Goal: Task Accomplishment & Management: Complete application form

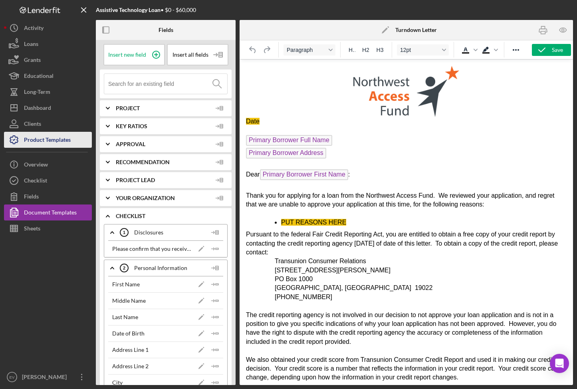
click at [57, 142] on div "Product Templates" at bounding box center [47, 141] width 47 height 18
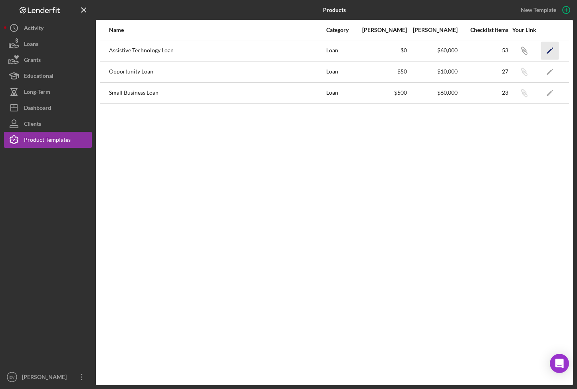
click at [557, 53] on icon "Icon/Edit" at bounding box center [550, 50] width 18 height 18
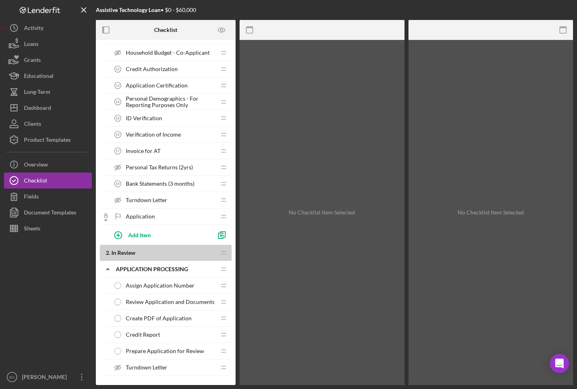
scroll to position [384, 0]
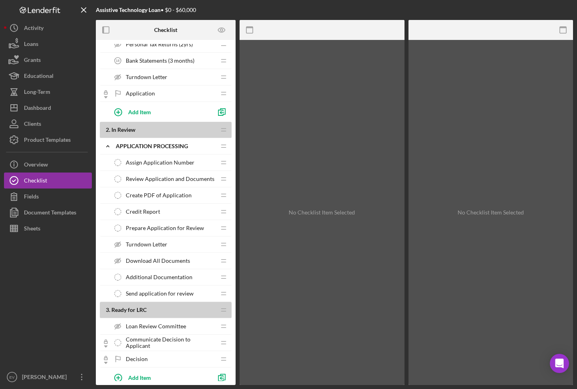
click at [162, 165] on span "Assign Application Number" at bounding box center [160, 162] width 69 height 6
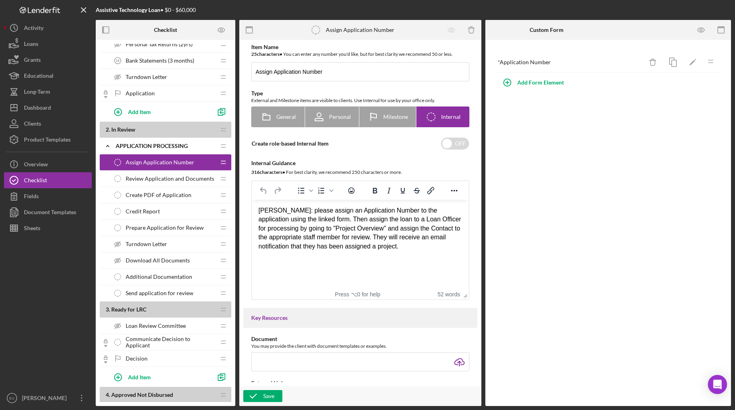
click at [156, 177] on span "Review Application and Documents" at bounding box center [170, 179] width 89 height 6
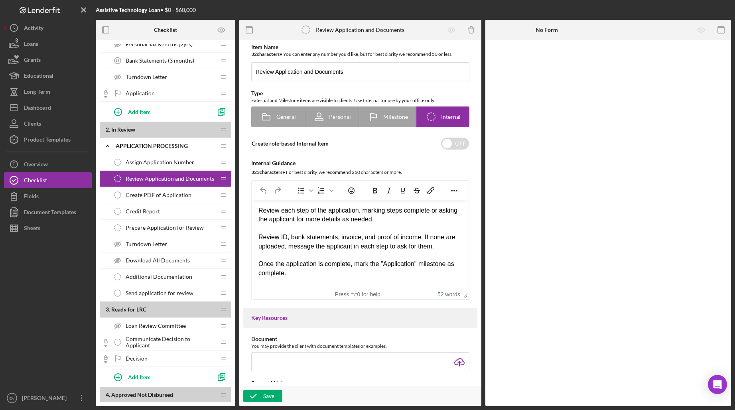
click at [153, 192] on span "Create PDF of Application" at bounding box center [159, 195] width 66 height 6
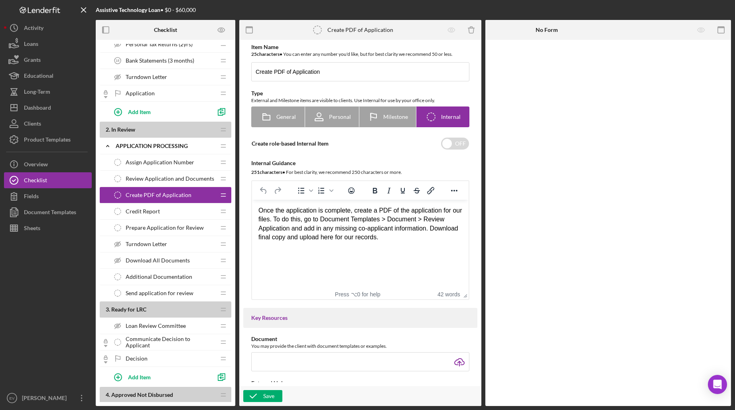
click at [150, 209] on span "Credit Report" at bounding box center [143, 211] width 34 height 6
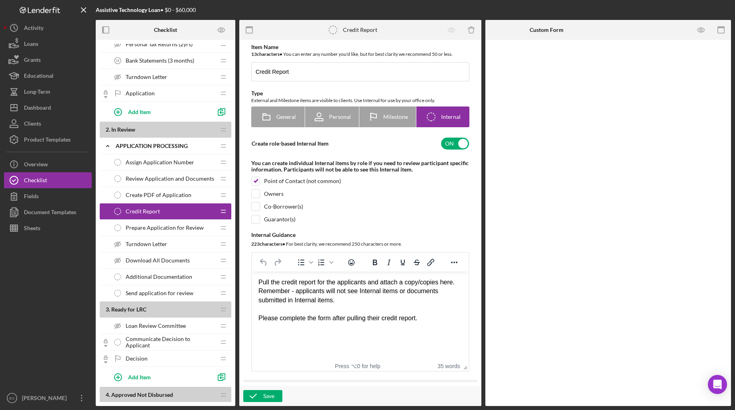
click at [146, 229] on span "Prepare Application for Review" at bounding box center [165, 228] width 78 height 6
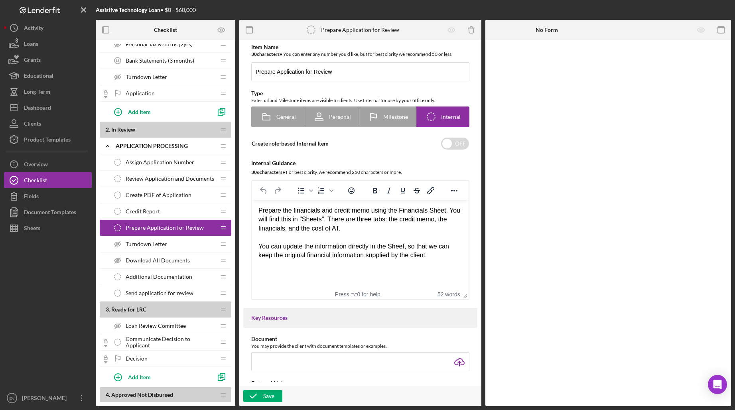
click at [141, 242] on span "Turndown Letter" at bounding box center [146, 244] width 41 height 6
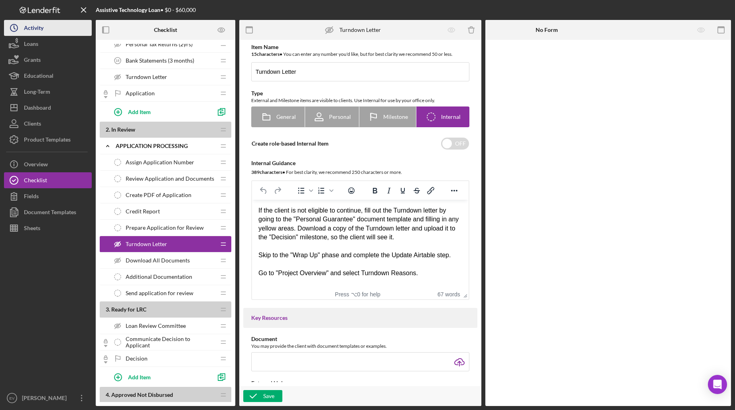
click at [34, 28] on div "Activity" at bounding box center [34, 29] width 20 height 18
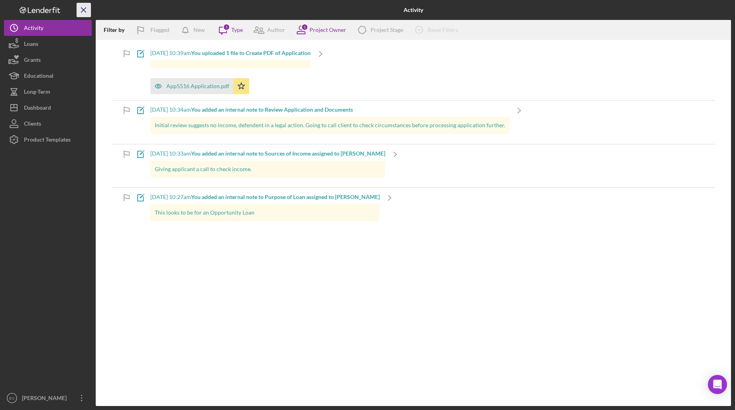
click at [86, 9] on icon "Icon/Menu Close" at bounding box center [84, 10] width 18 height 18
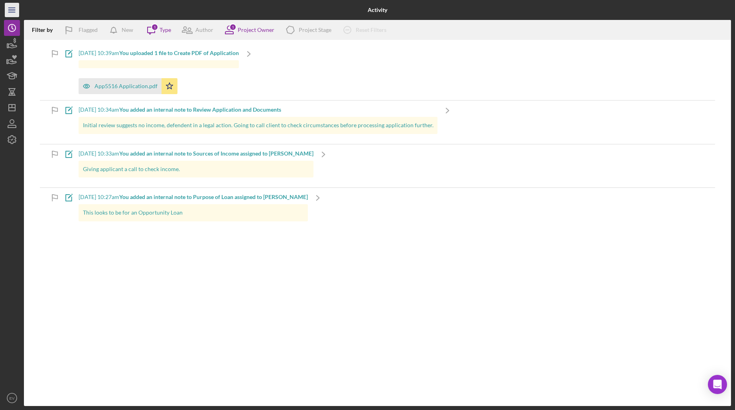
click at [13, 12] on line "button" at bounding box center [11, 12] width 6 height 0
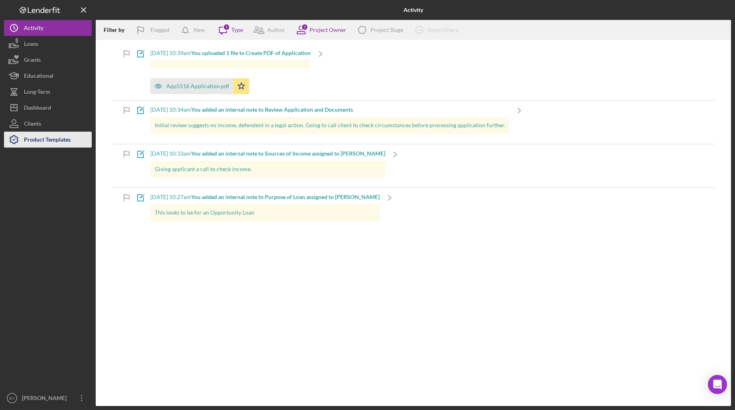
click at [48, 134] on div "Product Templates" at bounding box center [47, 141] width 47 height 18
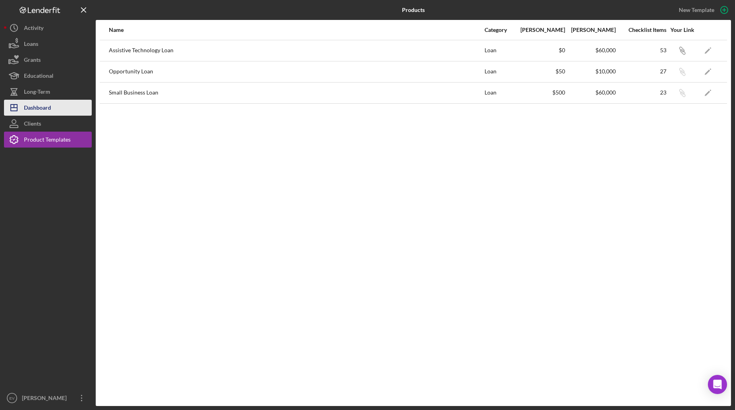
click at [46, 102] on div "Dashboard" at bounding box center [37, 109] width 27 height 18
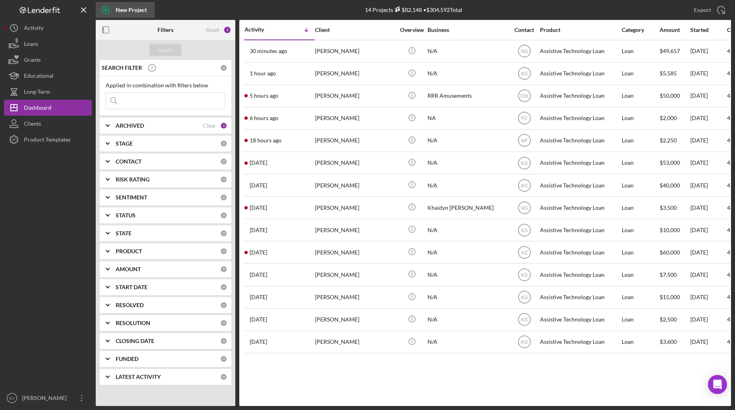
click at [120, 12] on div "New Project" at bounding box center [131, 10] width 31 height 16
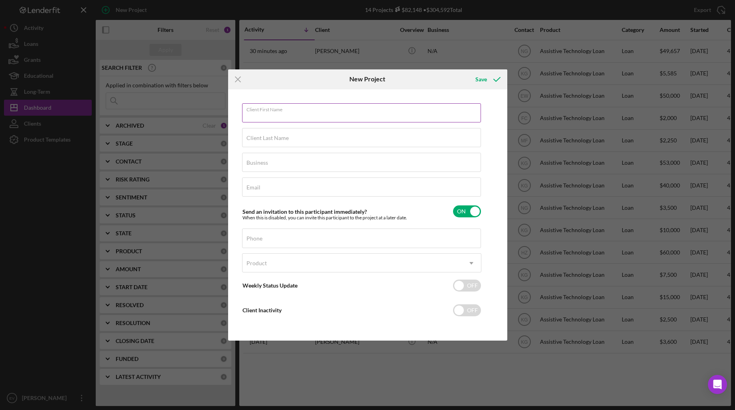
click at [307, 112] on div "Client First Name Required" at bounding box center [361, 113] width 239 height 20
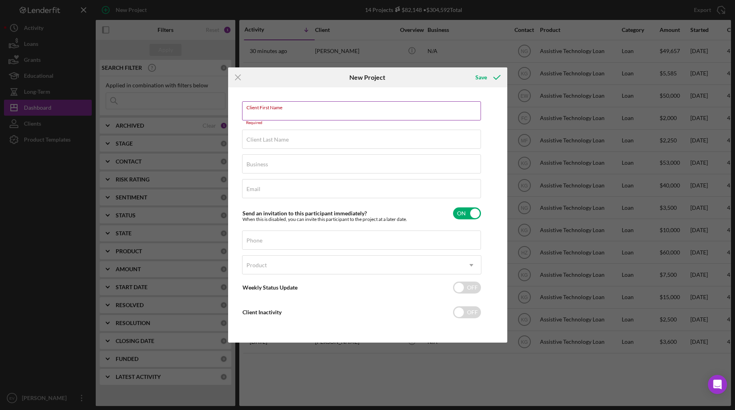
click at [295, 113] on input "Client First Name" at bounding box center [361, 110] width 239 height 19
click at [287, 113] on input "Client First Name" at bounding box center [361, 110] width 239 height 19
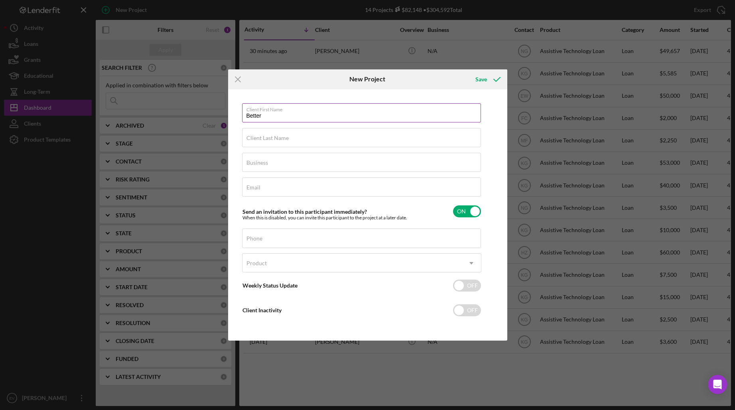
type input "Better"
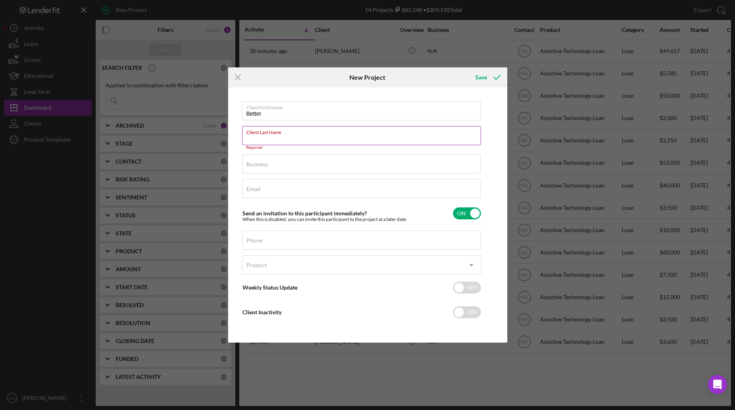
click at [266, 133] on label "Client Last Name" at bounding box center [364, 130] width 235 height 9
click at [266, 133] on input "Client Last Name" at bounding box center [361, 135] width 239 height 19
paste input "[PERSON_NAME]"
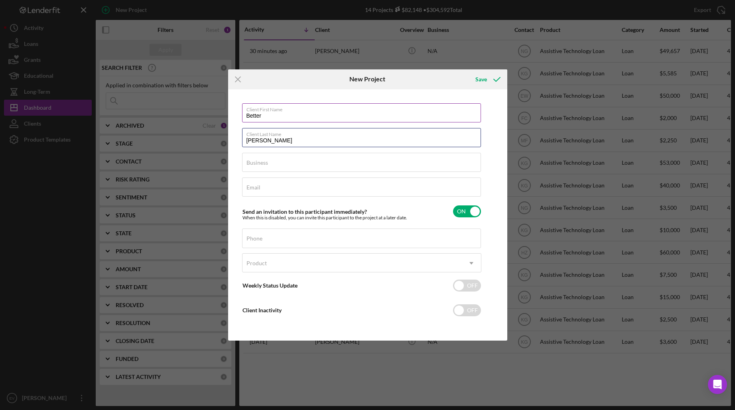
type input "[PERSON_NAME]"
click at [259, 114] on input "Better" at bounding box center [361, 112] width 239 height 19
click at [259, 115] on input "Better" at bounding box center [361, 112] width 239 height 19
type input "[PERSON_NAME]"
click at [286, 193] on input "Email" at bounding box center [361, 187] width 239 height 19
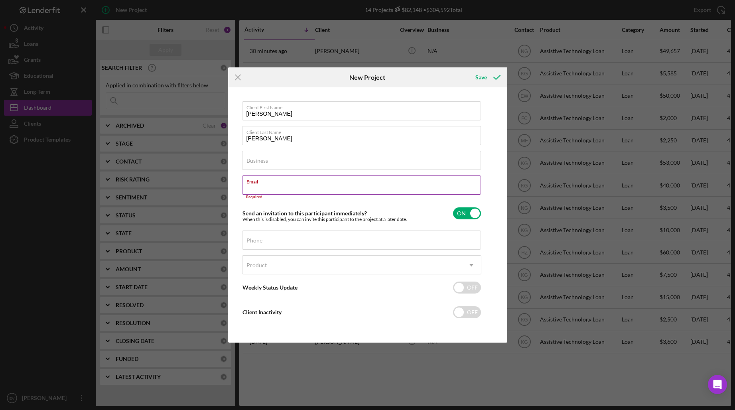
paste input "[EMAIL_ADDRESS][DOMAIN_NAME]"
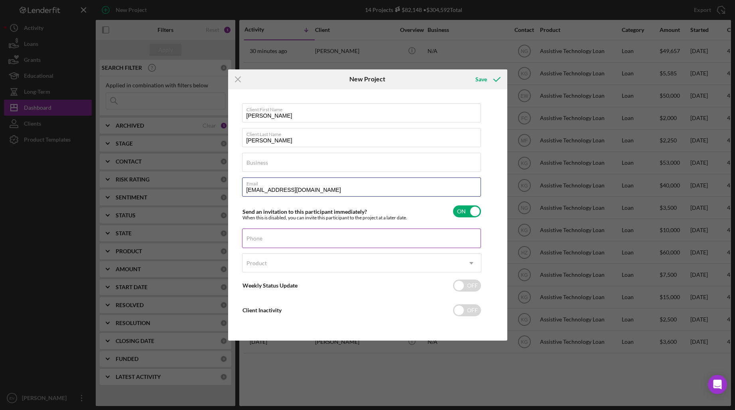
type input "[EMAIL_ADDRESS][DOMAIN_NAME]"
click at [276, 237] on div "Phone" at bounding box center [361, 239] width 239 height 20
click at [468, 213] on input "checkbox" at bounding box center [467, 211] width 28 height 12
checkbox input "false"
click at [353, 248] on div "Phone" at bounding box center [361, 239] width 239 height 20
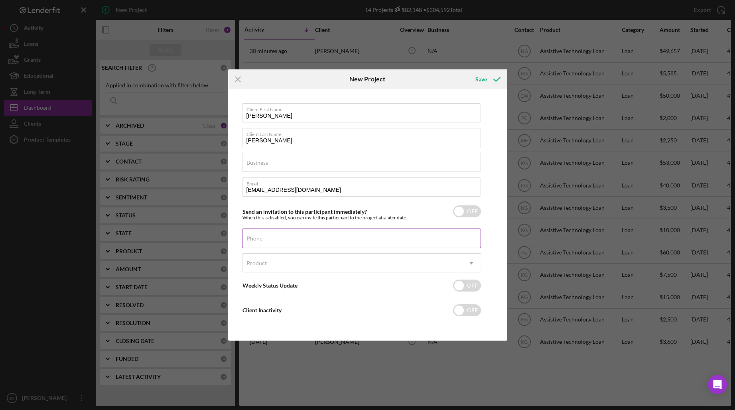
click at [316, 239] on input "Phone" at bounding box center [361, 238] width 239 height 19
click at [278, 164] on input "Business" at bounding box center [361, 162] width 239 height 19
type input "N/A"
click at [287, 236] on div "Phone" at bounding box center [361, 239] width 239 height 20
paste input "[PHONE_NUMBER]"
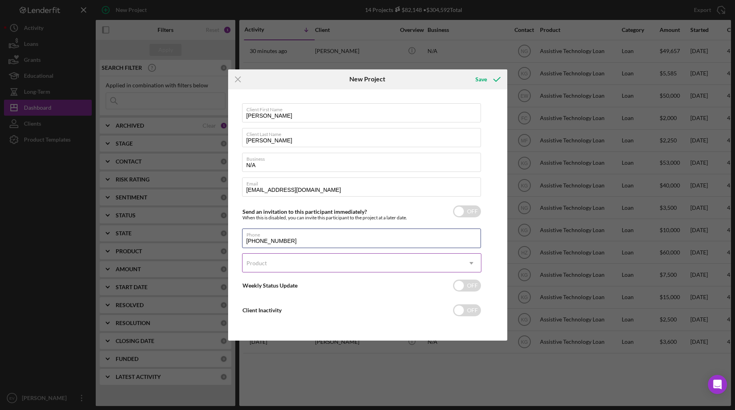
type input "[PHONE_NUMBER]"
click at [266, 260] on div "Product" at bounding box center [257, 263] width 20 height 6
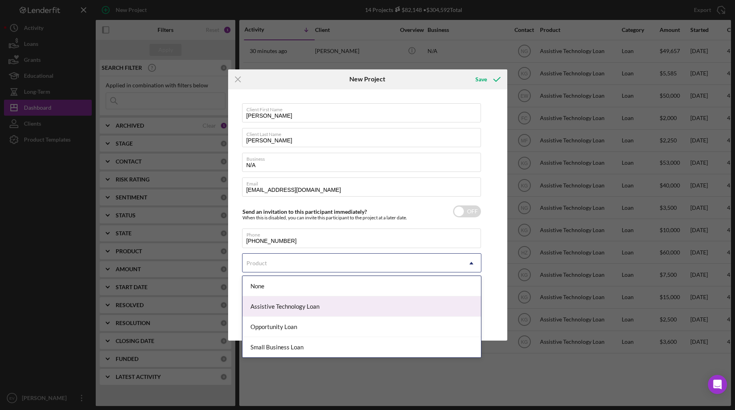
click at [298, 305] on div "Assistive Technology Loan" at bounding box center [362, 306] width 239 height 20
checkbox input "true"
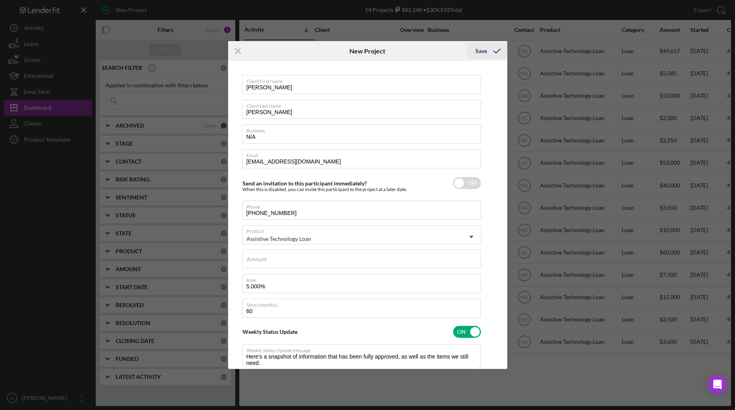
click at [491, 49] on icon "submit" at bounding box center [497, 51] width 20 height 20
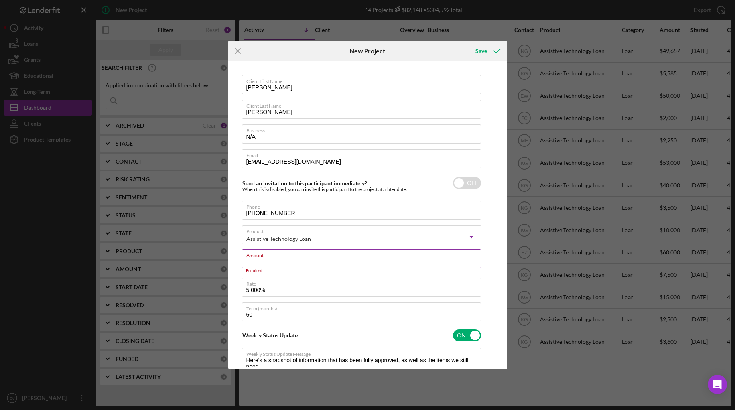
click at [336, 263] on input "Amount" at bounding box center [361, 258] width 239 height 19
type textarea "Here's a snapshot of information that has been fully approved, as well as the i…"
paste input "$14,000"
type input "$14,000"
type textarea "Here's a snapshot of information that has been fully approved, as well as the i…"
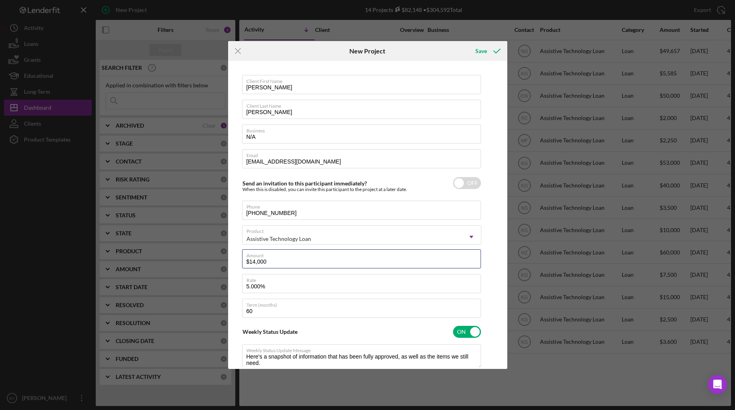
type input "$14,000"
click at [496, 207] on div "Client First Name [PERSON_NAME] Client Last Name [PERSON_NAME] Business N/A Ema…" at bounding box center [367, 215] width 275 height 304
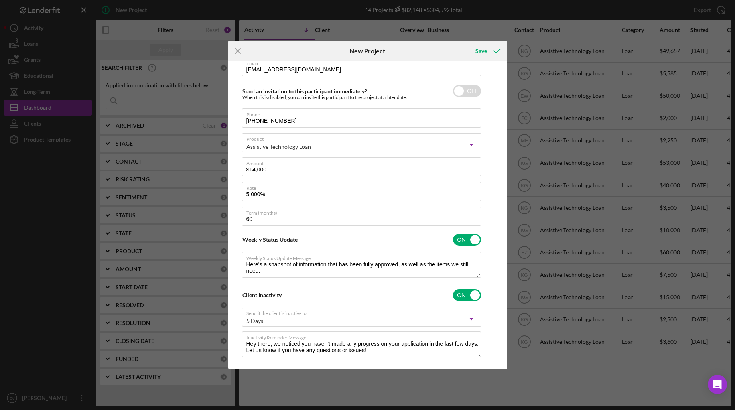
scroll to position [103, 0]
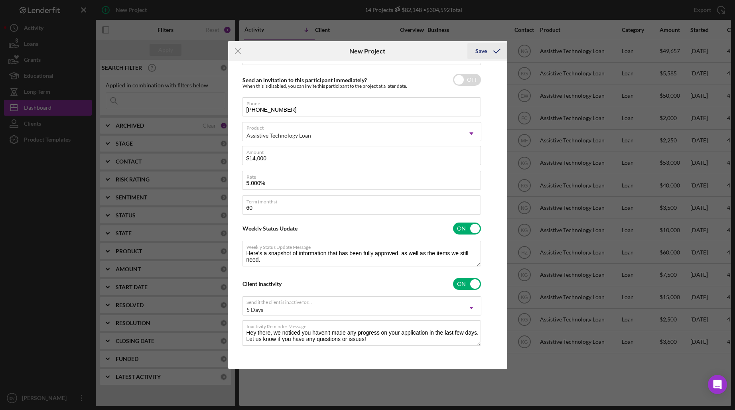
click at [478, 52] on div "Save" at bounding box center [482, 51] width 12 height 16
type textarea "Here's a snapshot of information that has been fully approved, as well as the i…"
checkbox input "true"
checkbox input "false"
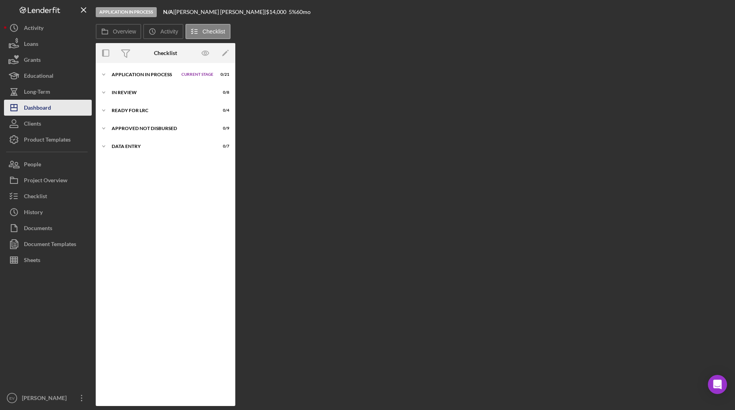
click at [41, 107] on div "Dashboard" at bounding box center [37, 109] width 27 height 18
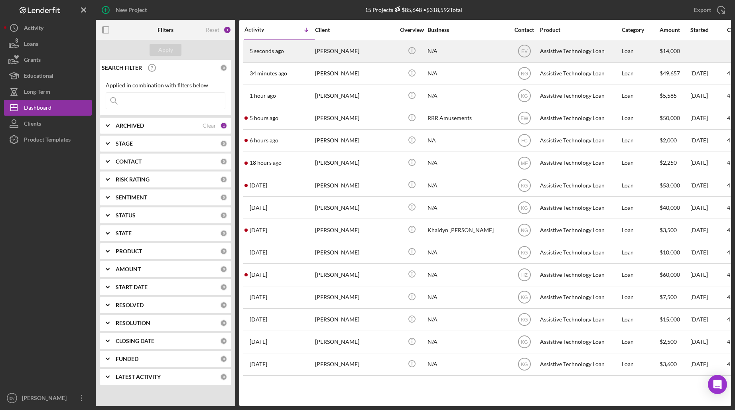
click at [335, 53] on div "[PERSON_NAME]" at bounding box center [355, 51] width 80 height 21
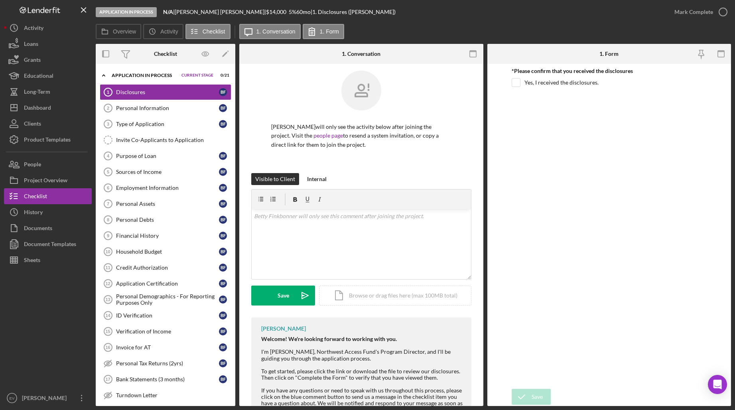
scroll to position [21, 0]
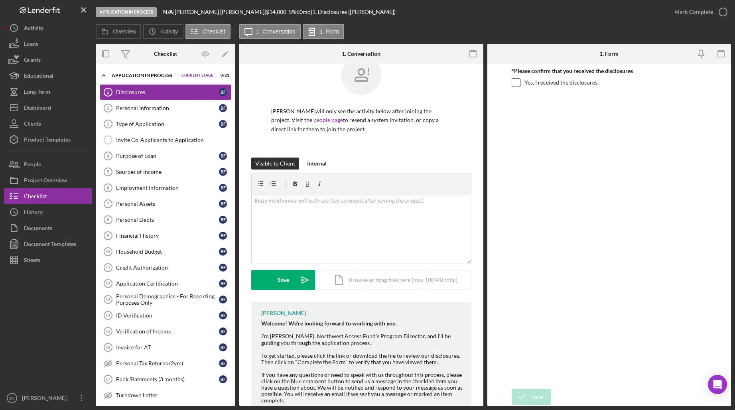
click at [515, 81] on input "Yes, I received the disclosures." at bounding box center [516, 83] width 8 height 8
checkbox input "true"
click at [526, 388] on icon "submit" at bounding box center [522, 397] width 20 height 20
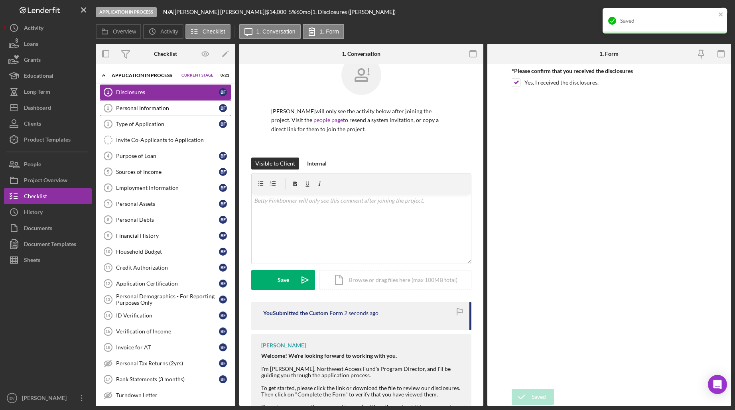
click at [154, 108] on div "Personal Information" at bounding box center [167, 108] width 103 height 6
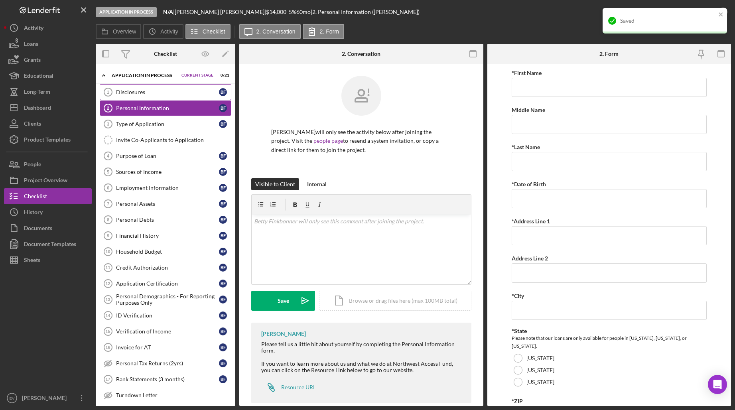
click at [160, 97] on link "Disclosures 1 Disclosures B F" at bounding box center [166, 92] width 132 height 16
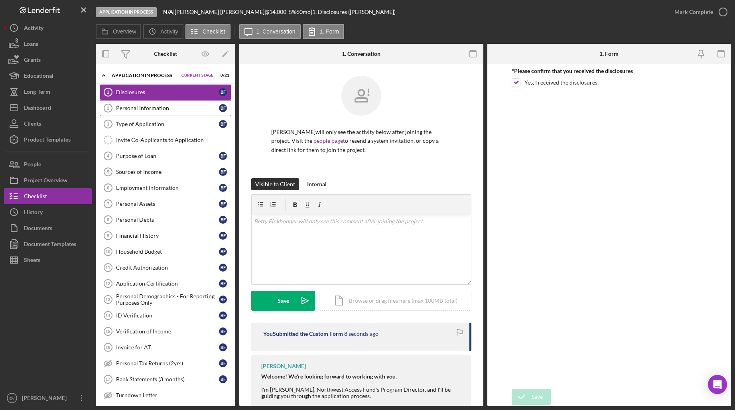
click at [155, 103] on link "Personal Information 2 Personal Information B F" at bounding box center [166, 108] width 132 height 16
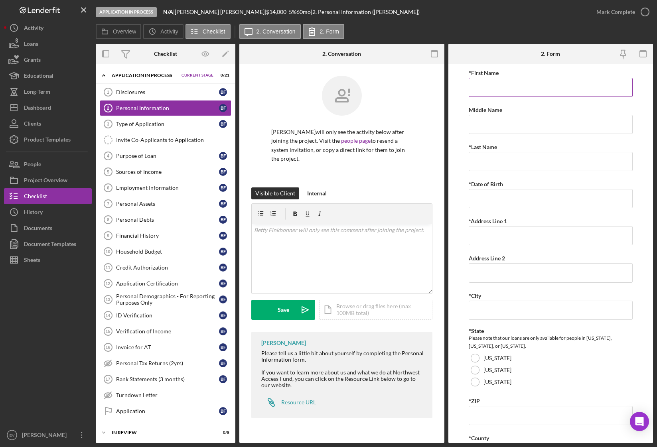
click at [548, 92] on input "*First Name" at bounding box center [551, 87] width 164 height 19
type input "[PERSON_NAME]"
type input "[DATE]"
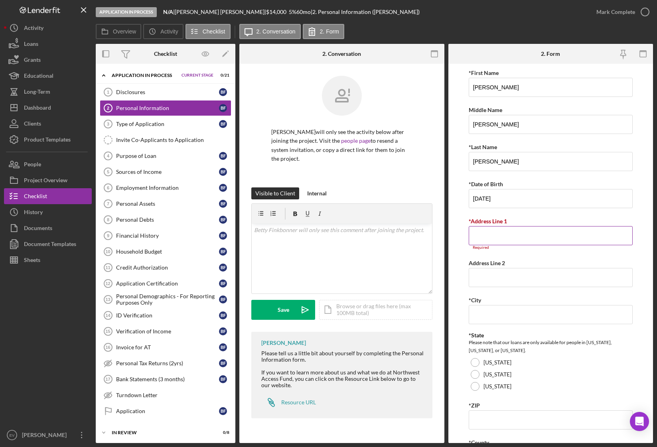
paste input "[STREET_ADDRESS]"
type input "[STREET_ADDRESS]"
click at [532, 272] on input "Address Line 2" at bounding box center [551, 272] width 164 height 19
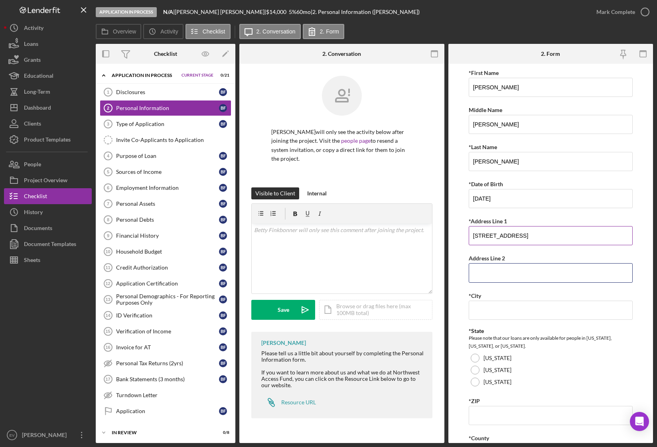
paste input "Bellingham"
type input "Bellingham"
drag, startPoint x: 507, startPoint y: 275, endPoint x: 463, endPoint y: 269, distance: 44.7
click at [463, 269] on form "*First Name [PERSON_NAME] Middle Name [PERSON_NAME] *Last Name [PERSON_NAME] *D…" at bounding box center [550, 253] width 205 height 379
click at [491, 308] on input "*City" at bounding box center [551, 310] width 164 height 19
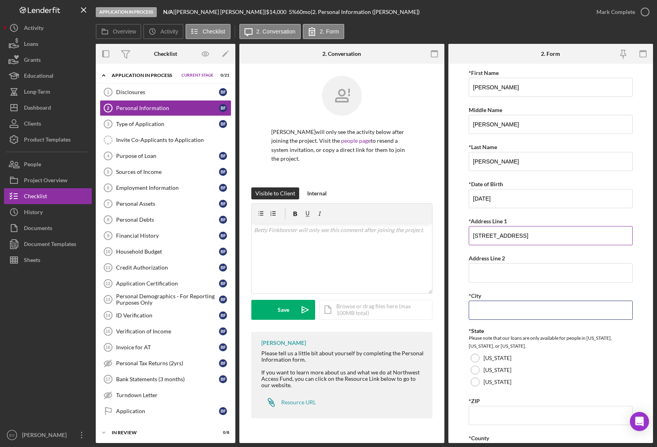
paste input "Bellingham"
type input "Bellingham"
click at [502, 379] on label "[US_STATE]" at bounding box center [498, 382] width 28 height 6
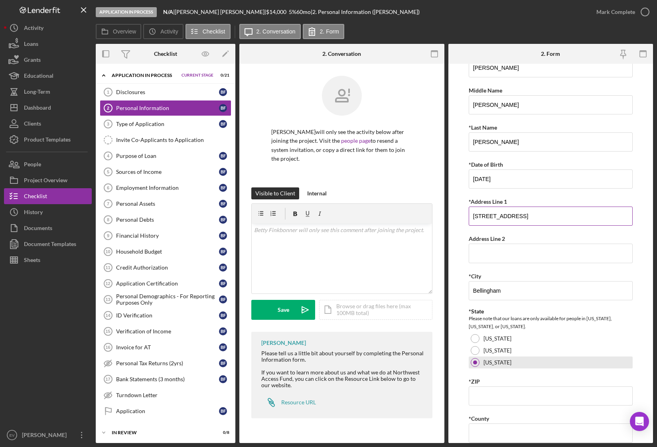
scroll to position [45, 0]
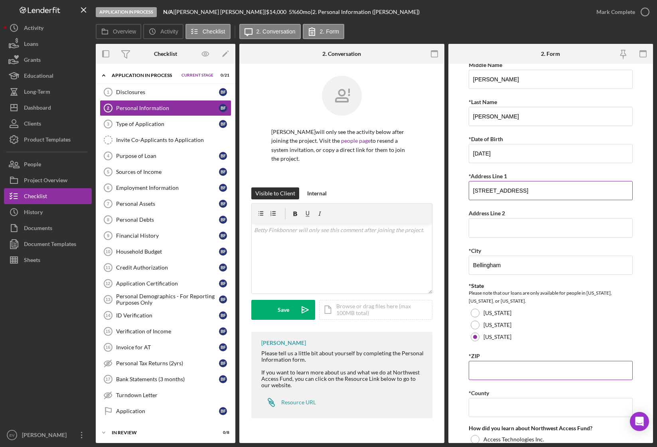
click at [513, 371] on input "*ZIP" at bounding box center [551, 370] width 164 height 19
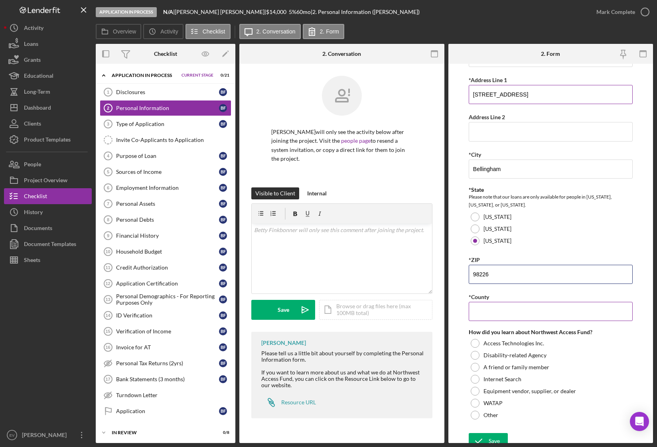
type input "98226"
click at [522, 310] on input "*County" at bounding box center [551, 311] width 164 height 19
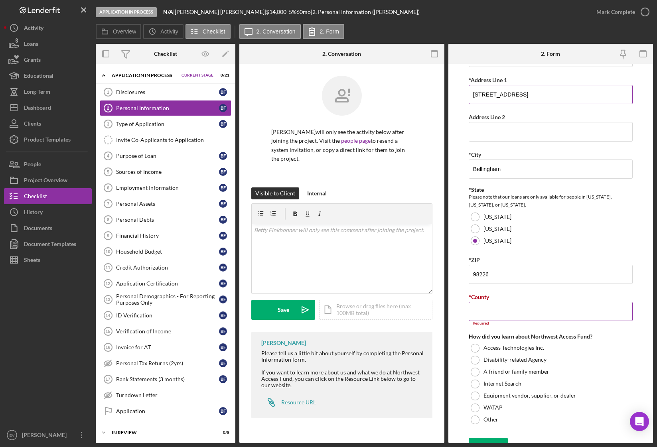
click at [502, 312] on input "*County" at bounding box center [551, 311] width 164 height 19
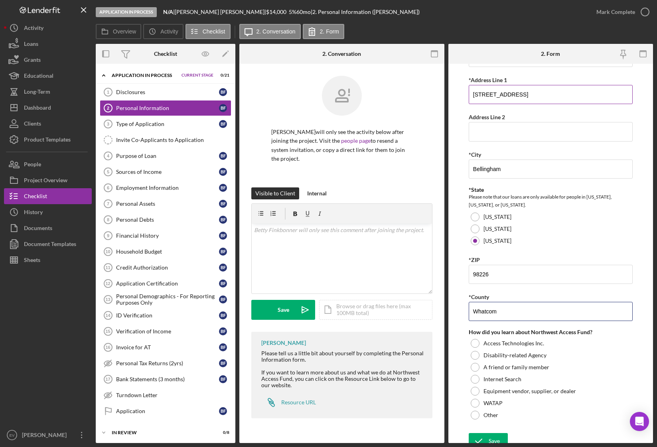
type input "Whatcom"
click at [477, 388] on div at bounding box center [475, 415] width 9 height 9
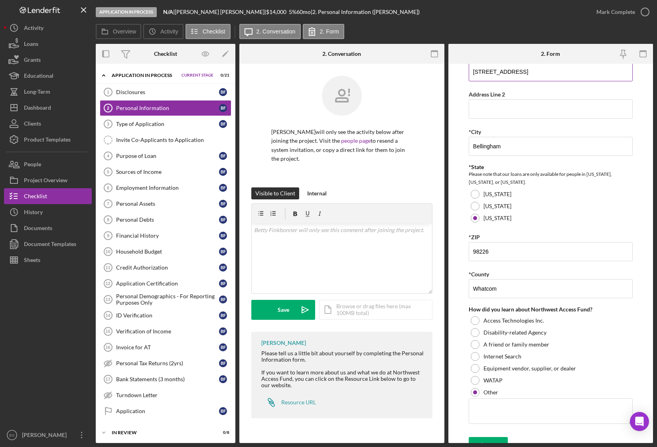
scroll to position [175, 0]
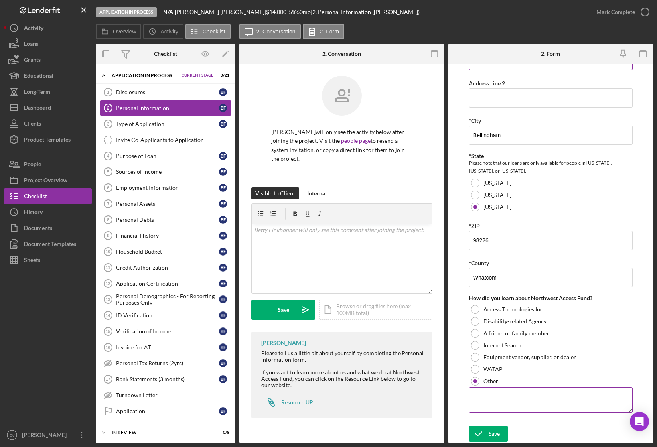
click at [486, 388] on textarea at bounding box center [551, 400] width 164 height 26
paste textarea "[PERSON_NAME], case manager at city of [GEOGRAPHIC_DATA], [GEOGRAPHIC_DATA] The…"
click at [473, 388] on textarea "[PERSON_NAME], case manager at city of [GEOGRAPHIC_DATA], [GEOGRAPHIC_DATA] The…" at bounding box center [551, 400] width 164 height 26
type textarea "[PERSON_NAME], case manager at city of [GEOGRAPHIC_DATA], [GEOGRAPHIC_DATA] The…"
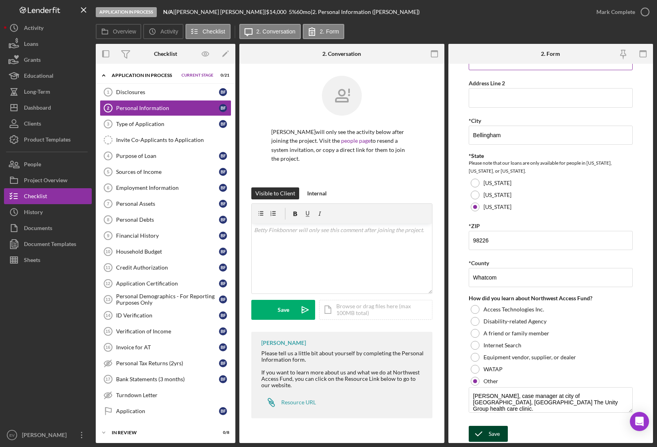
click at [486, 388] on icon "submit" at bounding box center [479, 434] width 20 height 20
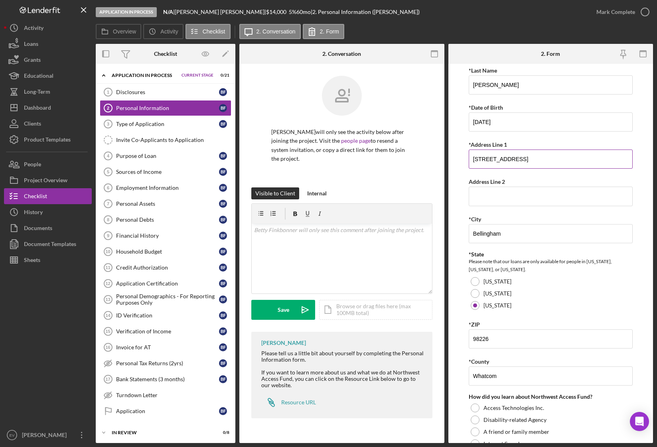
scroll to position [0, 0]
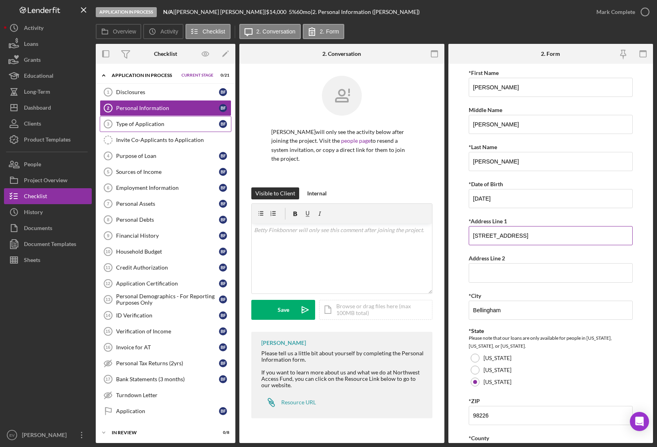
click at [177, 122] on div "Type of Application" at bounding box center [167, 124] width 103 height 6
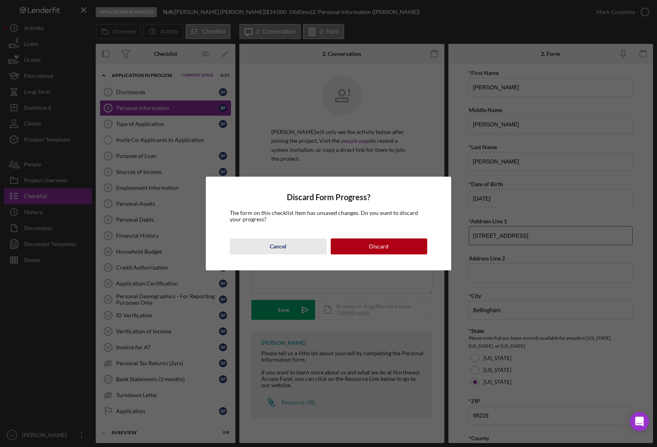
click at [283, 245] on div "Cancel" at bounding box center [278, 247] width 17 height 16
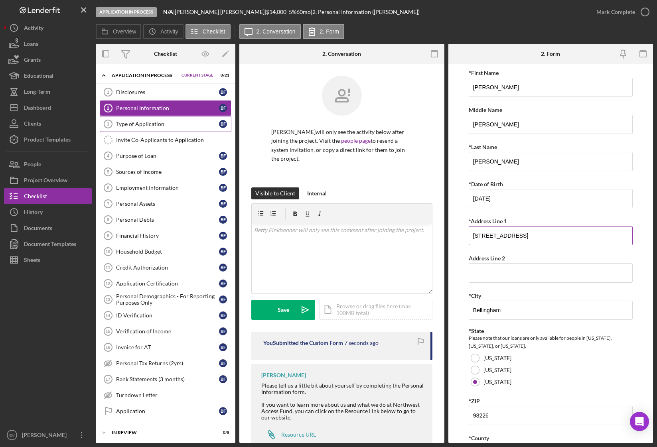
click at [151, 125] on div "Type of Application" at bounding box center [167, 124] width 103 height 6
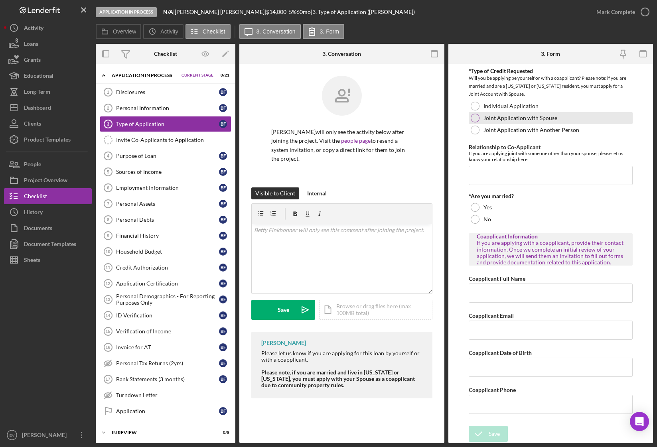
click at [516, 119] on label "Joint Application with Spouse" at bounding box center [521, 118] width 74 height 6
click at [521, 178] on input "Relationship to Co-Applicant" at bounding box center [551, 175] width 164 height 19
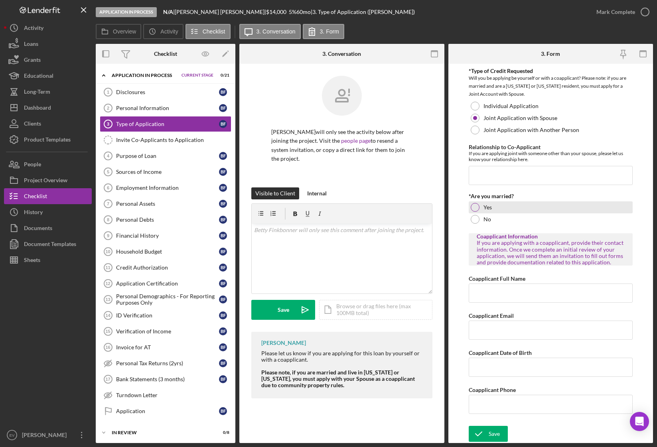
click at [494, 209] on div "Yes" at bounding box center [551, 207] width 164 height 12
click at [566, 295] on input "Coapplicant Full Name" at bounding box center [551, 293] width 164 height 19
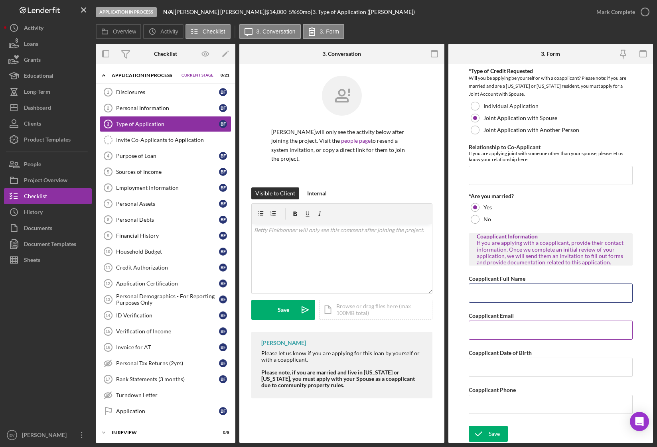
paste input "[PERSON_NAME]"
type input "[PERSON_NAME]"
click at [496, 332] on input "Coapplicant Email" at bounding box center [551, 330] width 164 height 19
paste input "[EMAIL_ADDRESS][DOMAIN_NAME]"
type input "[EMAIL_ADDRESS][DOMAIN_NAME]"
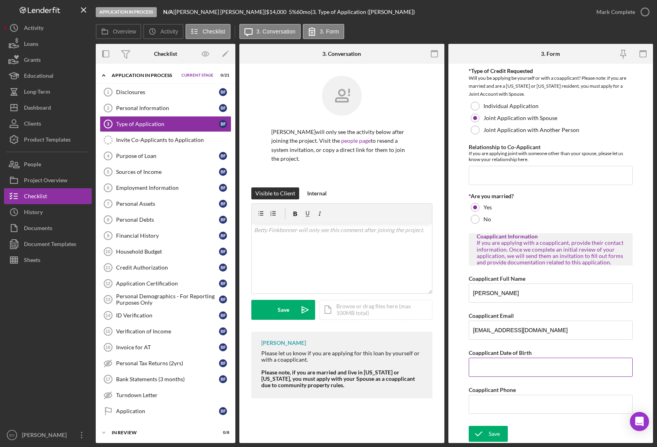
click at [509, 366] on input "Coapplicant Date of Birth" at bounding box center [551, 367] width 164 height 19
type input "[DATE]"
type input "[PHONE_NUMBER]"
click at [486, 388] on icon "submit" at bounding box center [479, 434] width 20 height 20
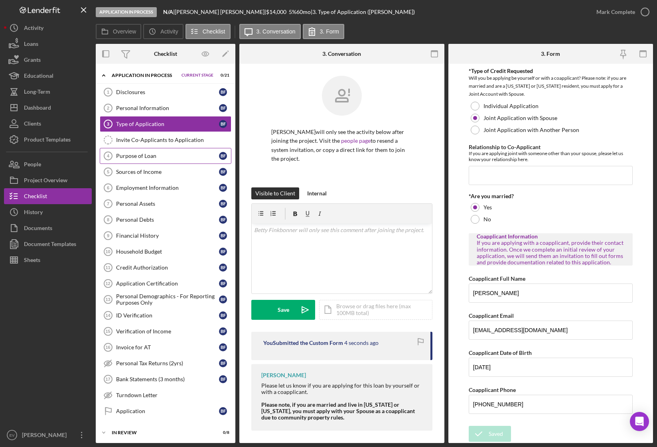
click at [155, 160] on link "Purpose of Loan 4 Purpose of Loan B F" at bounding box center [166, 156] width 132 height 16
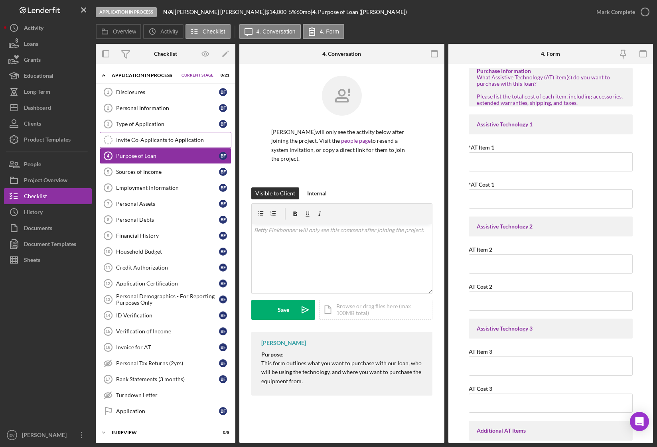
click at [174, 142] on div "Invite Co-Applicants to Application" at bounding box center [173, 140] width 115 height 6
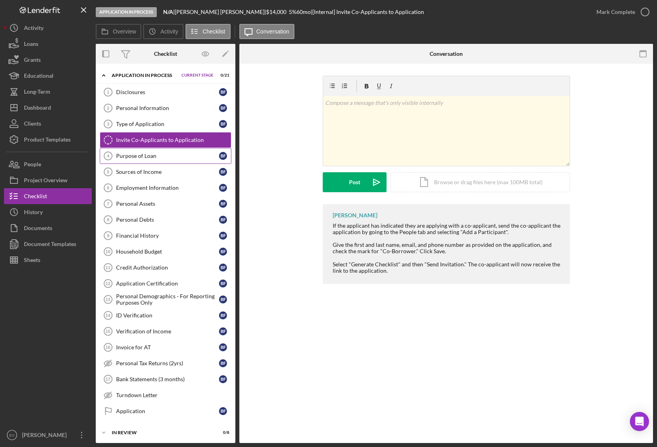
click at [146, 153] on div "Purpose of Loan" at bounding box center [167, 156] width 103 height 6
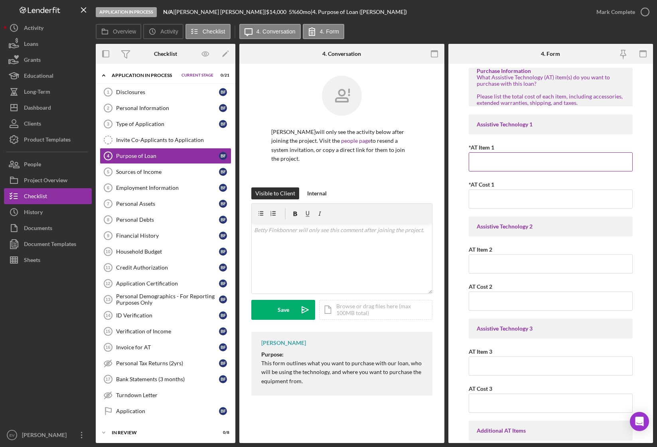
click at [502, 164] on input "*AT Item 1" at bounding box center [551, 161] width 164 height 19
click at [576, 162] on input "[MEDICAL_DATA] to remove upper teeth/roots; upper dentures; implants and modifi…" at bounding box center [551, 161] width 164 height 19
type input "[MEDICAL_DATA] to remove upper teeth/roots; upper dentures; implants and modifi…"
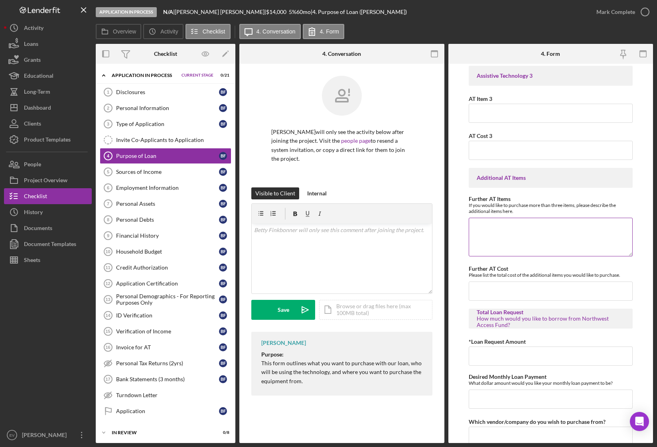
scroll to position [314, 0]
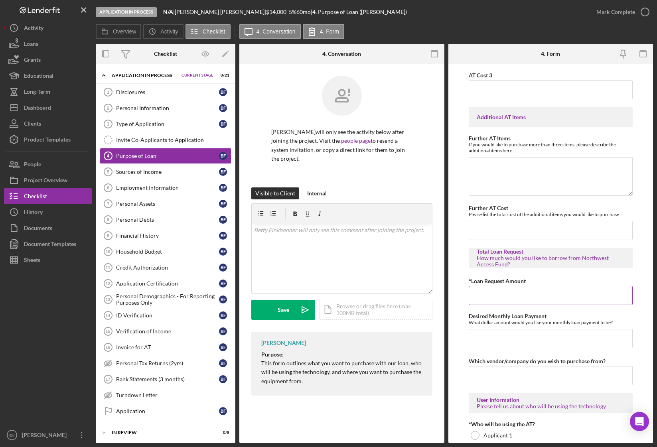
type input "$14,000"
click at [529, 298] on input "*Loan Request Amount" at bounding box center [551, 295] width 164 height 19
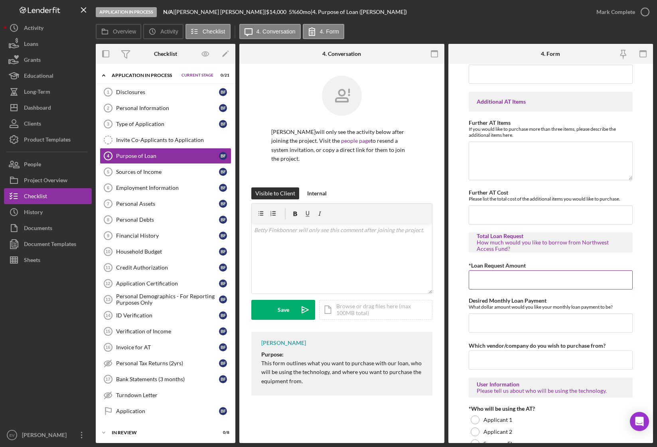
scroll to position [352, 0]
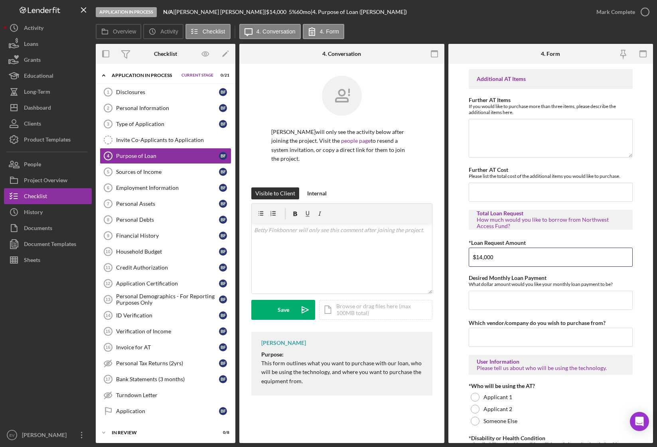
type input "$14,000"
click at [504, 309] on input "Desired Monthly Loan Payment" at bounding box center [551, 300] width 164 height 19
click at [502, 302] on input "Desired Monthly Loan Payment" at bounding box center [551, 300] width 164 height 19
type input "$250"
click at [490, 337] on input "Which vendor/company do you wish to purchase from?" at bounding box center [551, 337] width 164 height 19
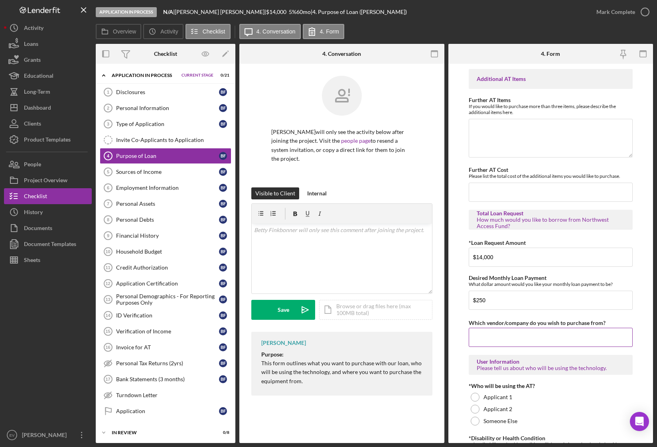
paste input "NW Dental and Denture Address: [STREET_ADDRESS] Phone: [PHONE_NUMBER]"
type input "NW Dental and Denture Address: [STREET_ADDRESS] Phone: [PHONE_NUMBER]"
click at [549, 338] on input "Which vendor/company do you wish to purchase from?" at bounding box center [551, 337] width 164 height 19
paste input "NW Dental and Denture"
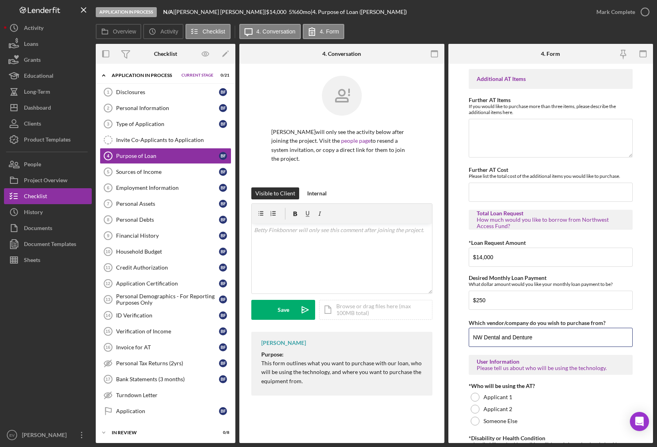
scroll to position [362, 0]
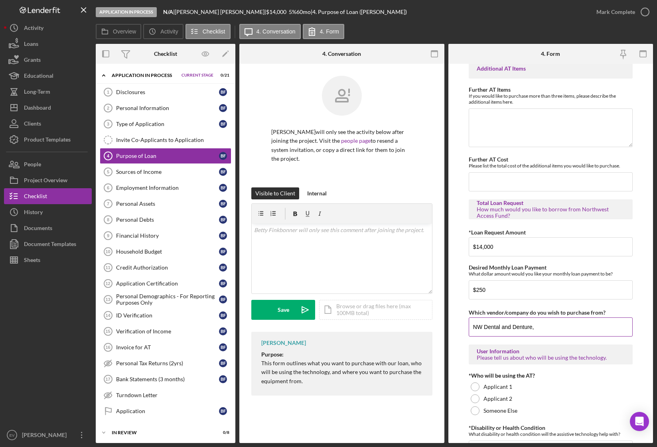
paste input "Address: [STREET_ADDRESS] Phone: [PHONE_NUMBER]"
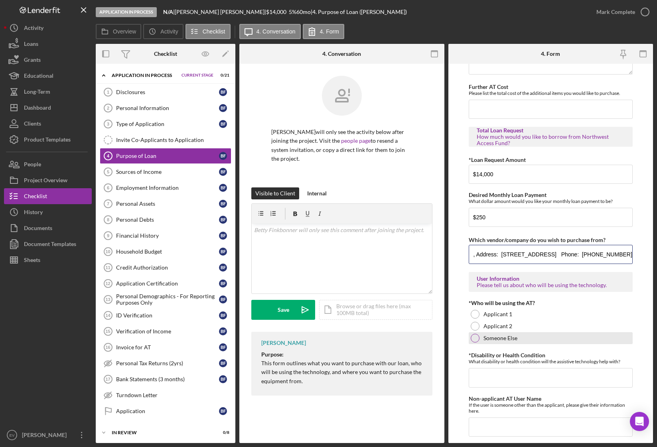
scroll to position [444, 0]
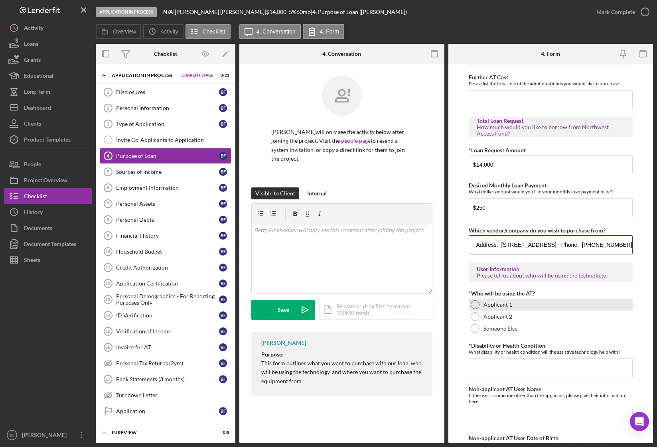
type input "NW Dental and Denture, Address: [STREET_ADDRESS] Phone: [PHONE_NUMBER]"
click at [501, 304] on label "Applicant 1" at bounding box center [498, 305] width 29 height 6
click at [512, 370] on input "*Disability or Health Condition" at bounding box center [551, 368] width 164 height 19
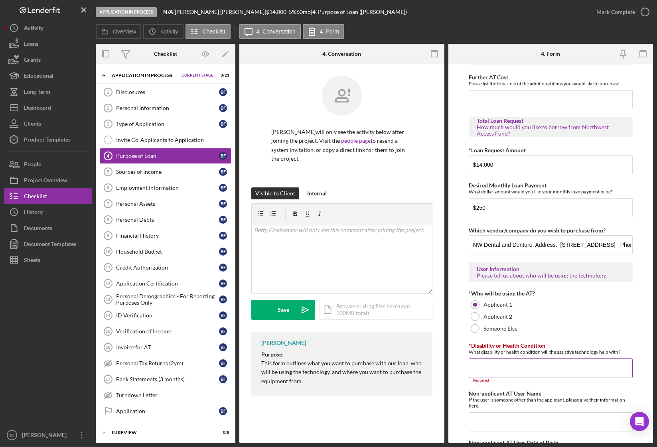
paste input "[MEDICAL_DATA] - Loss of all teeth and jawbone with painful uncomfortable ongoi…"
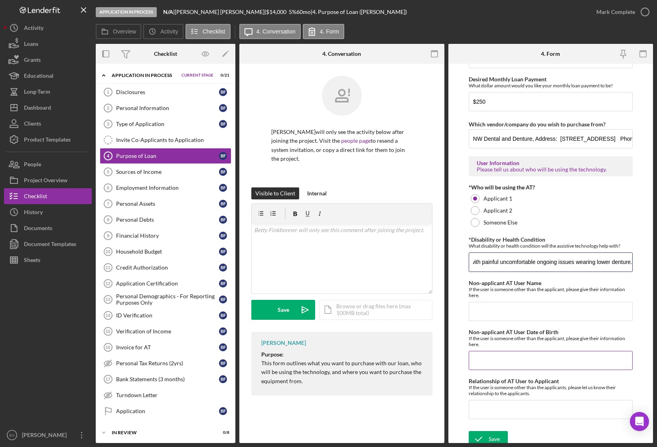
scroll to position [556, 0]
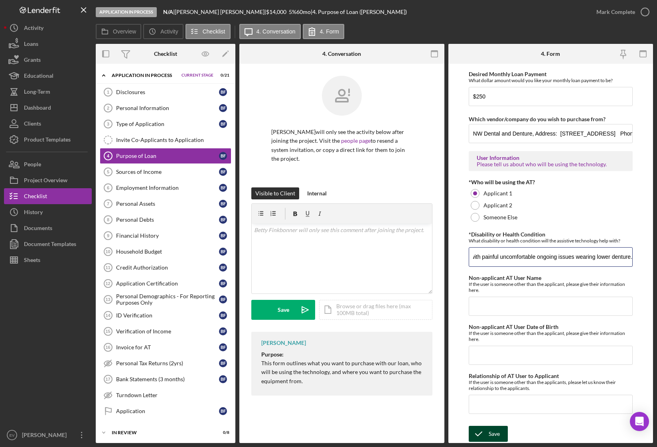
type input "[MEDICAL_DATA] - Loss of all teeth and jawbone with painful uncomfortable ongoi…"
click at [497, 388] on div "Save" at bounding box center [494, 434] width 11 height 16
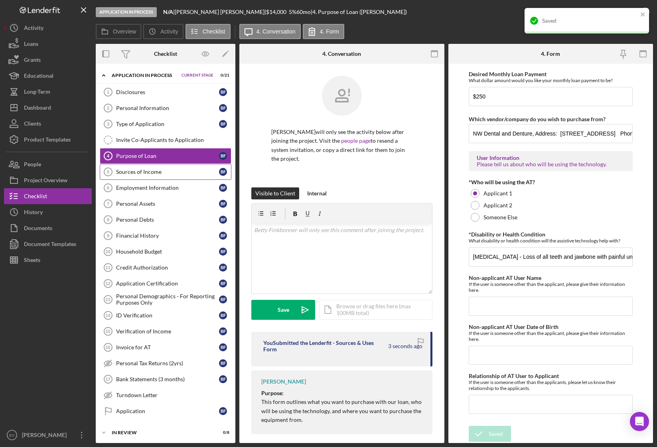
click at [158, 175] on link "Sources of Income 5 Sources of Income B F" at bounding box center [166, 172] width 132 height 16
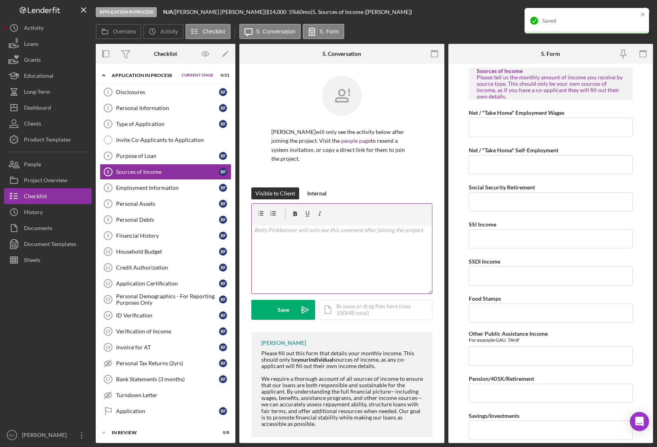
scroll to position [10, 0]
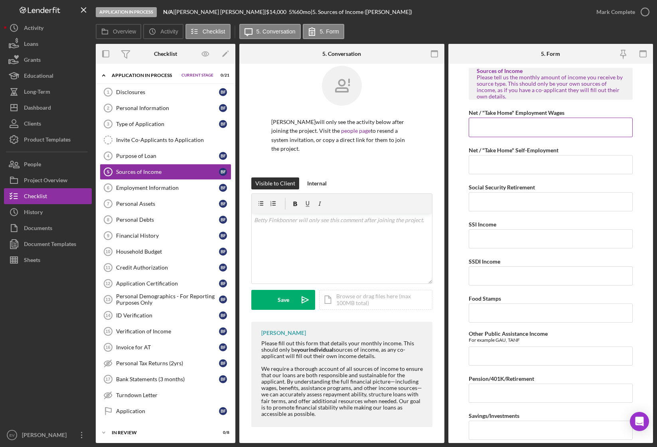
click at [506, 129] on input "Net / "Take Home" Employment Wages" at bounding box center [551, 127] width 164 height 19
click at [519, 127] on input "Net / "Take Home" Employment Wages" at bounding box center [551, 127] width 164 height 19
type input "$2,000"
click at [504, 204] on input "Social Security Retirement" at bounding box center [551, 201] width 164 height 19
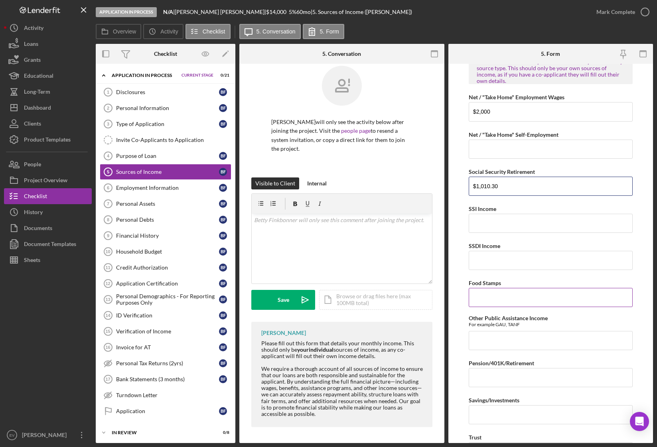
scroll to position [26, 0]
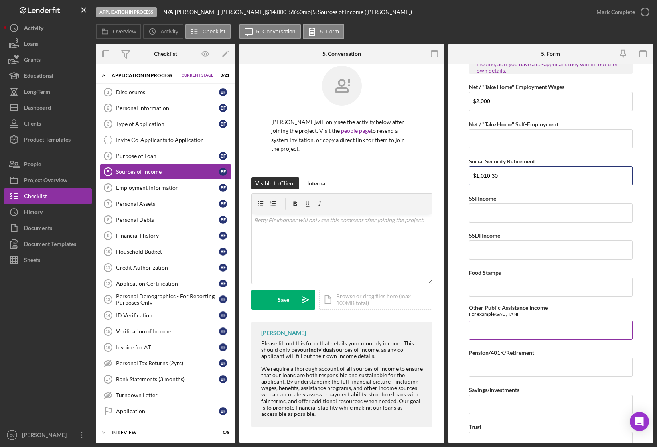
type input "$1,010.30"
click at [511, 333] on input "Other Public Assistance Income" at bounding box center [551, 330] width 164 height 19
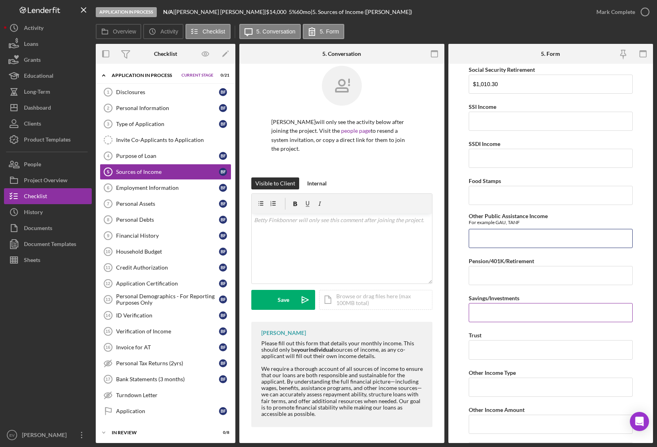
scroll to position [123, 0]
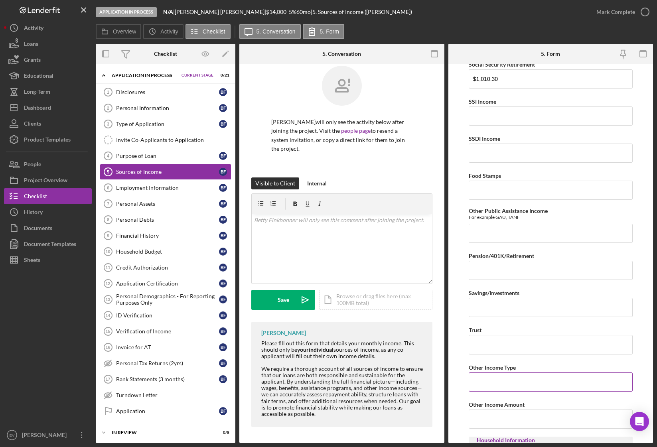
click at [517, 387] on input "Other Income Type" at bounding box center [551, 382] width 164 height 19
paste input "O Child Only/[PERSON_NAME]/6 Grandchildren ([PERSON_NAME]-temp guardian)"
click at [504, 388] on input "Other Income Amount" at bounding box center [551, 419] width 164 height 19
drag, startPoint x: 488, startPoint y: 383, endPoint x: 473, endPoint y: 384, distance: 14.8
click at [473, 384] on input "O Child Only/[PERSON_NAME]/6 Grandchildren ([PERSON_NAME]-temp guardian)" at bounding box center [551, 382] width 164 height 19
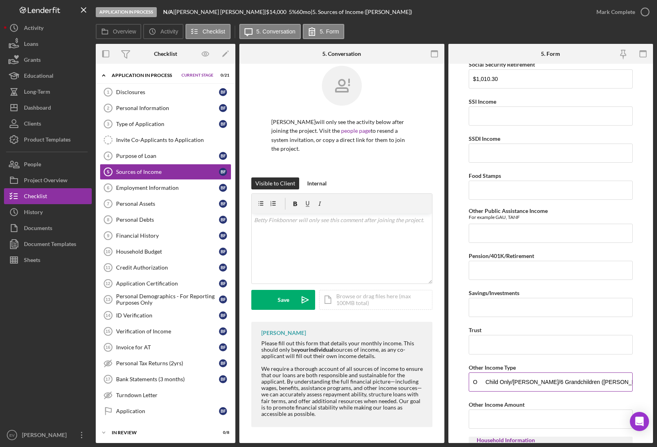
click at [484, 383] on input "O Child Only/[PERSON_NAME]/6 Grandchildren ([PERSON_NAME]-temp guardian)" at bounding box center [551, 382] width 164 height 19
drag, startPoint x: 487, startPoint y: 381, endPoint x: 464, endPoint y: 383, distance: 23.3
click at [464, 383] on form "Sources of Income Please tell us the monthly amount of income you receive by so…" at bounding box center [550, 253] width 205 height 379
type input "Child Only/TANIF/6 Grandchildren ([PERSON_NAME]-temp guardian)"
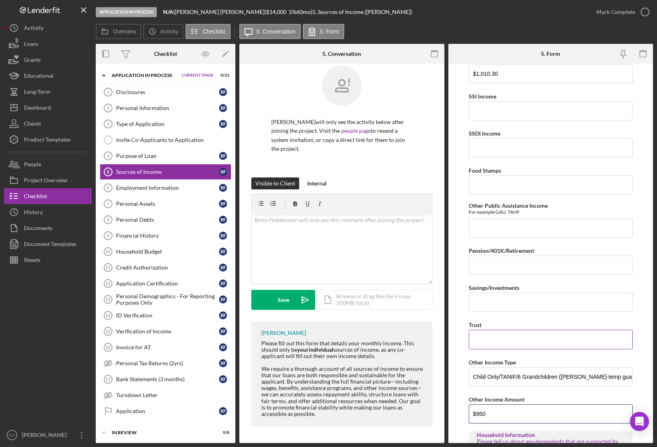
scroll to position [133, 0]
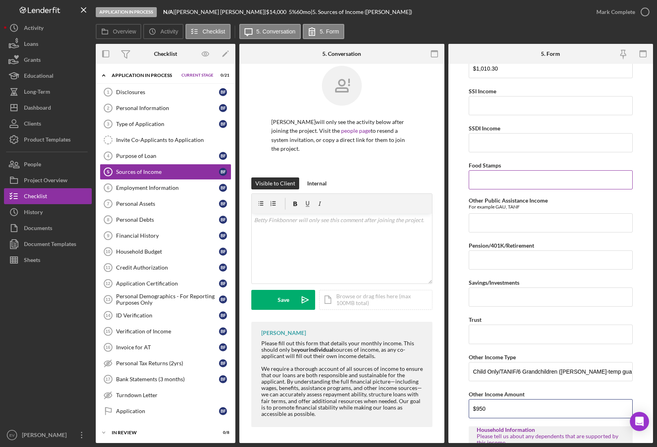
type input "$950"
click at [513, 185] on input "Food Stamps" at bounding box center [551, 179] width 164 height 19
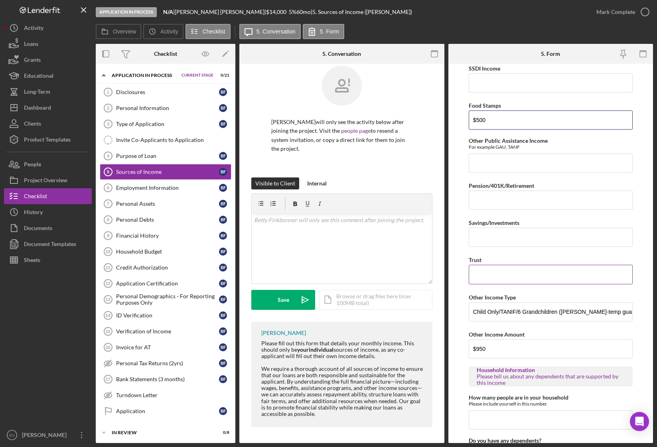
scroll to position [198, 0]
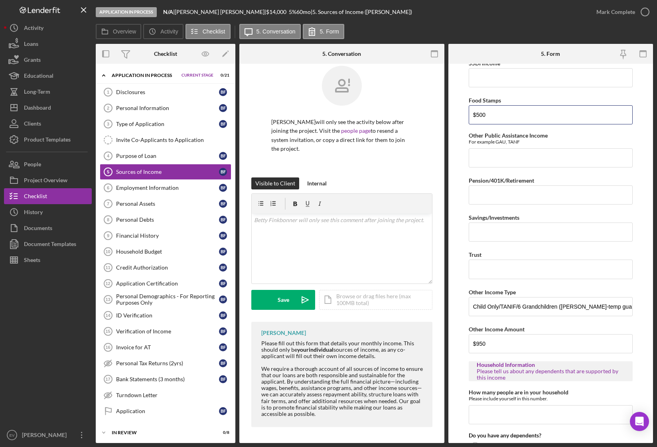
type input "$500"
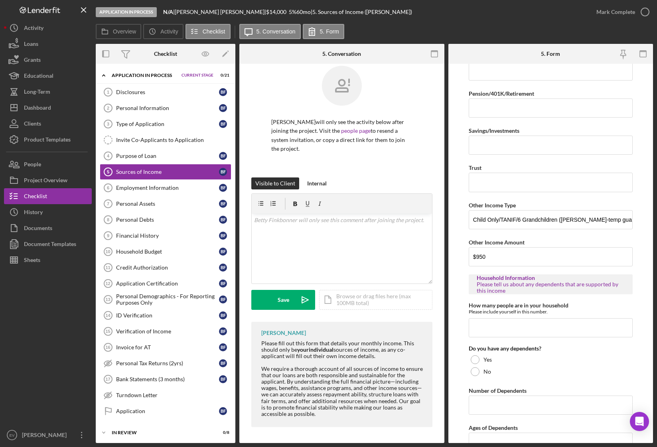
scroll to position [323, 0]
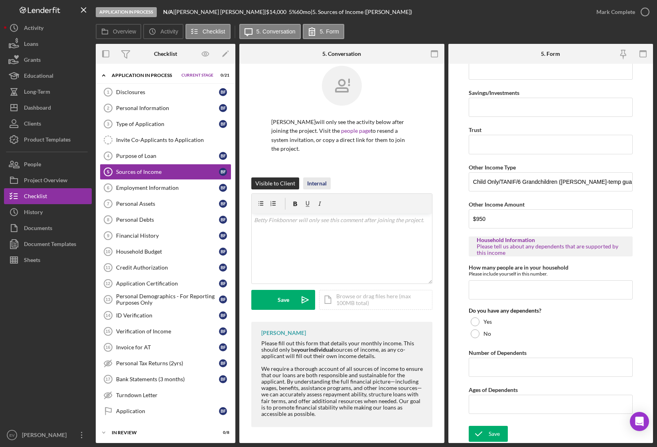
click at [319, 182] on div "Internal" at bounding box center [317, 184] width 20 height 12
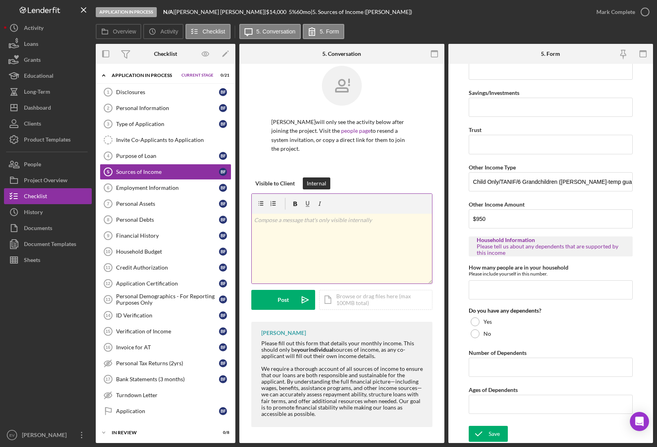
click at [315, 245] on div "v Color teal Color pink Remove color Add row above Add row below Add column bef…" at bounding box center [342, 249] width 180 height 70
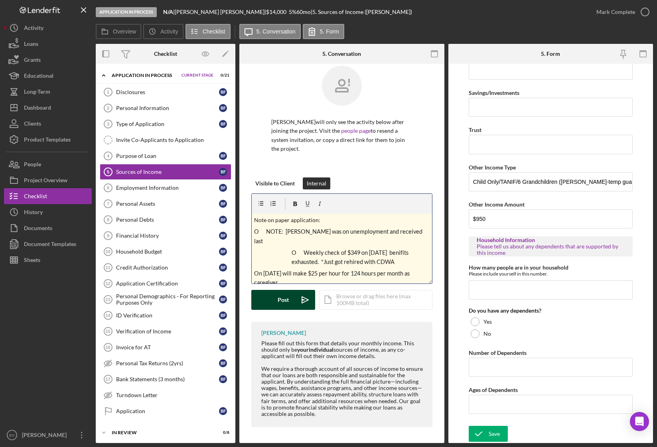
click at [291, 300] on button "Post Icon/icon-invite-send" at bounding box center [283, 300] width 64 height 20
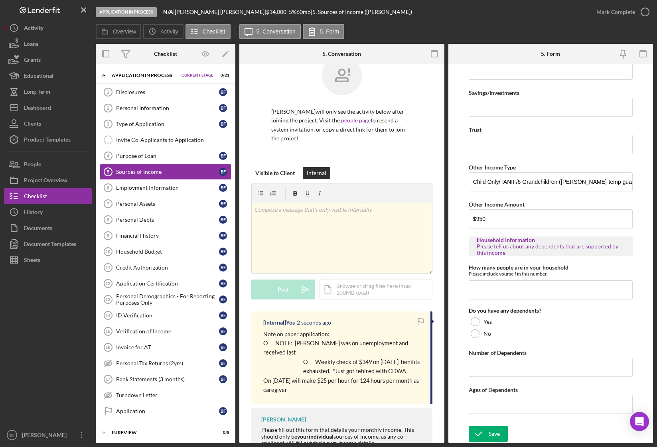
scroll to position [37, 0]
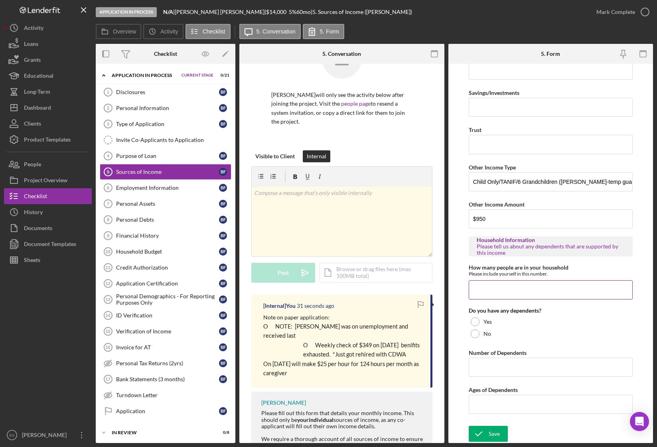
click at [498, 288] on input "How many people are in your household" at bounding box center [551, 289] width 164 height 19
type input "8"
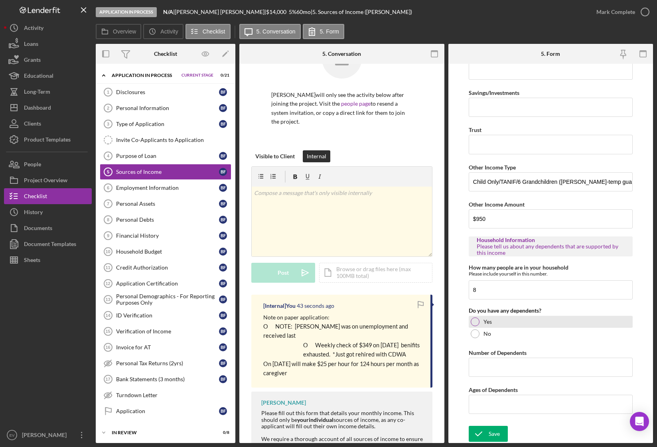
click at [478, 324] on div at bounding box center [475, 322] width 9 height 9
click at [488, 360] on input "Number of Dependents" at bounding box center [551, 367] width 164 height 19
type input "6"
click at [515, 388] on input "Ages of Dependents" at bounding box center [551, 404] width 164 height 19
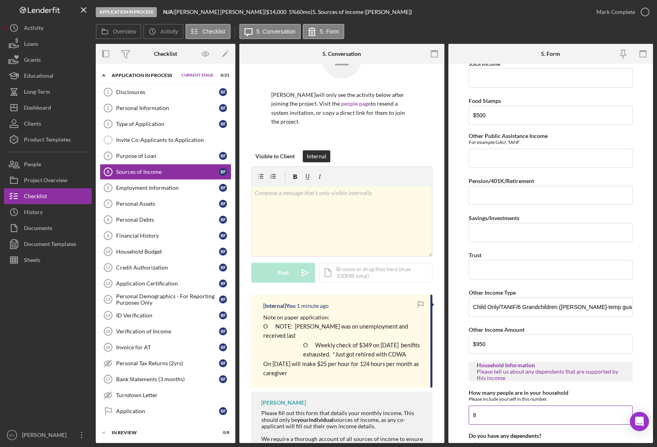
scroll to position [323, 0]
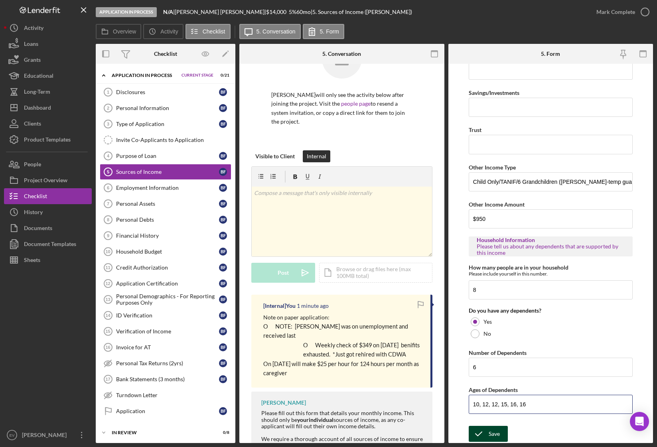
type input "10, 12, 12, 15, 16, 16"
click at [486, 388] on icon "submit" at bounding box center [479, 434] width 20 height 20
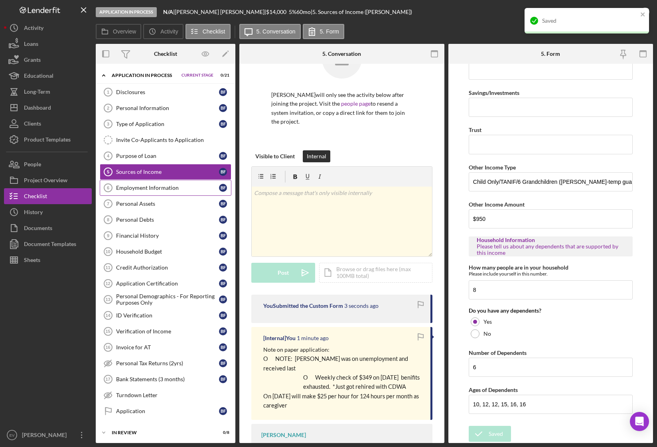
click at [170, 192] on link "Employment Information 6 Employment Information B F" at bounding box center [166, 188] width 132 height 16
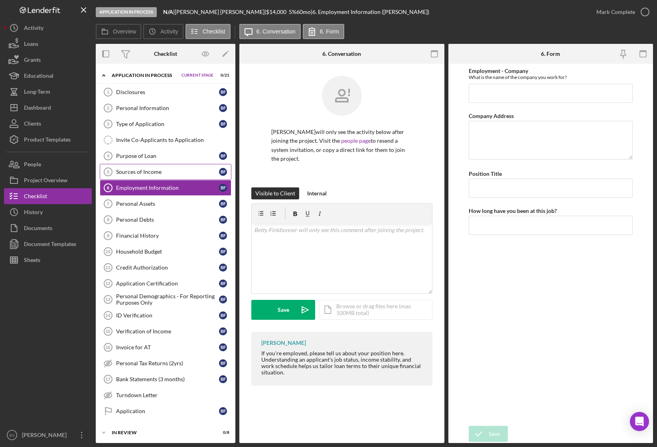
click at [156, 174] on div "Sources of Income" at bounding box center [167, 172] width 103 height 6
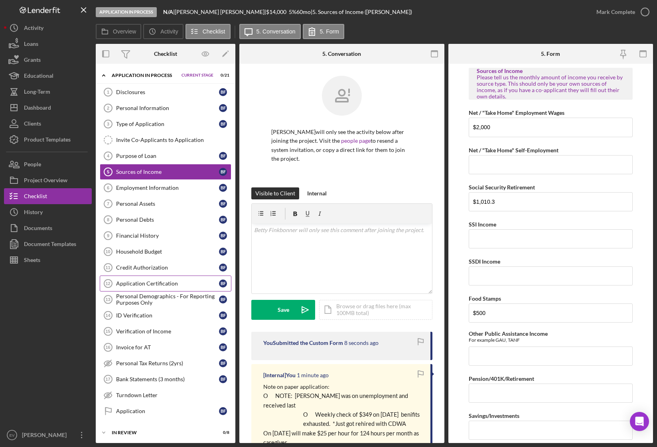
scroll to position [56, 0]
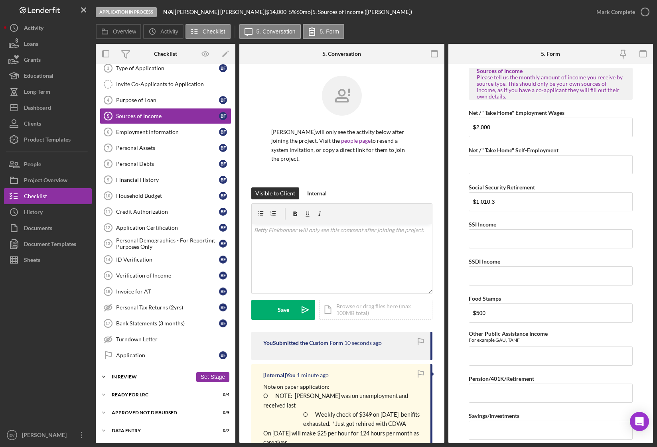
click at [134, 376] on div "In Review" at bounding box center [152, 377] width 81 height 5
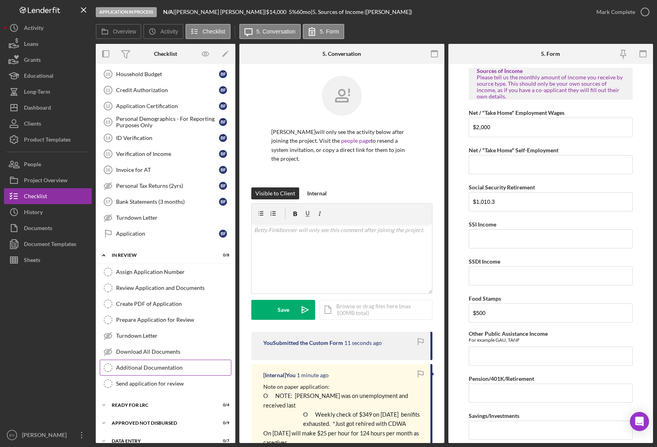
click at [157, 368] on div "Additional Documentation" at bounding box center [173, 368] width 115 height 6
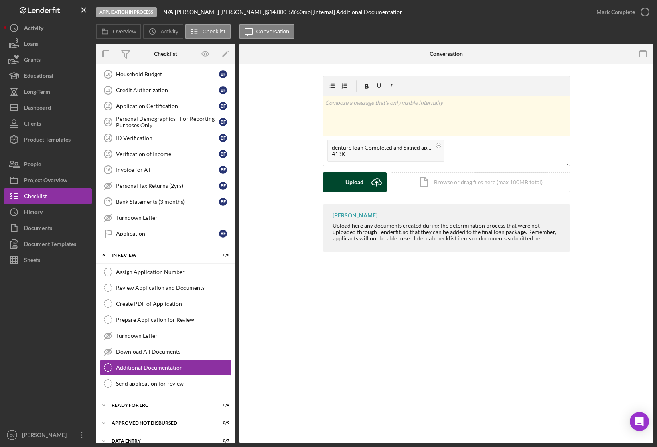
click at [368, 183] on icon "Icon/Upload" at bounding box center [377, 182] width 20 height 20
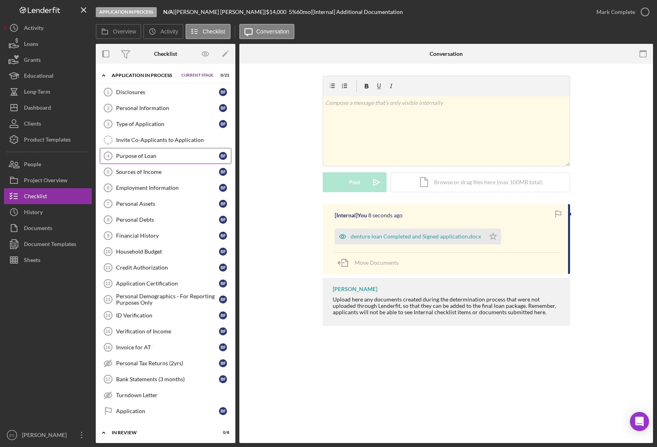
click at [177, 158] on div "Purpose of Loan" at bounding box center [167, 156] width 103 height 6
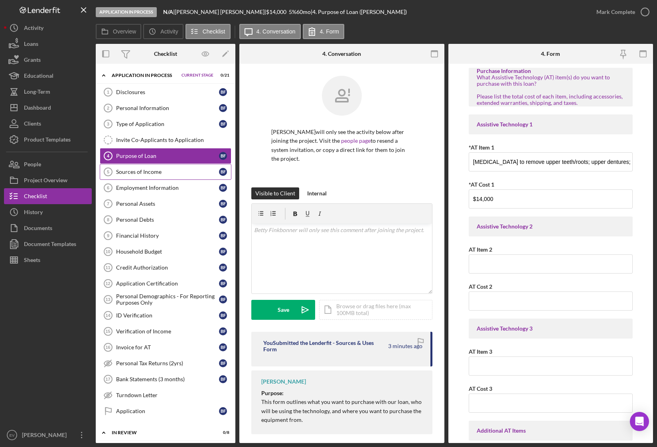
click at [176, 178] on link "Sources of Income 5 Sources of Income B F" at bounding box center [166, 172] width 132 height 16
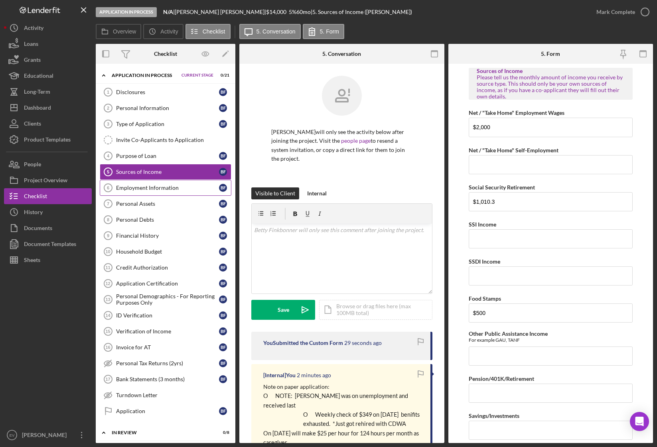
click at [176, 189] on div "Employment Information" at bounding box center [167, 188] width 103 height 6
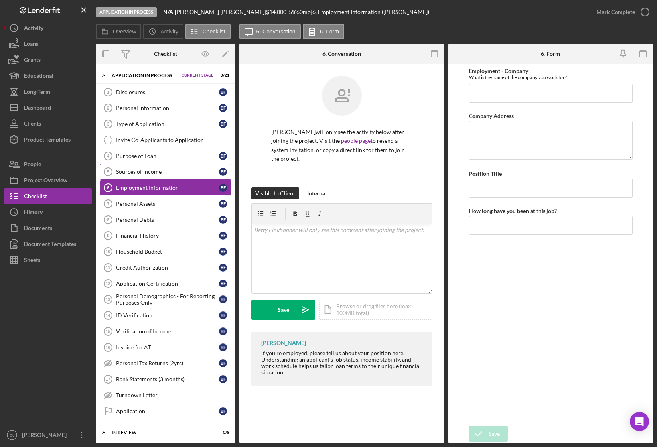
click at [177, 178] on link "Sources of Income 5 Sources of Income B F" at bounding box center [166, 172] width 132 height 16
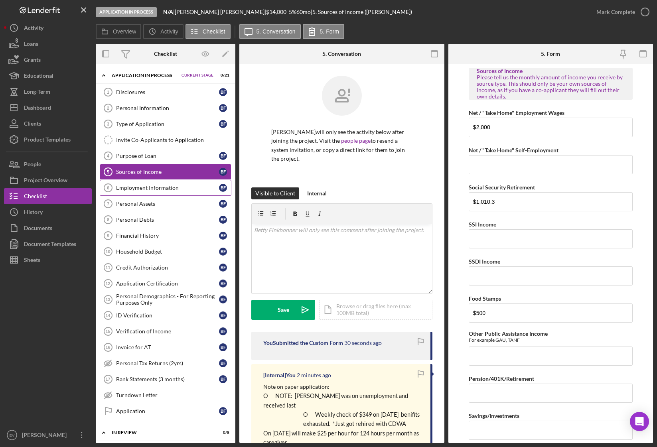
click at [176, 186] on div "Employment Information" at bounding box center [167, 188] width 103 height 6
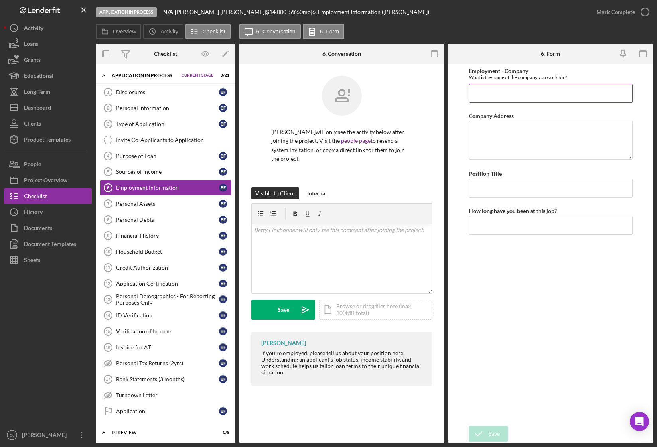
click at [529, 95] on input "Employment - Company" at bounding box center [551, 93] width 164 height 19
paste input "Caregiver"
drag, startPoint x: 535, startPoint y: 95, endPoint x: 459, endPoint y: 93, distance: 75.5
click at [481, 94] on input "Caregiver" at bounding box center [551, 93] width 164 height 19
type input "C"
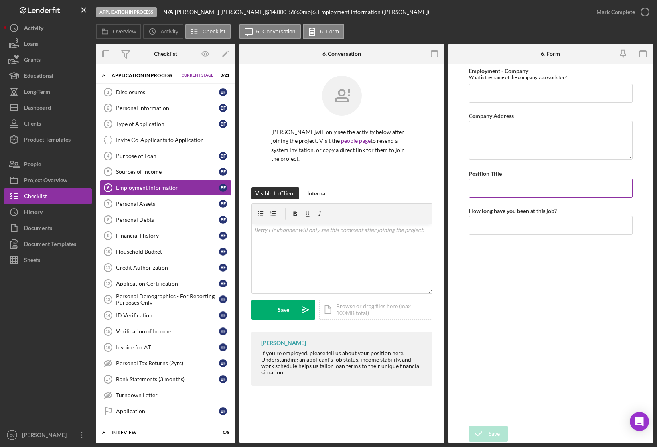
click at [515, 192] on input "Position Title" at bounding box center [551, 188] width 164 height 19
paste input "Caregiver"
type input "Caregiver"
click at [484, 97] on input "Employment - Company" at bounding box center [551, 93] width 164 height 19
paste input "CDWA/ WA State Dept of Disability"
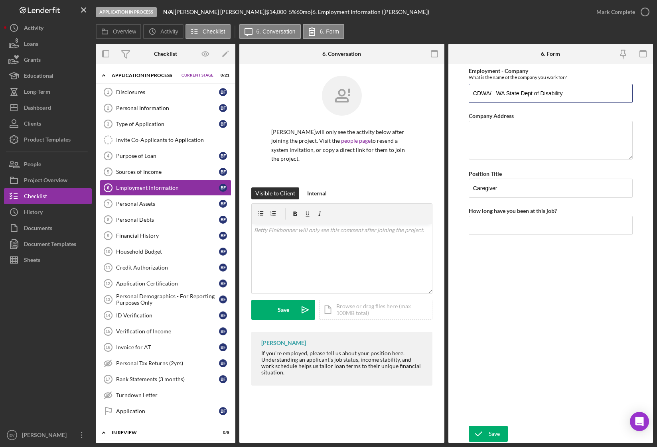
type input "CDWA/ WA State Dept of Disability"
click at [493, 139] on textarea "Company Address" at bounding box center [551, 140] width 164 height 38
paste textarea "[STREET_ADDRESS]"
type textarea "[STREET_ADDRESS]"
click at [497, 224] on input "How long have you been at this job?" at bounding box center [551, 225] width 164 height 19
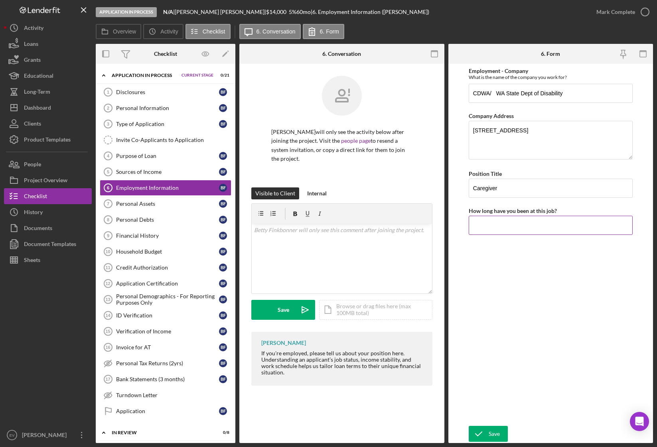
paste input "5 + years for WA State (just got rehired on [DATE] Was unemployed between [DATE…"
type input "5 + years for WA State (just got rehired on [DATE] Was unemployed between [DATE…"
click at [497, 388] on div "Save" at bounding box center [494, 434] width 11 height 16
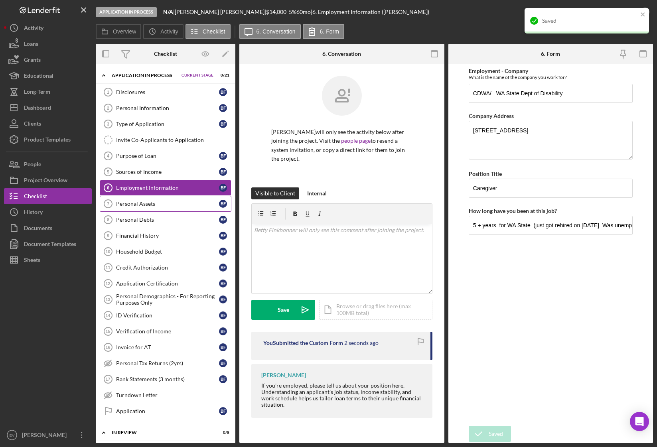
click at [182, 202] on div "Personal Assets" at bounding box center [167, 204] width 103 height 6
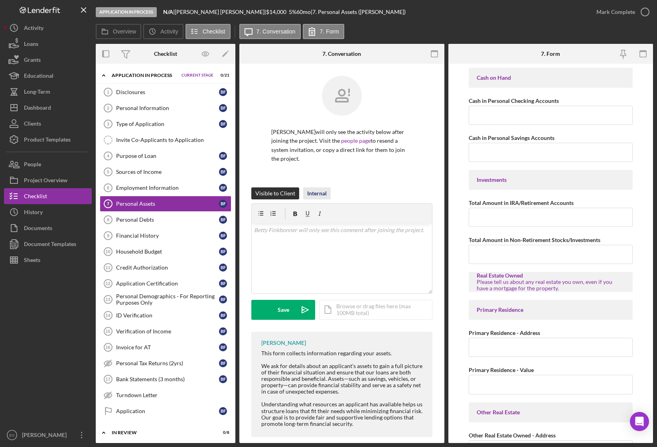
click at [309, 196] on div "Internal" at bounding box center [317, 194] width 20 height 12
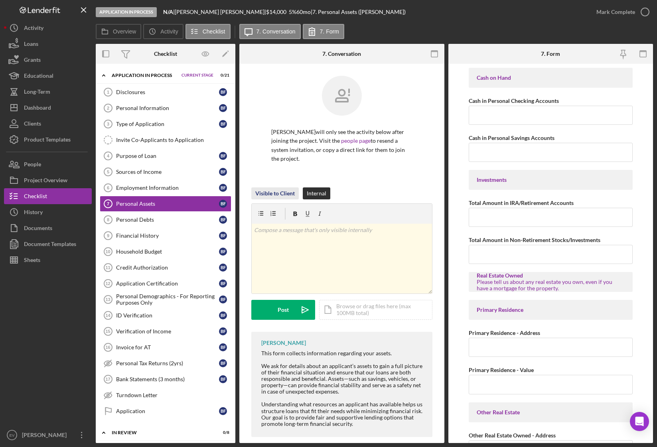
click at [284, 194] on div "Visible to Client" at bounding box center [274, 194] width 39 height 12
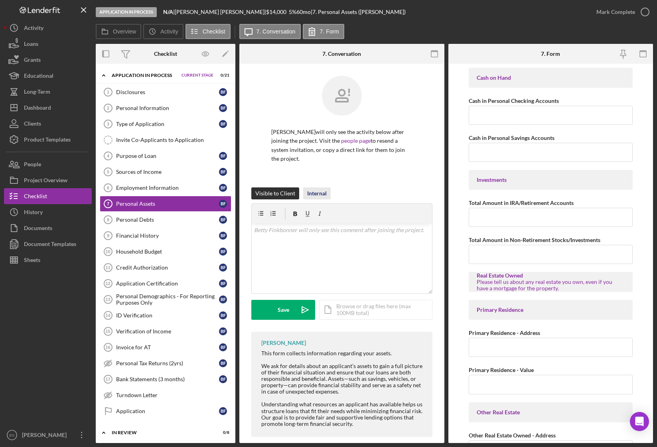
click at [318, 192] on div "Internal" at bounding box center [317, 194] width 20 height 12
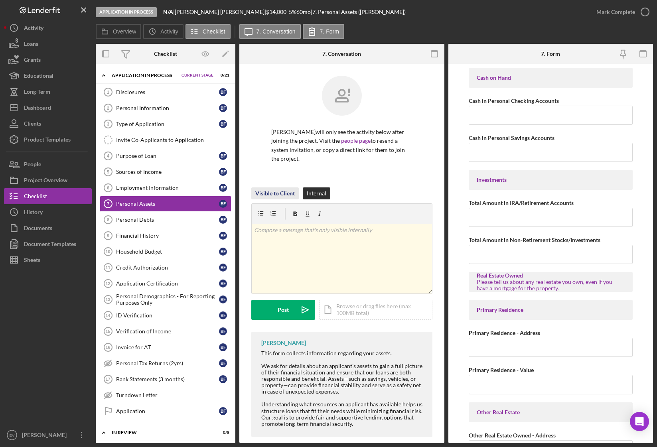
click at [271, 192] on div "Visible to Client" at bounding box center [274, 194] width 39 height 12
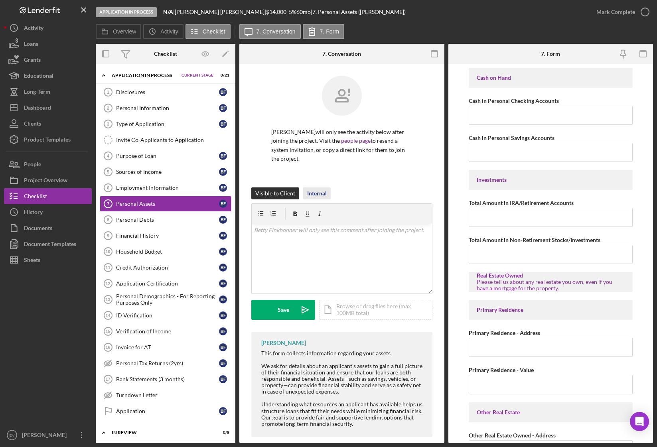
click at [313, 195] on div "Internal" at bounding box center [317, 194] width 20 height 12
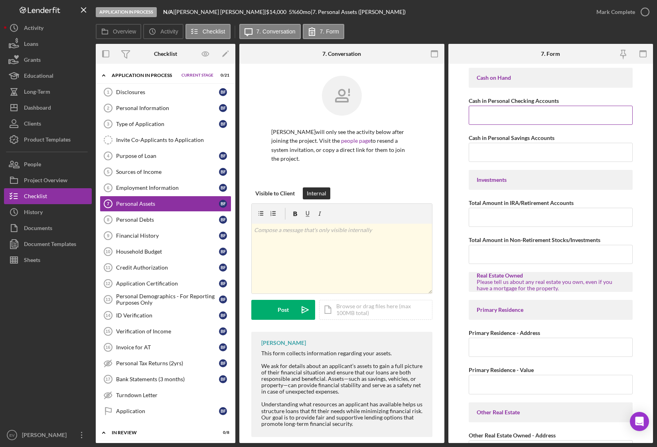
click at [510, 115] on input "Cash in Personal Checking Accounts" at bounding box center [551, 115] width 164 height 19
type input "$2"
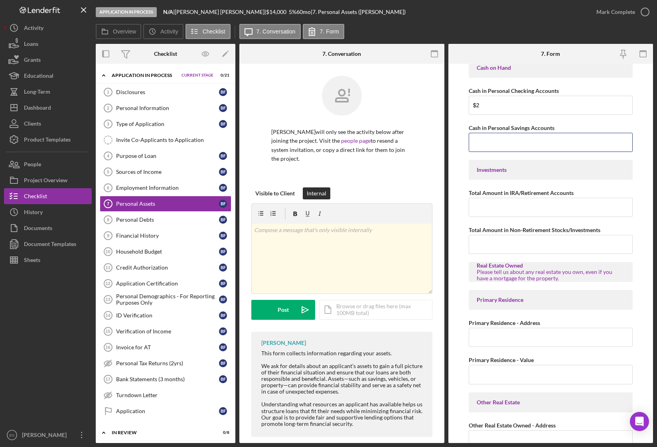
scroll to position [20, 0]
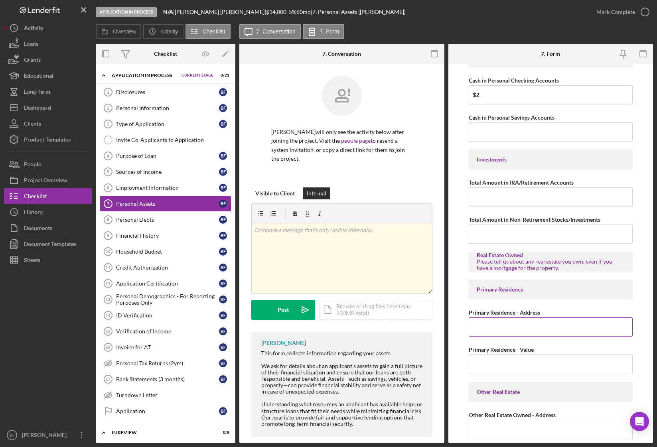
click at [496, 330] on input "Primary Residence - Address" at bounding box center [551, 327] width 164 height 19
paste input "[STREET_ADDRESS]"
type input "[STREET_ADDRESS]"
click at [531, 367] on input "Primary Residence - Value" at bounding box center [551, 364] width 164 height 19
type input "$600,000"
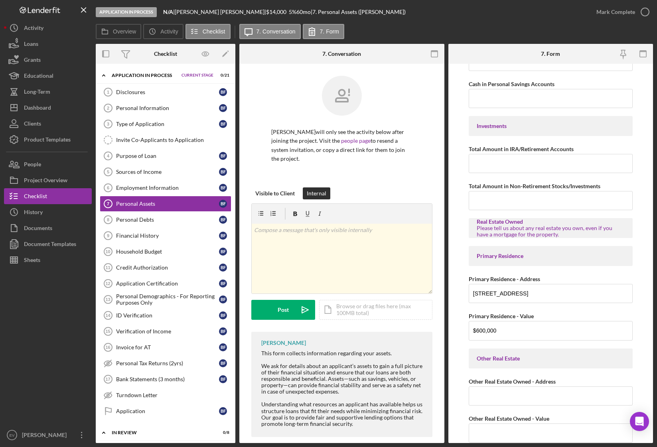
scroll to position [84, 0]
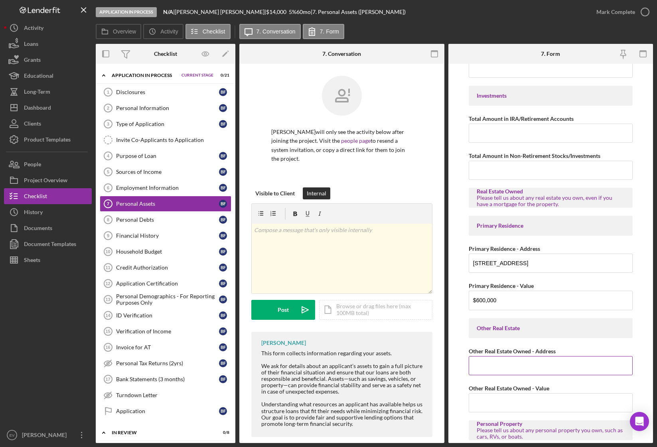
click at [517, 366] on input "Other Real Estate Owned - Address" at bounding box center [551, 365] width 164 height 19
paste input "Other 44 acres vacant land along nooksack river"
paste input "[STREET_ADDRESS]"
type input "Other 44 acres vacant land along [GEOGRAPHIC_DATA], [STREET_ADDRESS]"
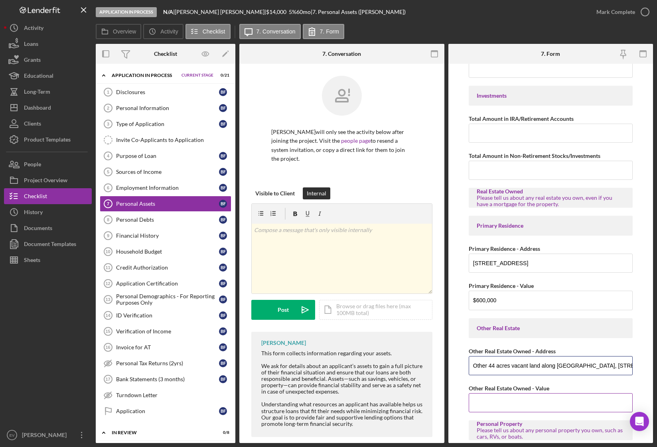
scroll to position [94, 0]
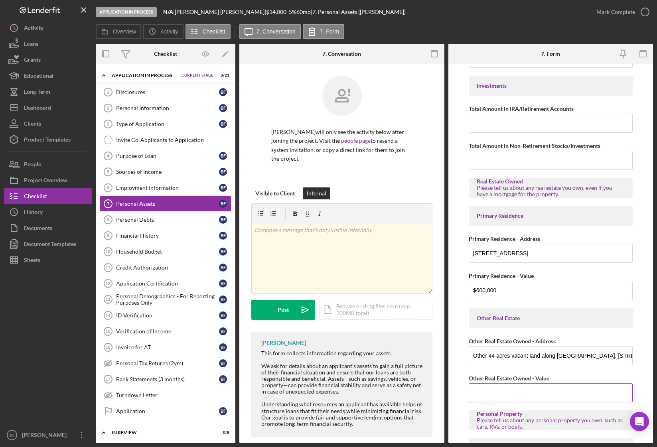
click at [562, 388] on input "Other Real Estate Owned - Value" at bounding box center [551, 392] width 164 height 19
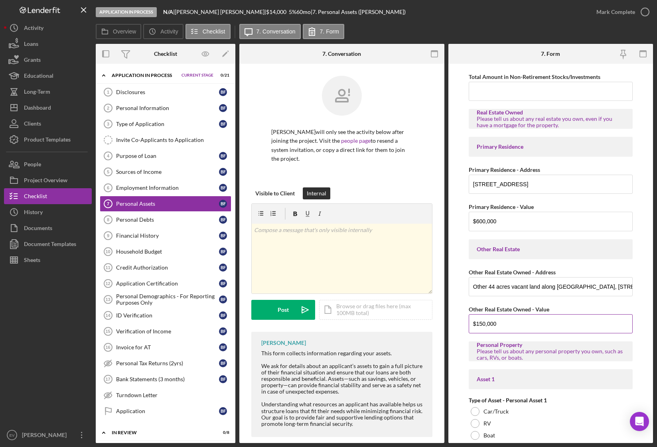
scroll to position [245, 0]
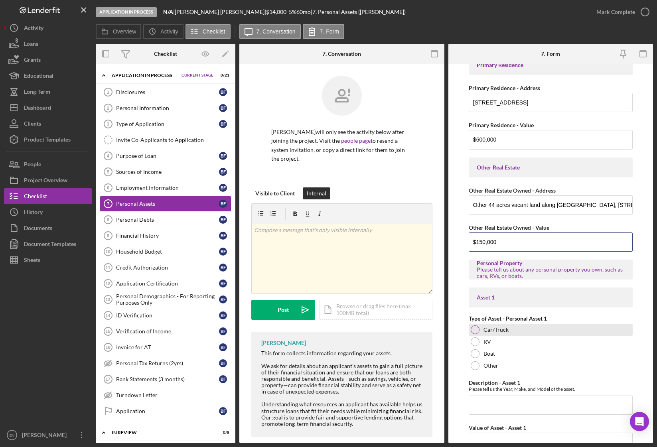
type input "$150,000"
click at [494, 330] on label "Car/Truck" at bounding box center [496, 330] width 25 height 6
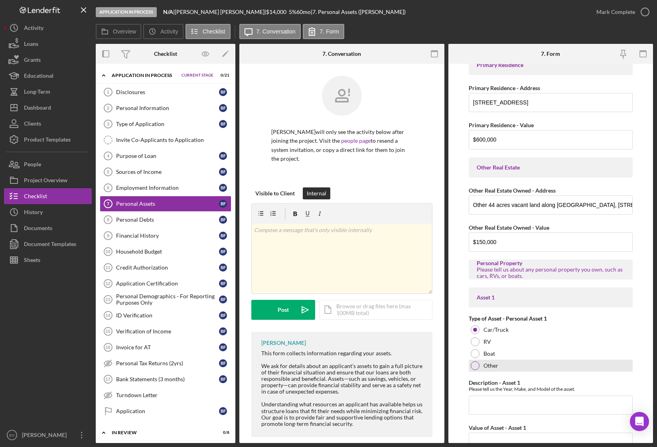
scroll to position [294, 0]
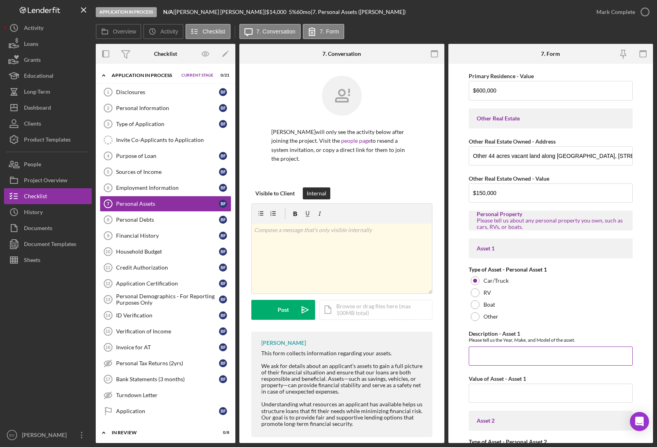
click at [496, 352] on input "Description - Asset 1" at bounding box center [551, 356] width 164 height 19
paste input "2007 Chrysler truck extended cab"
type input "2007 Chrysler truck extended cab"
drag, startPoint x: 522, startPoint y: 395, endPoint x: 548, endPoint y: 394, distance: 26.4
click at [522, 388] on input "Value of Asset - Asset 1" at bounding box center [551, 393] width 164 height 19
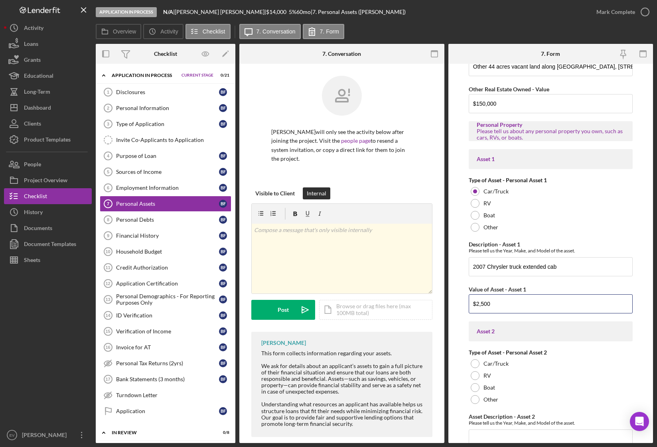
scroll to position [425, 0]
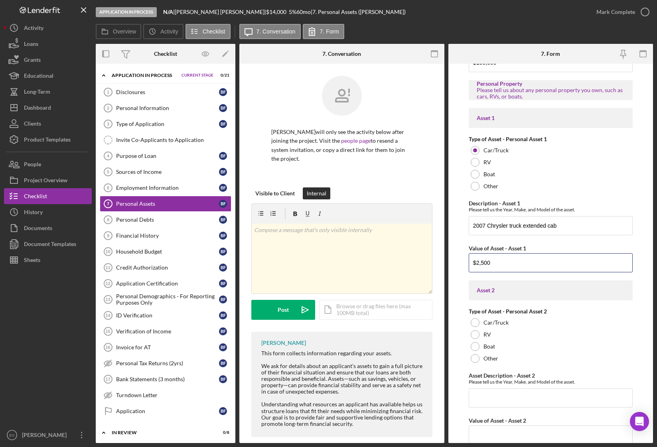
type input "$2,500"
click at [497, 388] on input "Asset Description - Asset 2" at bounding box center [551, 398] width 164 height 19
click at [491, 323] on label "Car/Truck" at bounding box center [496, 323] width 25 height 6
click at [519, 388] on input "Asset Description - Asset 2" at bounding box center [551, 398] width 164 height 19
paste input "2003 Ford F150 (broke down)"
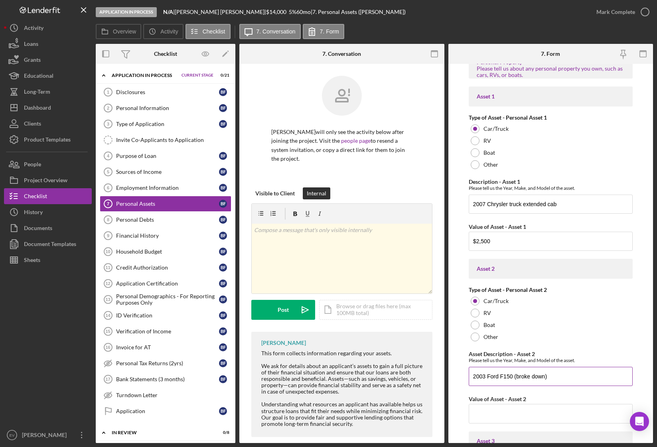
scroll to position [472, 0]
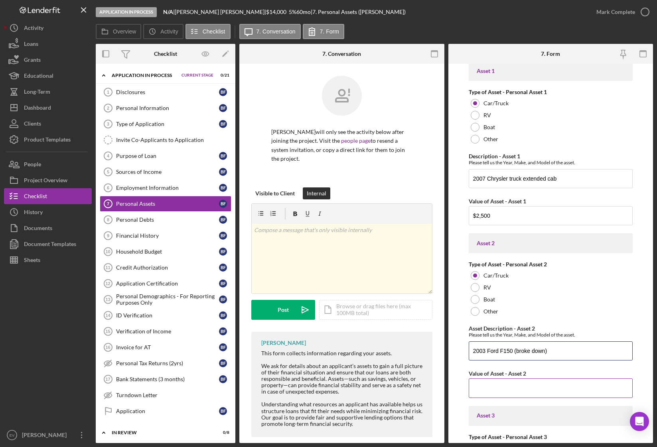
type input "2003 Ford F150 (broke down)"
click at [545, 383] on input "Value of Asset - Asset 2" at bounding box center [551, 388] width 164 height 19
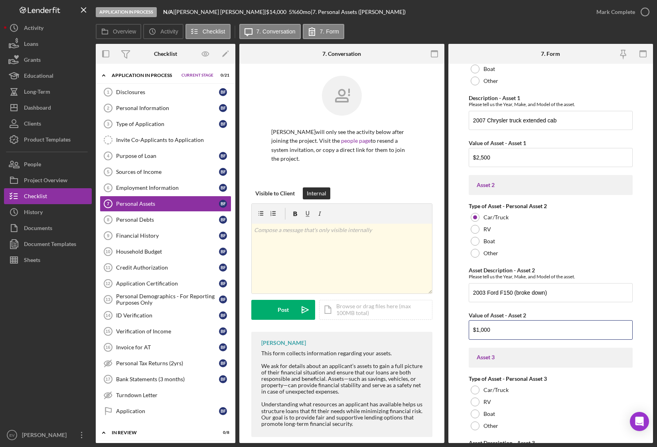
scroll to position [568, 0]
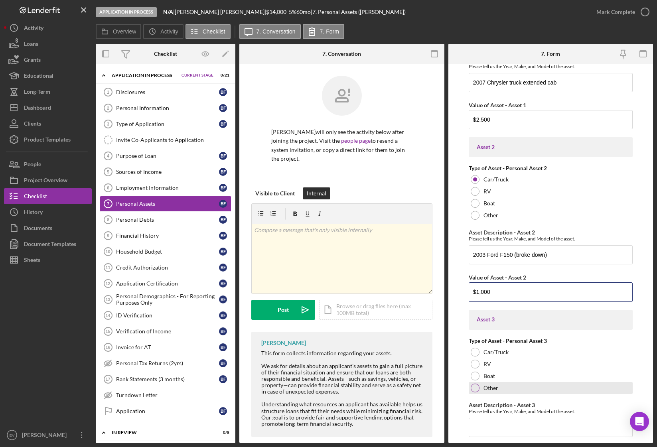
type input "$1,000"
click at [492, 388] on label "Other" at bounding box center [491, 388] width 15 height 6
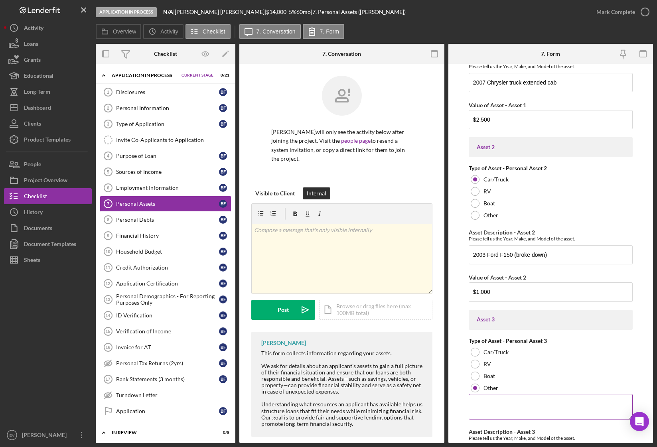
scroll to position [699, 0]
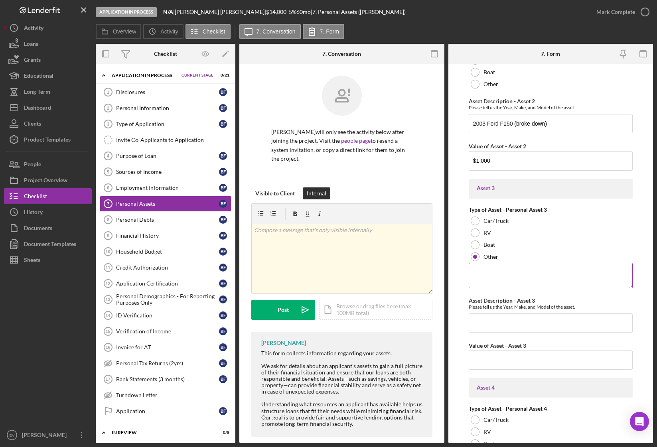
click at [516, 276] on textarea at bounding box center [551, 276] width 164 height 26
type textarea "Furniture"
drag, startPoint x: 507, startPoint y: 275, endPoint x: 459, endPoint y: 269, distance: 48.3
click at [459, 269] on form "Cash on Hand Cash in Personal Checking Accounts $2 Cash in Personal Savings Acc…" at bounding box center [550, 253] width 205 height 379
click at [506, 315] on input "Asset Description - Asset 3" at bounding box center [551, 323] width 164 height 19
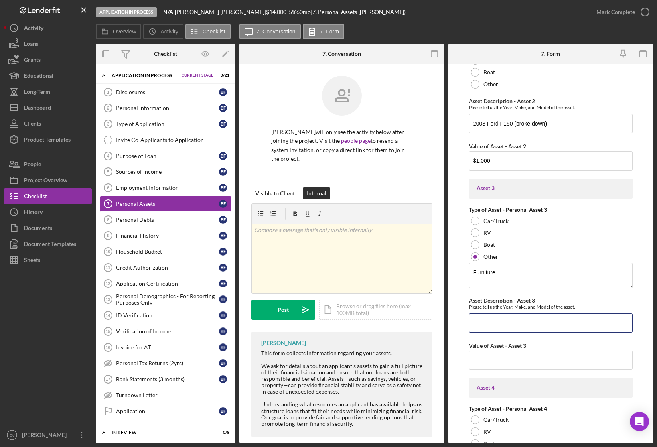
paste input "Furniture"
type input "Furniture"
click at [509, 357] on input "Value of Asset - Asset 3" at bounding box center [551, 360] width 164 height 19
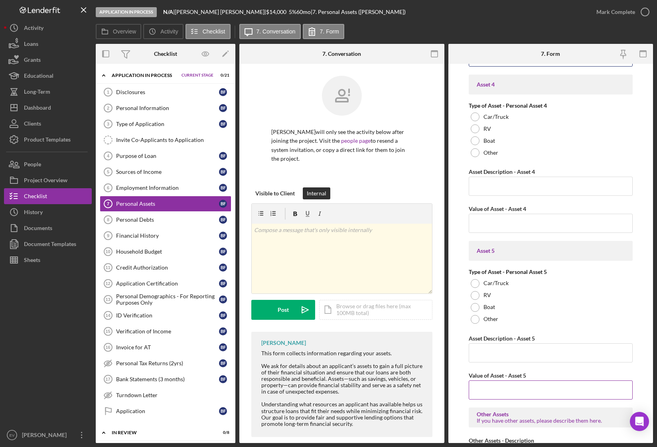
scroll to position [1090, 0]
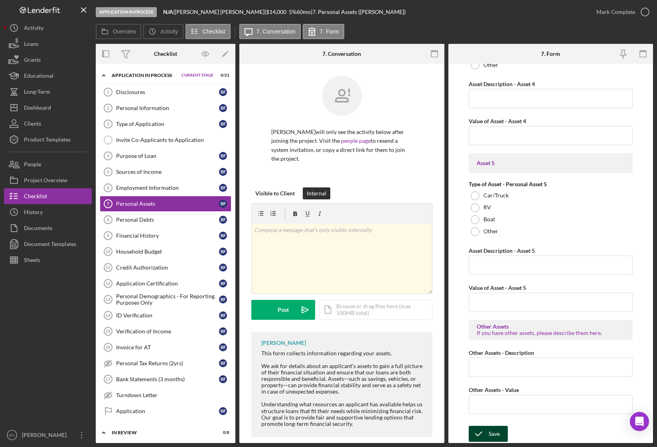
type input "$1,500"
click at [494, 388] on div "Save" at bounding box center [494, 434] width 11 height 16
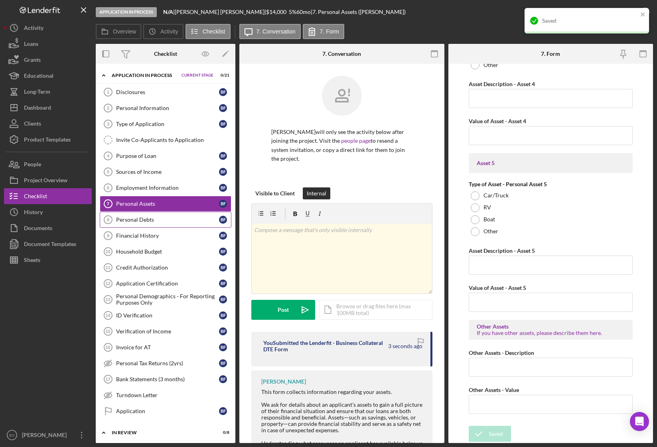
click at [163, 217] on div "Personal Debts" at bounding box center [167, 220] width 103 height 6
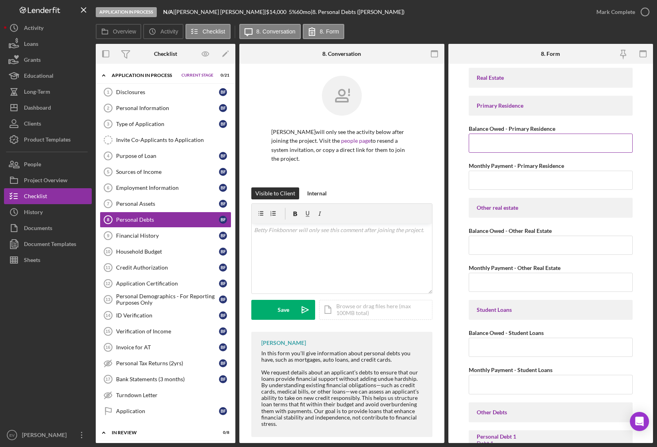
click at [525, 136] on input "Balance Owed - Primary Residence" at bounding box center [551, 143] width 164 height 19
click at [529, 144] on input "Balance Owed - Primary Residence" at bounding box center [551, 143] width 164 height 19
type input "$359,000"
type input "$1,905"
click at [513, 349] on input "Balance Owed - Student Loans" at bounding box center [551, 347] width 164 height 19
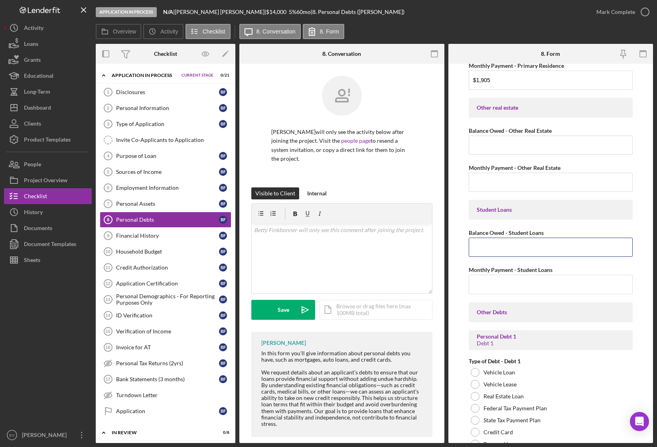
scroll to position [182, 0]
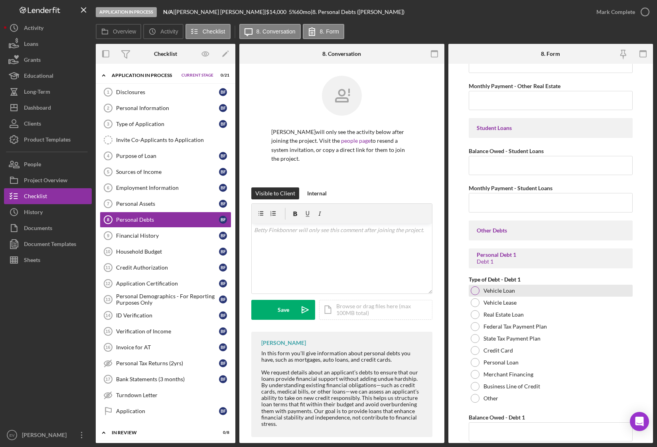
click at [498, 292] on label "Vehicle Loan" at bounding box center [500, 291] width 32 height 6
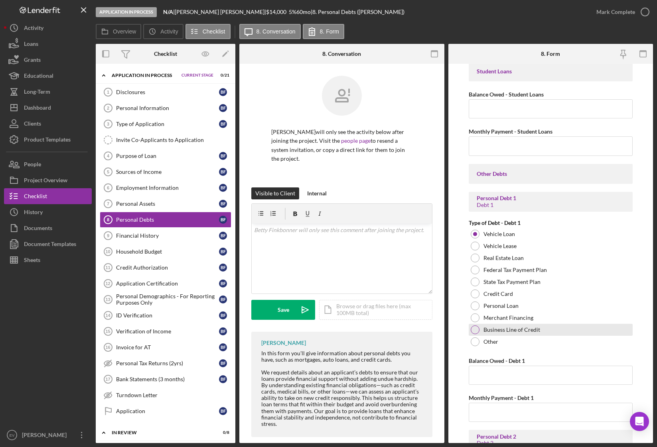
scroll to position [244, 0]
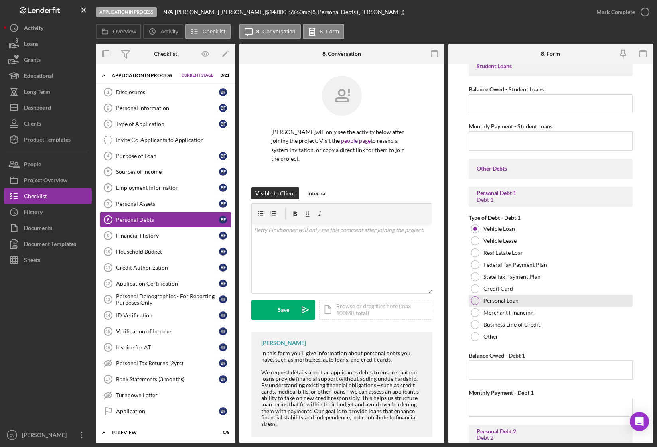
click at [502, 302] on label "Personal Loan" at bounding box center [501, 301] width 35 height 6
click at [516, 366] on input "Balance Owed - Debt 1" at bounding box center [551, 370] width 164 height 19
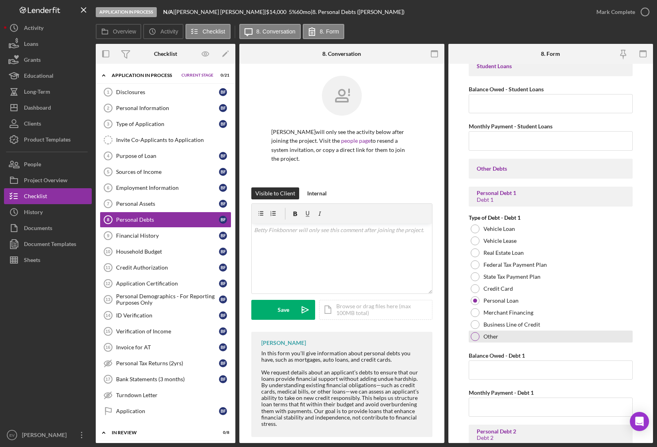
click at [489, 336] on label "Other" at bounding box center [491, 337] width 15 height 6
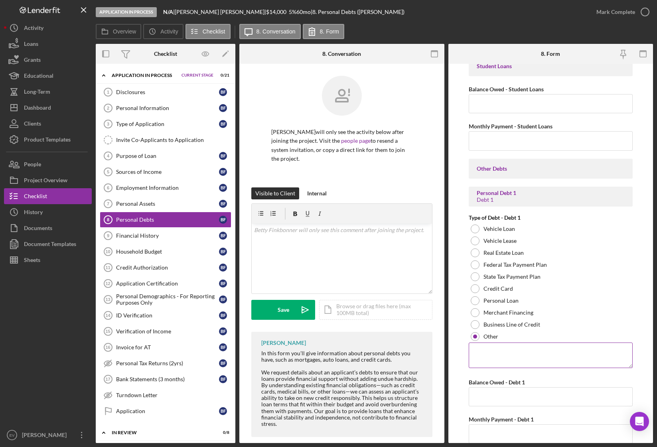
click at [507, 350] on textarea at bounding box center [551, 356] width 164 height 26
paste textarea "One Main/personnel loan secured by Ford Truck"
type textarea "One Main/personnel loan secured by Ford Truck"
click at [553, 388] on input "Balance Owed - Debt 1" at bounding box center [551, 396] width 164 height 19
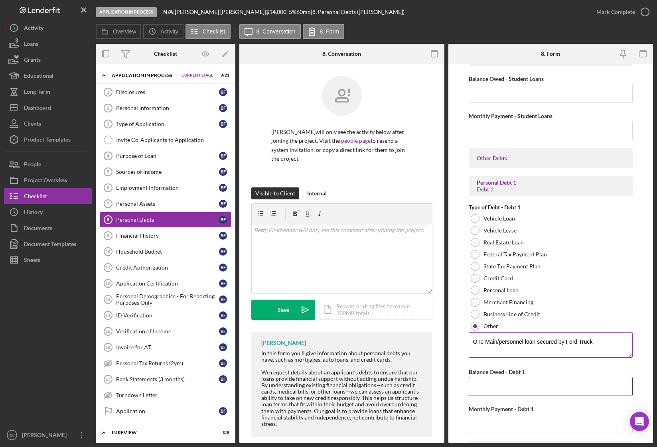
scroll to position [270, 0]
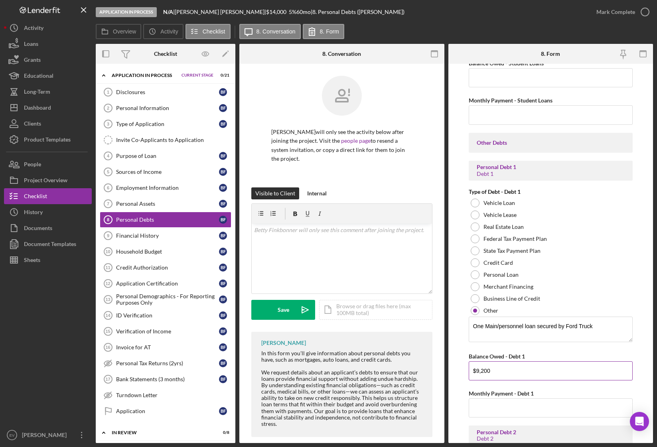
type input "$9,200"
type input "$1"
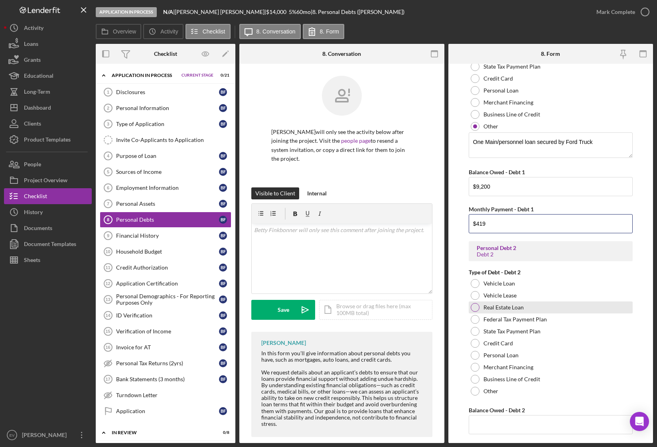
scroll to position [535, 0]
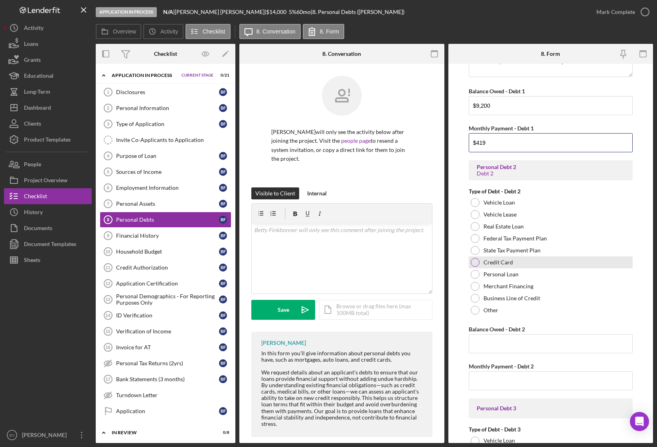
type input "$419"
click at [513, 262] on div "Credit Card" at bounding box center [551, 263] width 164 height 12
click at [531, 341] on input "Balance Owed - Debt 2" at bounding box center [551, 343] width 164 height 19
type input "$2,500"
type input "$250"
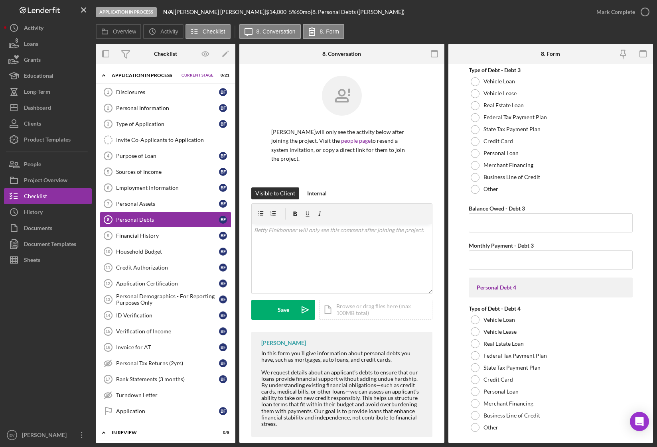
scroll to position [948, 0]
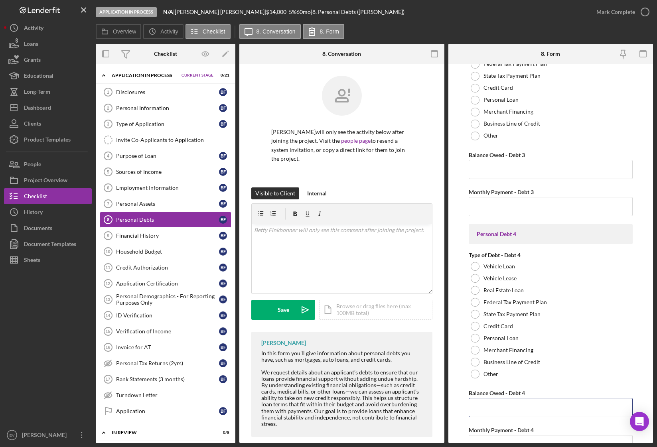
drag, startPoint x: 504, startPoint y: 405, endPoint x: 491, endPoint y: 381, distance: 28.2
click at [504, 388] on input "Balance Owed - Debt 4" at bounding box center [551, 407] width 164 height 19
click at [487, 375] on label "Other" at bounding box center [491, 374] width 15 height 6
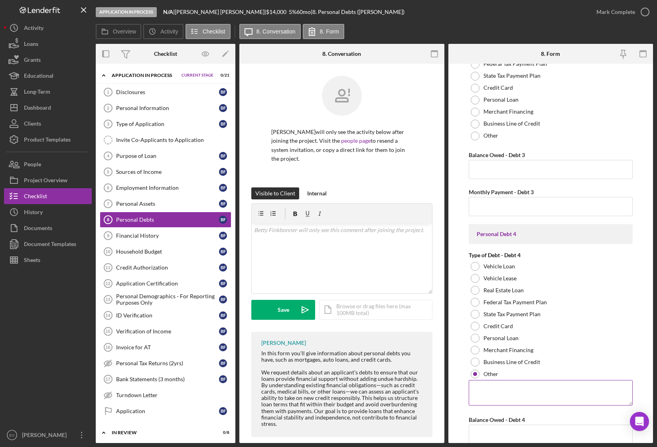
click at [513, 388] on textarea at bounding box center [551, 393] width 164 height 26
type textarea "[Entered in application under "Personal Loans / Other Debts", no description]"
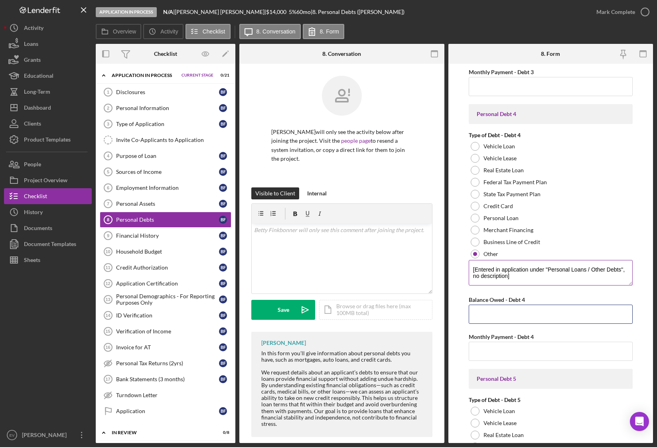
scroll to position [1109, 0]
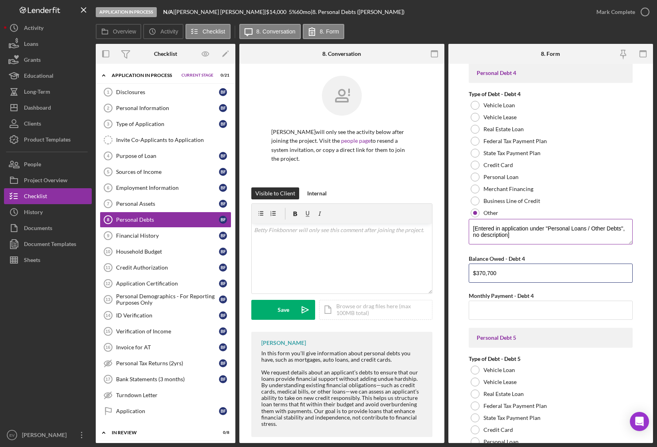
type input "$370,700"
type input "$2,574"
click at [308, 192] on div "Internal" at bounding box center [317, 194] width 20 height 12
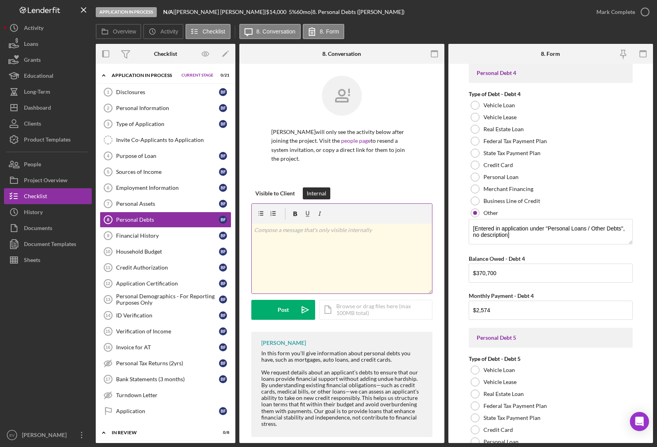
click at [324, 250] on div "v Color teal Color pink Remove color Add row above Add row below Add column bef…" at bounding box center [342, 259] width 180 height 70
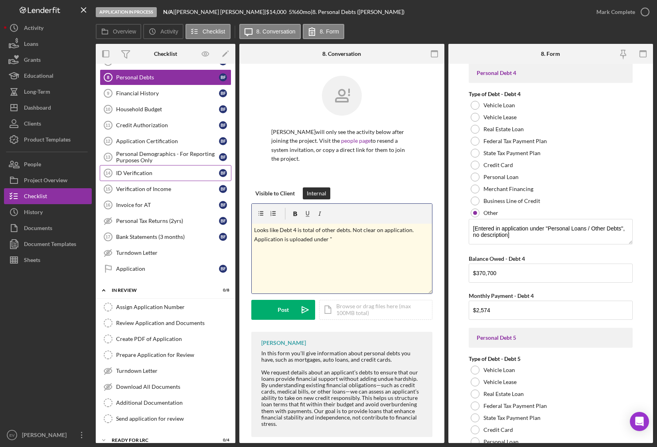
scroll to position [158, 0]
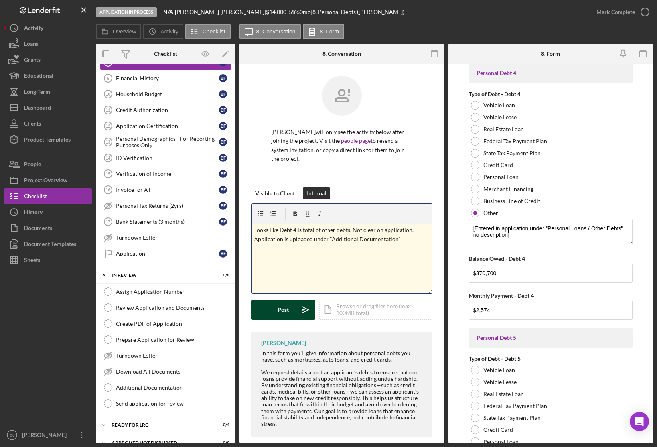
click at [287, 304] on div "Post" at bounding box center [283, 310] width 11 height 20
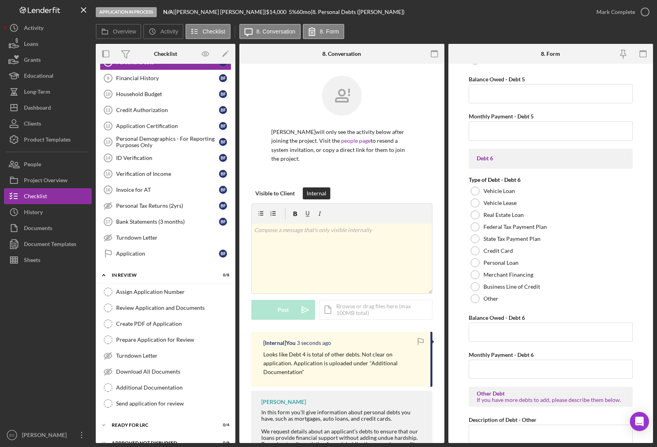
scroll to position [1664, 0]
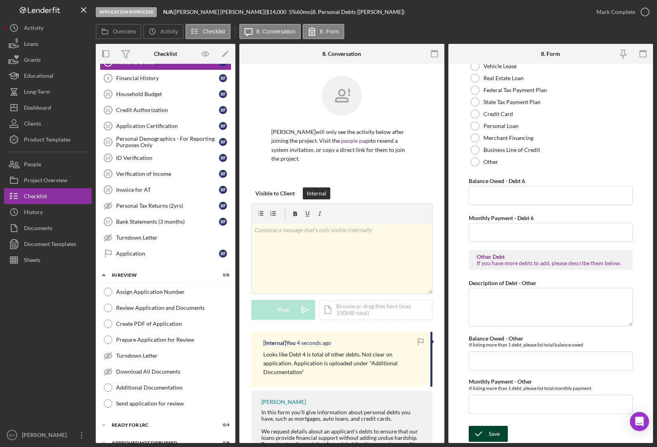
click at [492, 388] on div "Save" at bounding box center [494, 434] width 11 height 16
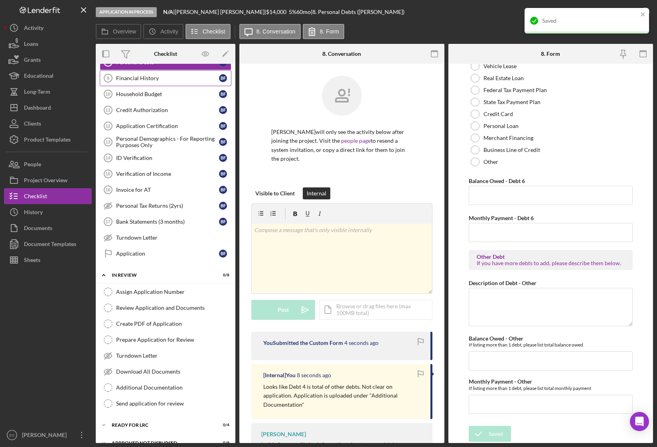
click at [178, 82] on link "Financial History 9 Financial History B F" at bounding box center [166, 78] width 132 height 16
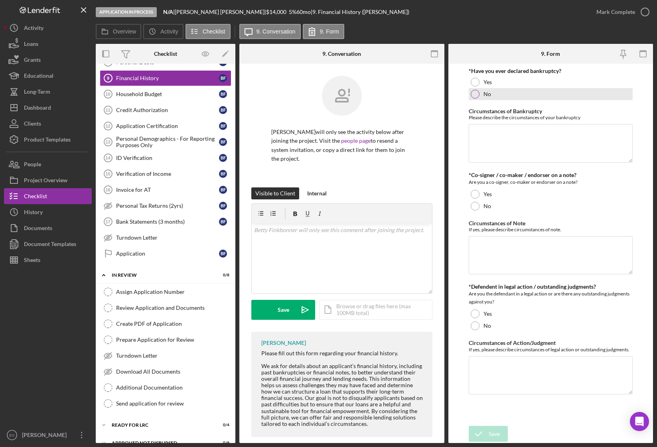
click at [475, 93] on div at bounding box center [475, 94] width 9 height 9
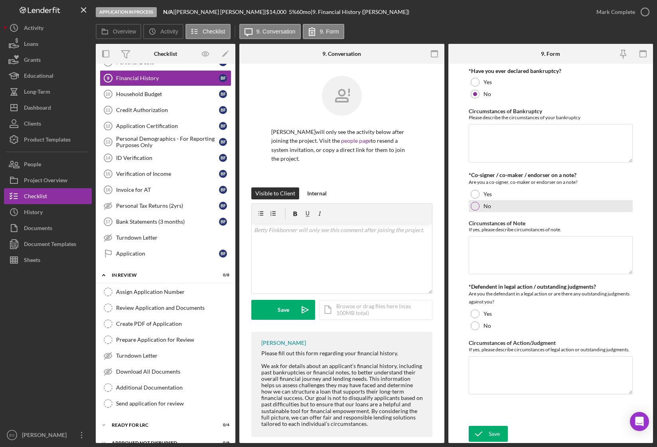
click at [477, 203] on div at bounding box center [475, 206] width 9 height 9
click at [477, 326] on div at bounding box center [475, 326] width 9 height 9
click at [492, 388] on div "Save" at bounding box center [494, 434] width 11 height 16
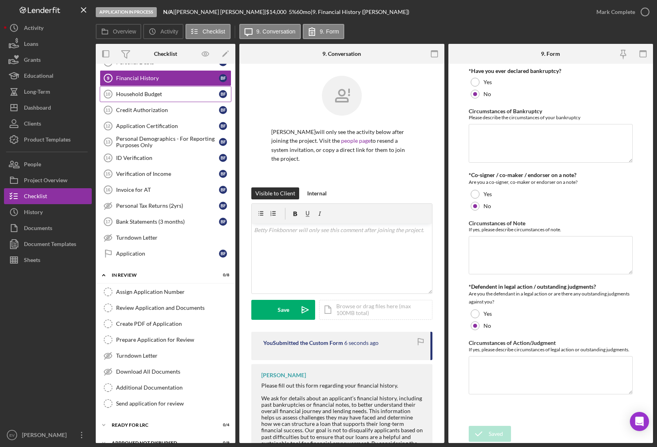
click at [152, 101] on link "Household Budget 10 Household Budget B F" at bounding box center [166, 94] width 132 height 16
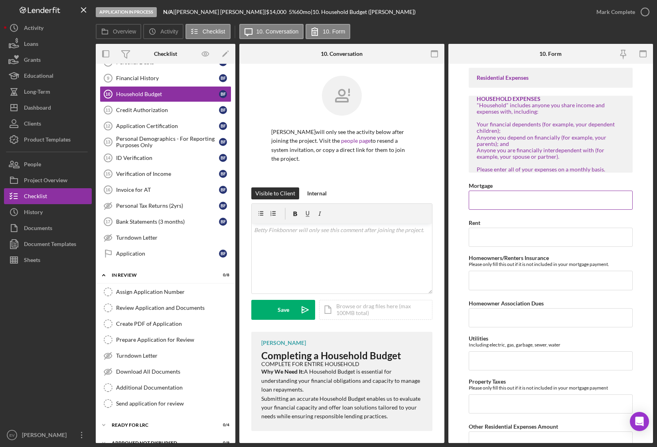
click at [486, 197] on input "Mortgage" at bounding box center [551, 200] width 164 height 19
type input "$1,905"
type input "$100"
type input "$500"
type input "$450"
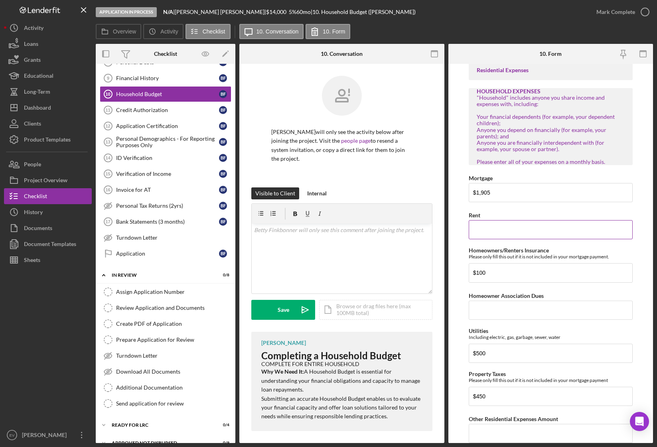
scroll to position [231, 0]
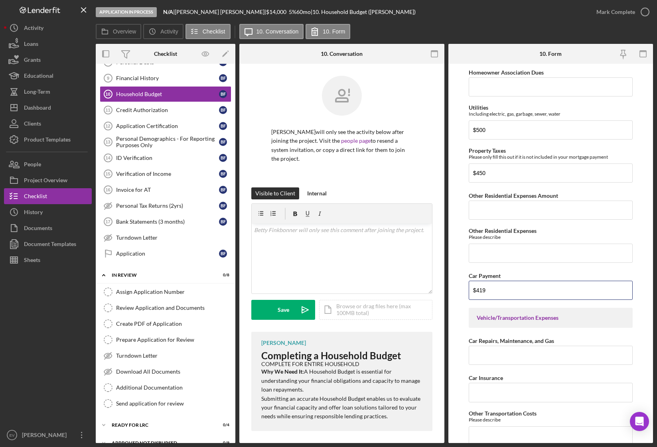
type input "$419"
type input "$250"
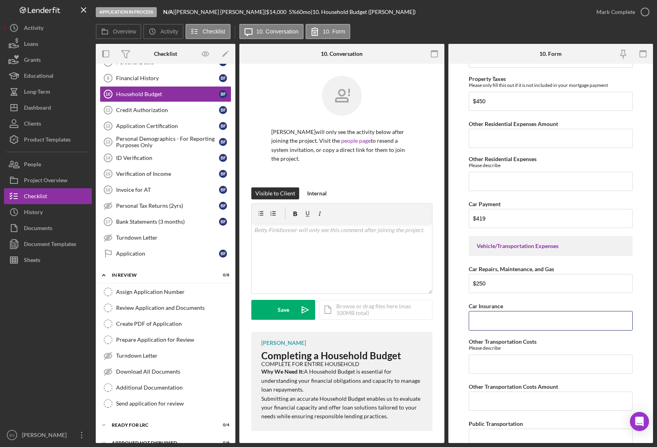
scroll to position [318, 0]
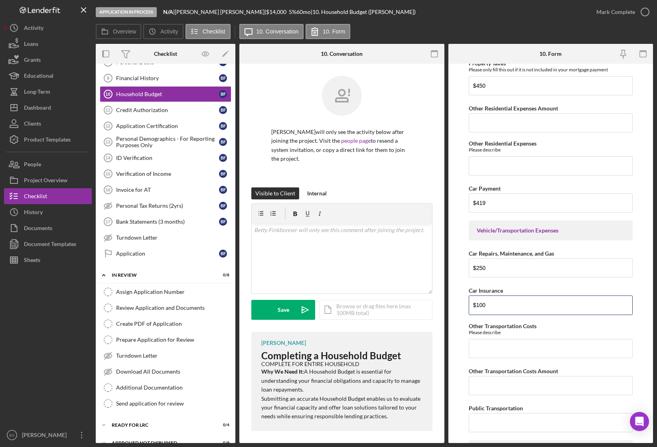
type input "$100"
type input "Not provided"
type input "$50"
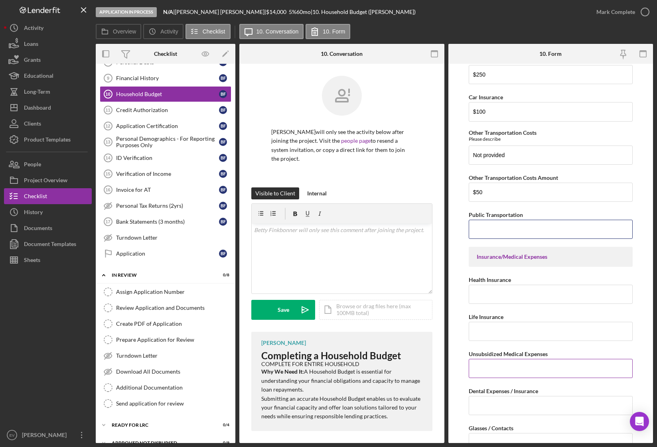
scroll to position [553, 0]
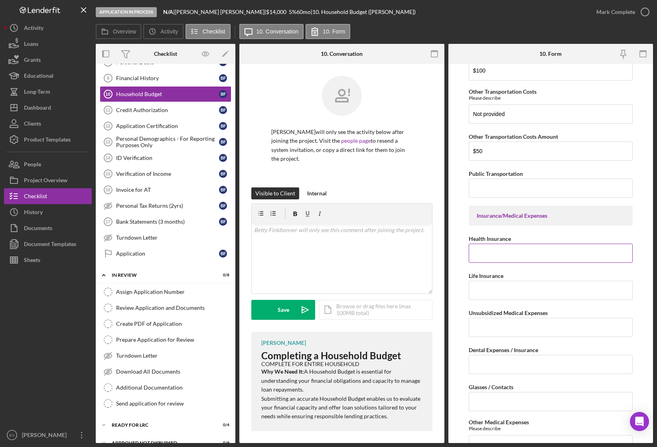
click at [510, 242] on div "Health Insurance" at bounding box center [551, 239] width 164 height 10
click at [528, 256] on input "Health Insurance" at bounding box center [551, 253] width 164 height 19
click at [539, 255] on input "Health Insurance" at bounding box center [551, 253] width 164 height 19
click at [525, 288] on input "Life Insurance" at bounding box center [551, 290] width 164 height 19
drag, startPoint x: 538, startPoint y: 328, endPoint x: 578, endPoint y: 321, distance: 41.0
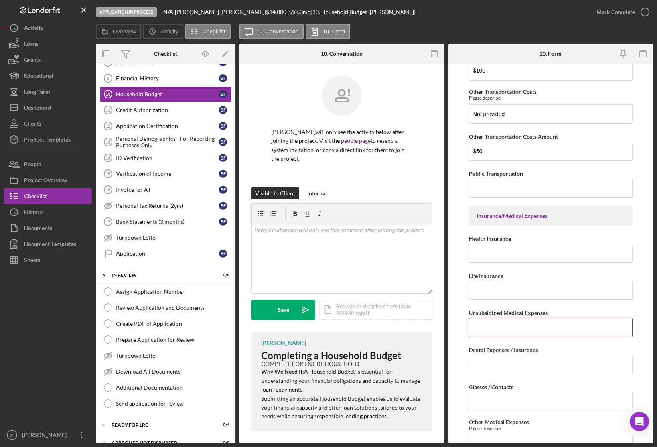
click at [538, 328] on input "Unsubsidized Medical Expenses" at bounding box center [551, 327] width 164 height 19
type input "$2"
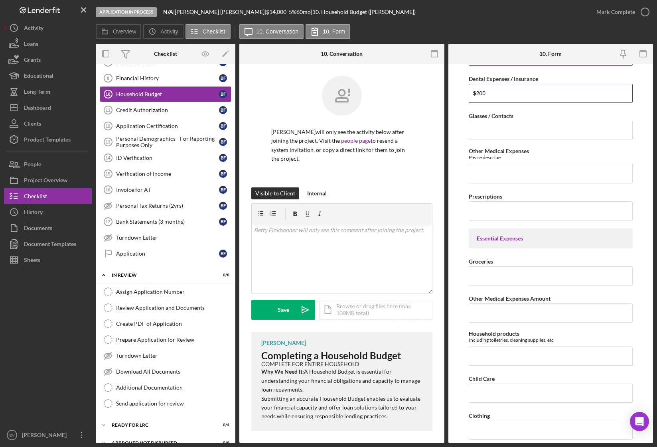
scroll to position [835, 0]
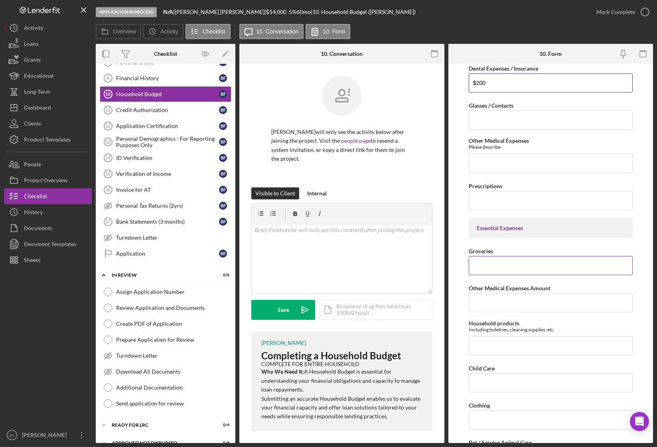
type input "$200"
click at [529, 264] on input "Groceries" at bounding box center [551, 265] width 164 height 19
type input "$700"
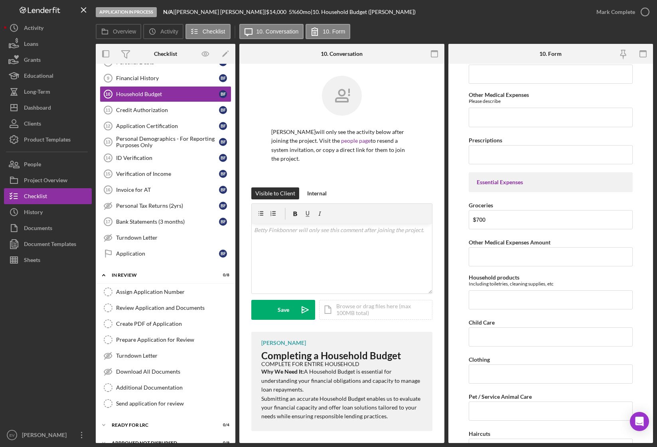
scroll to position [886, 0]
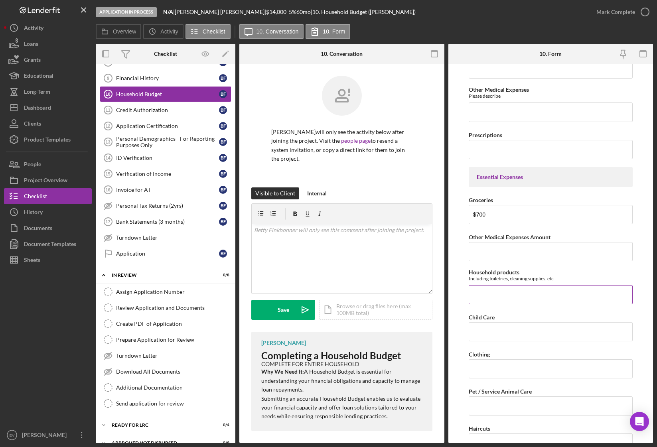
click at [501, 290] on input "Household products" at bounding box center [551, 294] width 164 height 19
type input "$50"
type input "$100"
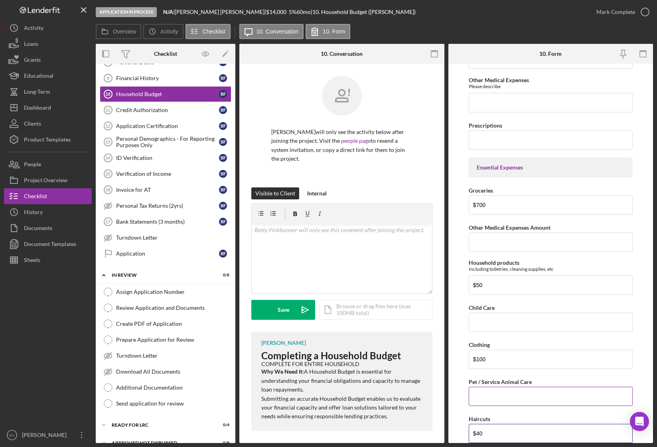
type input "$40"
click at [519, 388] on input "Pet / Service Animal Care" at bounding box center [551, 396] width 164 height 19
type input "$75"
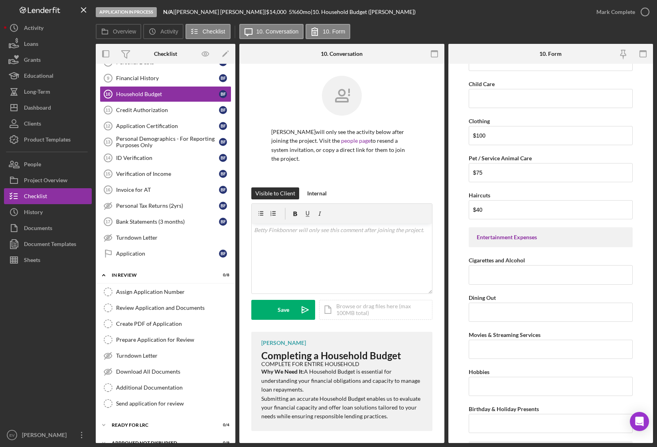
scroll to position [1130, 0]
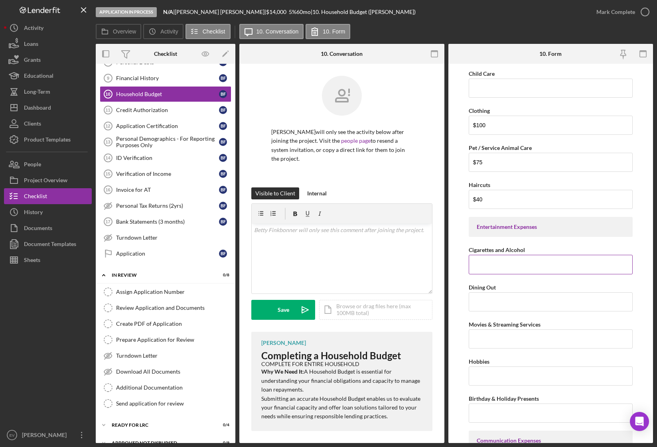
click at [557, 261] on input "Cigarettes and Alcohol" at bounding box center [551, 264] width 164 height 19
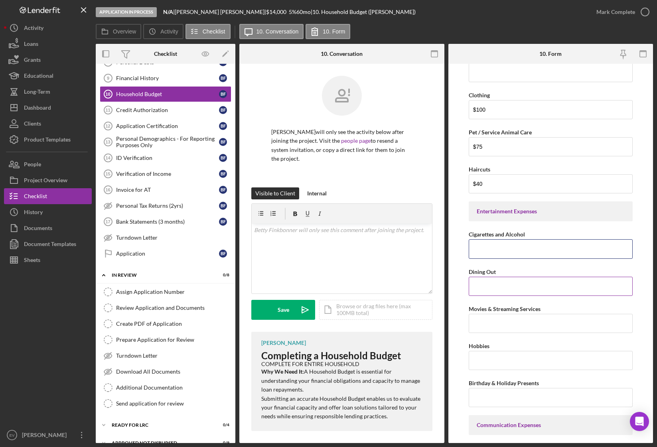
scroll to position [1150, 0]
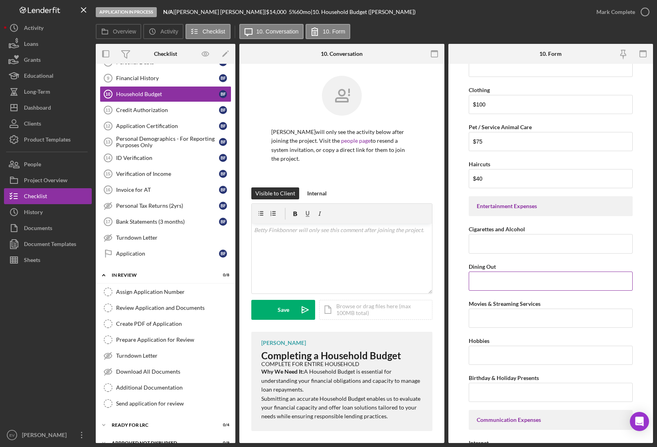
click at [531, 278] on input "Dining Out" at bounding box center [551, 281] width 164 height 19
type input "$75"
drag, startPoint x: 546, startPoint y: 359, endPoint x: 563, endPoint y: 358, distance: 16.8
click at [547, 359] on input "Hobbies" at bounding box center [551, 355] width 164 height 19
type input "$20"
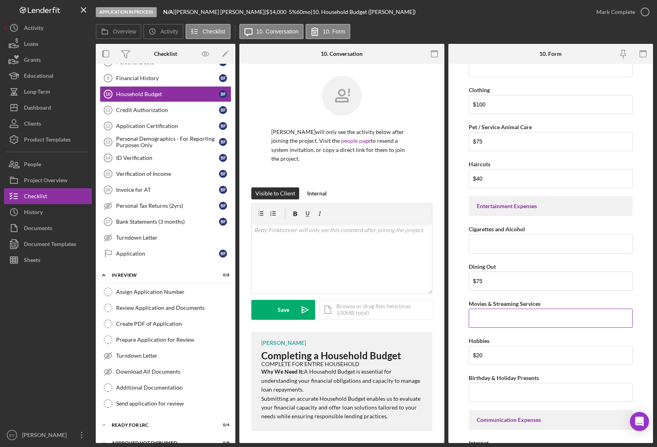
click at [498, 322] on input "Movies & Streaming Services" at bounding box center [551, 318] width 164 height 19
type input "$60"
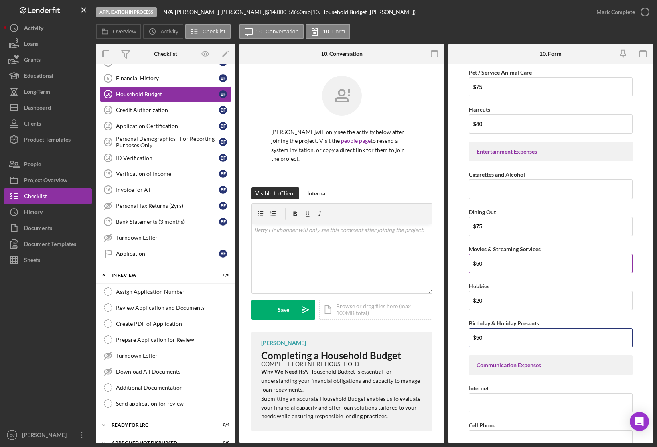
scroll to position [1363, 0]
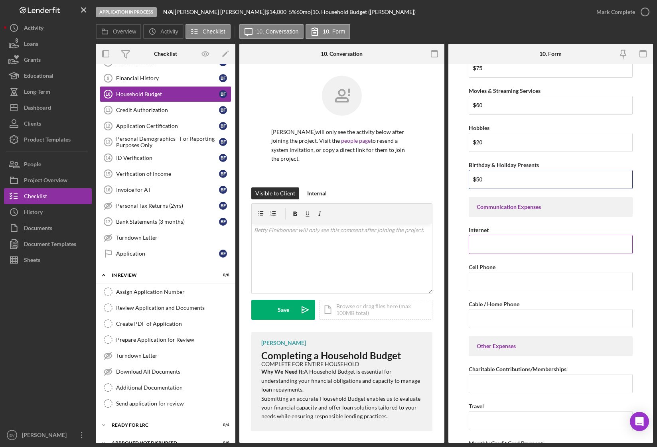
type input "$50"
click at [510, 245] on input "Internet" at bounding box center [551, 244] width 164 height 19
type input "$45"
click at [510, 284] on input "Cell Phone" at bounding box center [551, 281] width 164 height 19
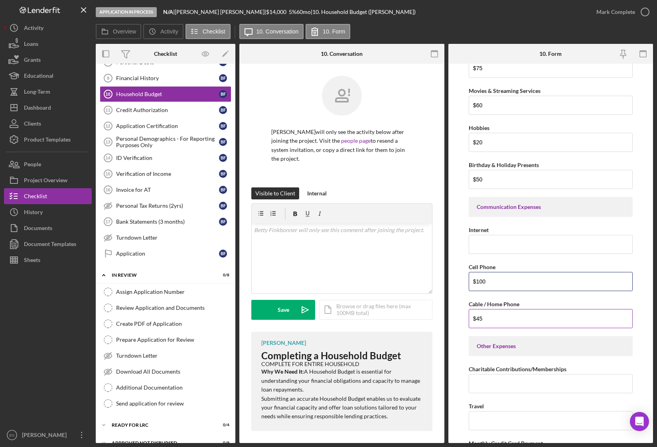
scroll to position [1394, 0]
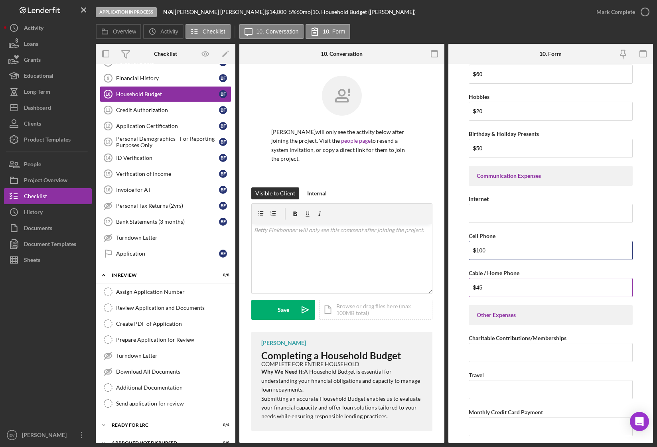
type input "$100"
drag, startPoint x: 472, startPoint y: 286, endPoint x: 458, endPoint y: 285, distance: 14.4
click at [459, 285] on form "Residential Expenses HOUSEHOLD EXPENSES "Household" includes anyone you share i…" at bounding box center [550, 253] width 205 height 379
click at [495, 217] on input "Internet" at bounding box center [551, 213] width 164 height 19
paste input "$45"
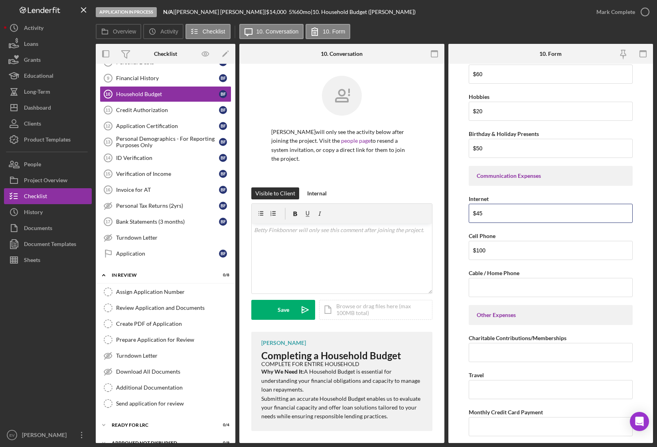
type input "$45"
click at [455, 308] on form "Residential Expenses HOUSEHOLD EXPENSES "Household" includes anyone you share i…" at bounding box center [550, 253] width 205 height 379
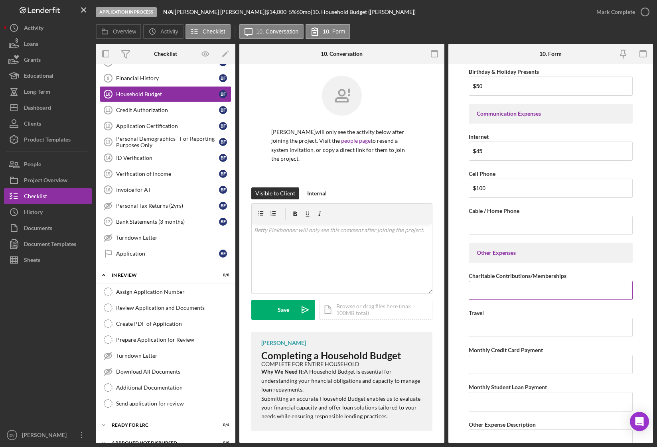
scroll to position [1469, 0]
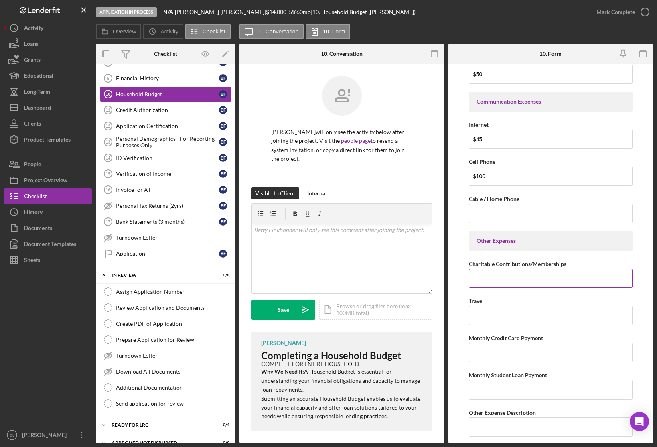
click at [500, 277] on input "Charitable Contributions/Memberships" at bounding box center [551, 278] width 164 height 19
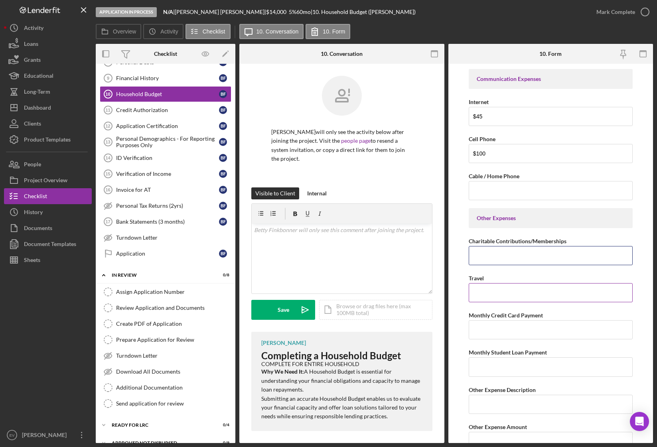
scroll to position [1506, 0]
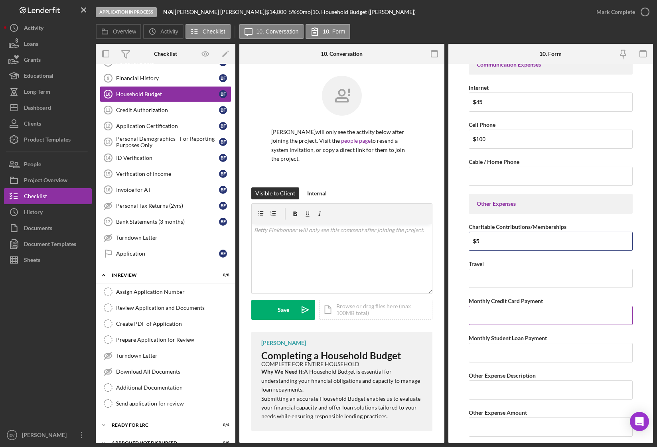
type input "$5"
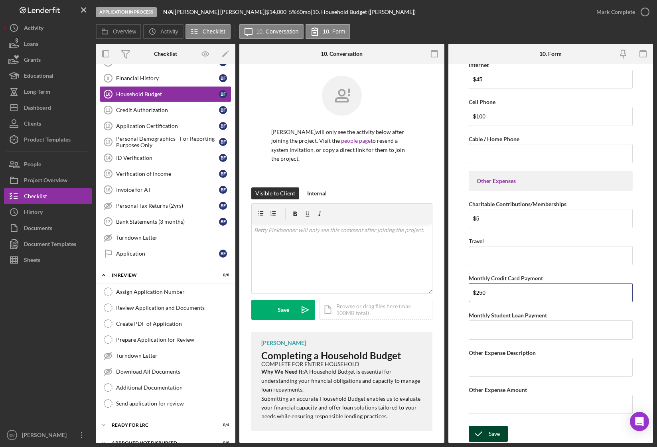
type input "$250"
click at [490, 388] on div "Save" at bounding box center [494, 434] width 11 height 16
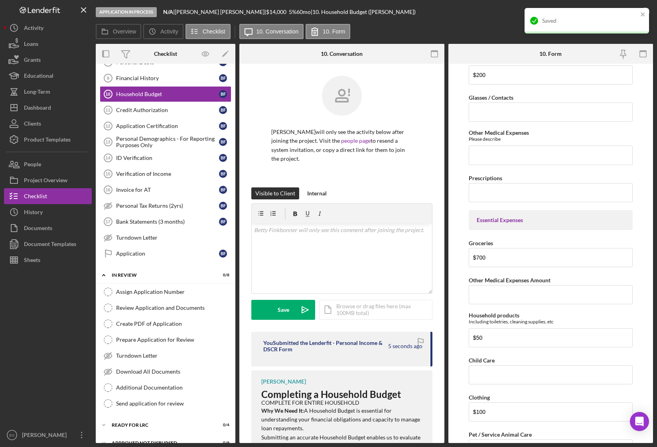
scroll to position [802, 0]
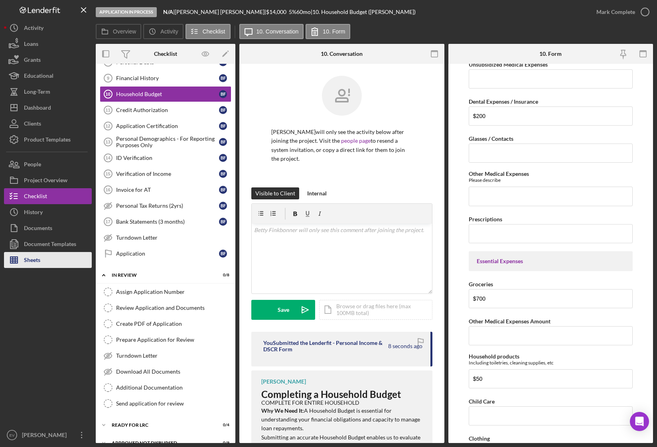
click at [37, 263] on div "Sheets" at bounding box center [32, 261] width 16 height 18
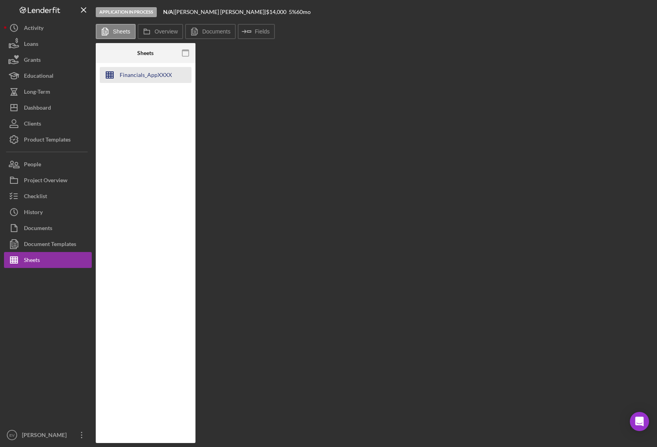
click at [138, 75] on div "Financials_AppXXXX" at bounding box center [146, 75] width 52 height 16
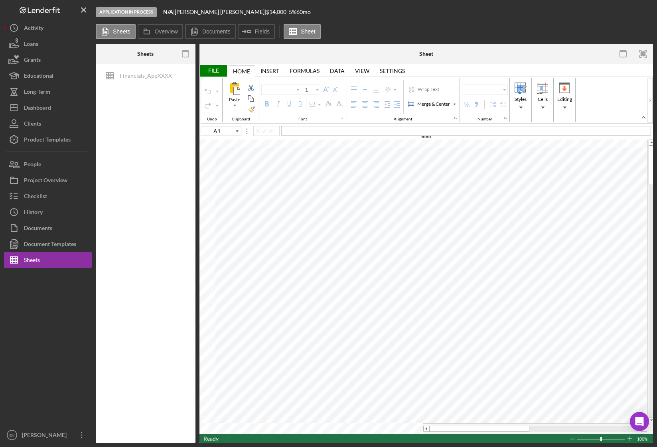
type input "C94"
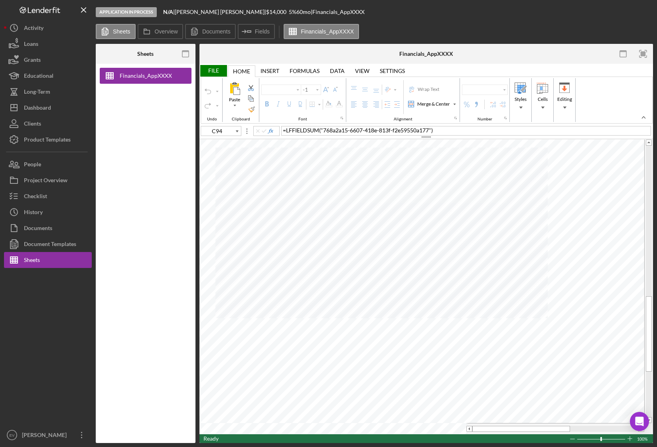
type input "Arial"
type input "10"
click at [576, 56] on icon "button" at bounding box center [623, 54] width 18 height 18
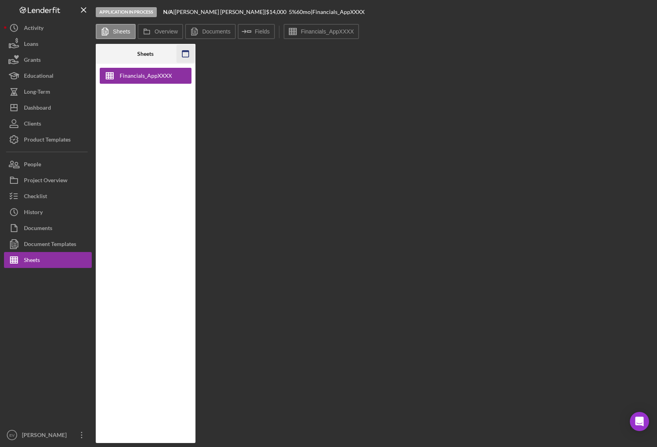
click at [187, 53] on icon "button" at bounding box center [185, 54] width 18 height 18
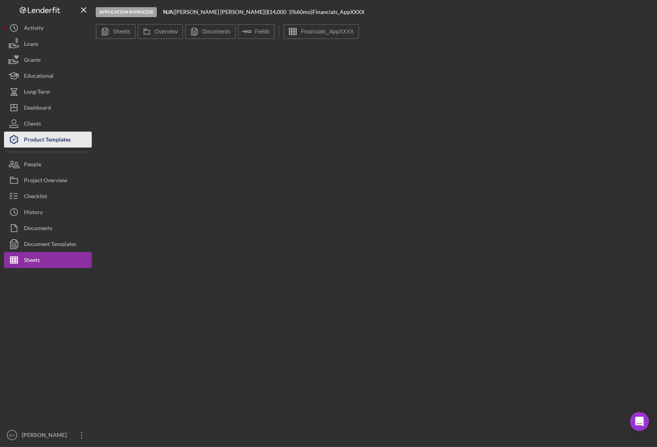
click at [32, 138] on div "Product Templates" at bounding box center [47, 141] width 47 height 18
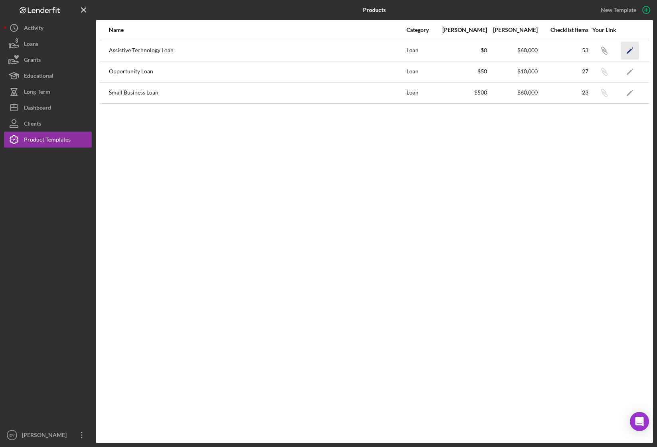
click at [576, 48] on icon "Icon/Edit" at bounding box center [630, 50] width 18 height 18
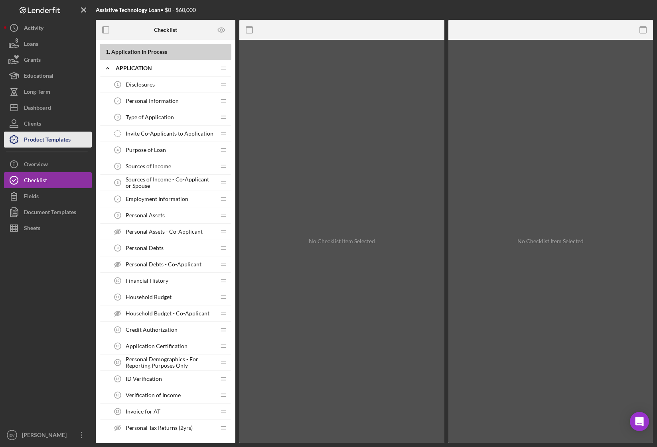
click at [43, 137] on div "Product Templates" at bounding box center [47, 141] width 47 height 18
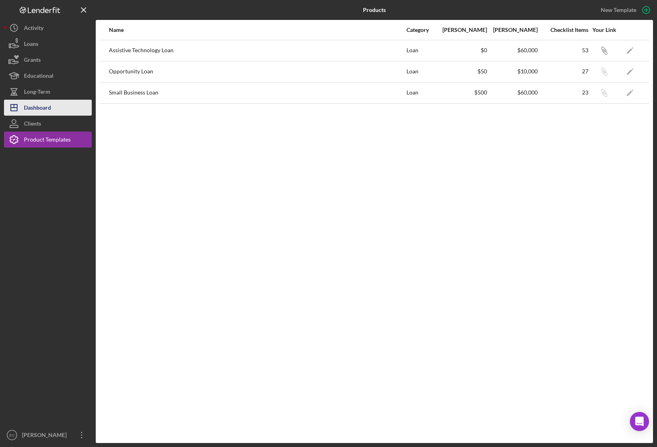
click at [59, 111] on button "Icon/Dashboard Dashboard" at bounding box center [48, 108] width 88 height 16
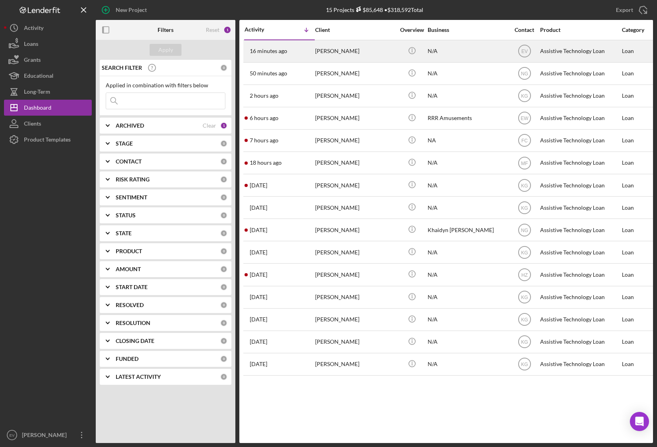
click at [350, 53] on div "[PERSON_NAME]" at bounding box center [355, 51] width 80 height 21
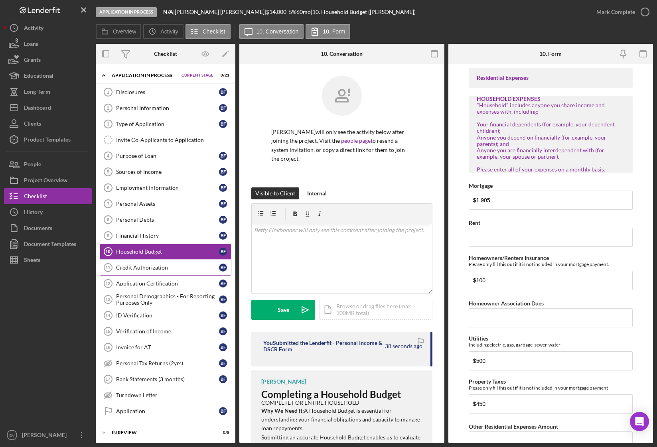
click at [158, 269] on div "Credit Authorization" at bounding box center [167, 268] width 103 height 6
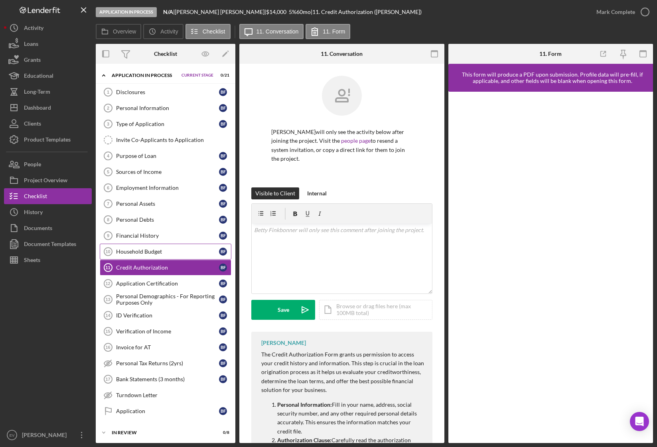
click at [168, 253] on div "Household Budget" at bounding box center [167, 252] width 103 height 6
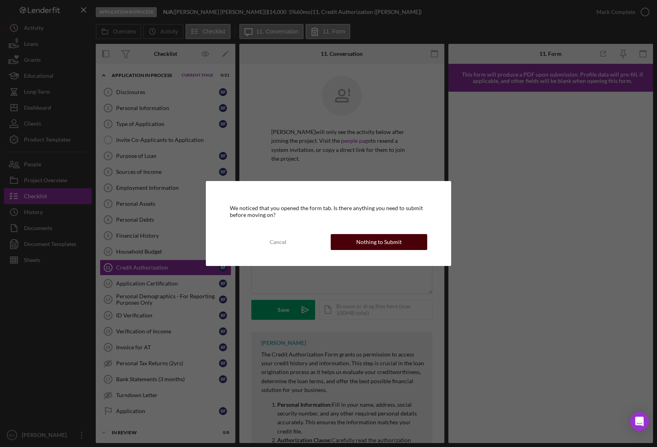
click at [397, 244] on div "Nothing to Submit" at bounding box center [378, 242] width 45 height 16
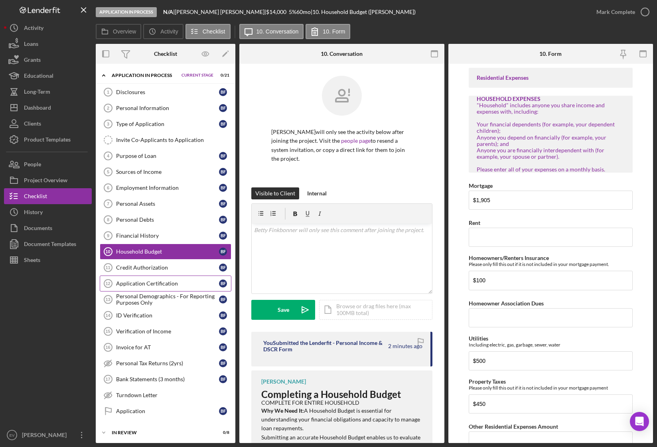
click at [164, 286] on div "Application Certification" at bounding box center [167, 283] width 103 height 6
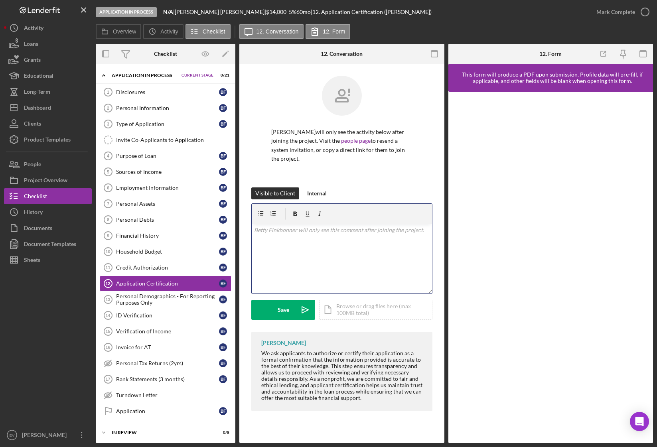
click at [297, 284] on div "v Color teal Color pink Remove color Add row above Add row below Add column bef…" at bounding box center [342, 259] width 180 height 70
click at [320, 195] on div "Internal" at bounding box center [317, 194] width 20 height 12
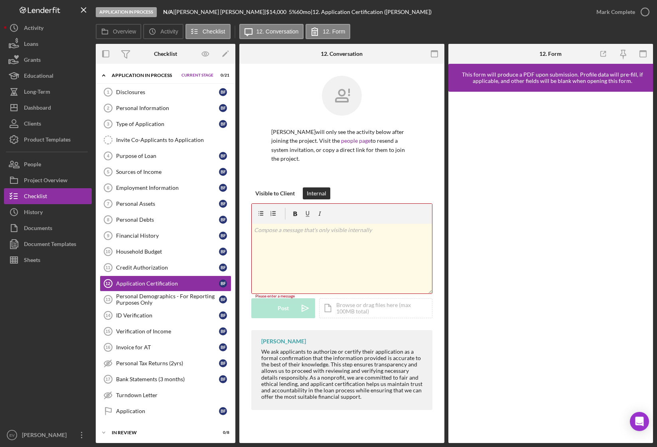
click at [284, 236] on div "v Color teal Color pink Remove color Add row above Add row below Add column bef…" at bounding box center [342, 259] width 180 height 70
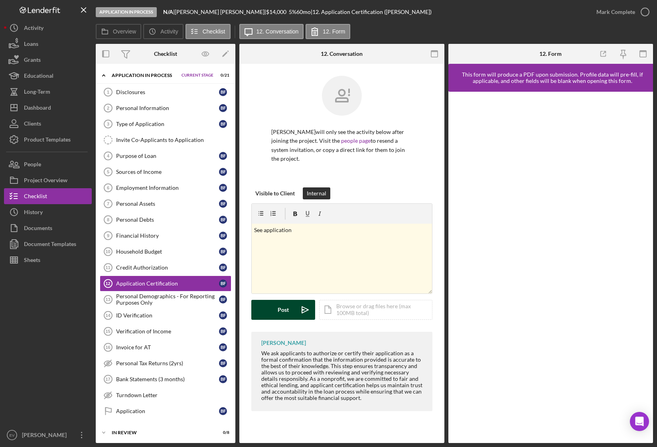
click at [285, 310] on div "Post" at bounding box center [283, 310] width 11 height 20
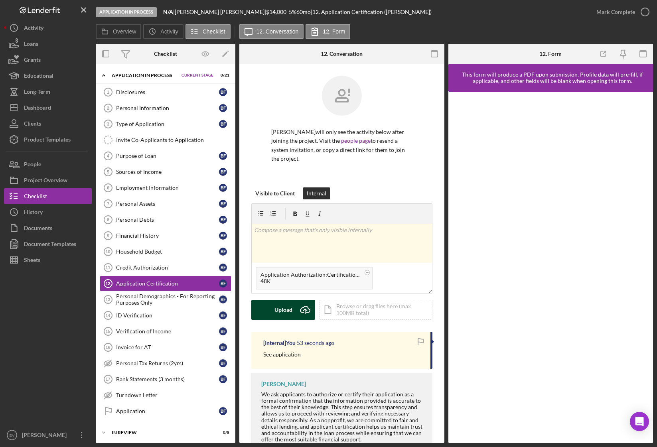
click at [291, 310] on div "Upload" at bounding box center [284, 310] width 18 height 20
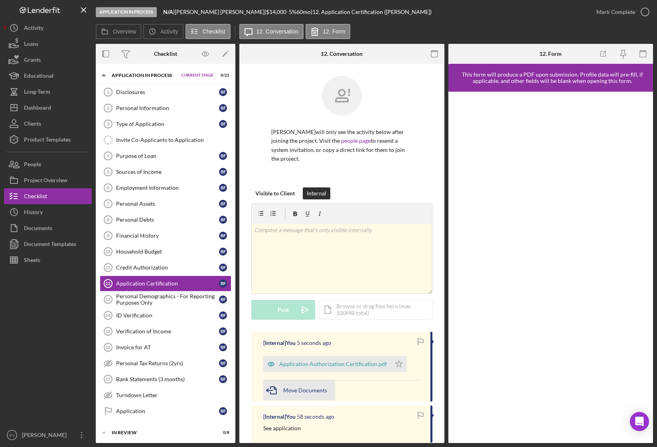
click at [307, 388] on span "Move Documents" at bounding box center [305, 390] width 44 height 7
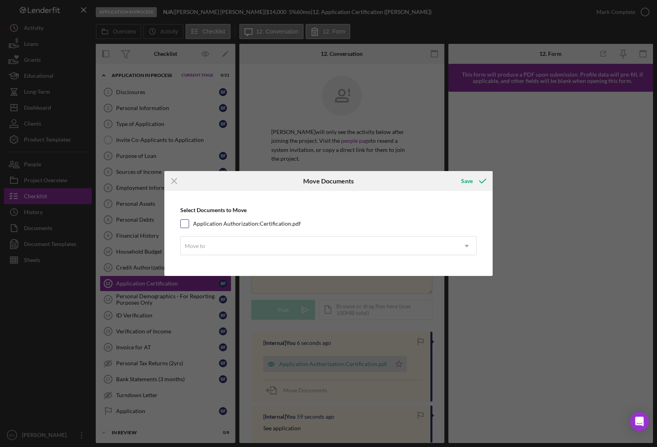
click at [262, 226] on label "Application Authorization:Certification.pdf" at bounding box center [247, 224] width 108 height 8
click at [189, 226] on input "Application Authorization:Certification.pdf" at bounding box center [185, 224] width 8 height 8
checkbox input "true"
click at [260, 240] on div "Move to" at bounding box center [319, 246] width 277 height 18
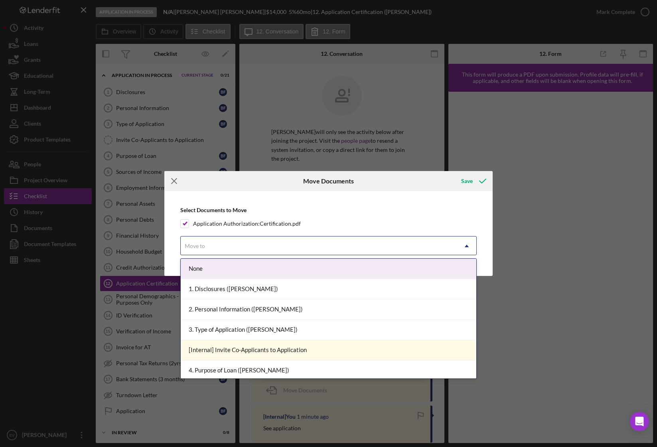
click at [175, 180] on icon "Icon/Menu Close" at bounding box center [174, 181] width 20 height 20
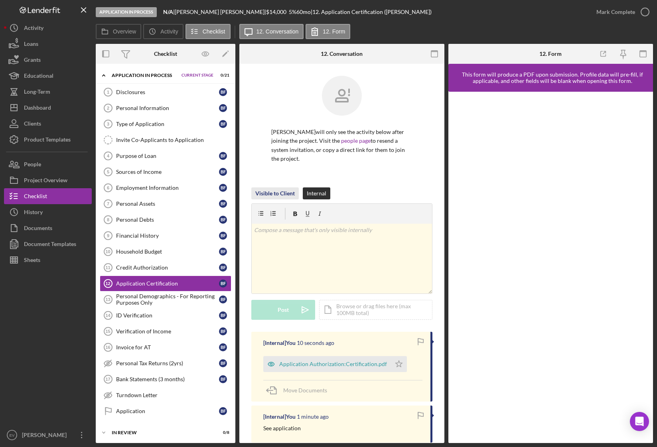
click at [276, 196] on div "Visible to Client" at bounding box center [274, 194] width 39 height 12
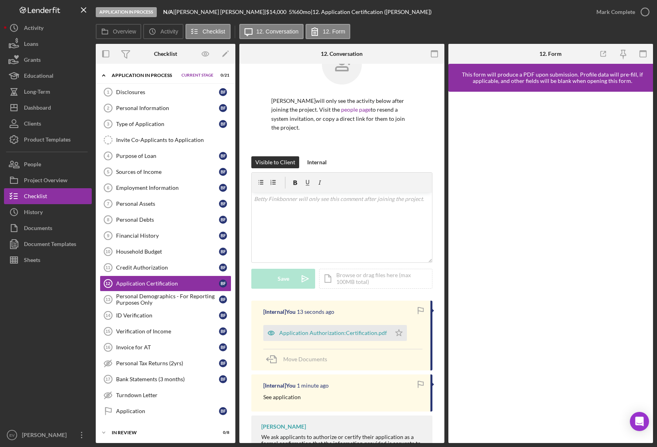
scroll to position [83, 0]
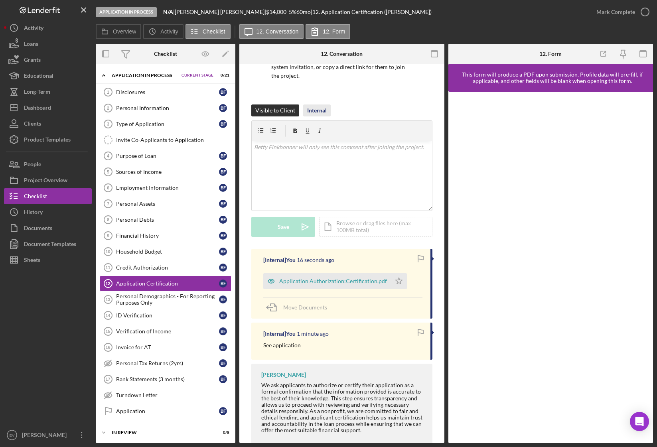
click at [307, 105] on div "Internal" at bounding box center [317, 111] width 20 height 12
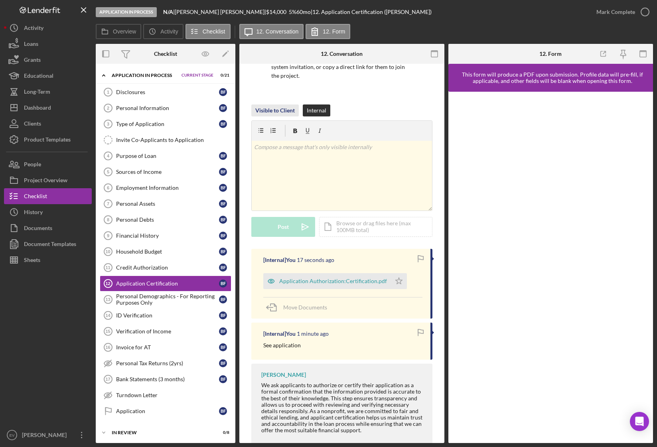
click at [279, 111] on div "Visible to Client" at bounding box center [274, 111] width 39 height 12
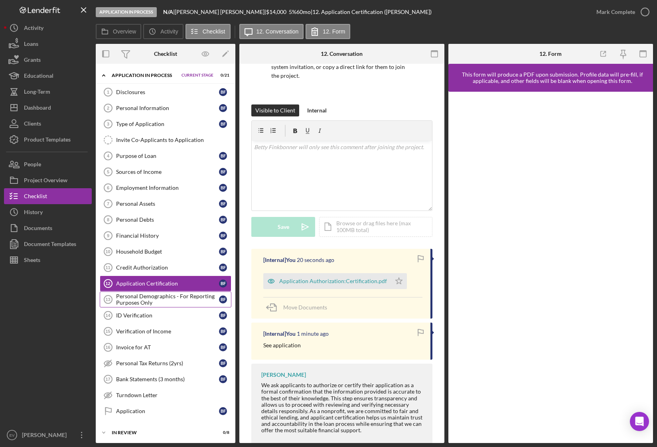
click at [152, 304] on div "Personal Demographics - For Reporting Purposes Only" at bounding box center [167, 299] width 103 height 13
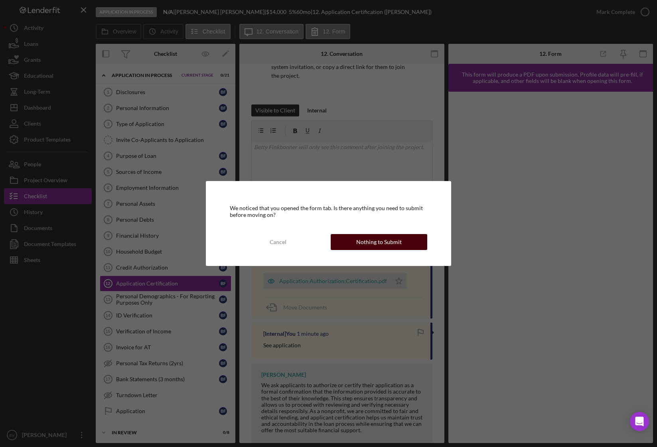
click at [364, 239] on div "Nothing to Submit" at bounding box center [378, 242] width 45 height 16
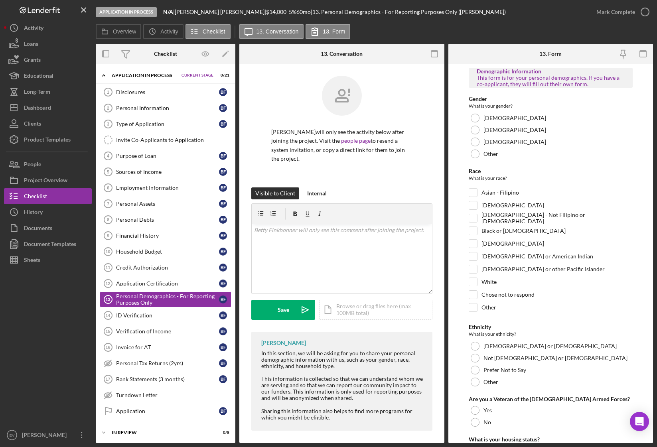
scroll to position [4, 0]
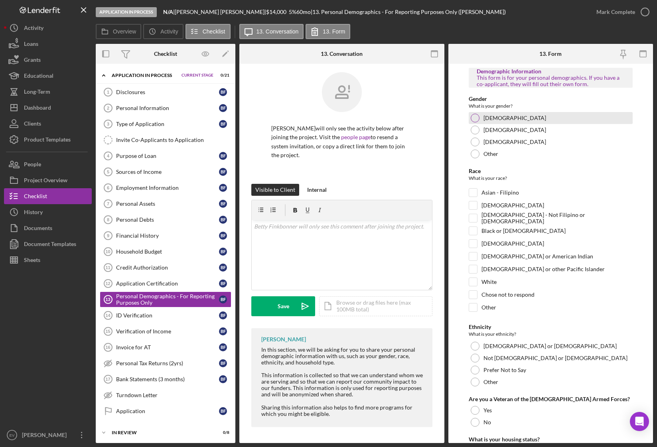
click at [494, 119] on label "[DEMOGRAPHIC_DATA]" at bounding box center [515, 118] width 63 height 6
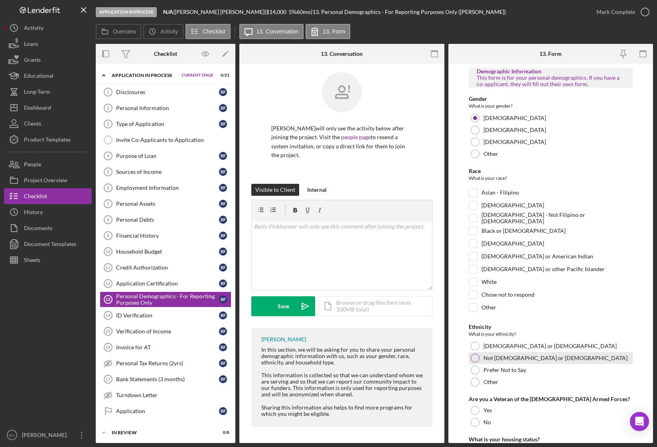
click at [506, 361] on label "Not [DEMOGRAPHIC_DATA] or [DEMOGRAPHIC_DATA]" at bounding box center [556, 358] width 144 height 6
click at [492, 281] on label "White" at bounding box center [489, 282] width 15 height 8
click at [477, 281] on input "White" at bounding box center [473, 282] width 8 height 8
checkbox input "true"
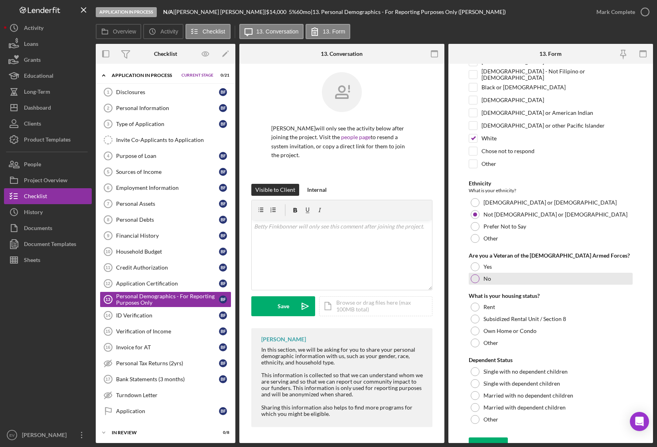
scroll to position [149, 0]
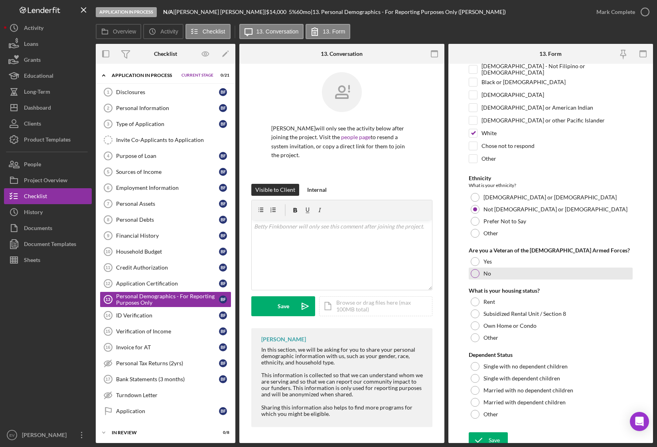
click at [492, 278] on div "No" at bounding box center [551, 274] width 164 height 12
click at [493, 325] on label "Own Home or Condo" at bounding box center [510, 326] width 53 height 6
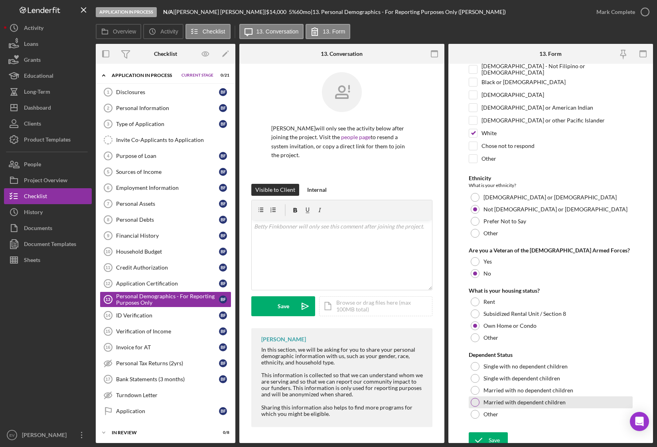
click at [498, 388] on label "Married with dependent children" at bounding box center [525, 402] width 82 height 6
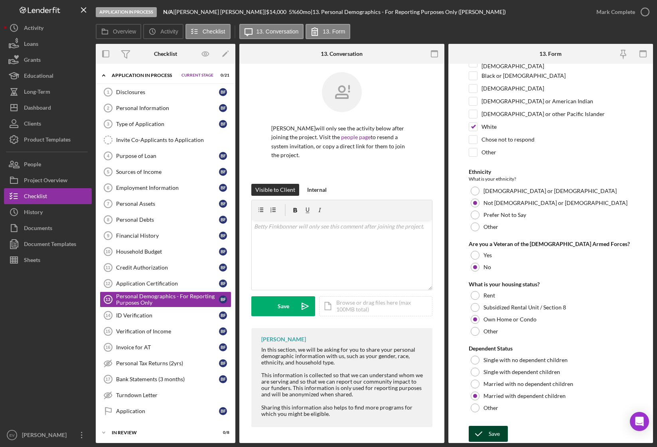
click at [489, 388] on div "Save" at bounding box center [494, 434] width 11 height 16
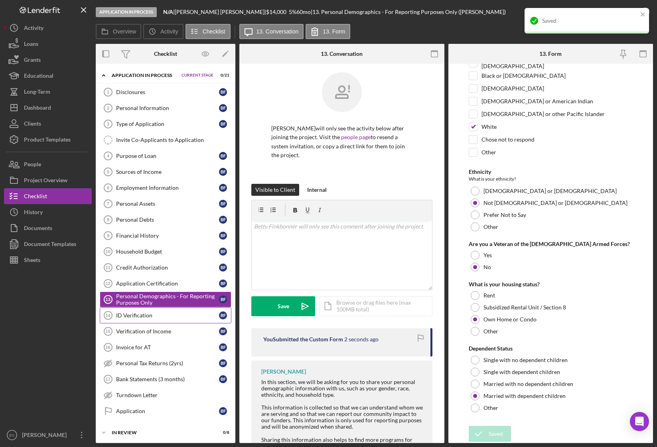
click at [171, 312] on div "ID Verification" at bounding box center [167, 315] width 103 height 6
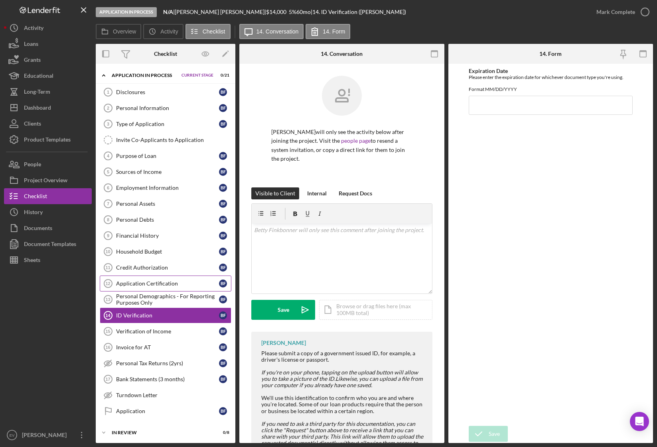
click at [166, 280] on div "Application Certification" at bounding box center [167, 283] width 103 height 6
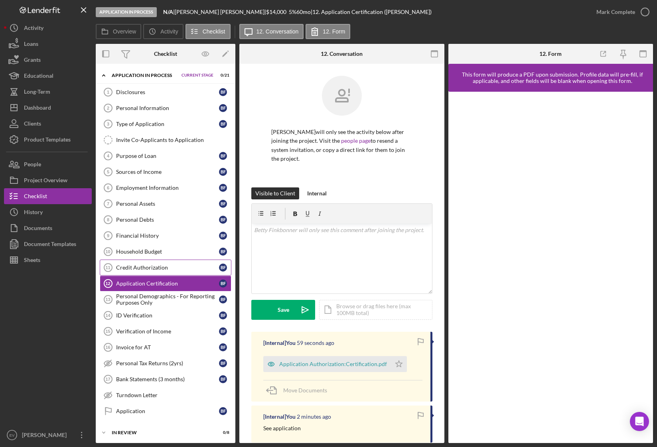
click at [169, 267] on div "Credit Authorization" at bounding box center [167, 268] width 103 height 6
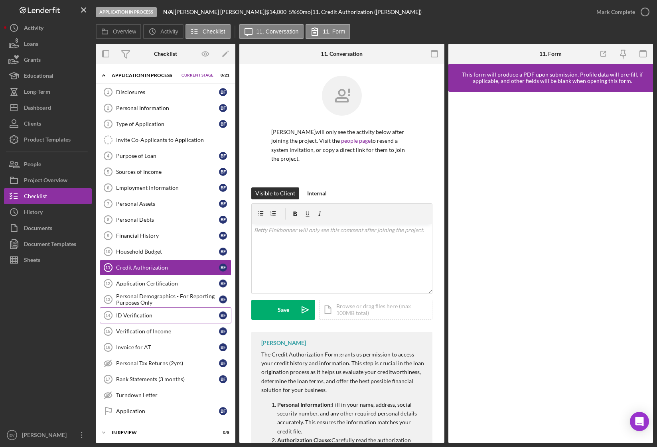
click at [166, 321] on link "ID Verification 14 ID Verification B F" at bounding box center [166, 316] width 132 height 16
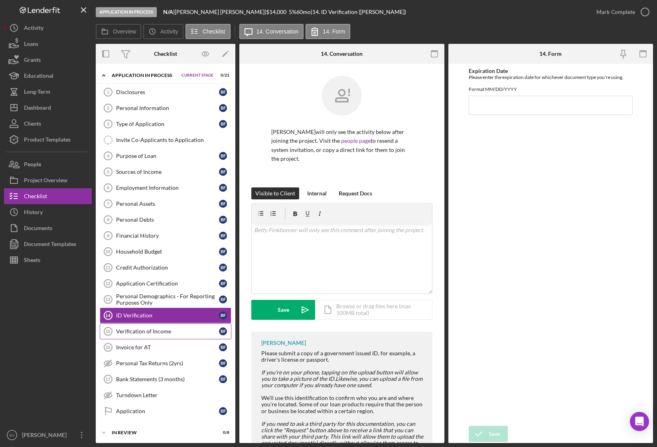
drag, startPoint x: 149, startPoint y: 333, endPoint x: 215, endPoint y: 336, distance: 66.7
click at [149, 333] on div "Verification of Income" at bounding box center [167, 331] width 103 height 6
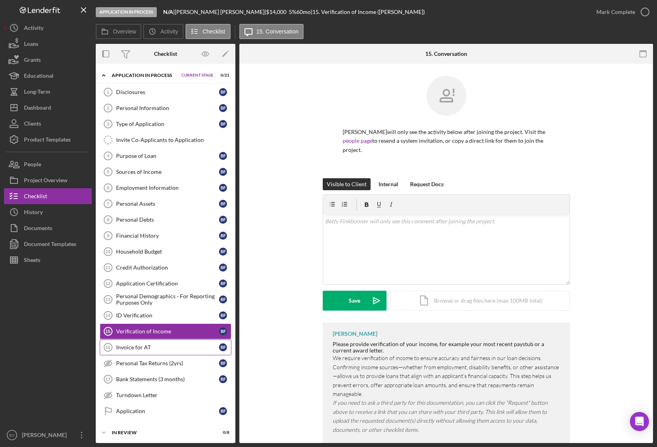
click at [136, 348] on div "Invoice for AT" at bounding box center [167, 347] width 103 height 6
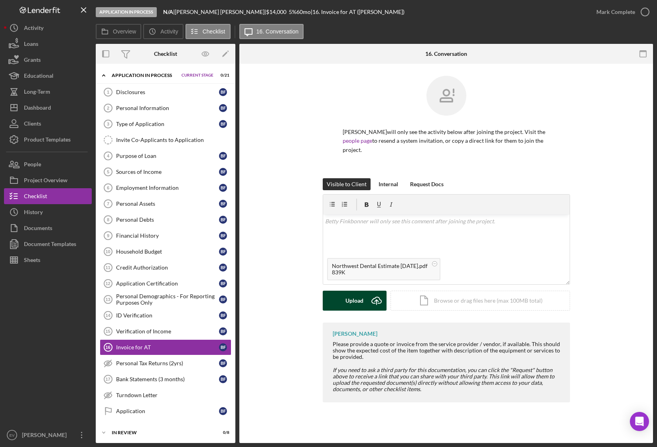
click at [346, 303] on div "Upload" at bounding box center [355, 301] width 18 height 20
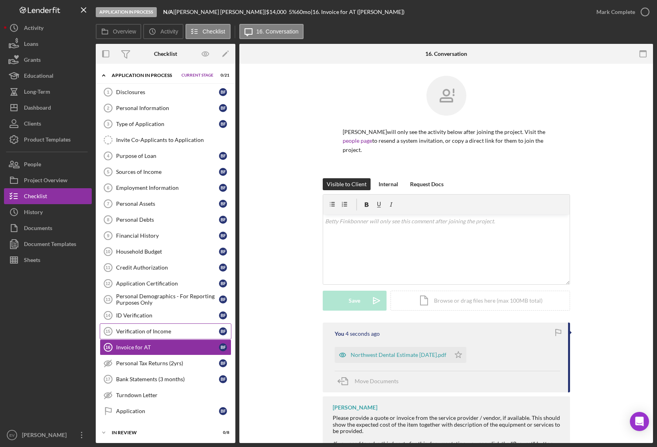
click at [169, 338] on link "Verification of Income 15 Verification of Income B F" at bounding box center [166, 332] width 132 height 16
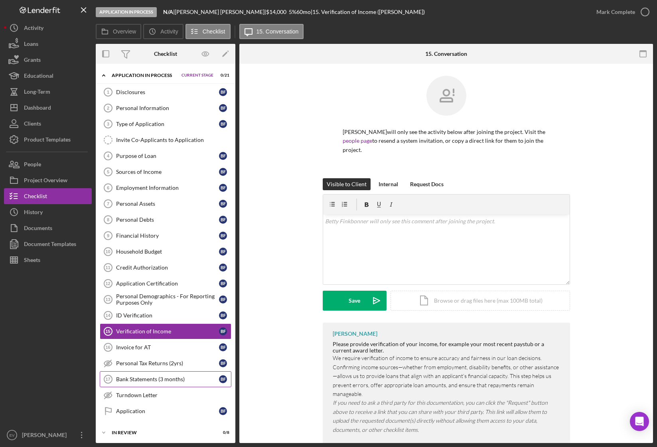
click at [132, 383] on link "Bank Statements (3 months) 17 Bank Statements (3 months) B F" at bounding box center [166, 379] width 132 height 16
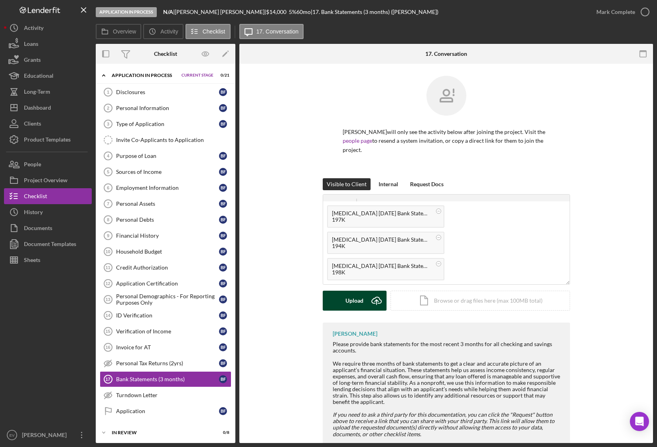
click at [359, 303] on div "Upload" at bounding box center [355, 301] width 18 height 20
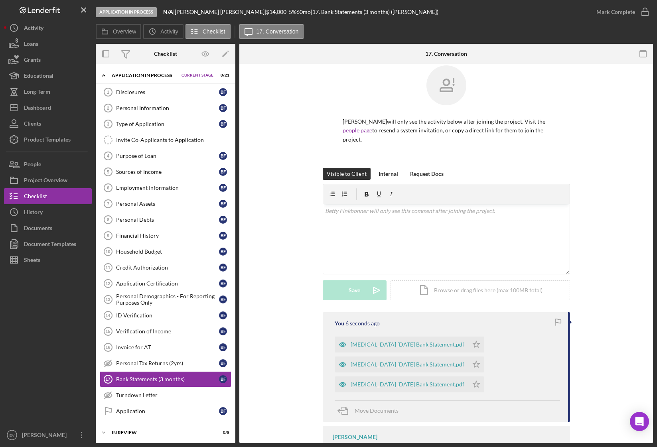
scroll to position [30, 0]
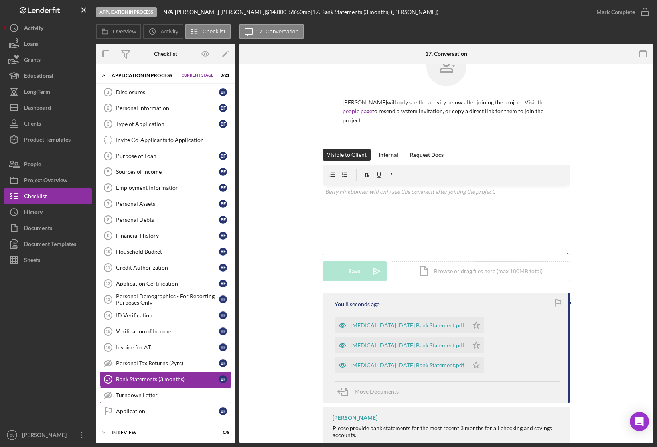
click at [160, 388] on div "Turndown Letter" at bounding box center [173, 395] width 115 height 6
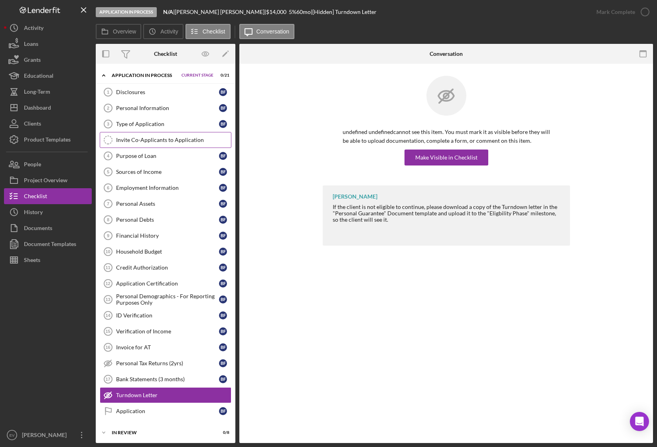
click at [161, 138] on div "Invite Co-Applicants to Application" at bounding box center [173, 140] width 115 height 6
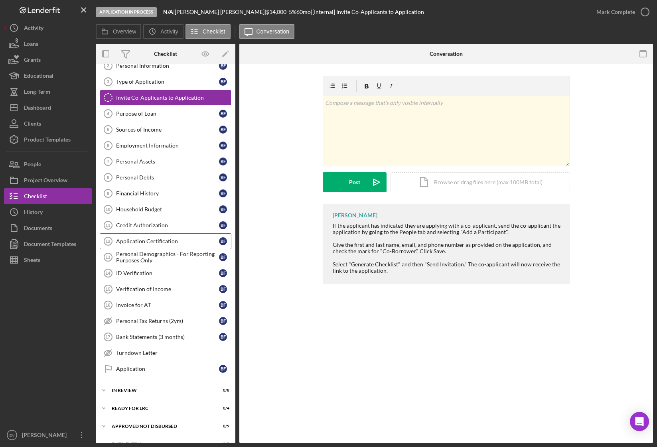
scroll to position [56, 0]
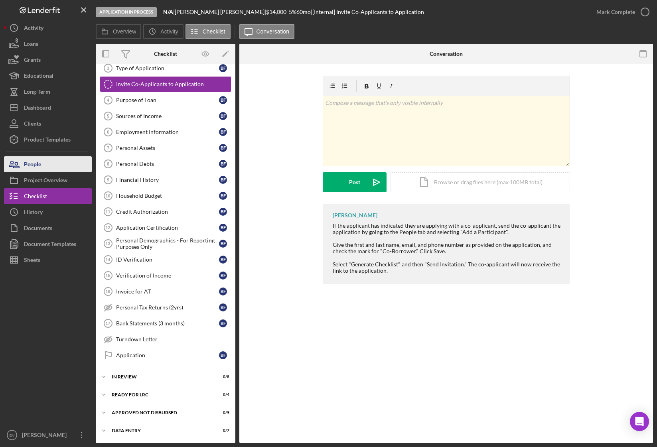
click at [47, 166] on button "People" at bounding box center [48, 164] width 88 height 16
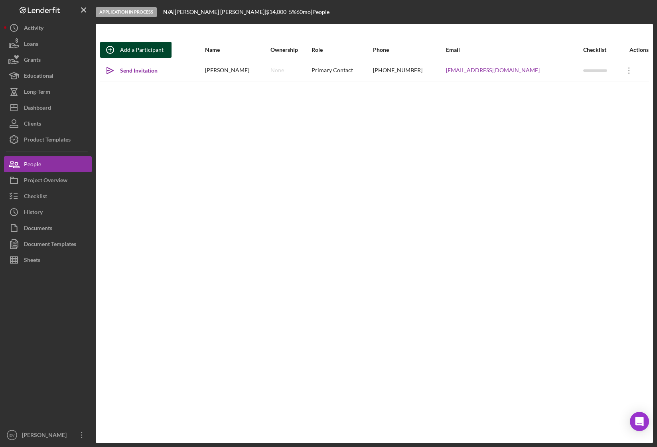
click at [143, 50] on div "Add a Participant" at bounding box center [141, 50] width 43 height 16
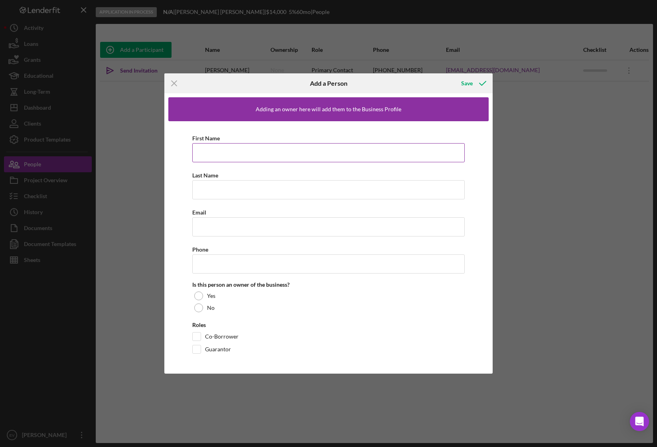
click at [223, 154] on input "First Name" at bounding box center [328, 152] width 273 height 19
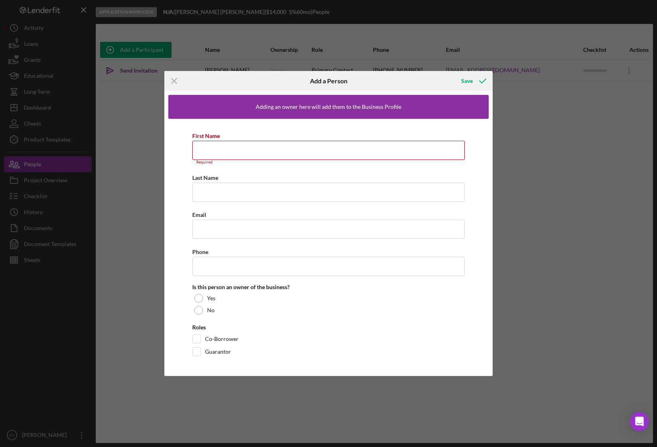
paste input "[PERSON_NAME]"
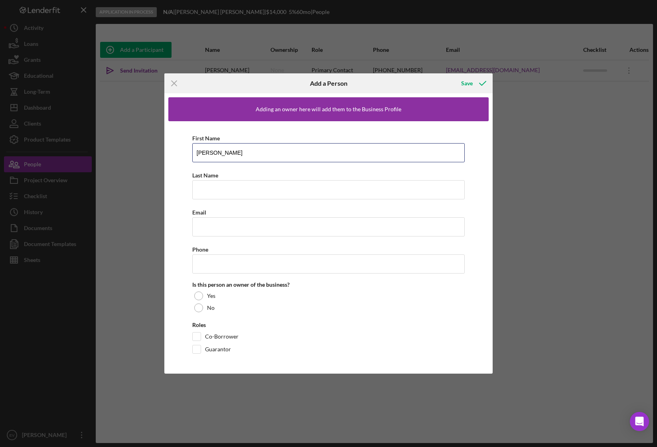
type input "[PERSON_NAME]"
click at [207, 191] on input "Last Name" at bounding box center [328, 189] width 273 height 19
paste input "[PERSON_NAME]"
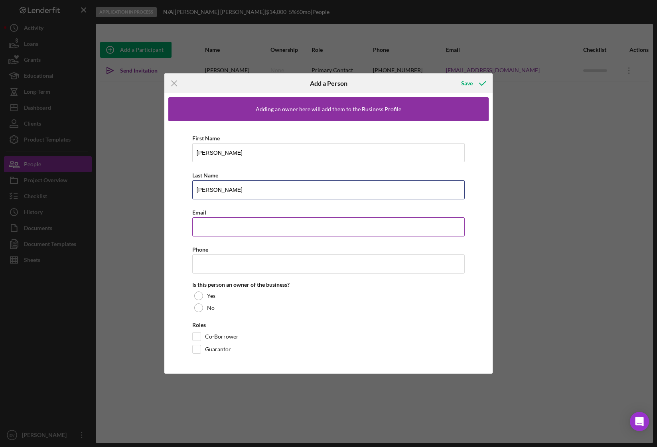
type input "[PERSON_NAME]"
click at [300, 220] on input "Email" at bounding box center [328, 226] width 273 height 19
paste input "[EMAIL_ADDRESS][DOMAIN_NAME]"
type input "[EMAIL_ADDRESS][DOMAIN_NAME]"
click at [231, 259] on input "Phone" at bounding box center [328, 264] width 273 height 19
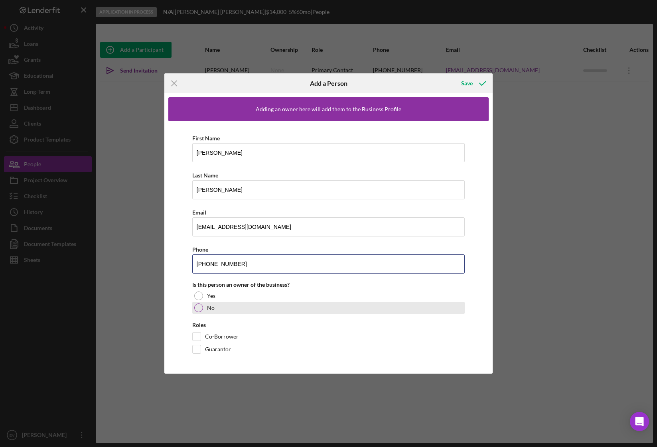
type input "[PHONE_NUMBER]"
click at [211, 308] on label "No" at bounding box center [211, 308] width 8 height 6
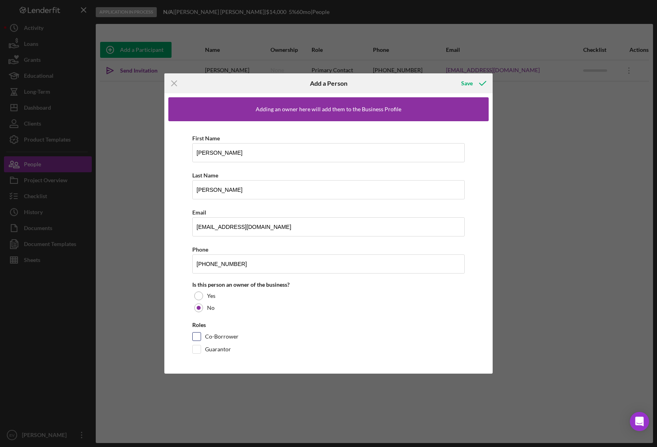
click at [194, 337] on input "Co-Borrower" at bounding box center [197, 337] width 8 height 8
checkbox input "true"
click at [472, 83] on div "Save" at bounding box center [467, 83] width 12 height 16
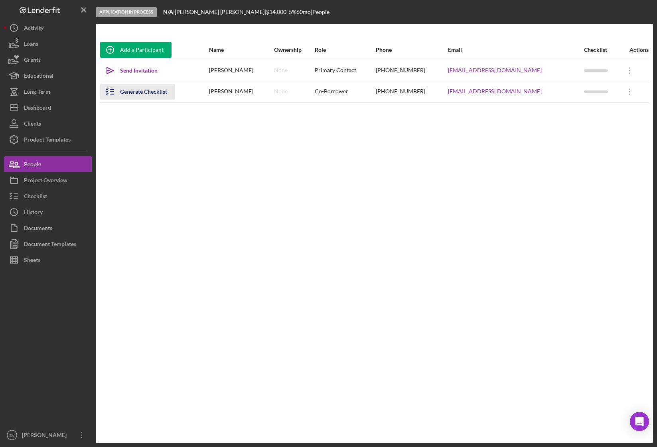
click at [133, 89] on div "Generate Checklist" at bounding box center [143, 92] width 47 height 16
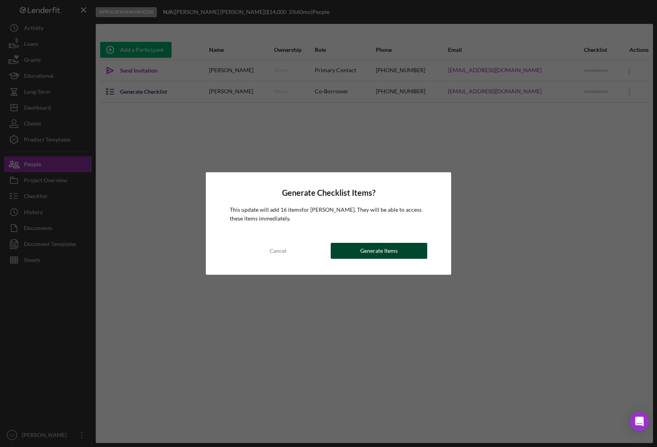
click at [367, 253] on div "Generate Items" at bounding box center [379, 251] width 38 height 16
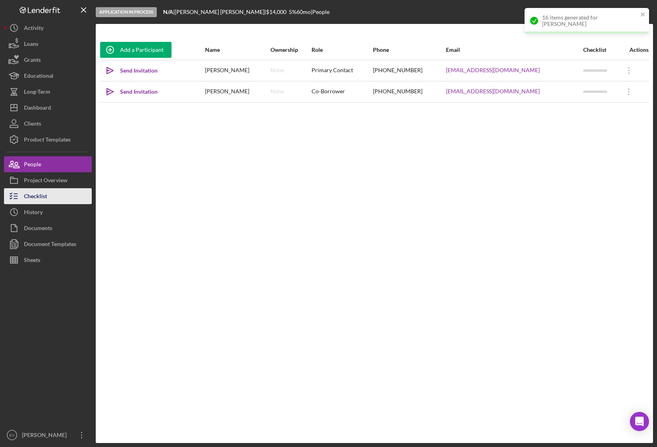
click at [39, 199] on div "Checklist" at bounding box center [35, 197] width 23 height 18
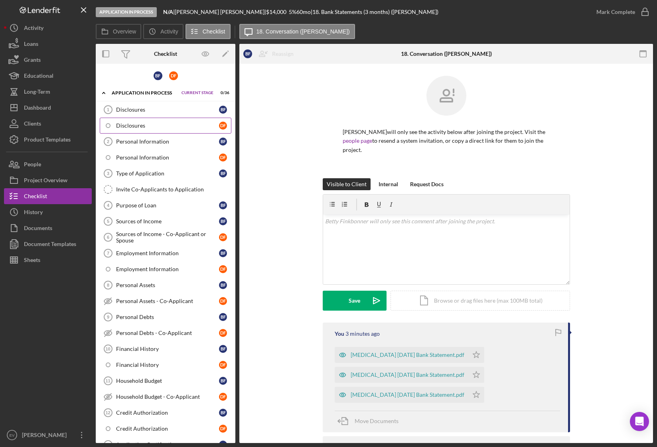
click at [161, 127] on div "Disclosures" at bounding box center [167, 125] width 103 height 6
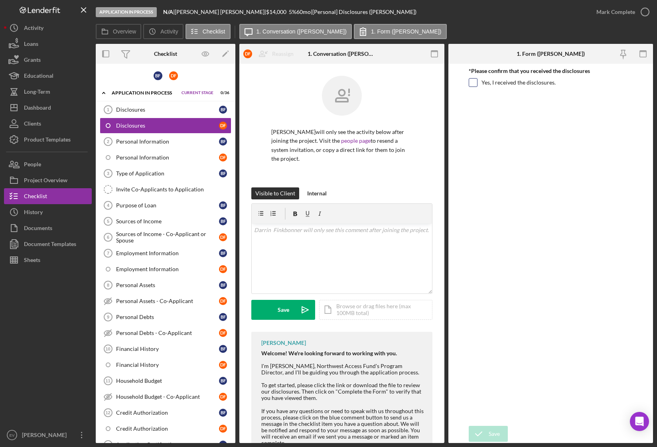
click at [473, 83] on input "Yes, I received the disclosures." at bounding box center [473, 83] width 8 height 8
checkbox input "true"
click at [490, 388] on div "Save" at bounding box center [494, 434] width 11 height 16
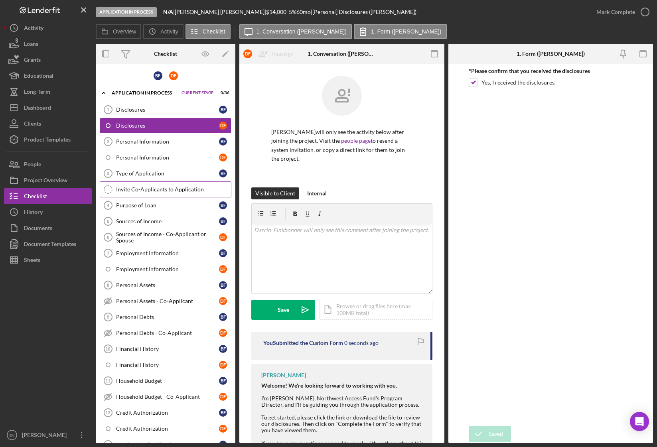
click at [152, 185] on link "Invite Co-Applicants to Application Invite Co-Applicants to Application" at bounding box center [166, 190] width 132 height 16
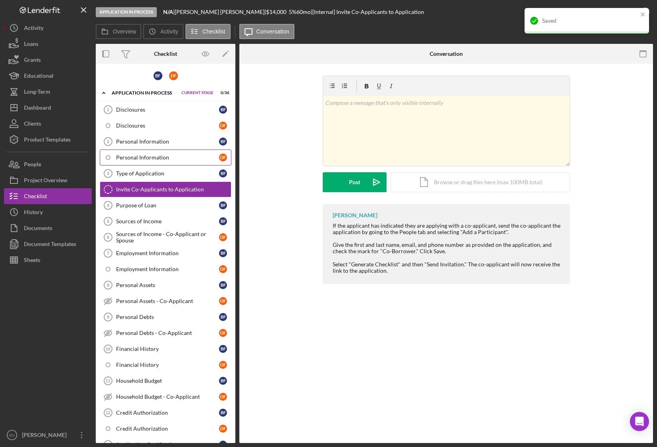
click at [150, 156] on div "Personal Information" at bounding box center [167, 157] width 103 height 6
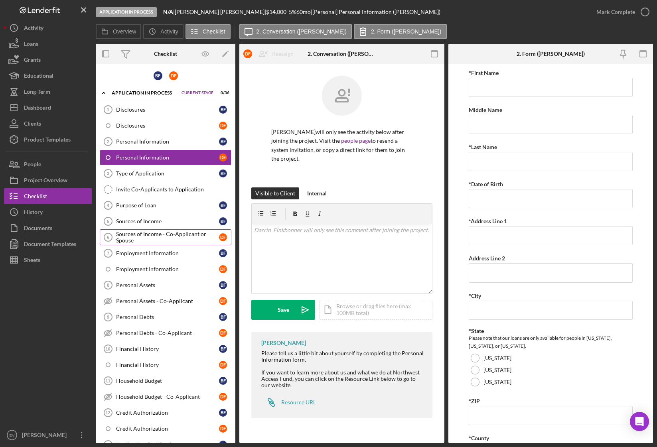
click at [161, 241] on div "Sources of Income - Co-Applicant or Spouse" at bounding box center [167, 237] width 103 height 13
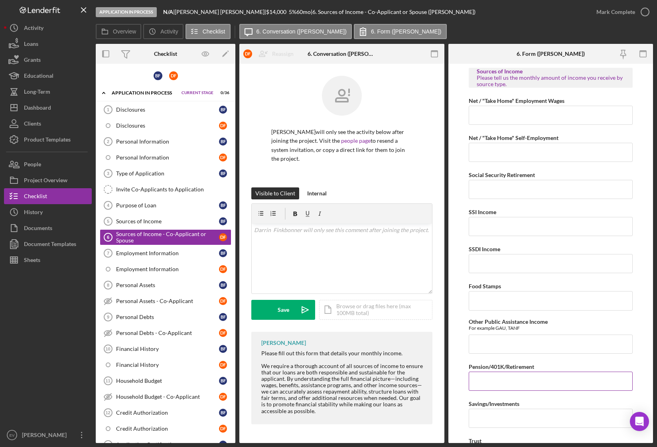
drag, startPoint x: 517, startPoint y: 380, endPoint x: 539, endPoint y: 380, distance: 21.9
click at [517, 380] on input "Pension/401K/Retirement" at bounding box center [551, 381] width 164 height 19
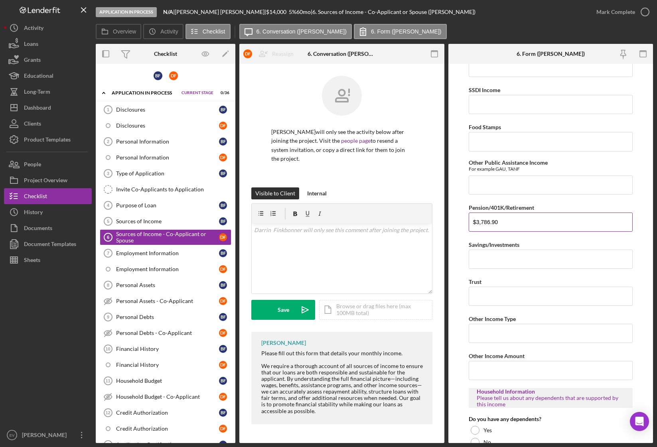
scroll to position [268, 0]
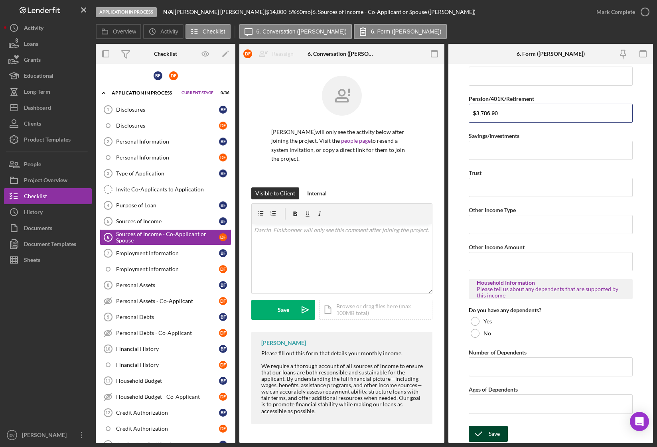
type input "$3,786.90"
click at [485, 388] on icon "submit" at bounding box center [479, 434] width 20 height 20
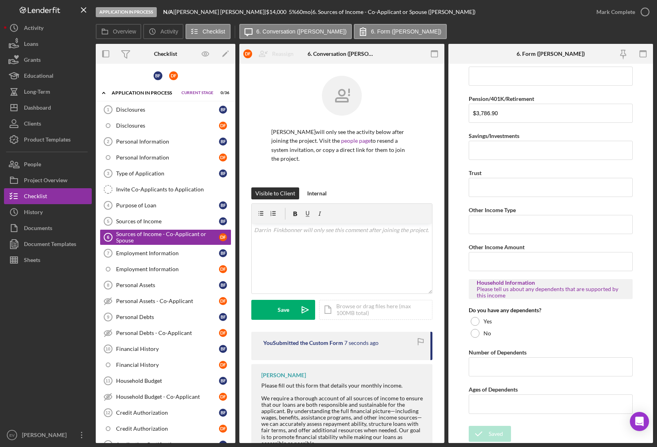
click at [164, 255] on div "Employment Information" at bounding box center [167, 253] width 103 height 6
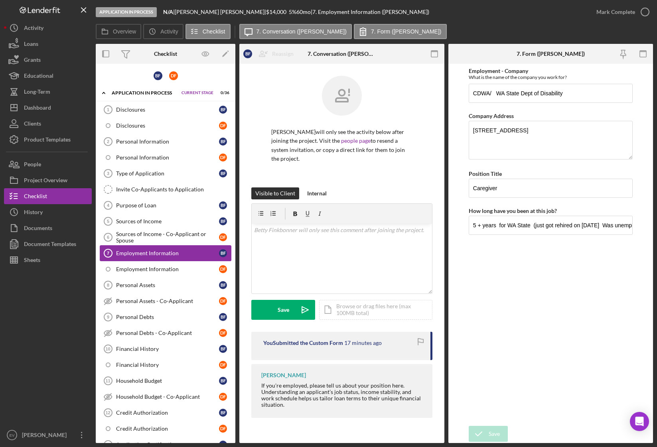
click at [170, 269] on div "Employment Information" at bounding box center [167, 269] width 103 height 6
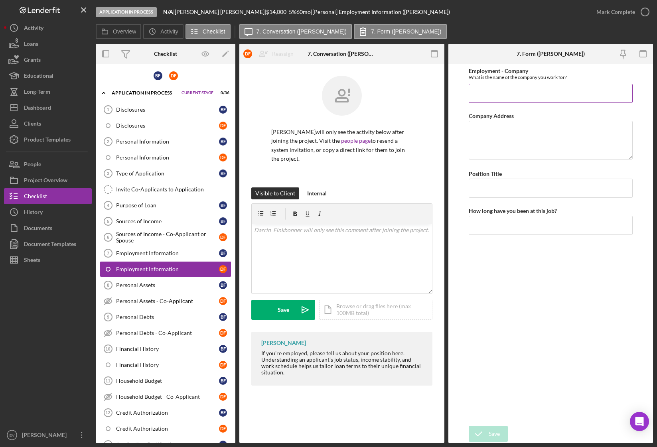
click at [545, 94] on input "Employment - Company" at bounding box center [551, 93] width 164 height 19
click at [511, 182] on input "Position Title" at bounding box center [551, 188] width 164 height 19
type input "/"
type input "Retired/Disabled"
click at [484, 388] on icon "submit" at bounding box center [479, 434] width 20 height 20
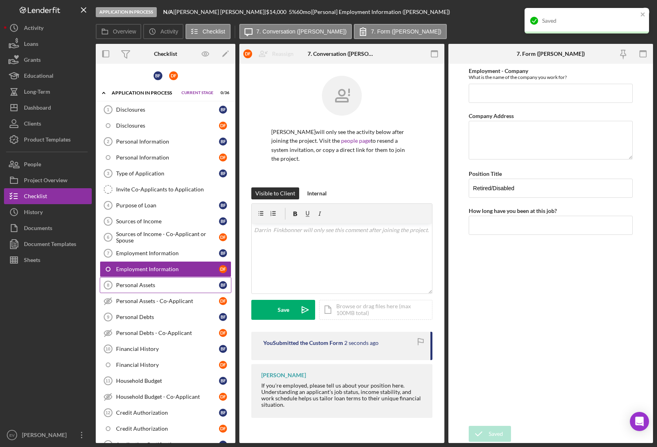
click at [135, 282] on div "Personal Assets" at bounding box center [167, 285] width 103 height 6
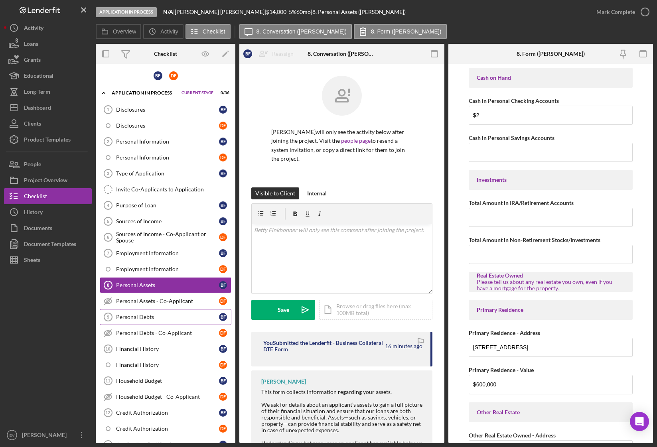
click at [154, 322] on link "Personal Debts 9 Personal Debts B F" at bounding box center [166, 317] width 132 height 16
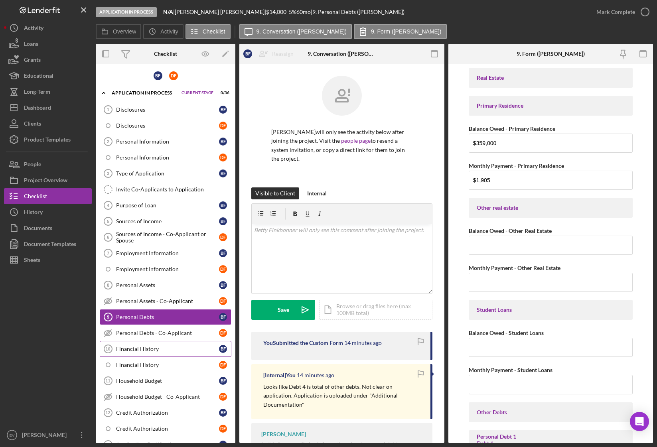
click at [158, 349] on div "Financial History" at bounding box center [167, 349] width 103 height 6
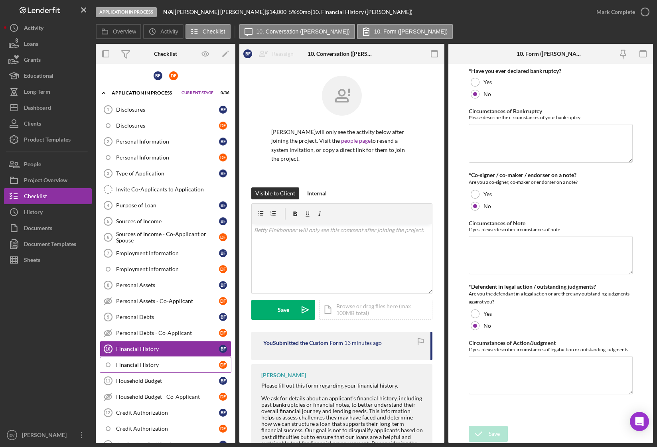
click at [161, 369] on link "Financial History D F" at bounding box center [166, 365] width 132 height 16
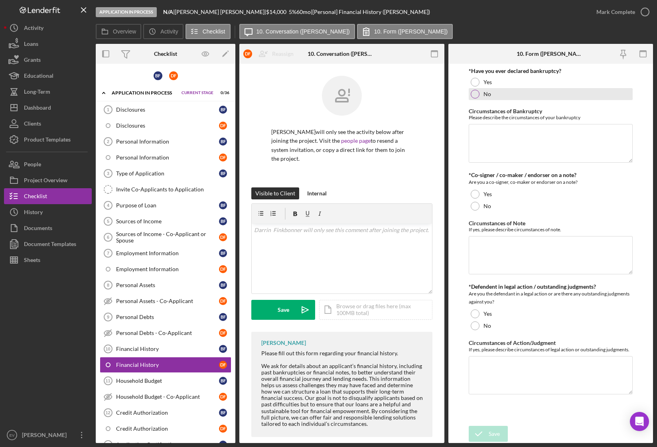
click at [474, 93] on div at bounding box center [475, 94] width 9 height 9
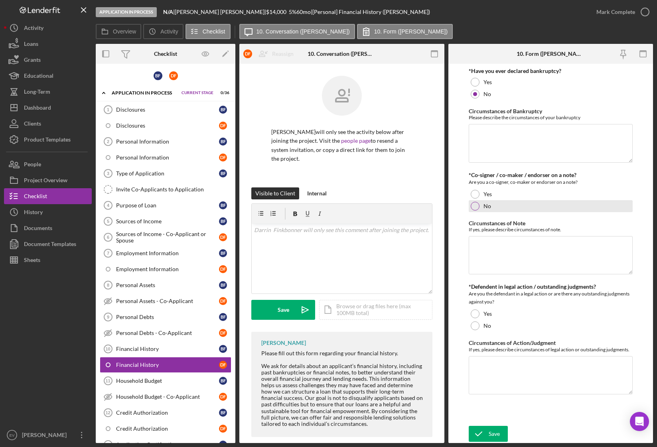
click at [473, 203] on div at bounding box center [475, 206] width 9 height 9
click at [471, 329] on div "No" at bounding box center [551, 326] width 164 height 12
click at [496, 388] on div "Save" at bounding box center [494, 434] width 11 height 16
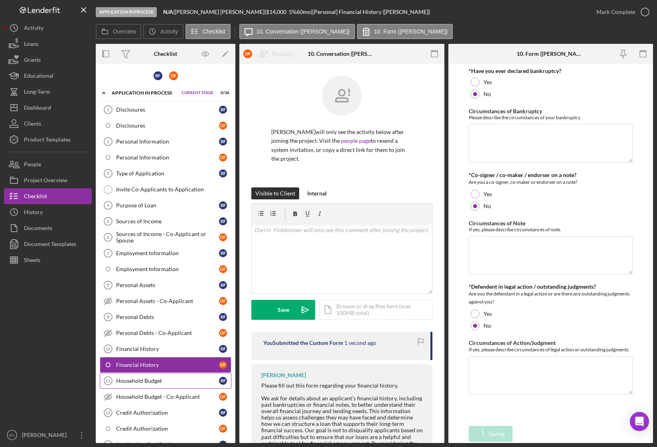
scroll to position [71, 0]
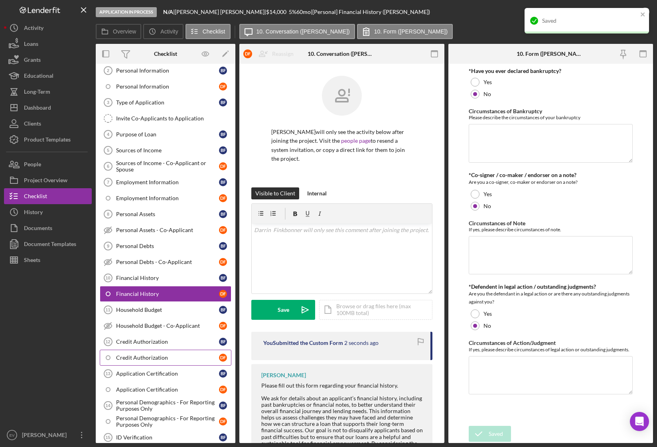
click at [150, 357] on div "Credit Authorization" at bounding box center [167, 358] width 103 height 6
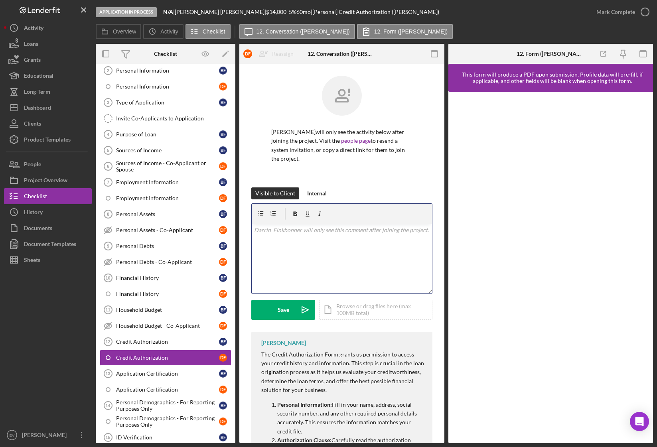
click at [345, 256] on div "v Color teal Color pink Remove color Add row above Add row below Add column bef…" at bounding box center [342, 259] width 180 height 70
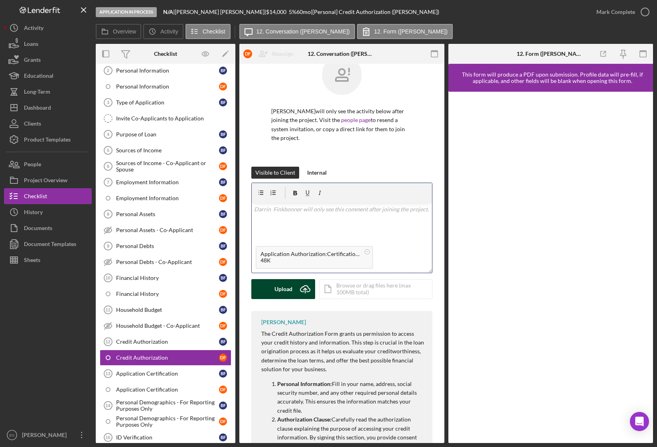
click at [286, 288] on div "Upload" at bounding box center [284, 289] width 18 height 20
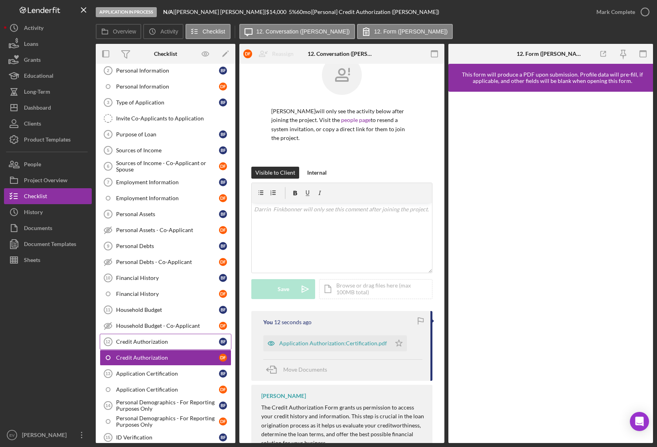
click at [142, 344] on div "Credit Authorization" at bounding box center [167, 342] width 103 height 6
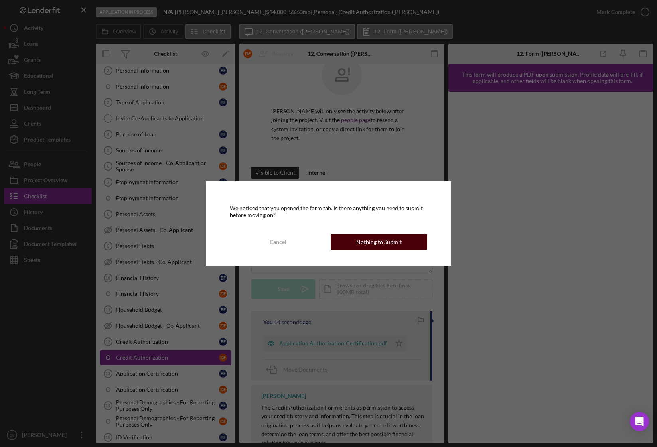
click at [368, 246] on div "Nothing to Submit" at bounding box center [378, 242] width 45 height 16
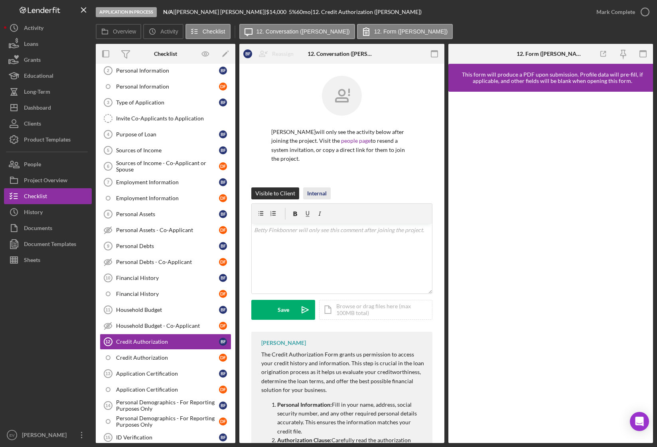
click at [322, 189] on div "Internal" at bounding box center [317, 194] width 20 height 12
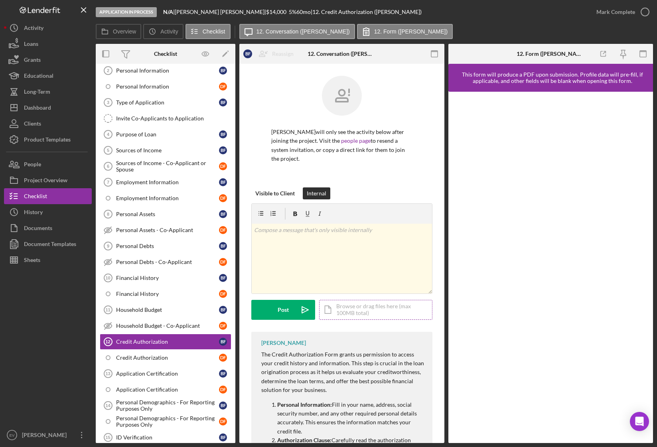
scroll to position [20, 0]
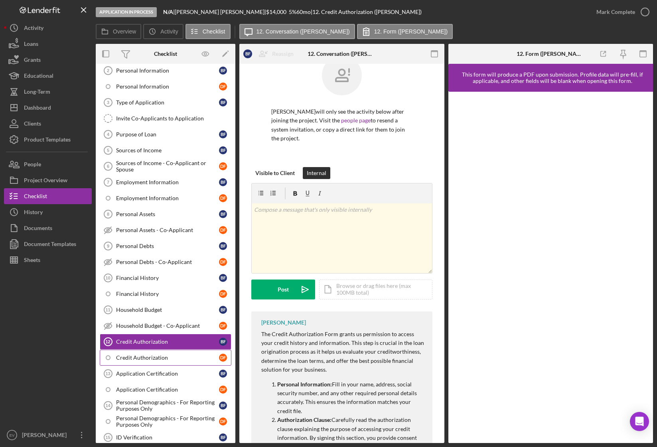
click at [167, 357] on div "Credit Authorization" at bounding box center [167, 358] width 103 height 6
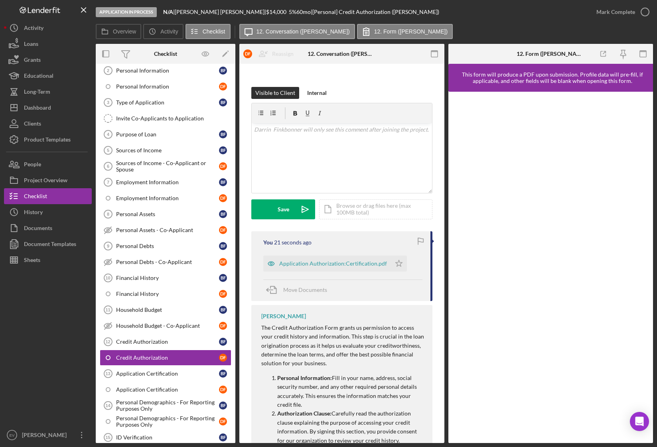
scroll to position [238, 0]
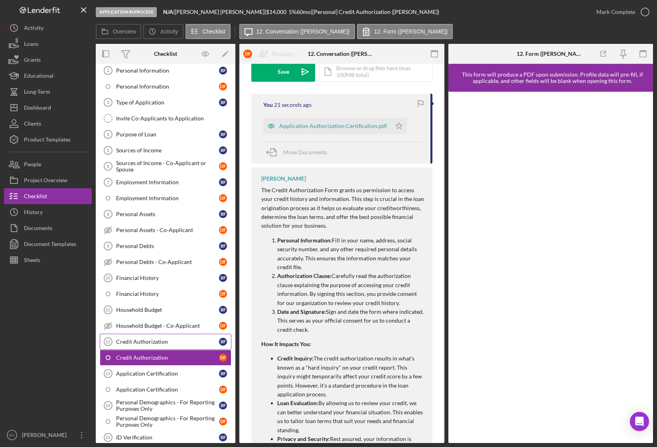
click at [158, 346] on link "Credit Authorization 12 Credit Authorization B F" at bounding box center [166, 342] width 132 height 16
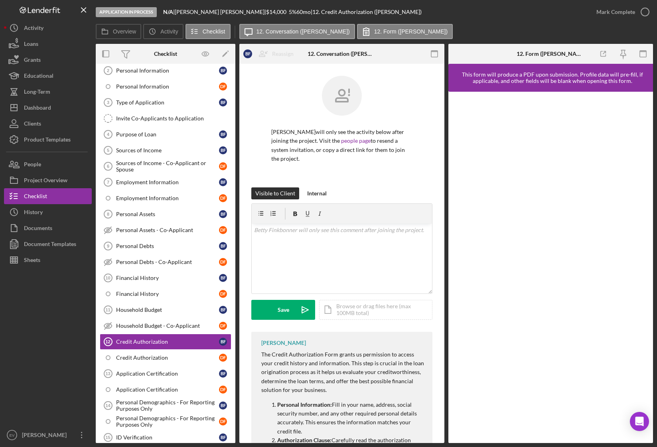
scroll to position [5, 0]
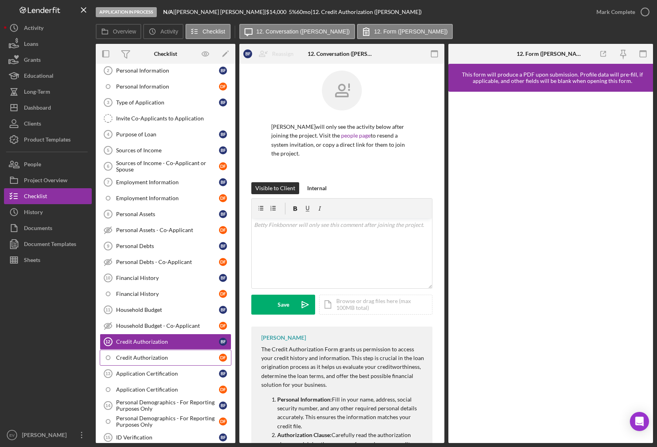
click at [153, 357] on div "Credit Authorization" at bounding box center [167, 358] width 103 height 6
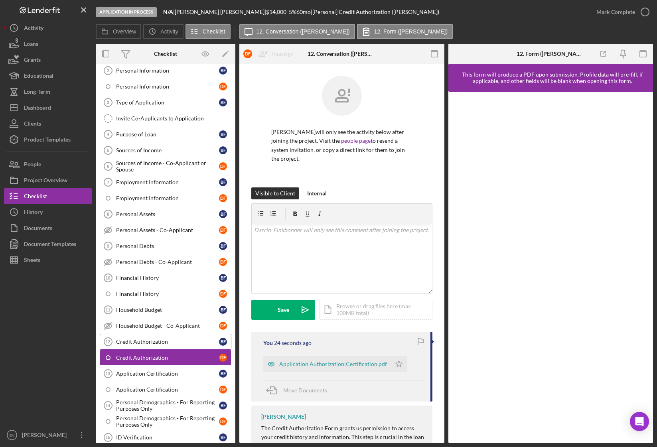
click at [148, 346] on link "Credit Authorization 12 Credit Authorization B F" at bounding box center [166, 342] width 132 height 16
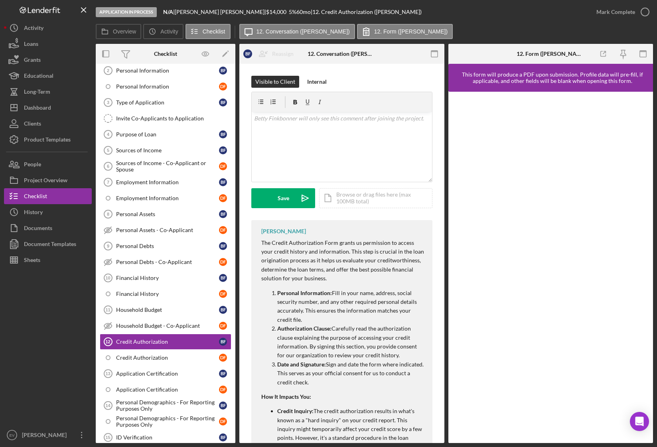
scroll to position [53, 0]
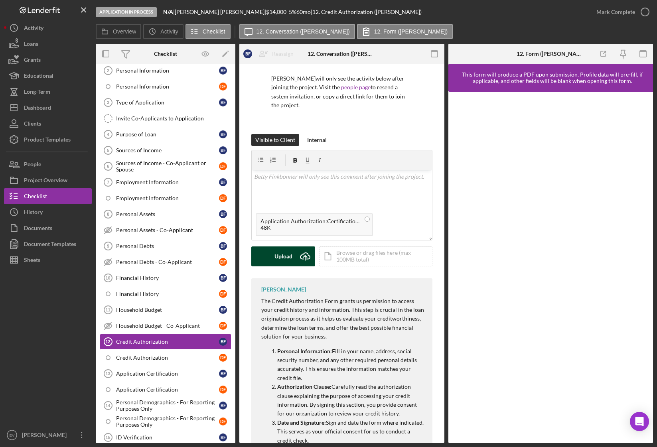
click at [286, 258] on div "Upload" at bounding box center [284, 257] width 18 height 20
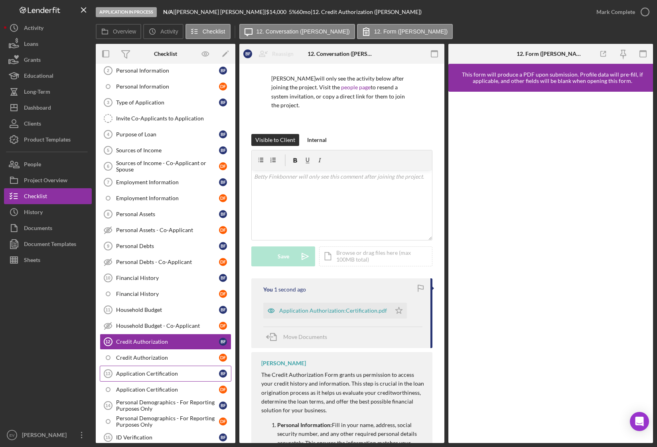
click at [145, 376] on div "Application Certification" at bounding box center [167, 374] width 103 height 6
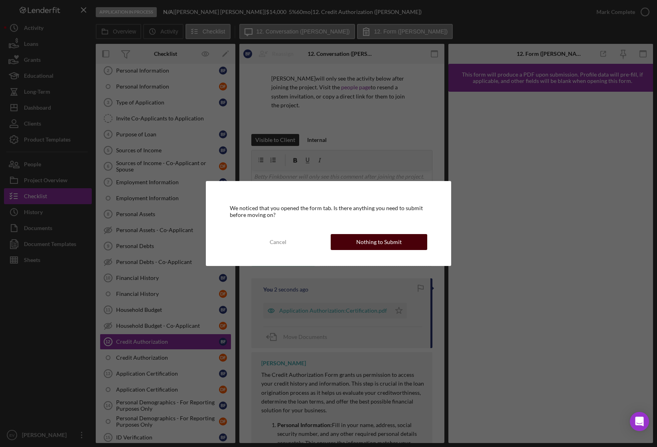
click at [365, 243] on div "Nothing to Submit" at bounding box center [378, 242] width 45 height 16
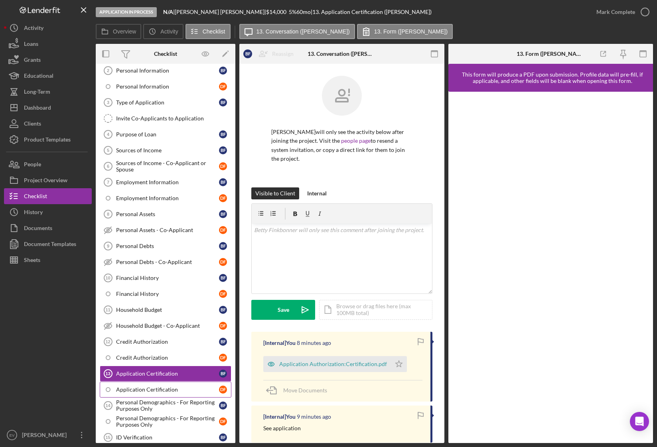
click at [160, 388] on div "Application Certification" at bounding box center [167, 390] width 103 height 6
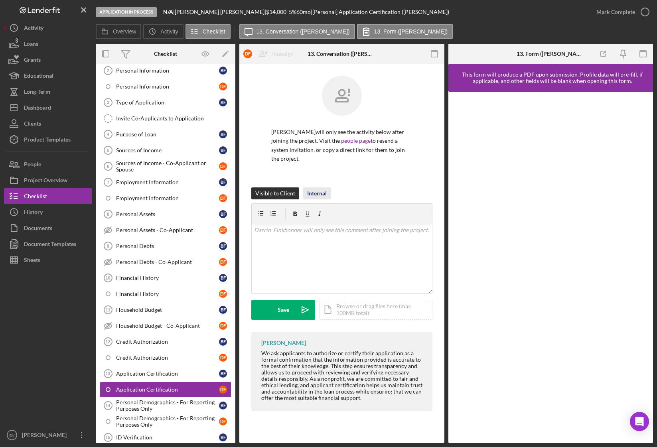
click at [319, 191] on div "Internal" at bounding box center [317, 194] width 20 height 12
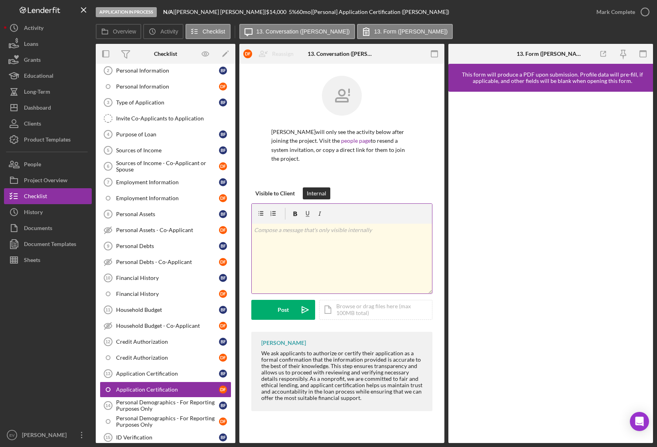
click at [303, 238] on div "v Color teal Color pink Remove color Add row above Add row below Add column bef…" at bounding box center [342, 259] width 180 height 70
click at [270, 193] on div "Visible to Client" at bounding box center [274, 194] width 39 height 12
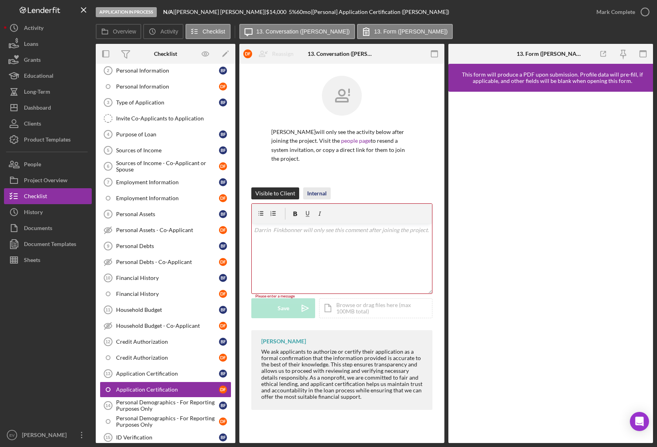
click at [322, 193] on div "Internal" at bounding box center [317, 194] width 20 height 12
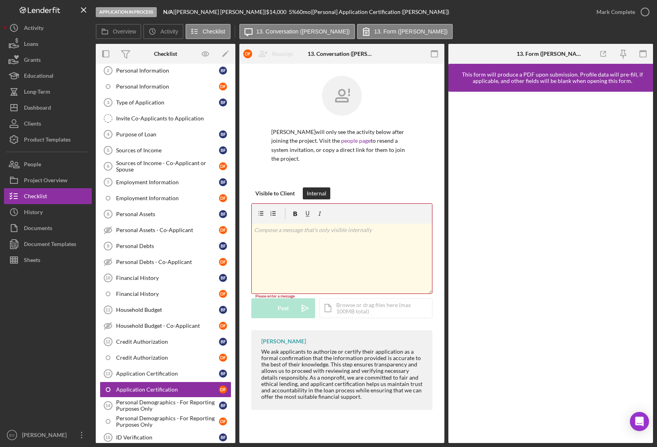
click at [295, 243] on div "v Color teal Color pink Remove color Add row above Add row below Add column bef…" at bounding box center [342, 259] width 180 height 70
click at [280, 193] on div "Visible to Client" at bounding box center [274, 194] width 39 height 12
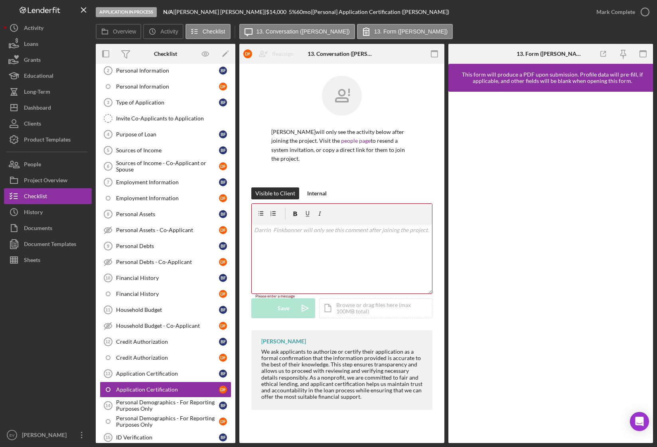
click at [282, 249] on div "v Color teal Color pink Remove color Add row above Add row below Add column bef…" at bounding box center [342, 259] width 180 height 70
drag, startPoint x: 352, startPoint y: 233, endPoint x: 263, endPoint y: 225, distance: 89.7
click at [267, 226] on p "See Credit Authorization document." at bounding box center [342, 230] width 176 height 9
click at [284, 312] on div "Save" at bounding box center [284, 310] width 12 height 20
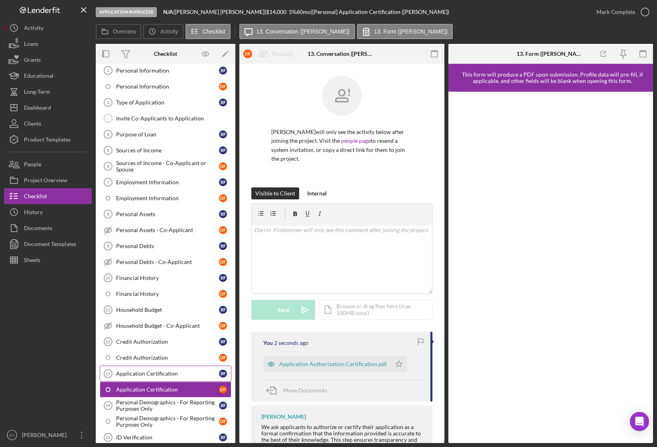
click at [120, 374] on div "Application Certification" at bounding box center [167, 374] width 103 height 6
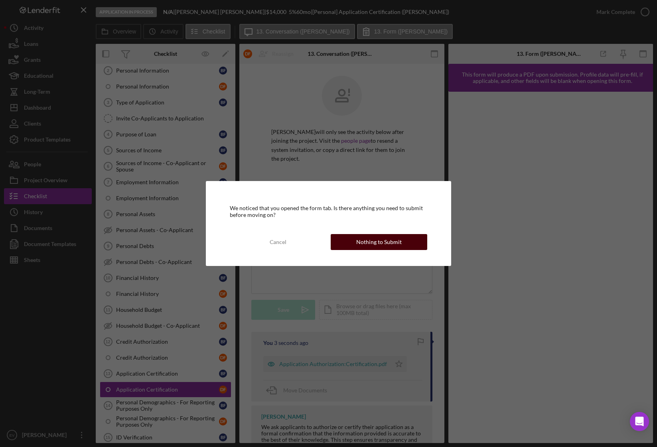
click at [368, 241] on div "Nothing to Submit" at bounding box center [378, 242] width 45 height 16
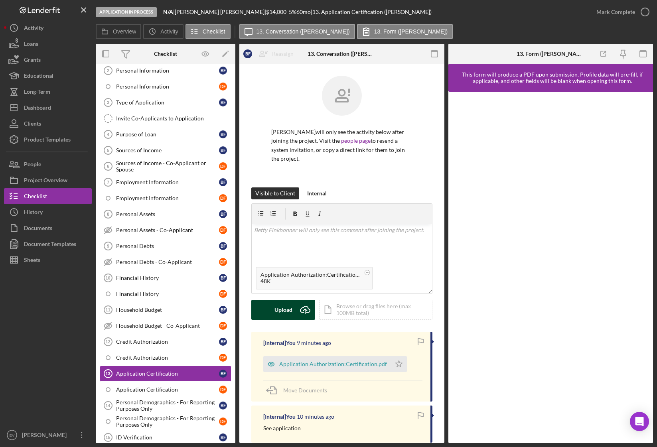
click at [275, 313] on div "Upload" at bounding box center [284, 310] width 18 height 20
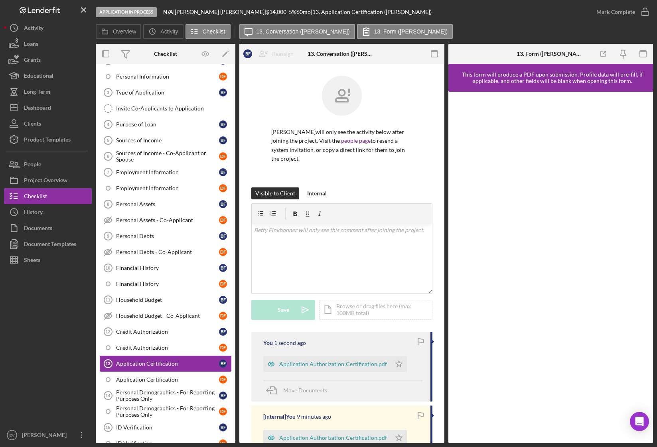
scroll to position [117, 0]
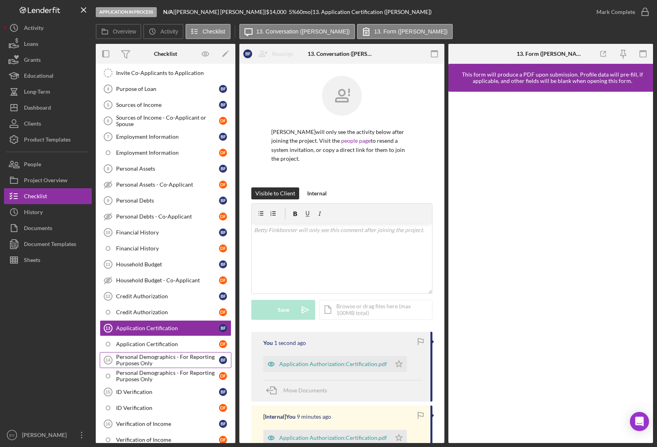
click at [130, 358] on div "Personal Demographics - For Reporting Purposes Only" at bounding box center [167, 360] width 103 height 13
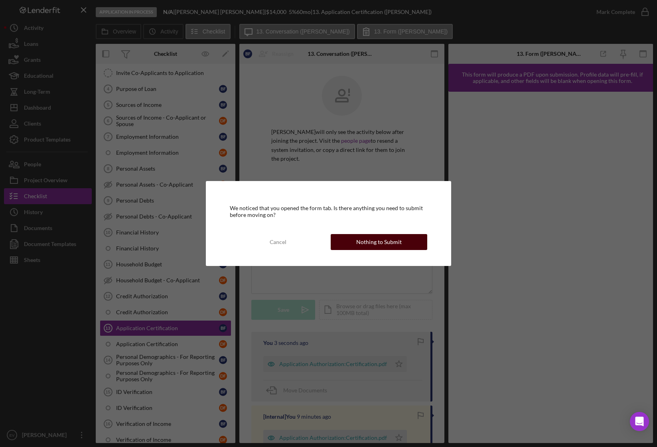
click at [348, 242] on button "Nothing to Submit" at bounding box center [379, 242] width 97 height 16
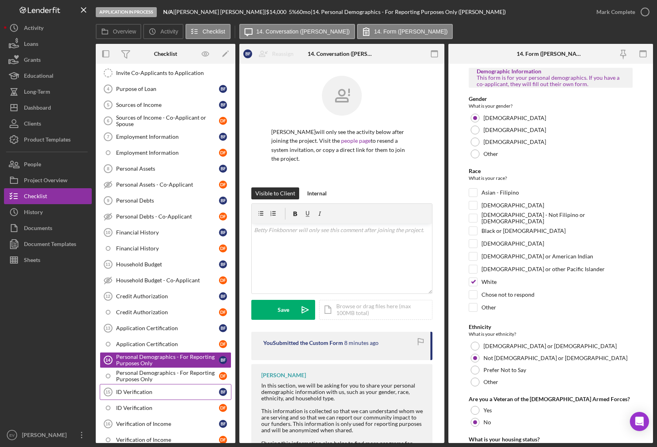
click at [145, 386] on link "ID Verification 15 ID Verification B F" at bounding box center [166, 392] width 132 height 16
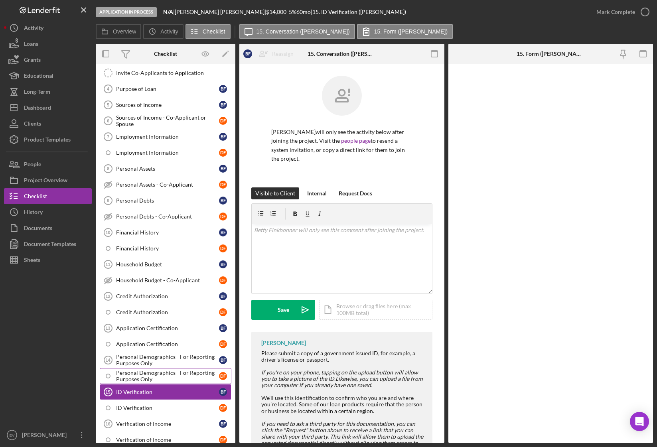
click at [152, 377] on div "Personal Demographics - For Reporting Purposes Only" at bounding box center [167, 376] width 103 height 13
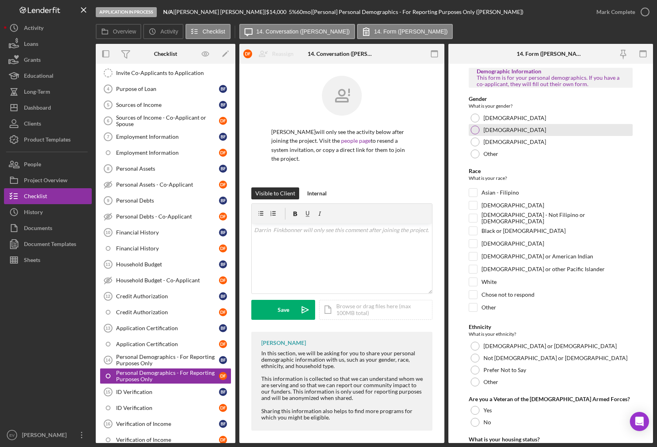
click at [486, 128] on label "[DEMOGRAPHIC_DATA]" at bounding box center [515, 130] width 63 height 6
click at [493, 358] on label "Not [DEMOGRAPHIC_DATA] or [DEMOGRAPHIC_DATA]" at bounding box center [556, 358] width 144 height 6
drag, startPoint x: 498, startPoint y: 245, endPoint x: 492, endPoint y: 253, distance: 9.9
click at [492, 253] on div "Race What is your race? [DEMOGRAPHIC_DATA] [DEMOGRAPHIC_DATA] - Not [DEMOGRAPHI…" at bounding box center [551, 242] width 164 height 148
click at [490, 258] on label "[DEMOGRAPHIC_DATA] or American Indian" at bounding box center [538, 257] width 112 height 8
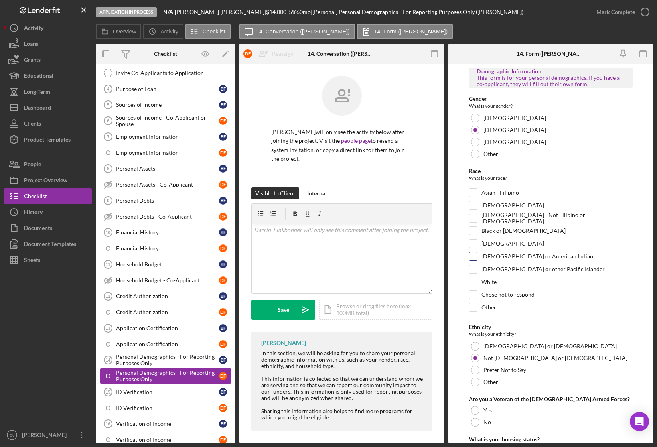
click at [477, 258] on input "[DEMOGRAPHIC_DATA] or American Indian" at bounding box center [473, 257] width 8 height 8
checkbox input "true"
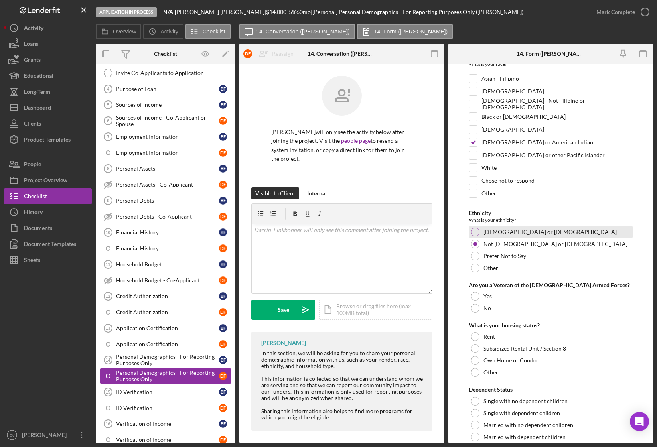
scroll to position [124, 0]
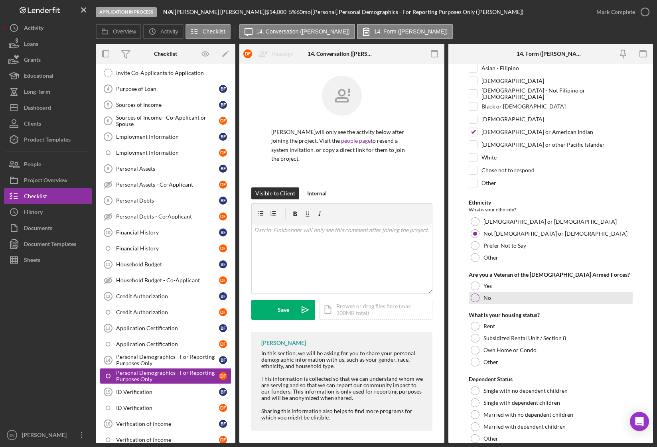
click at [484, 296] on label "No" at bounding box center [488, 298] width 8 height 6
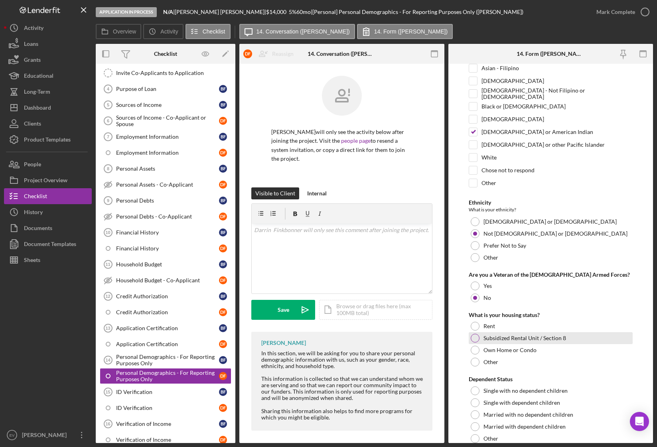
scroll to position [148, 0]
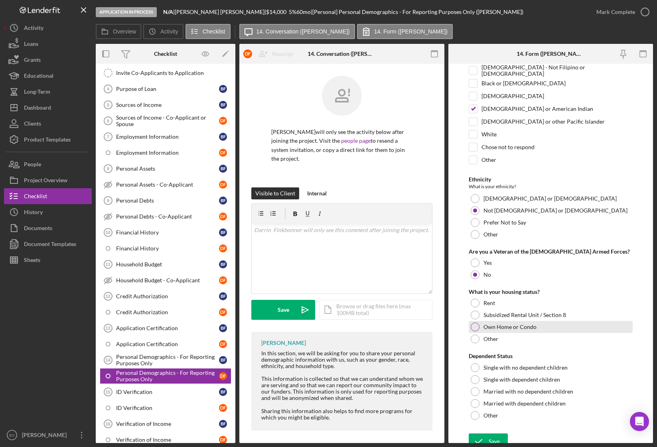
click at [503, 326] on label "Own Home or Condo" at bounding box center [510, 327] width 53 height 6
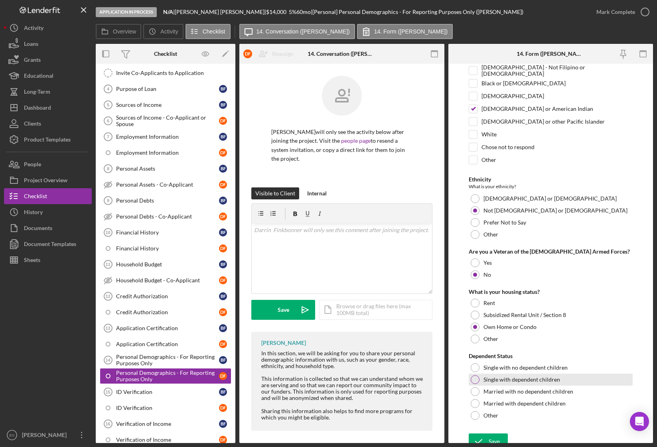
scroll to position [155, 0]
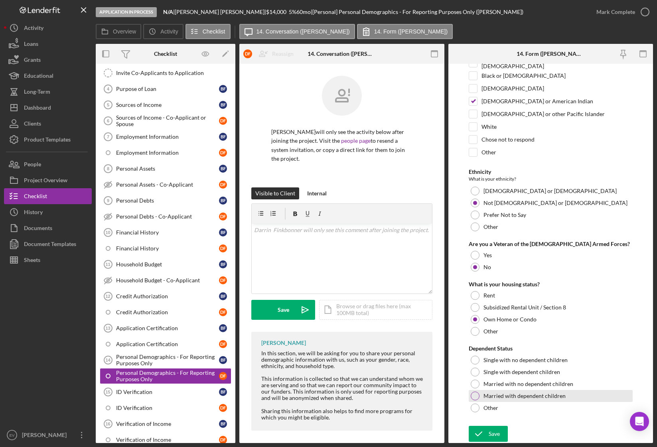
click at [496, 388] on label "Married with dependent children" at bounding box center [525, 396] width 82 height 6
click at [490, 388] on div "Save" at bounding box center [494, 434] width 11 height 16
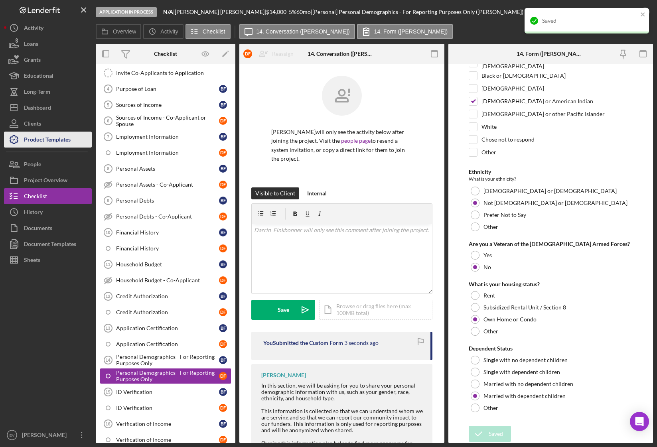
click at [69, 139] on div "Product Templates" at bounding box center [47, 141] width 47 height 18
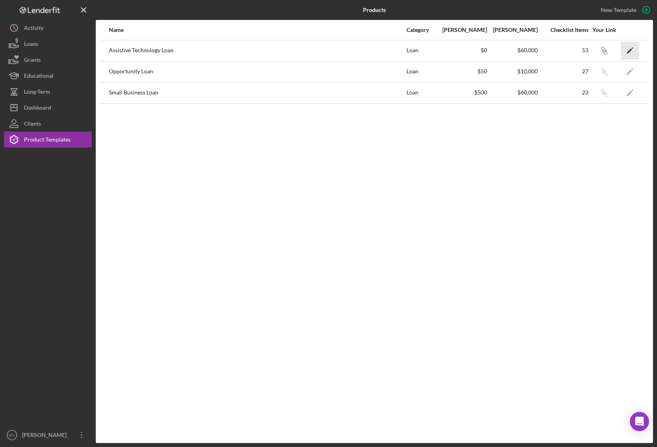
click at [576, 53] on icon "Icon/Edit" at bounding box center [630, 50] width 18 height 18
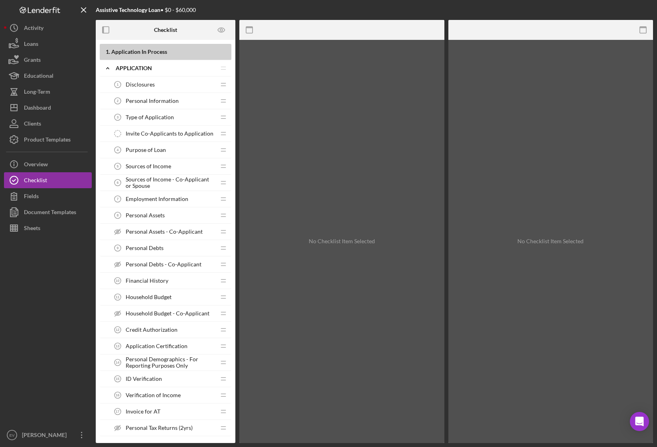
scroll to position [140, 0]
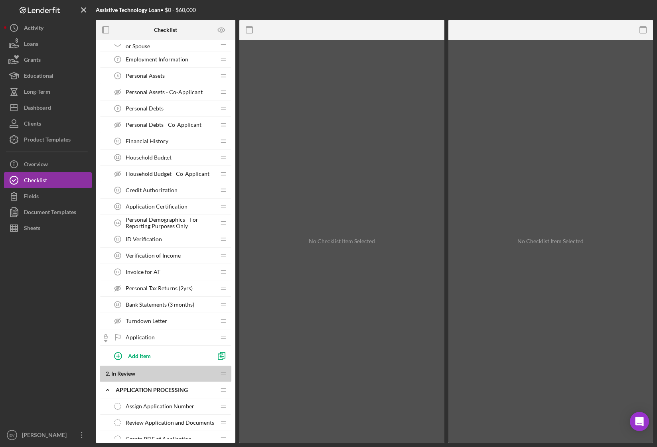
click at [159, 226] on span "Personal Demographics - For Reporting Purposes Only" at bounding box center [171, 223] width 90 height 13
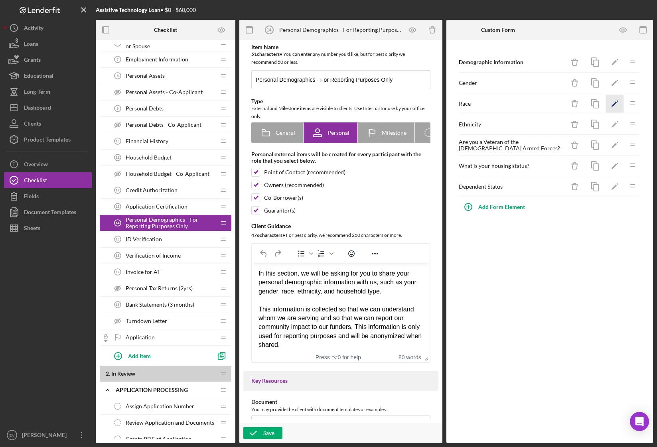
click at [576, 103] on icon "Icon/Edit" at bounding box center [615, 104] width 18 height 18
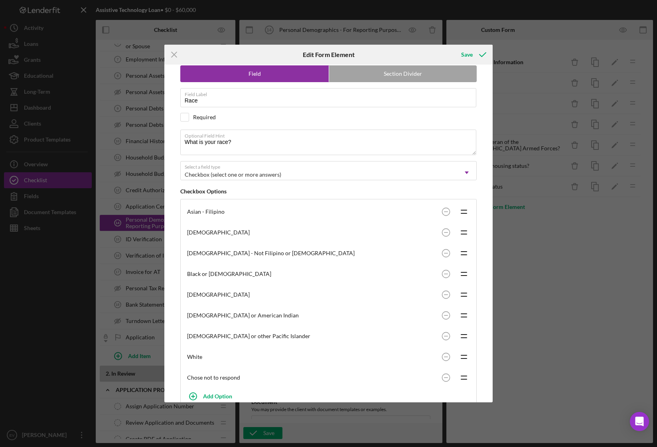
scroll to position [48, 0]
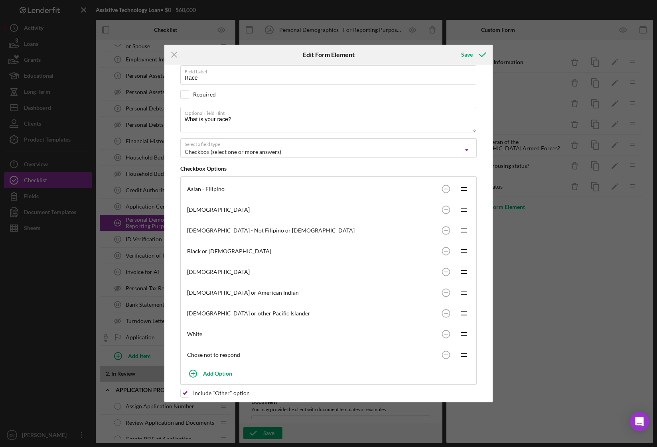
click at [377, 296] on div "[DEMOGRAPHIC_DATA] or American Indian" at bounding box center [312, 293] width 251 height 6
click at [227, 296] on div "[DEMOGRAPHIC_DATA] or American Indian" at bounding box center [312, 293] width 251 height 6
click at [444, 293] on rect at bounding box center [446, 292] width 4 height 1
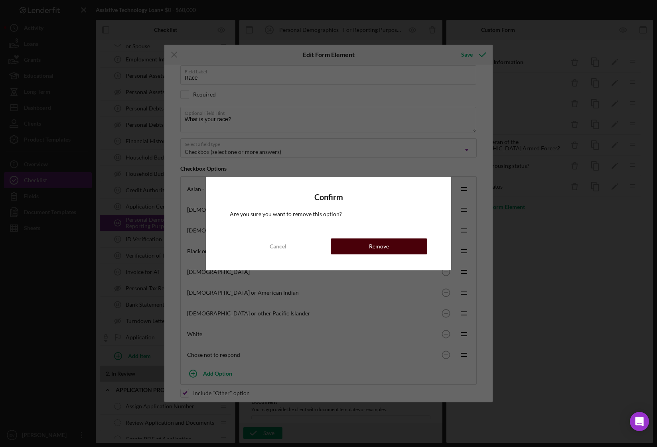
click at [359, 245] on button "Remove" at bounding box center [379, 247] width 97 height 16
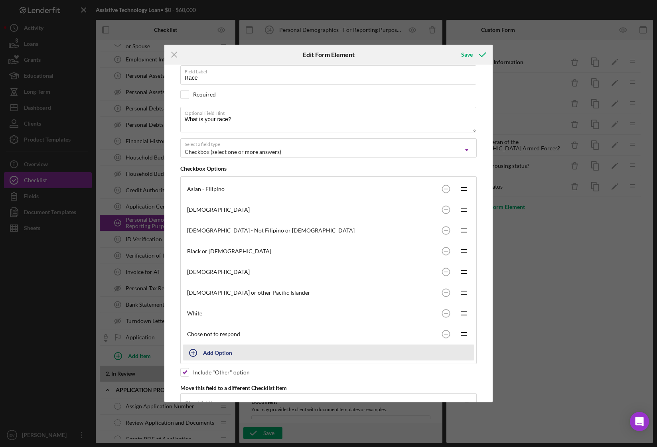
click at [222, 360] on div "Add Option" at bounding box center [217, 352] width 29 height 15
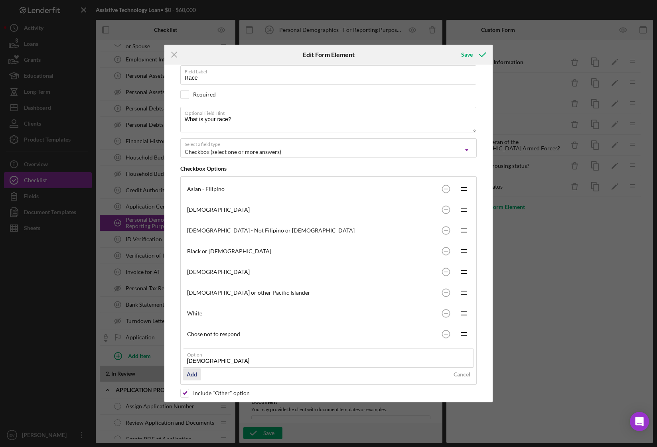
type input "[DEMOGRAPHIC_DATA]"
click at [190, 381] on div "Add" at bounding box center [192, 375] width 10 height 12
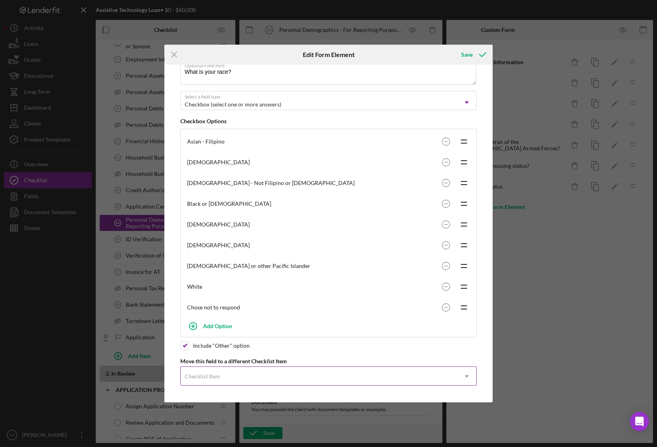
scroll to position [0, 0]
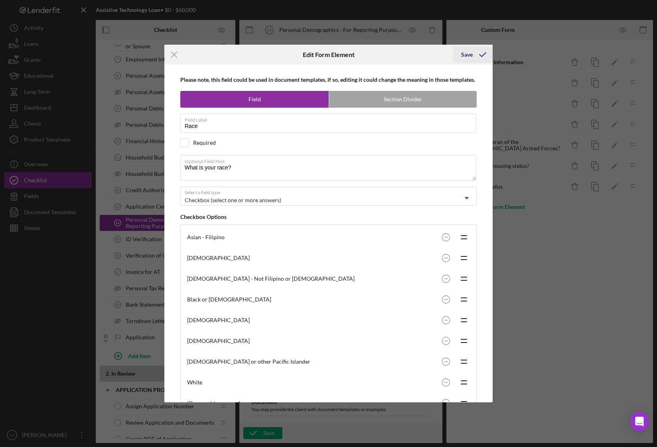
click at [474, 51] on icon "submit" at bounding box center [483, 55] width 20 height 20
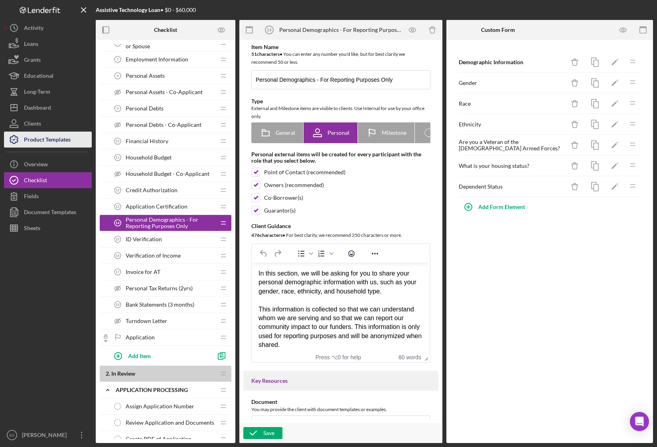
click at [47, 137] on div "Product Templates" at bounding box center [47, 141] width 47 height 18
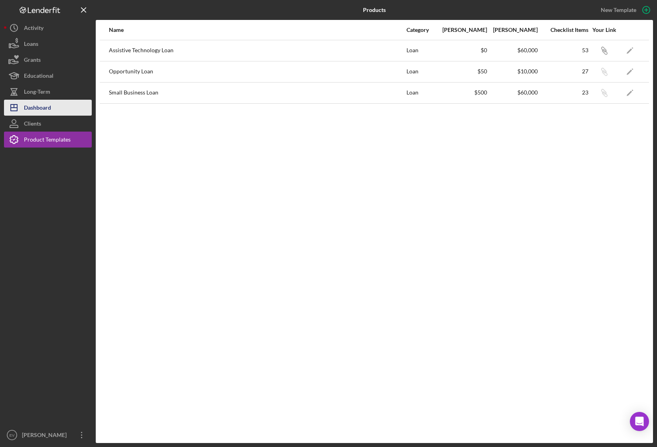
click at [48, 111] on div "Dashboard" at bounding box center [37, 109] width 27 height 18
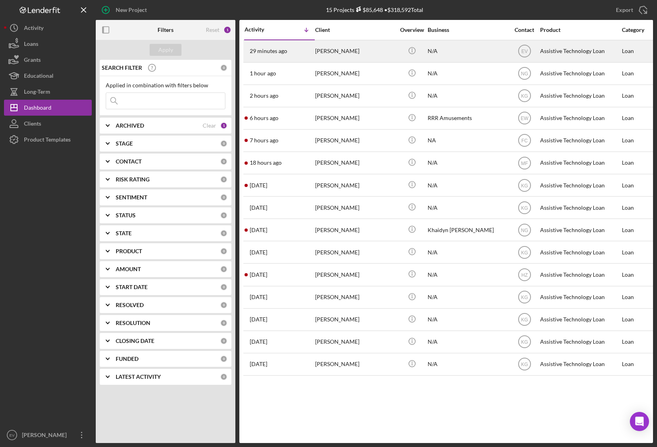
click at [324, 53] on div "[PERSON_NAME]" at bounding box center [355, 51] width 80 height 21
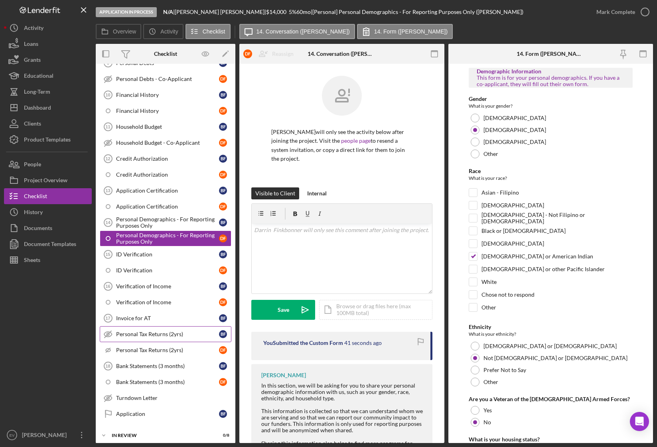
scroll to position [265, 0]
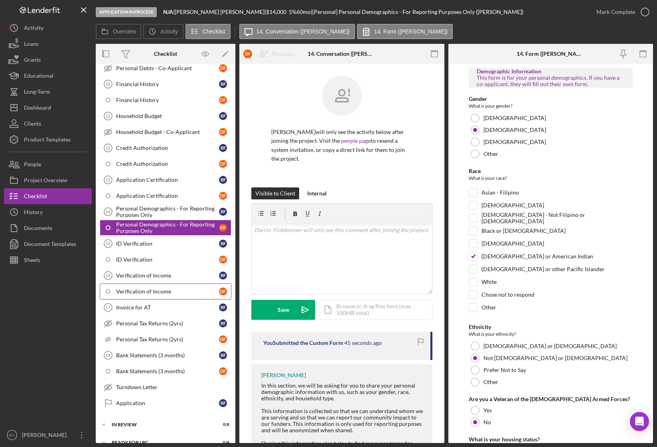
click at [174, 288] on div "Verification of Income" at bounding box center [167, 291] width 103 height 6
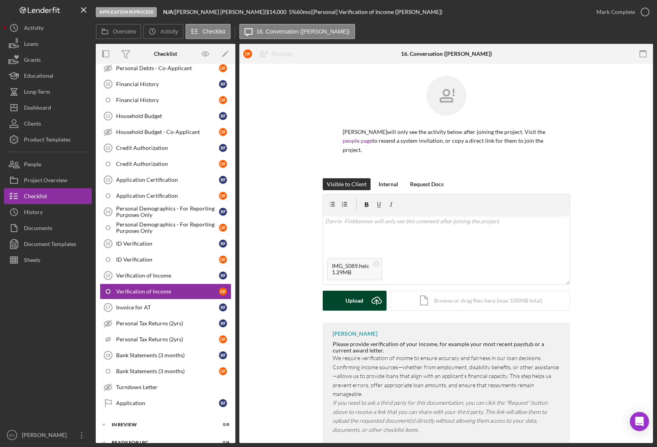
click at [356, 303] on div "Upload" at bounding box center [355, 301] width 18 height 20
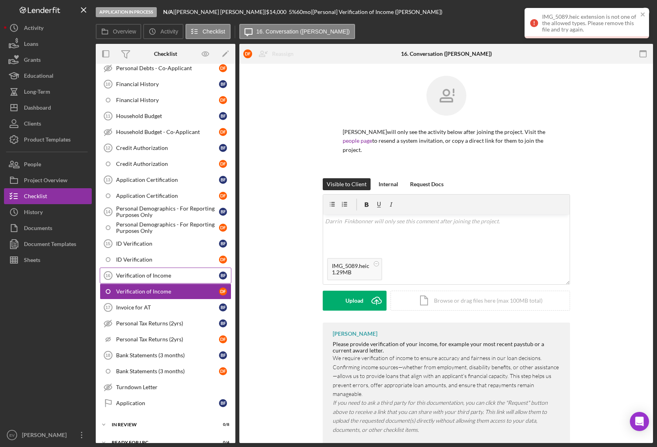
click at [167, 273] on div "Verification of Income" at bounding box center [167, 276] width 103 height 6
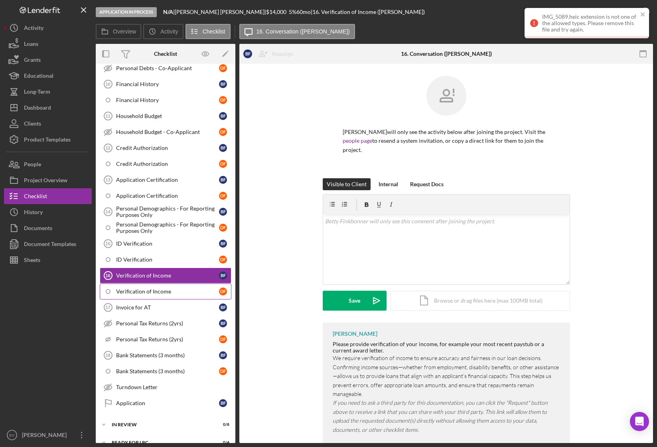
click at [168, 290] on div "Verification of Income" at bounding box center [167, 291] width 103 height 6
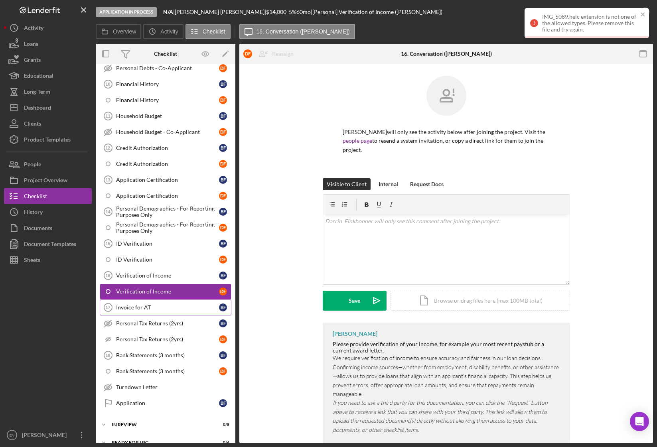
drag, startPoint x: 160, startPoint y: 308, endPoint x: 164, endPoint y: 314, distance: 6.8
click at [160, 308] on div "Invoice for AT" at bounding box center [167, 307] width 103 height 6
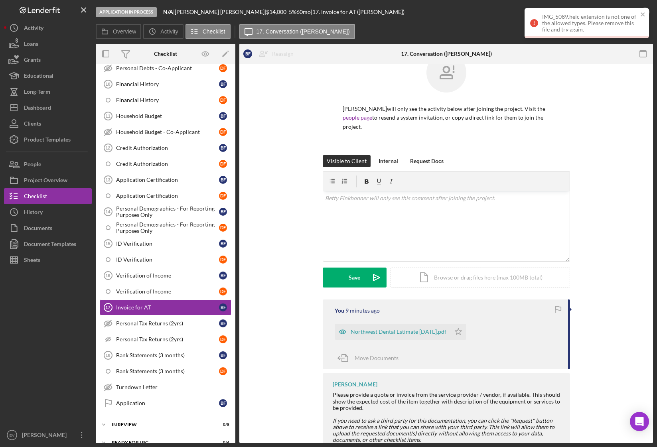
scroll to position [49, 0]
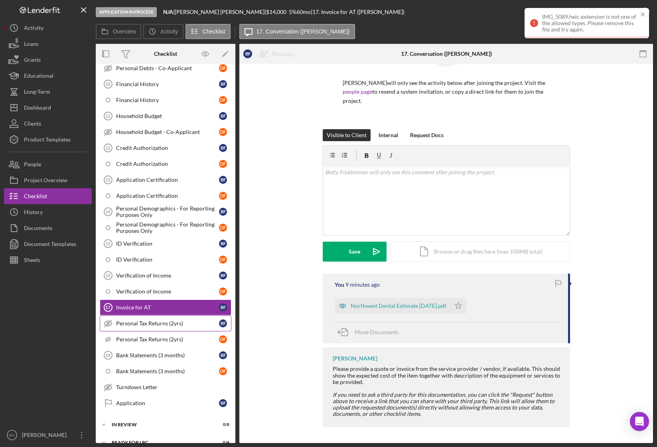
click at [147, 324] on div "Personal Tax Returns (2yrs)" at bounding box center [167, 323] width 103 height 6
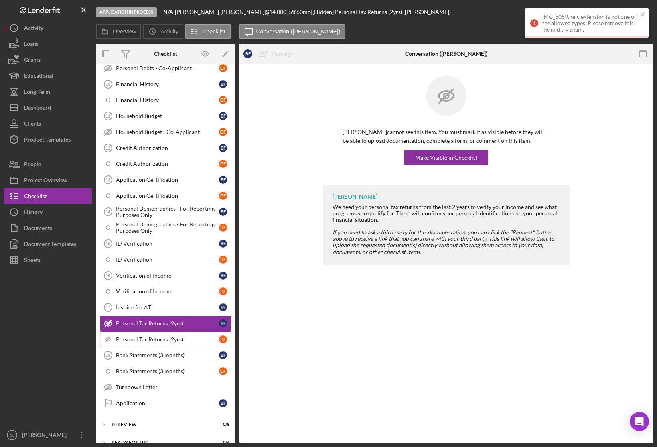
click at [149, 341] on div "Personal Tax Returns (2yrs)" at bounding box center [167, 339] width 103 height 6
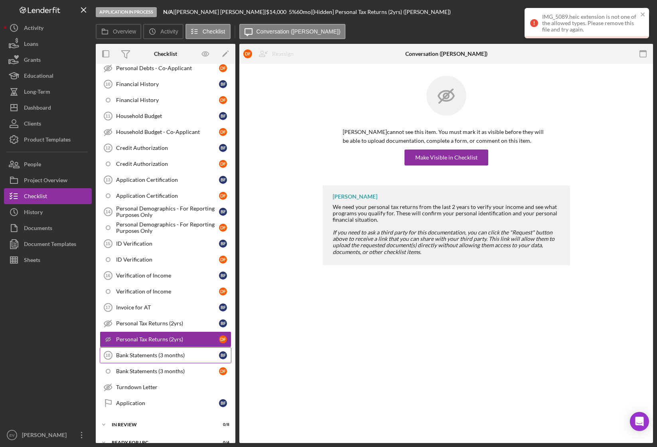
click at [151, 354] on div "Bank Statements (3 months)" at bounding box center [167, 355] width 103 height 6
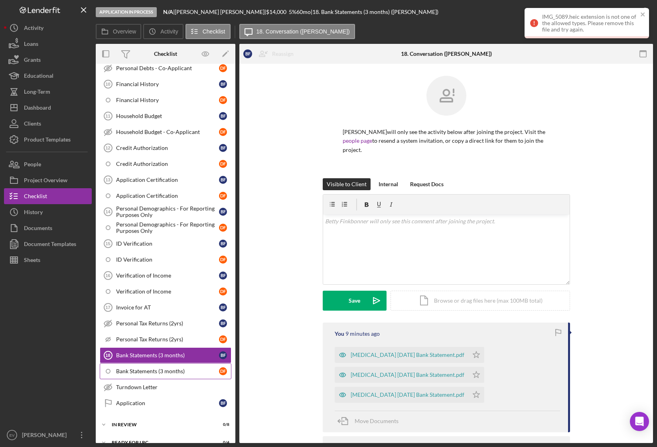
click at [157, 374] on div "Bank Statements (3 months)" at bounding box center [167, 371] width 103 height 6
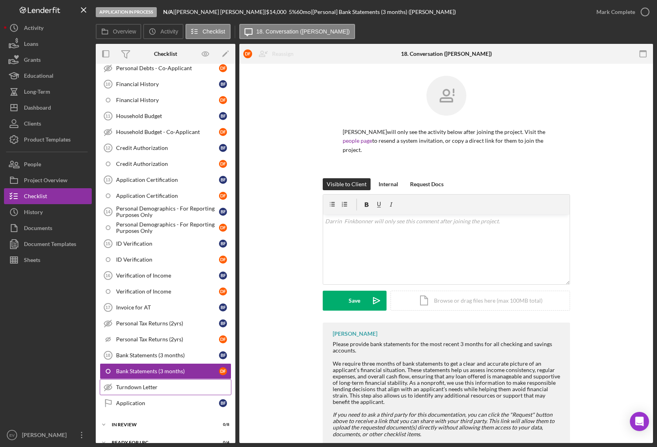
click at [160, 387] on div "Turndown Letter" at bounding box center [173, 387] width 115 height 6
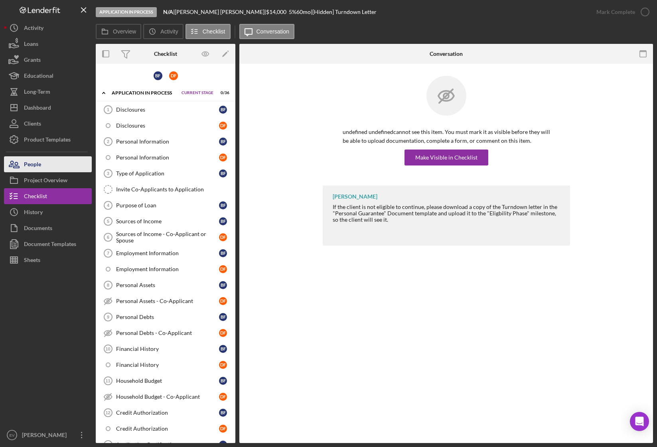
click at [56, 170] on button "People" at bounding box center [48, 164] width 88 height 16
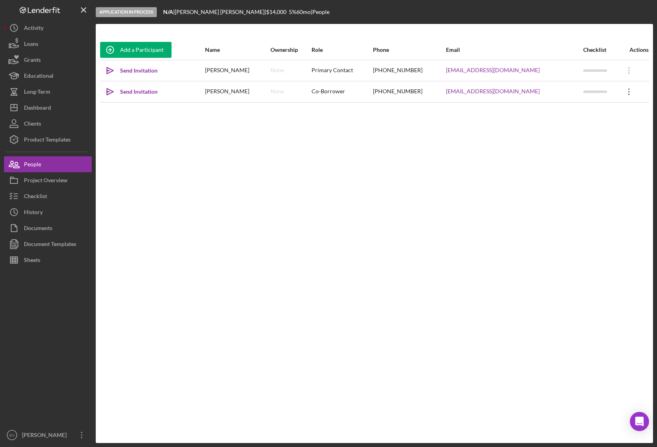
click at [576, 91] on icon "Icon/Overflow" at bounding box center [629, 92] width 20 height 20
click at [576, 93] on icon "Icon/Overflow" at bounding box center [629, 92] width 20 height 20
click at [576, 67] on icon "Icon/Overflow" at bounding box center [629, 71] width 20 height 20
click at [576, 71] on icon "Icon/Overflow" at bounding box center [629, 71] width 20 height 20
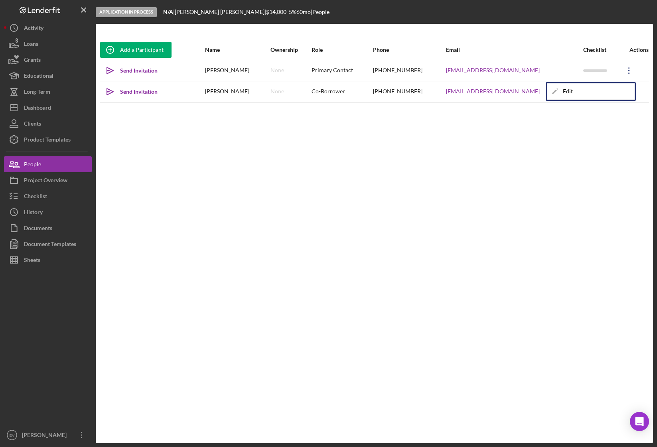
click at [576, 89] on div "Icon/Edit Edit" at bounding box center [591, 91] width 88 height 16
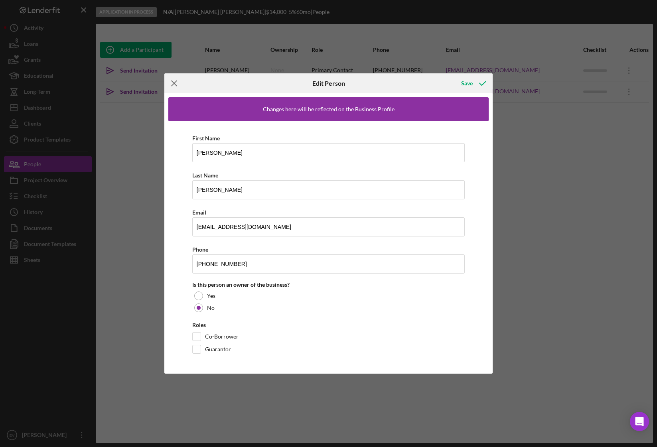
click at [175, 81] on icon "Icon/Menu Close" at bounding box center [174, 83] width 20 height 20
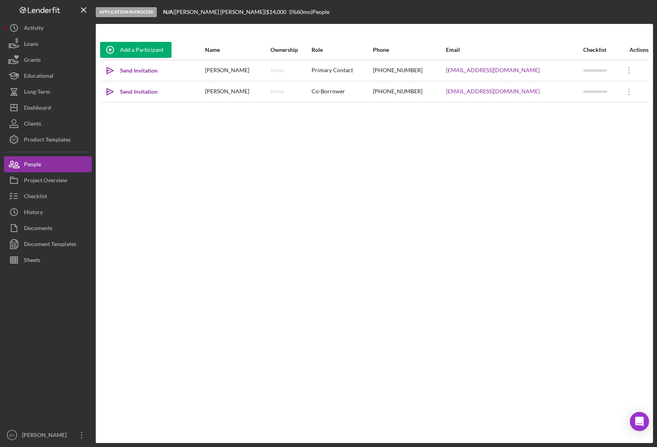
click at [164, 157] on div "Add a Participant Name Ownership Role Phone Email Checklist Actions Icon/icon-i…" at bounding box center [374, 233] width 557 height 387
click at [59, 178] on div "Project Overview" at bounding box center [45, 181] width 43 height 18
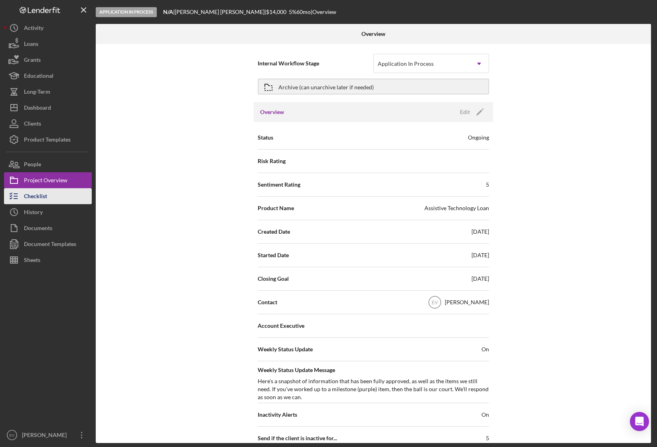
click at [44, 200] on div "Checklist" at bounding box center [35, 197] width 23 height 18
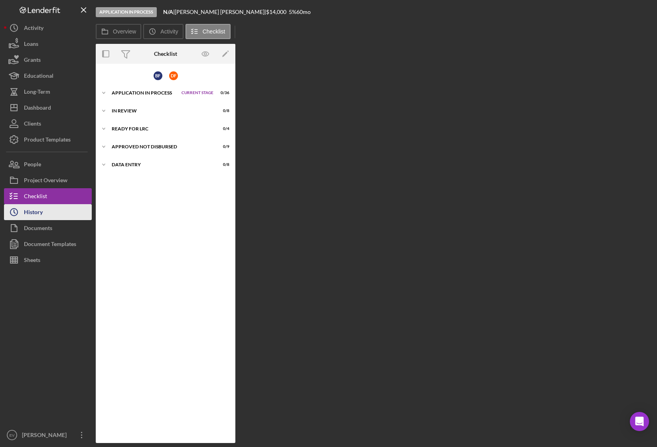
scroll to position [34, 0]
click at [45, 215] on button "Icon/History History" at bounding box center [48, 212] width 88 height 16
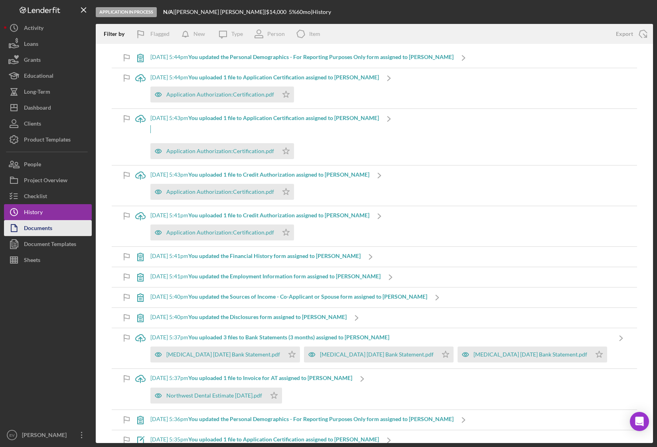
click at [48, 229] on div "Documents" at bounding box center [38, 229] width 28 height 18
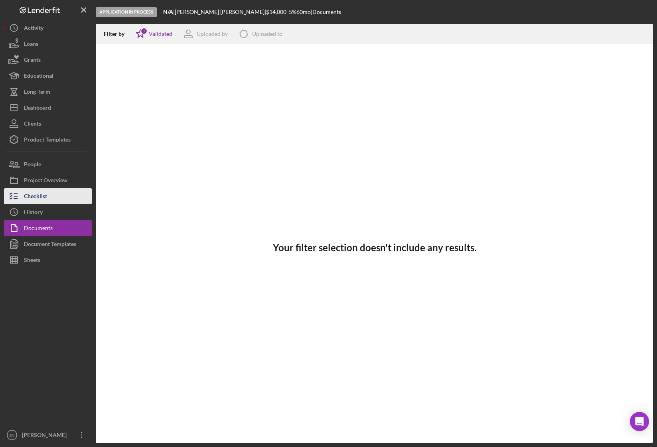
click at [47, 202] on button "Checklist" at bounding box center [48, 196] width 88 height 16
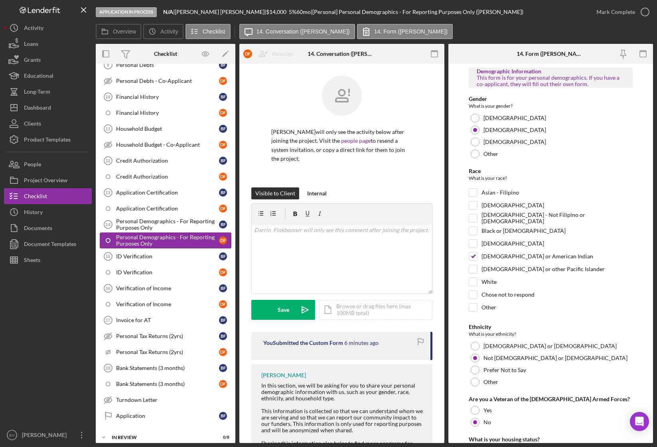
scroll to position [313, 0]
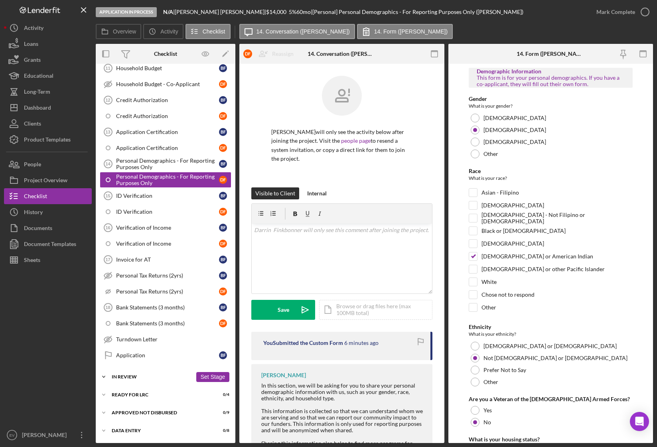
click at [132, 377] on div "In Review" at bounding box center [152, 377] width 81 height 5
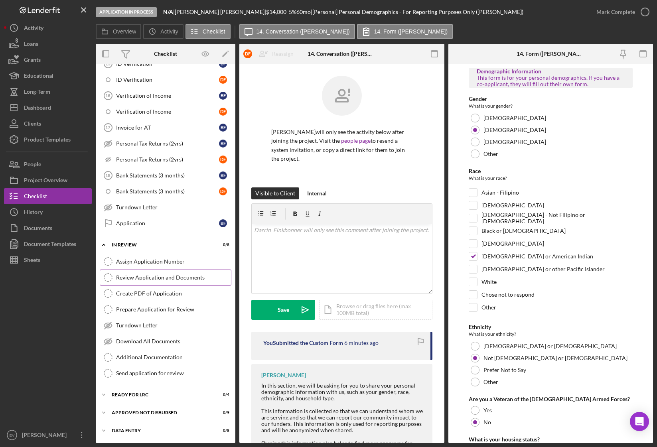
click at [174, 280] on div "Review Application and Documents" at bounding box center [173, 278] width 115 height 6
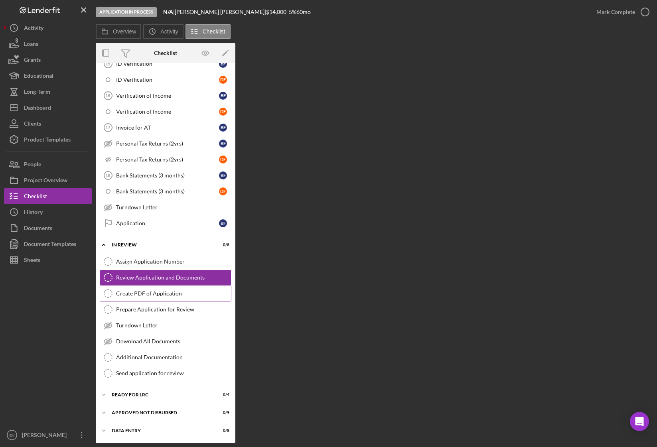
scroll to position [445, 0]
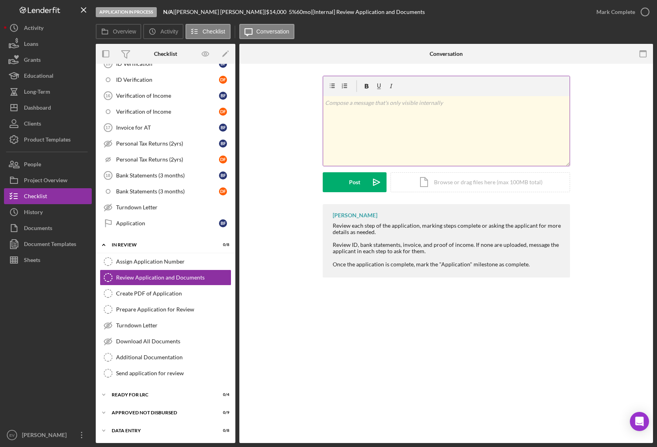
click at [387, 117] on div "v Color teal Color pink Remove color Add row above Add row below Add column bef…" at bounding box center [446, 131] width 247 height 70
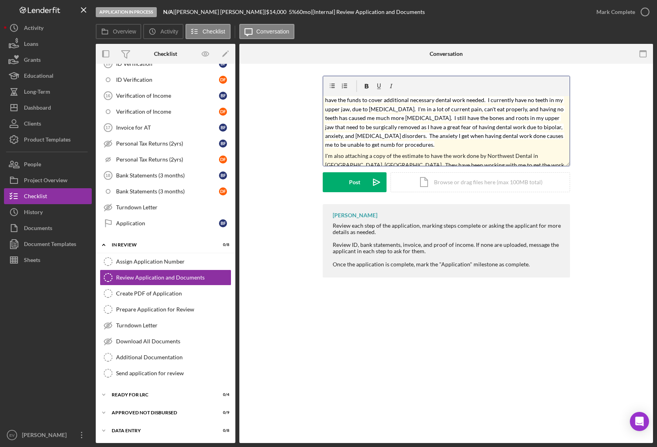
scroll to position [0, 0]
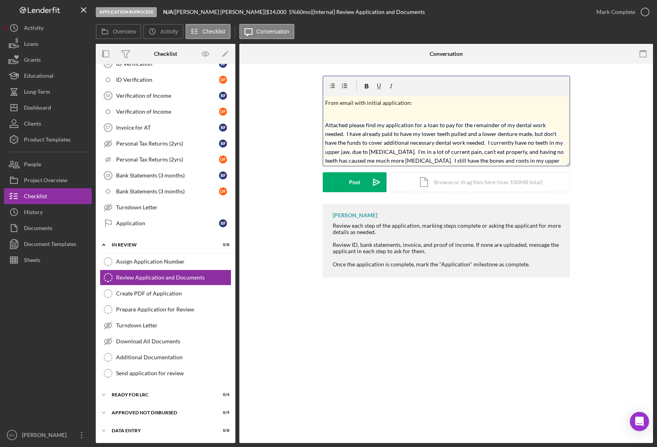
click at [382, 105] on p "From email with initial application:" at bounding box center [446, 103] width 242 height 9
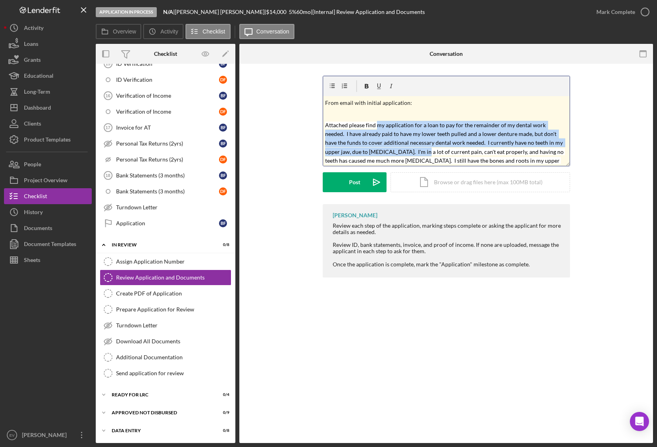
drag, startPoint x: 377, startPoint y: 129, endPoint x: 395, endPoint y: 152, distance: 29.3
click at [395, 152] on mark "Attached please find my application for a loan to pay for the remainder of my d…" at bounding box center [445, 156] width 240 height 69
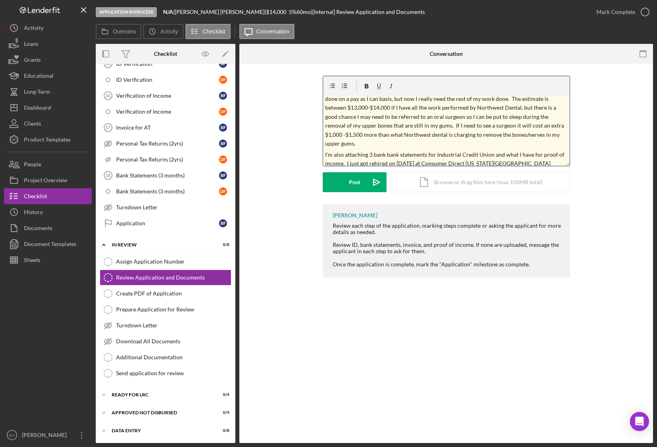
scroll to position [57, 0]
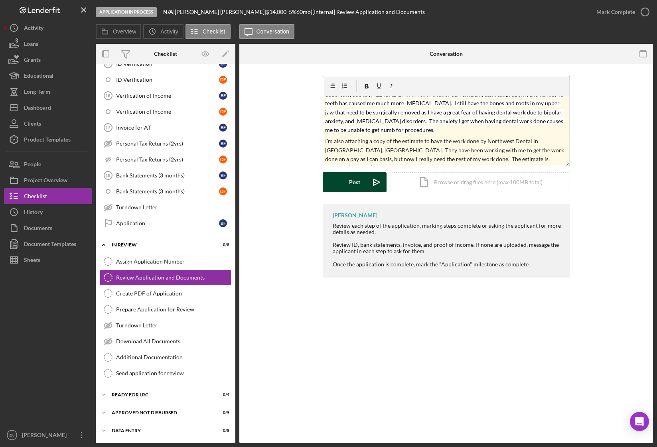
click at [356, 180] on div "Post" at bounding box center [354, 182] width 11 height 20
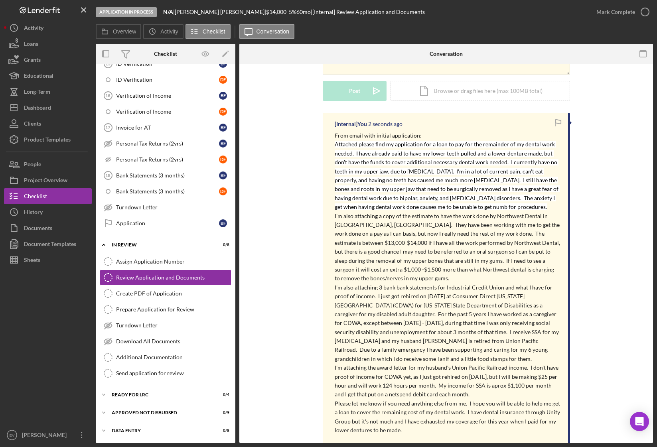
scroll to position [129, 0]
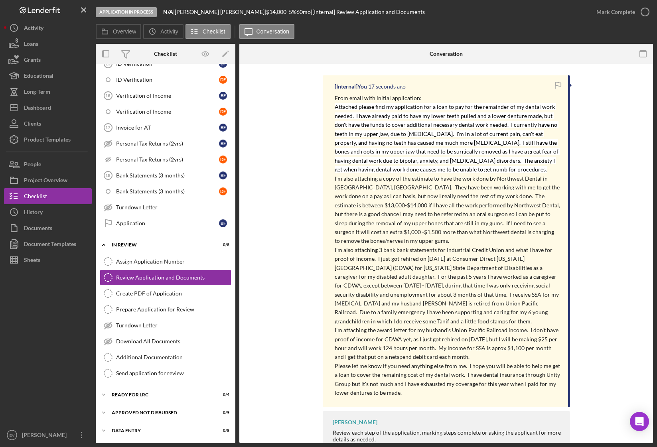
click at [373, 388] on span "Please let me know if you need anything else from me. I hope you will be able t…" at bounding box center [448, 380] width 227 height 34
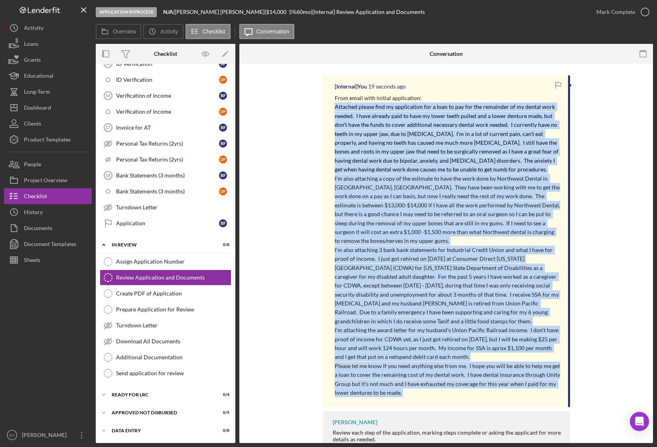
drag, startPoint x: 373, startPoint y: 395, endPoint x: 442, endPoint y: 142, distance: 263.0
click at [442, 142] on div "From email with initial application: Attached please find my application for a …" at bounding box center [447, 246] width 225 height 304
click at [442, 142] on mark "Attached please find my application for a loan to pay for the remainder of my d…" at bounding box center [447, 137] width 225 height 69
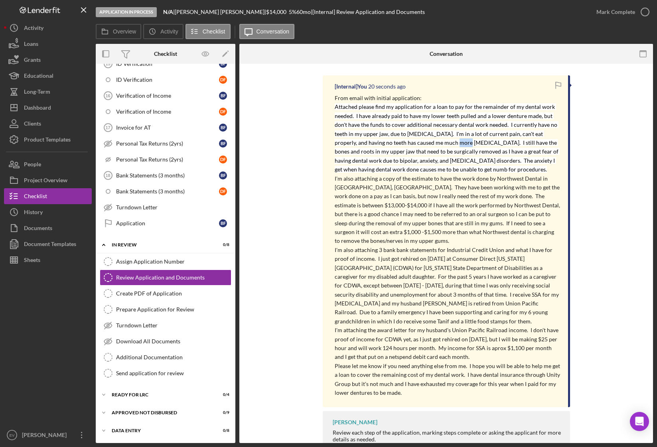
click at [442, 142] on mark "Attached please find my application for a loan to pay for the remainder of my d…" at bounding box center [447, 137] width 225 height 69
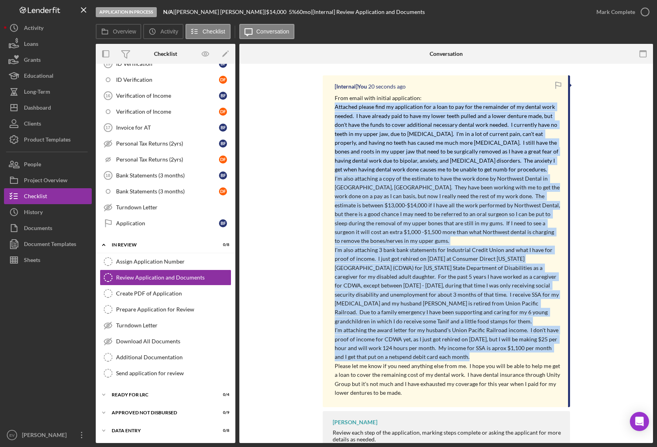
drag, startPoint x: 442, startPoint y: 142, endPoint x: 461, endPoint y: 347, distance: 206.3
click at [459, 344] on div "From email with initial application: Attached please find my application for a …" at bounding box center [447, 246] width 225 height 304
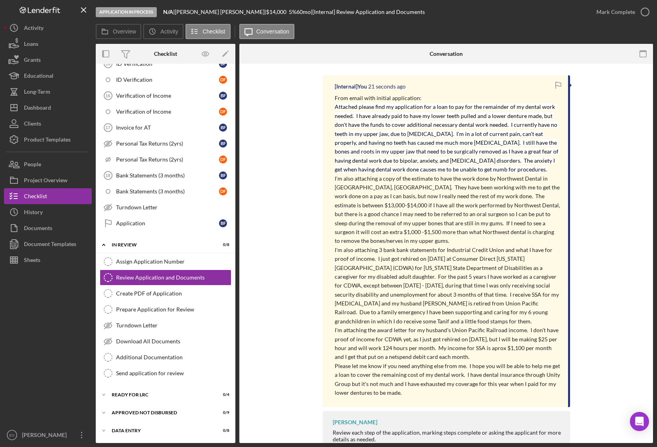
click at [465, 371] on span "Please let me know if you need anything else from me. I hope you will be able t…" at bounding box center [448, 380] width 227 height 34
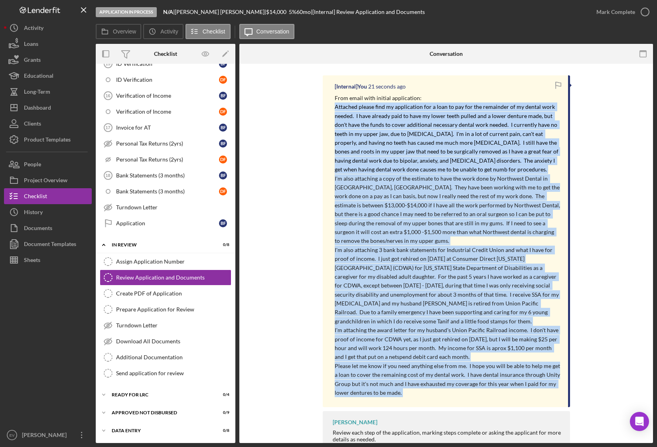
drag, startPoint x: 465, startPoint y: 369, endPoint x: 451, endPoint y: 170, distance: 199.6
click at [451, 170] on div "From email with initial application: Attached please find my application for a …" at bounding box center [447, 246] width 225 height 304
click at [450, 166] on mark "Attached please find my application for a loan to pay for the remainder of my d…" at bounding box center [447, 137] width 225 height 69
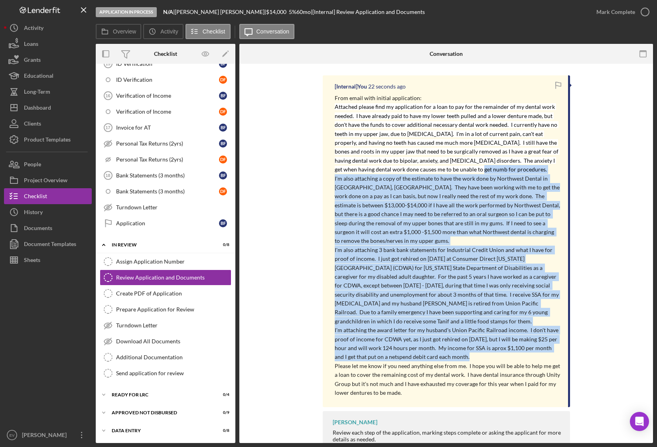
drag, startPoint x: 450, startPoint y: 166, endPoint x: 481, endPoint y: 354, distance: 190.4
click at [481, 354] on div "From email with initial application: Attached please find my application for a …" at bounding box center [447, 246] width 225 height 304
click at [481, 354] on p "I'm attaching the award letter for my husband's Union Pacific Railroad income. …" at bounding box center [447, 344] width 225 height 36
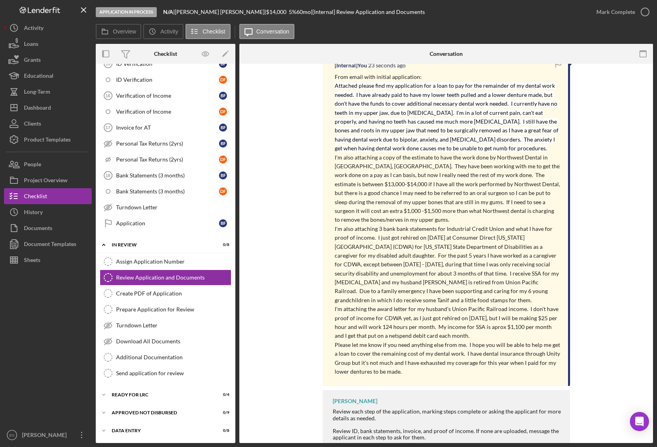
scroll to position [186, 0]
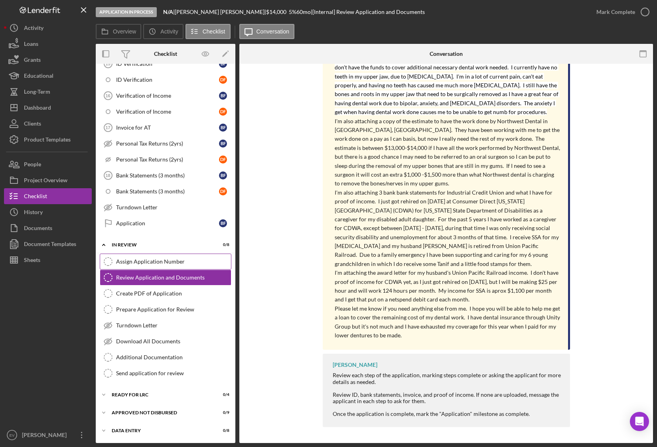
click at [165, 260] on div "Assign Application Number" at bounding box center [173, 262] width 115 height 6
click at [139, 260] on div "Assign Application Number" at bounding box center [173, 262] width 115 height 6
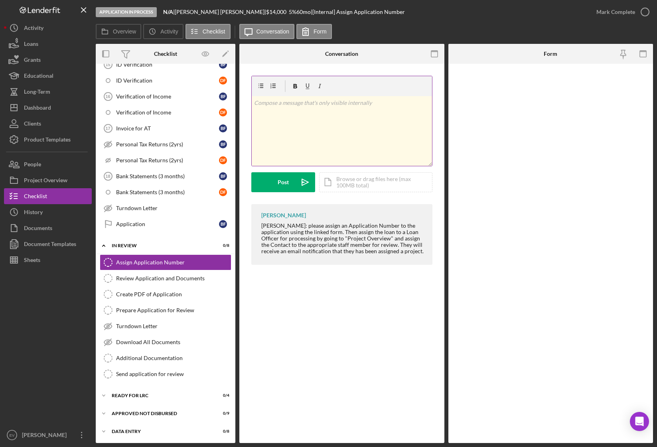
scroll to position [445, 0]
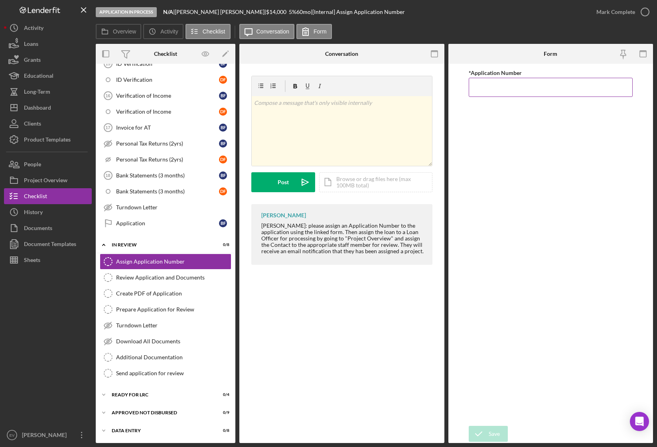
click at [515, 91] on input "*Application Number" at bounding box center [551, 87] width 164 height 19
type input "5521"
click at [485, 388] on icon "submit" at bounding box center [479, 434] width 20 height 20
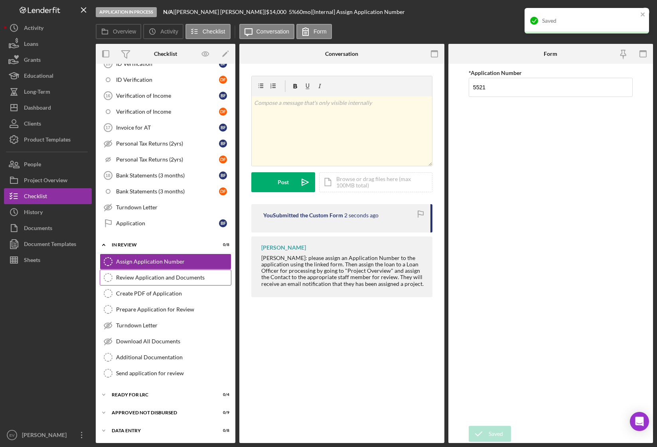
click at [160, 276] on div "Review Application and Documents" at bounding box center [173, 278] width 115 height 6
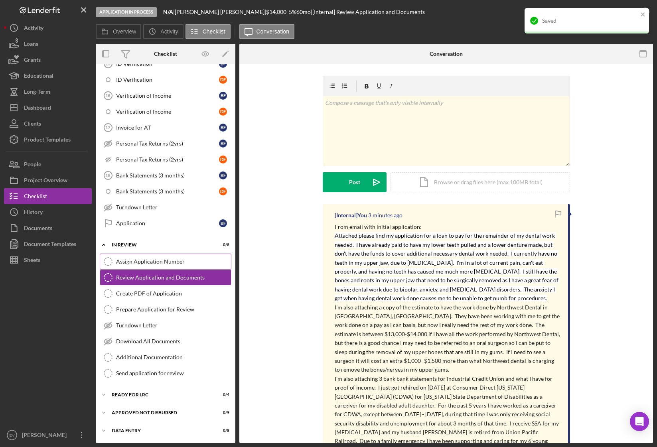
click at [159, 259] on div "Assign Application Number" at bounding box center [173, 262] width 115 height 6
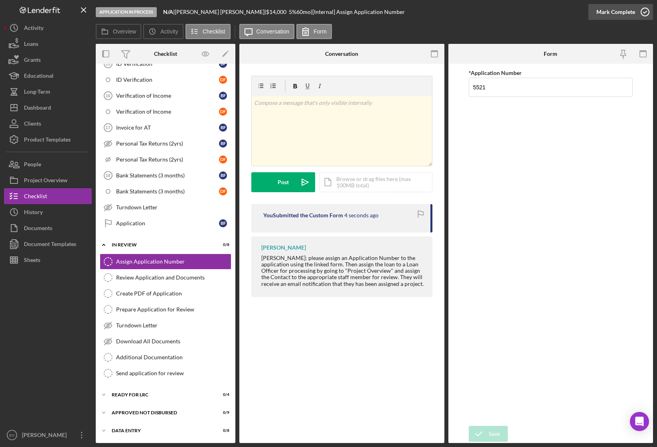
click at [576, 11] on div "Mark Complete" at bounding box center [615, 12] width 39 height 16
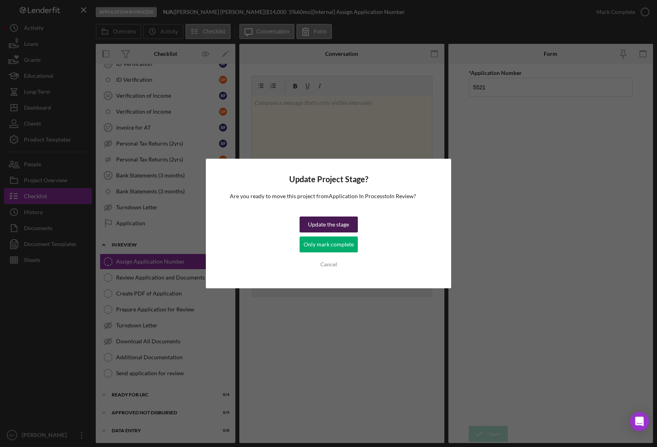
click at [329, 222] on div "Update the stage" at bounding box center [328, 225] width 41 height 16
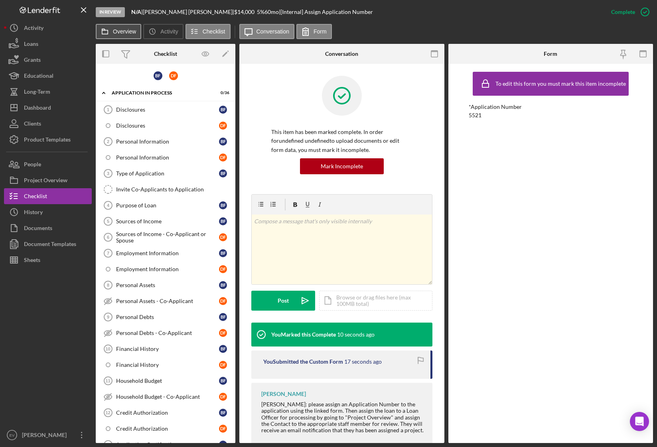
click at [128, 34] on label "Overview" at bounding box center [124, 31] width 23 height 6
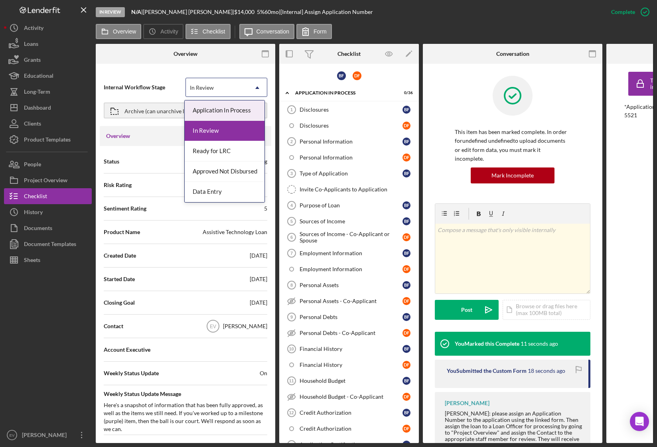
click at [209, 89] on div "In Review" at bounding box center [202, 88] width 24 height 6
click at [148, 78] on div "Internal Workflow Stage Application In Process, 1 of 5. 5 results available. Us…" at bounding box center [186, 87] width 164 height 20
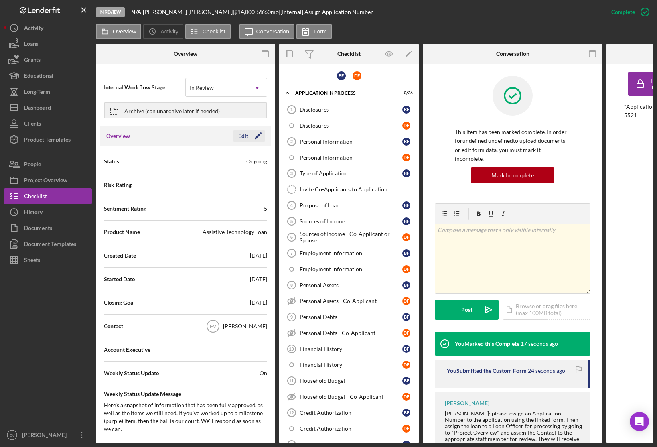
click at [249, 134] on icon "Icon/Edit" at bounding box center [258, 136] width 20 height 20
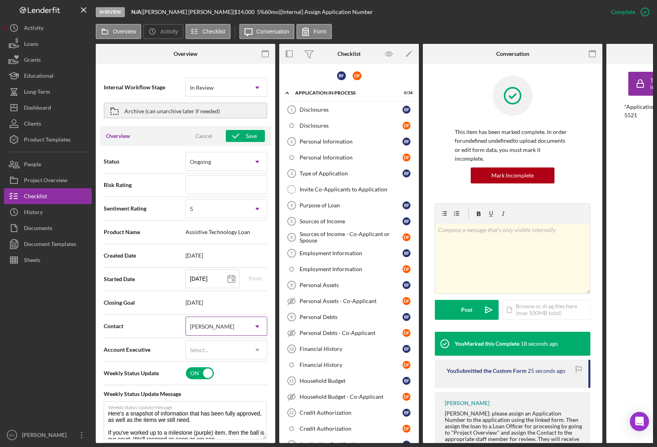
click at [219, 324] on div "[PERSON_NAME]" at bounding box center [212, 327] width 46 height 6
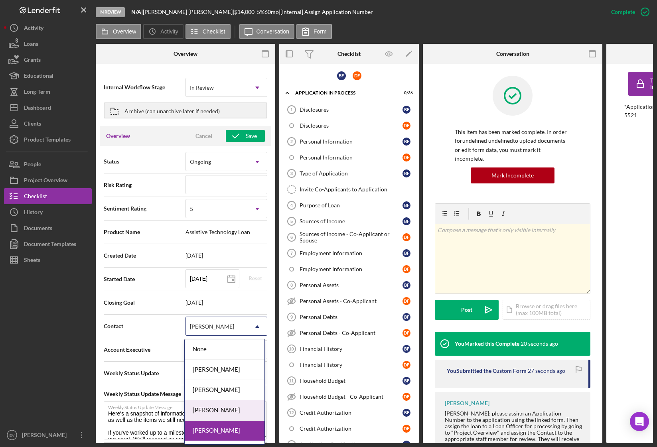
click at [224, 388] on div "[PERSON_NAME]" at bounding box center [225, 411] width 80 height 20
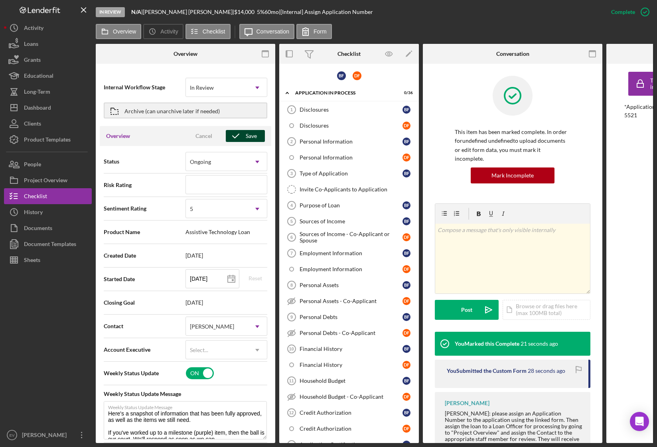
click at [246, 140] on div "Save" at bounding box center [251, 136] width 11 height 12
type textarea "Here's a snapshot of information that has been fully approved, as well as the i…"
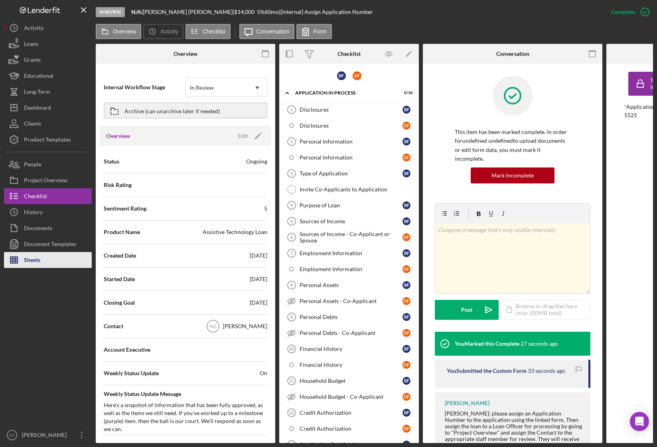
click at [52, 257] on button "Sheets" at bounding box center [48, 260] width 88 height 16
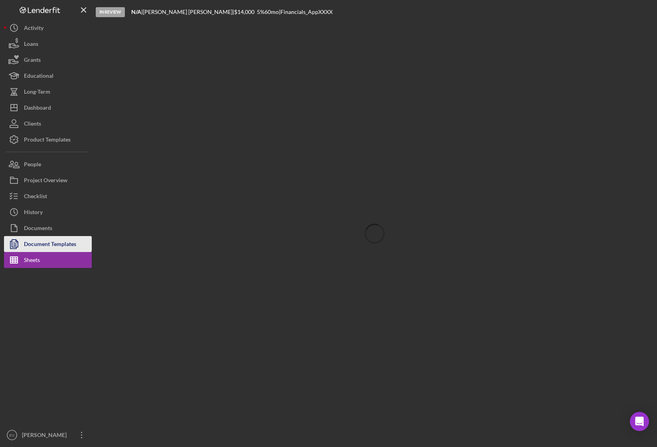
click at [56, 247] on div "Document Templates" at bounding box center [50, 245] width 52 height 18
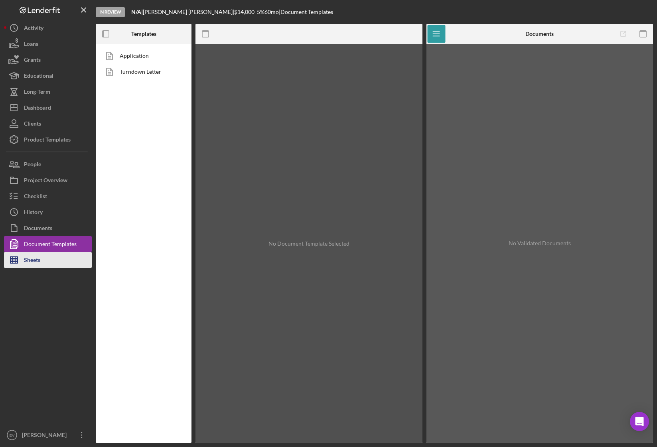
click at [44, 263] on button "Sheets" at bounding box center [48, 260] width 88 height 16
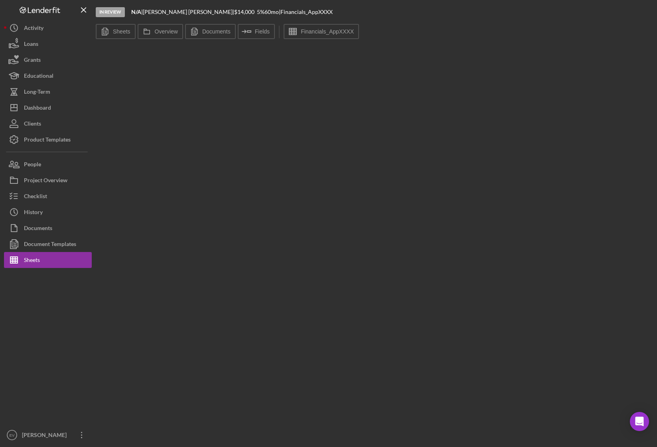
click at [317, 21] on div "In Review N/A | [PERSON_NAME] | $14,000 $4,900 5 % 60 mo | Financials_AppXXXX" at bounding box center [374, 12] width 557 height 24
click at [314, 31] on label "Financials_AppXXXX" at bounding box center [327, 31] width 53 height 6
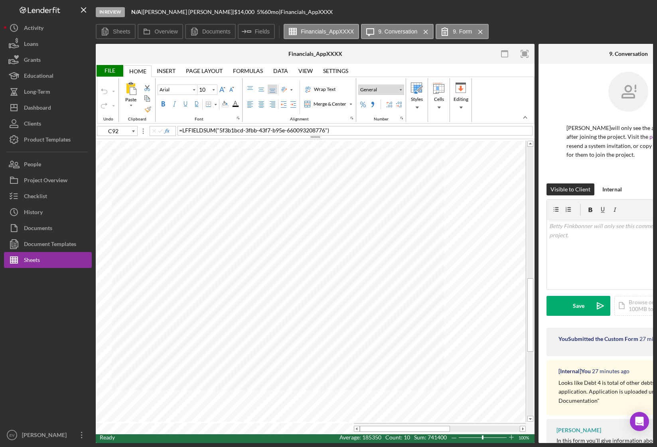
click at [381, 91] on button "General" at bounding box center [381, 90] width 46 height 10
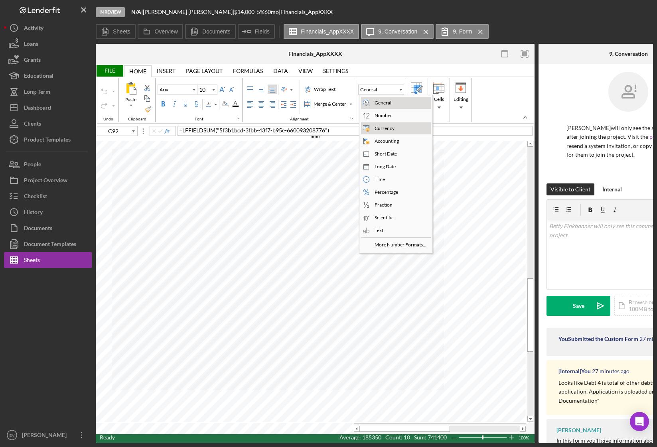
click at [396, 130] on div "Currency" at bounding box center [400, 129] width 59 height 10
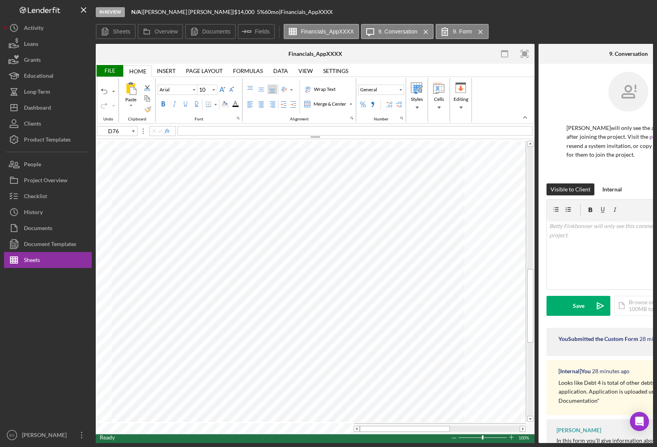
type input "C45"
type input "11"
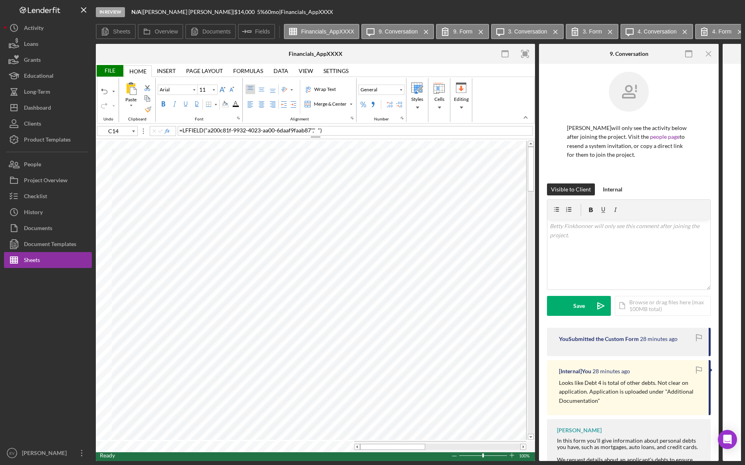
type input "1R x 6C"
type input "Calibri"
type input "C17"
type input "Arial"
type input "1R x 6C"
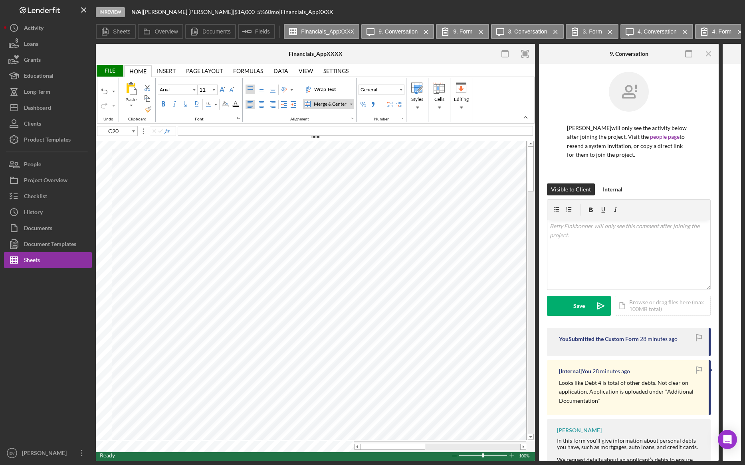
type input "Calibri"
type input "C24"
type input "Arial"
click at [228, 103] on div "Background Color" at bounding box center [225, 104] width 6 height 6
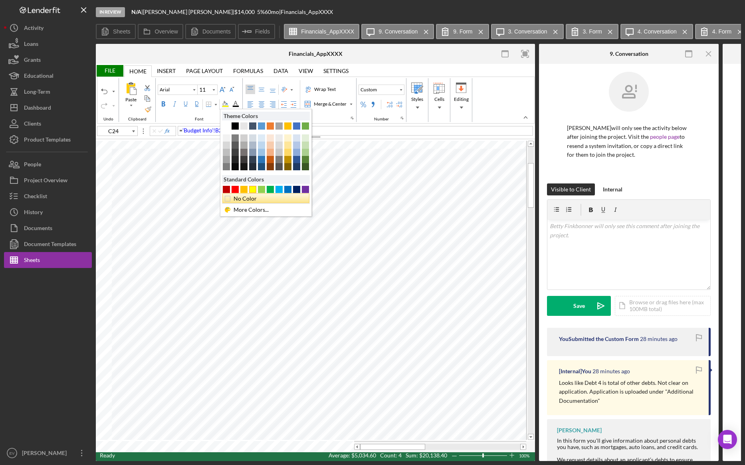
click at [247, 199] on div "No Color" at bounding box center [267, 198] width 71 height 9
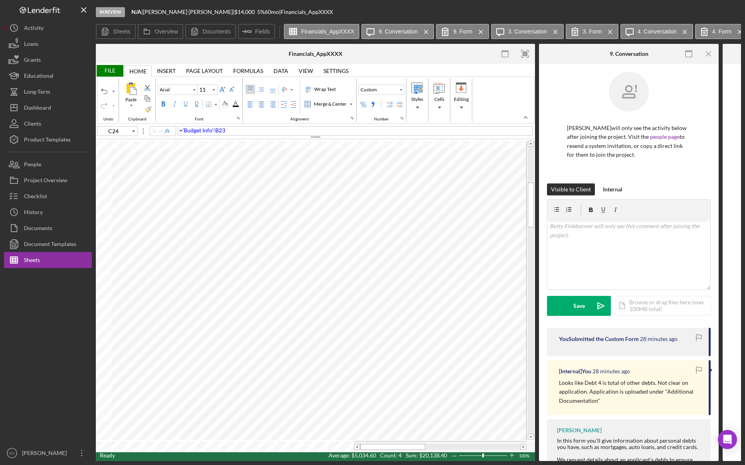
type input "C52"
click at [223, 103] on div "Background Color" at bounding box center [225, 104] width 6 height 6
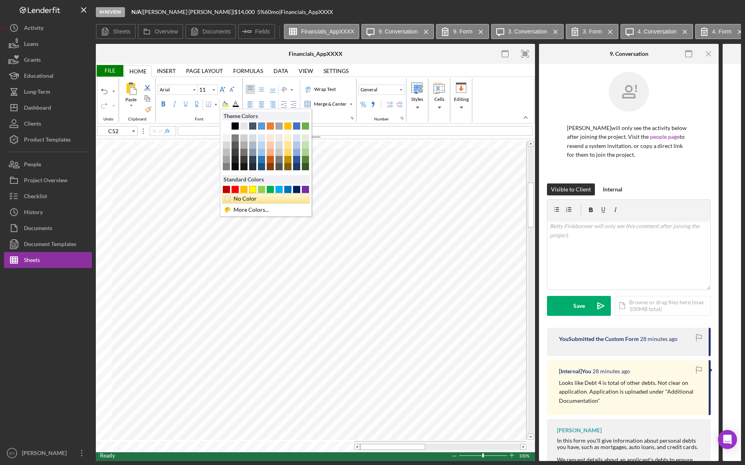
click at [237, 198] on div "No Color" at bounding box center [267, 198] width 71 height 9
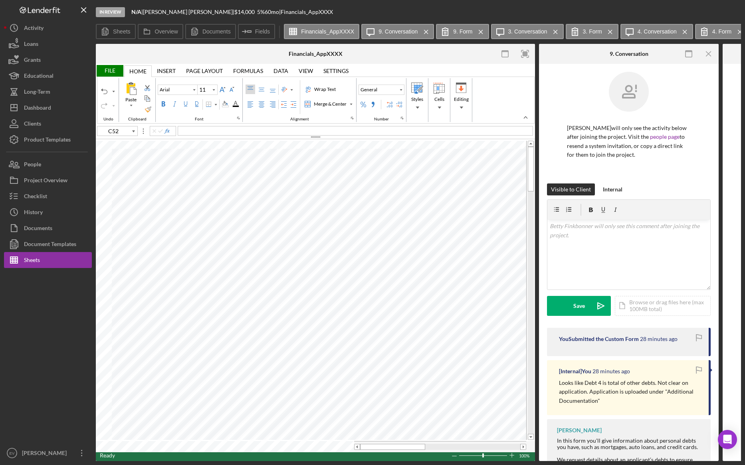
click at [112, 69] on div "File" at bounding box center [110, 71] width 28 height 12
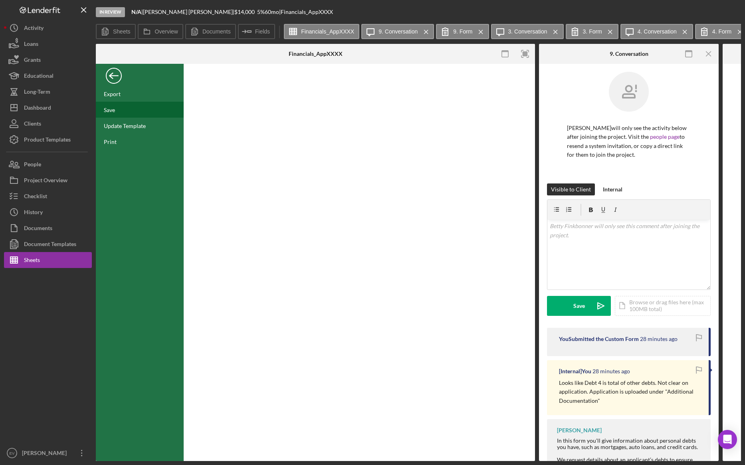
click at [123, 110] on div "Save" at bounding box center [140, 110] width 88 height 16
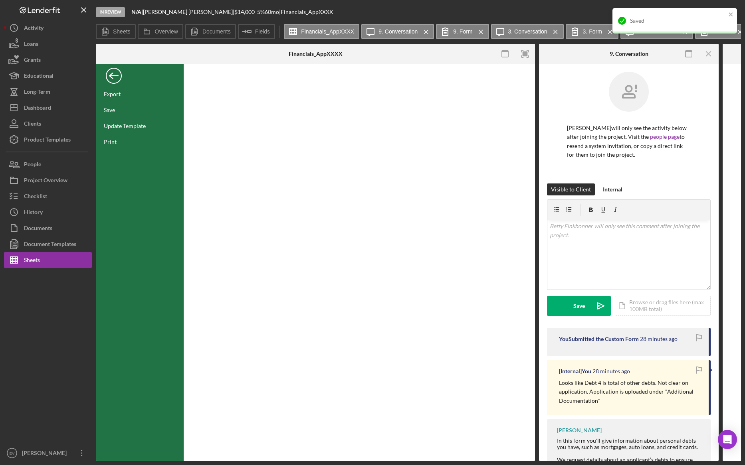
click at [51, 141] on div "Product Templates" at bounding box center [47, 141] width 47 height 18
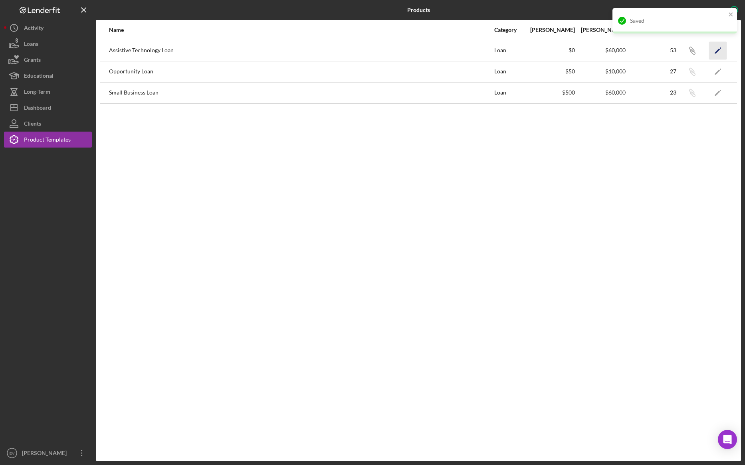
click at [576, 49] on polygon "button" at bounding box center [717, 51] width 6 height 6
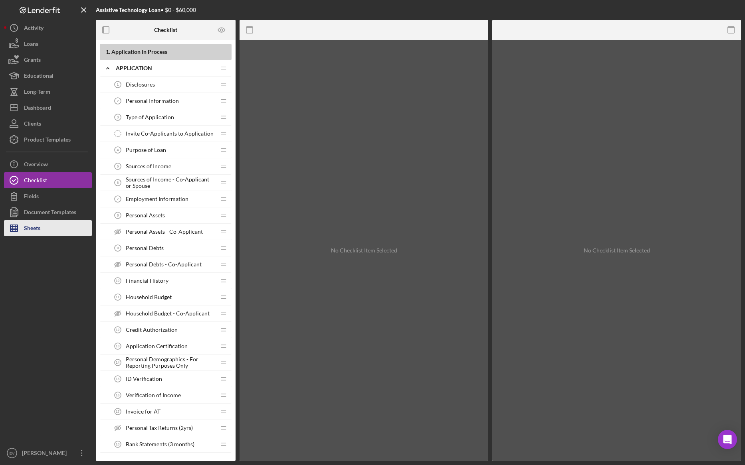
click at [49, 230] on button "Sheets" at bounding box center [48, 228] width 88 height 16
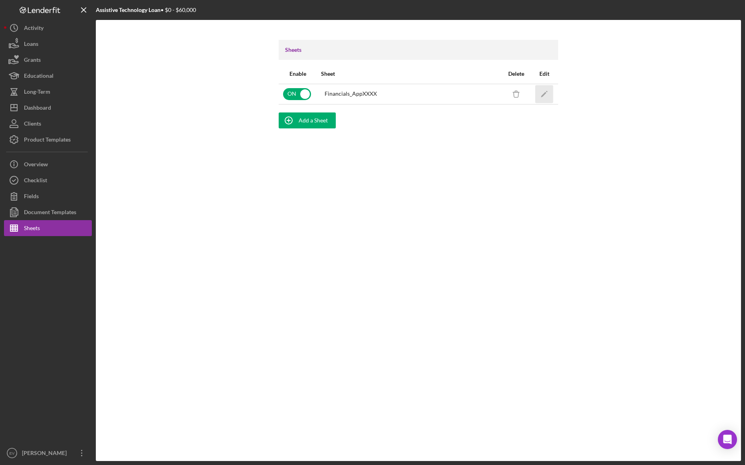
click at [541, 95] on icon "Icon/Edit" at bounding box center [544, 94] width 18 height 18
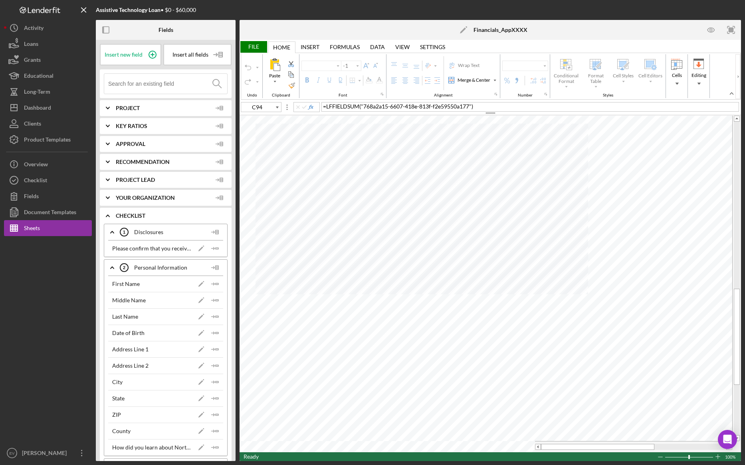
type input "Arial"
type input "10"
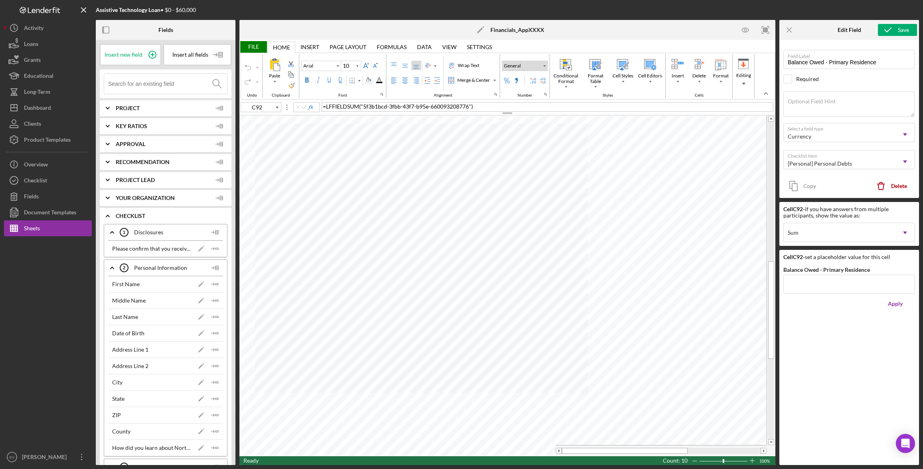
click at [527, 62] on button "General" at bounding box center [525, 66] width 46 height 10
click at [534, 104] on div "Currency" at bounding box center [528, 104] width 23 height 7
type input "C45"
type input "11"
click at [371, 81] on div "Background Color" at bounding box center [368, 80] width 6 height 6
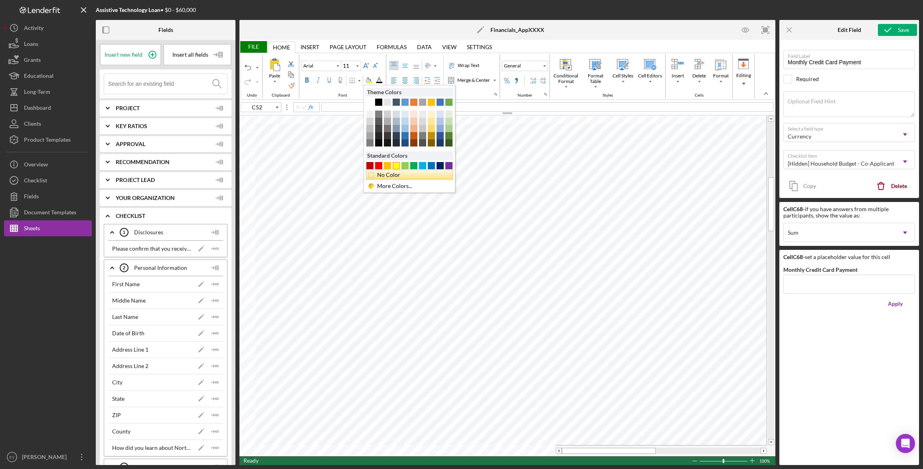
click at [393, 176] on div "No Color" at bounding box center [411, 174] width 71 height 9
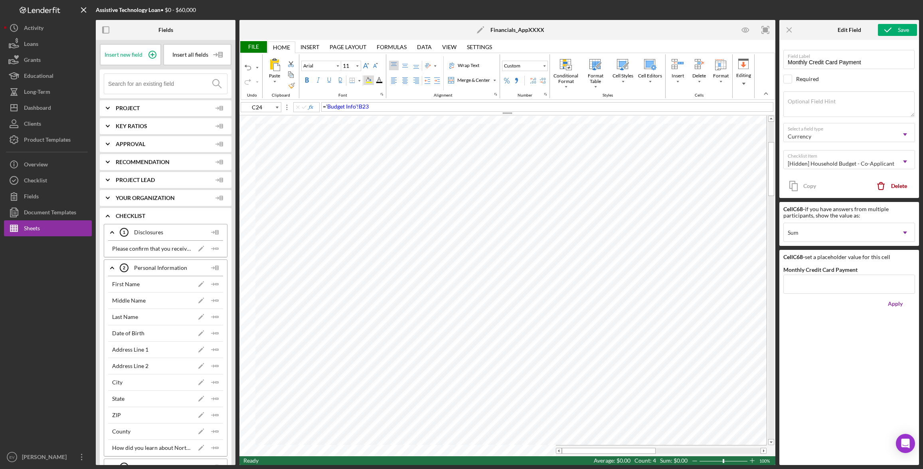
click at [369, 82] on div "Background Color" at bounding box center [368, 80] width 6 height 6
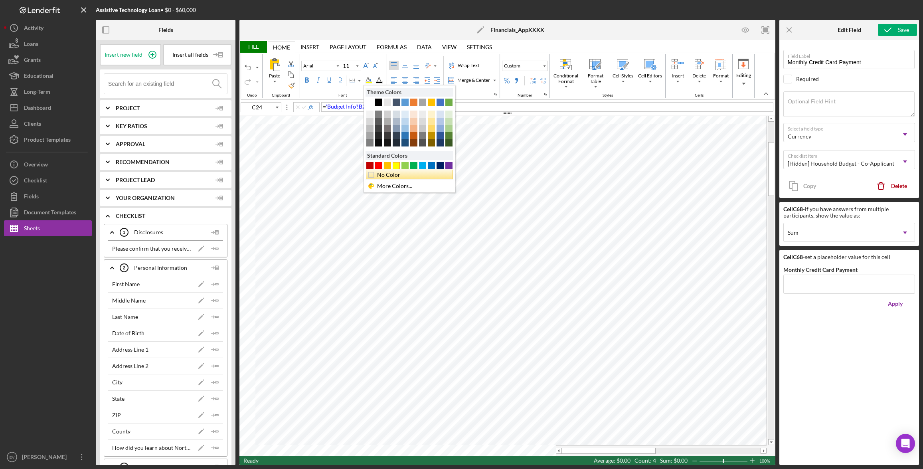
click at [389, 174] on div "No Color" at bounding box center [411, 174] width 71 height 9
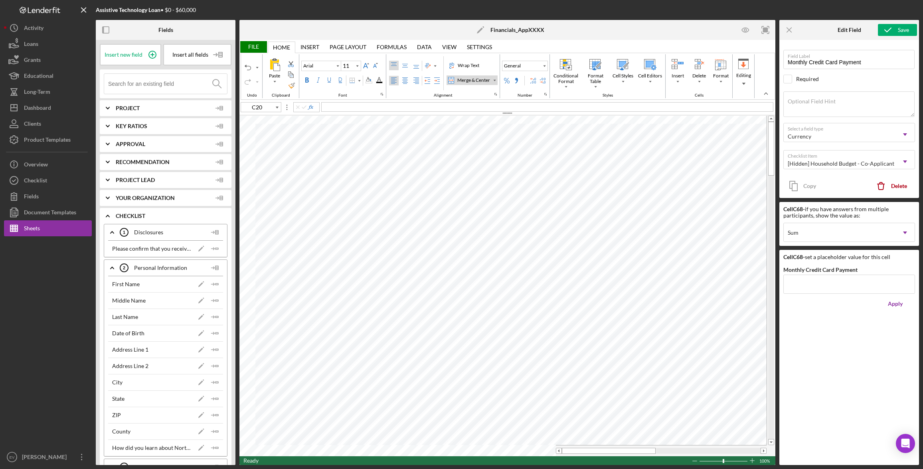
type input "C8"
click at [259, 47] on div "File" at bounding box center [253, 47] width 28 height 12
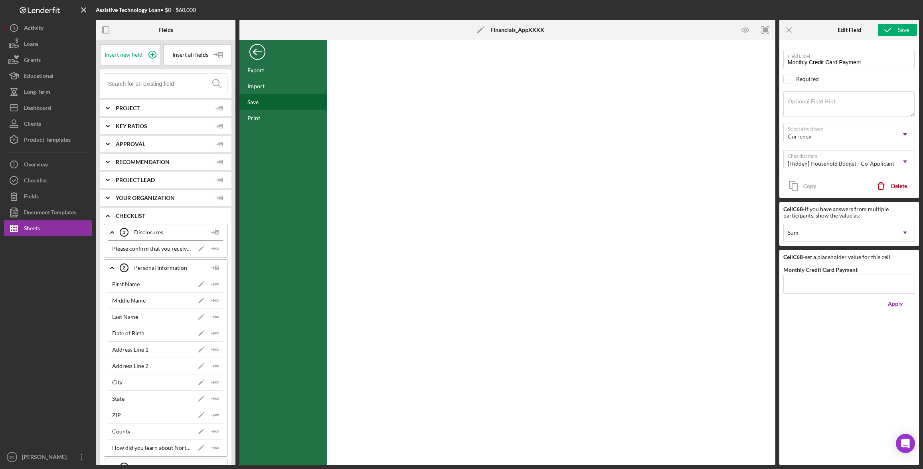
click at [272, 97] on div "Save" at bounding box center [283, 102] width 88 height 16
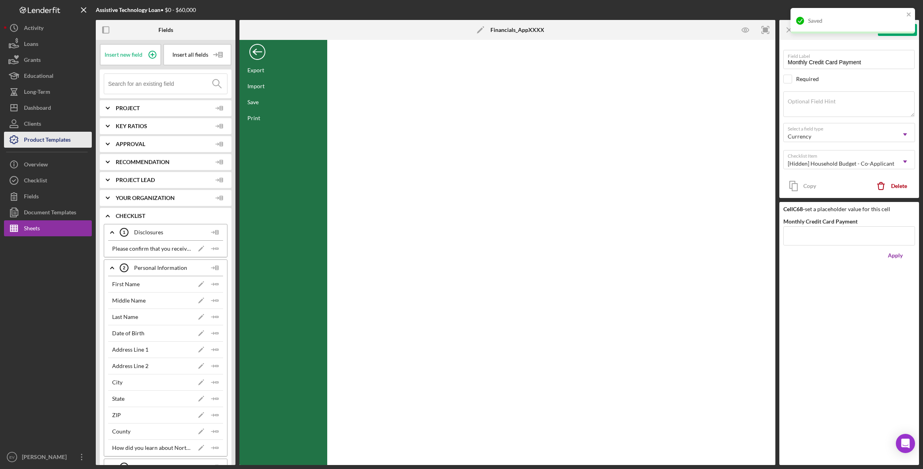
click at [45, 136] on div "Product Templates" at bounding box center [47, 141] width 47 height 18
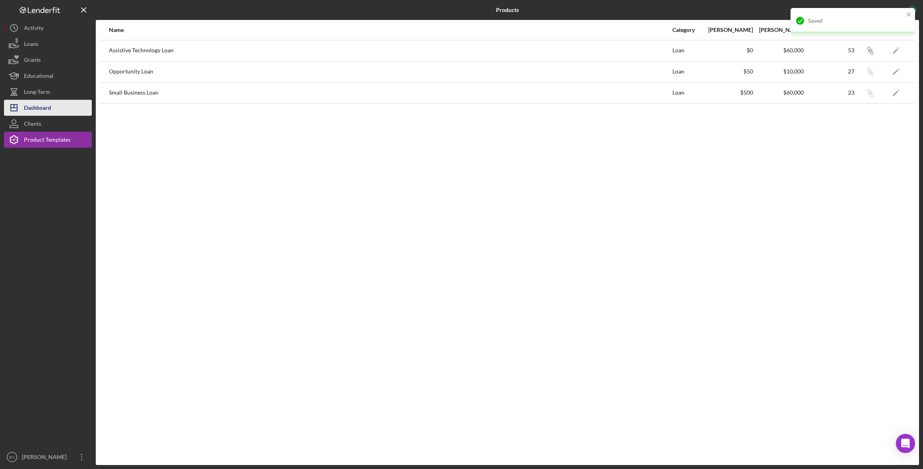
click at [47, 104] on div "Dashboard" at bounding box center [37, 109] width 27 height 18
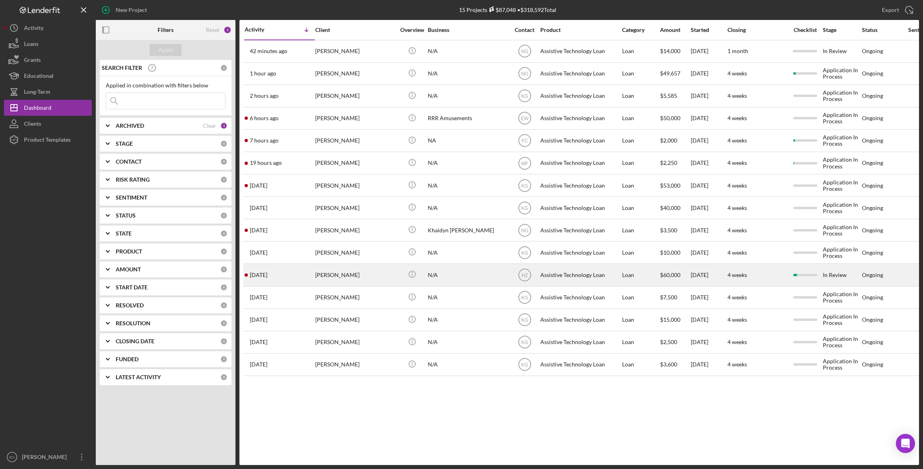
click at [381, 280] on div "[PERSON_NAME]" at bounding box center [355, 274] width 80 height 21
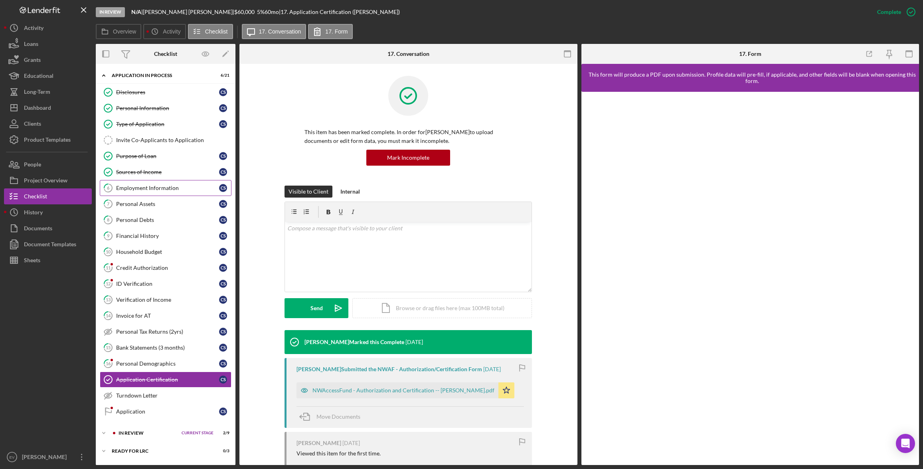
click at [162, 186] on div "Employment Information" at bounding box center [167, 188] width 103 height 6
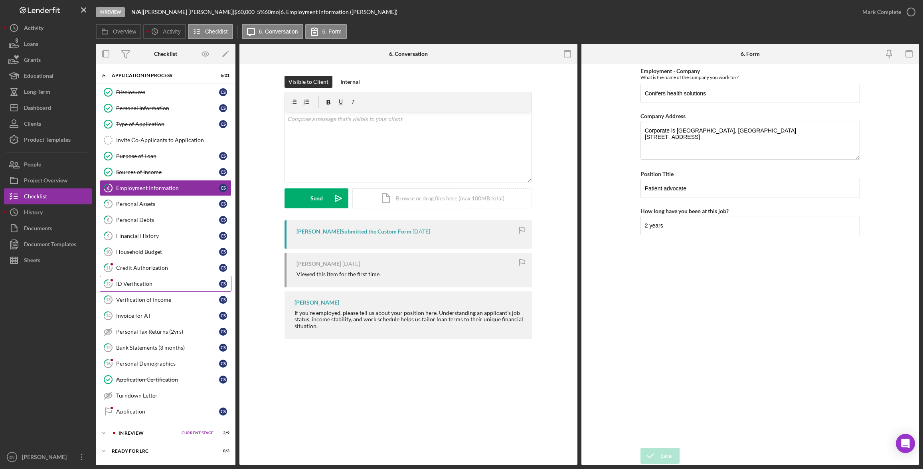
scroll to position [34, 0]
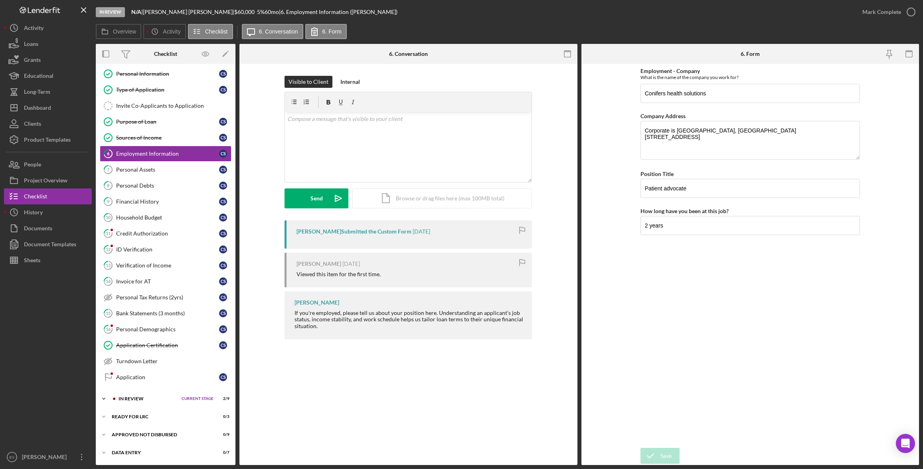
click at [132, 388] on div "Icon/Expander In Review Current Stage 2 / 9 Set Stage" at bounding box center [166, 399] width 140 height 16
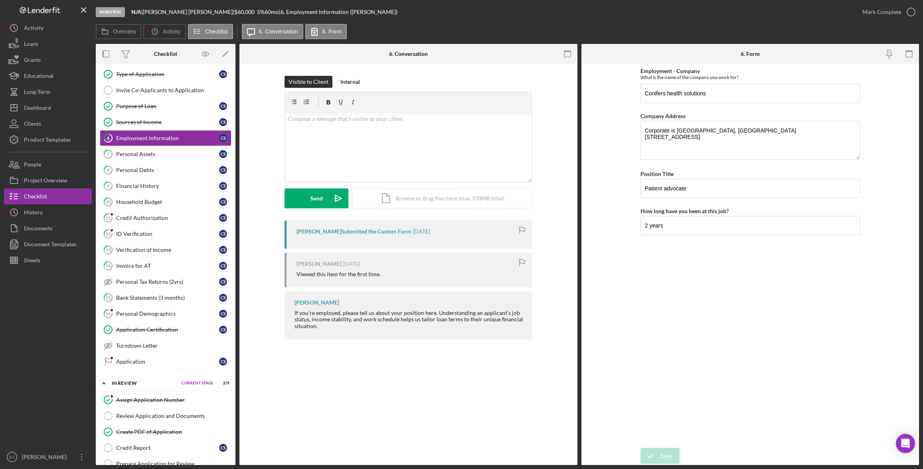
scroll to position [93, 0]
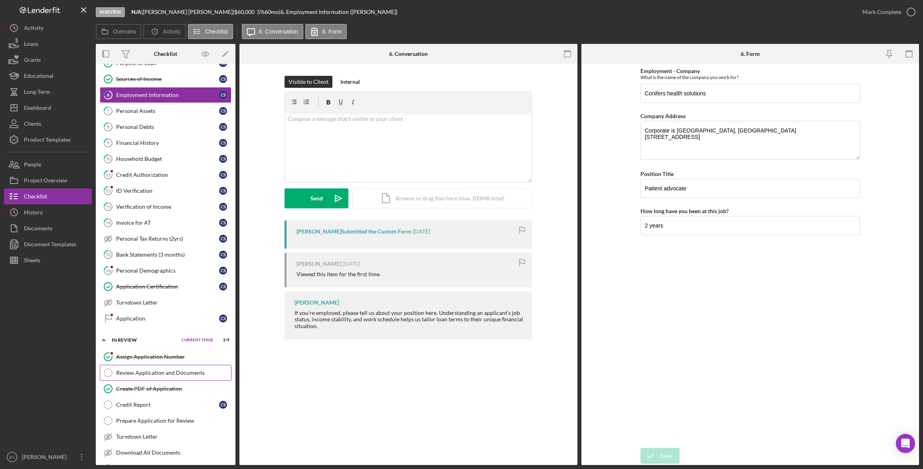
click at [157, 378] on link "Review Application and Documents Review Application and Documents" at bounding box center [166, 373] width 132 height 16
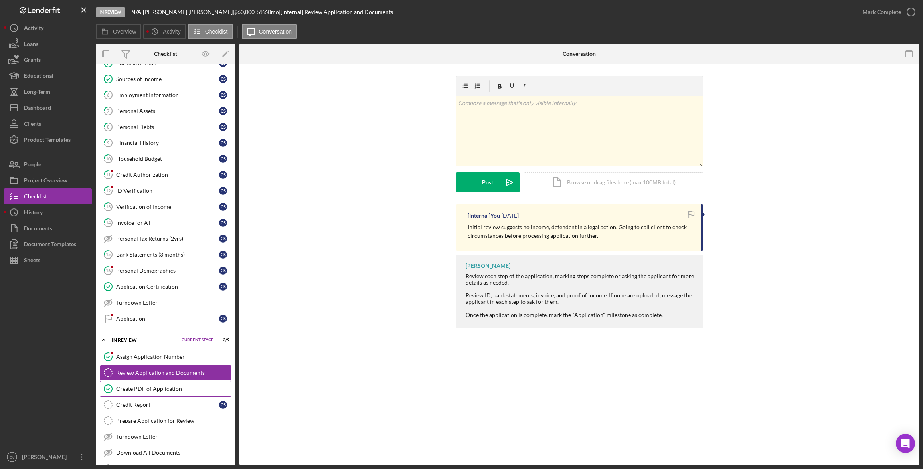
click at [158, 388] on div "Create PDF of Application" at bounding box center [173, 388] width 115 height 6
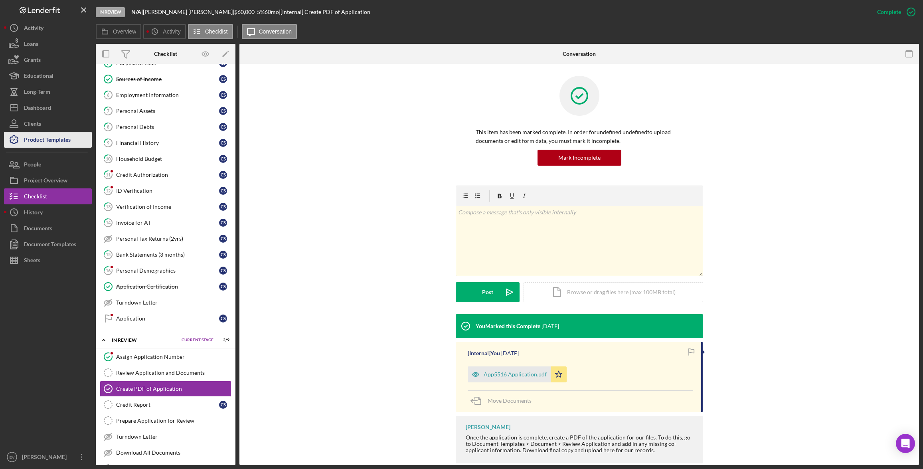
click at [60, 134] on div "Product Templates" at bounding box center [47, 141] width 47 height 18
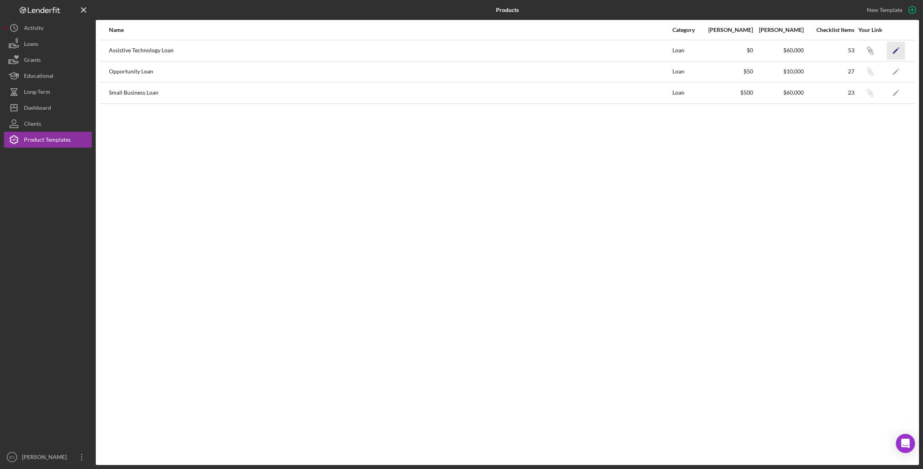
click at [576, 50] on icon "Icon/Edit" at bounding box center [896, 50] width 18 height 18
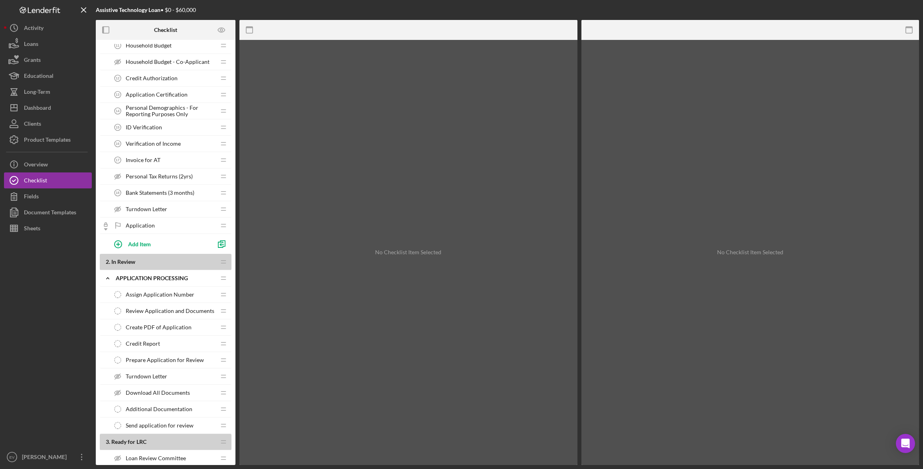
scroll to position [257, 0]
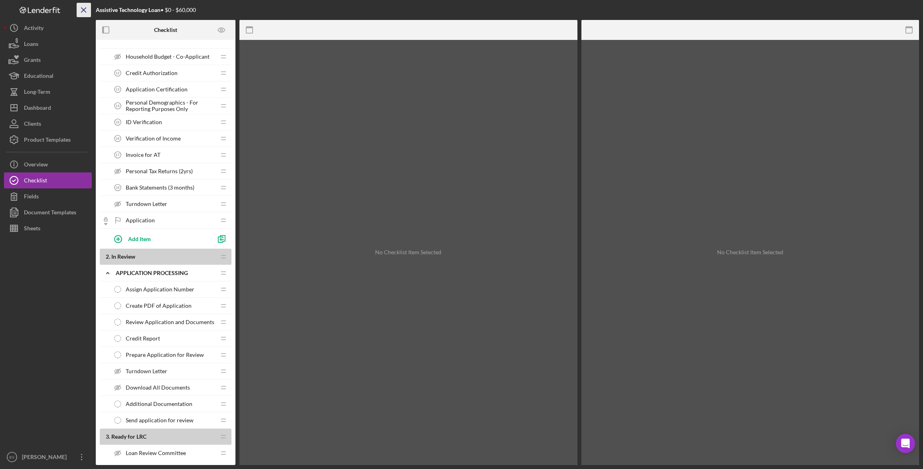
click at [80, 11] on icon "Icon/Menu Close" at bounding box center [84, 10] width 18 height 18
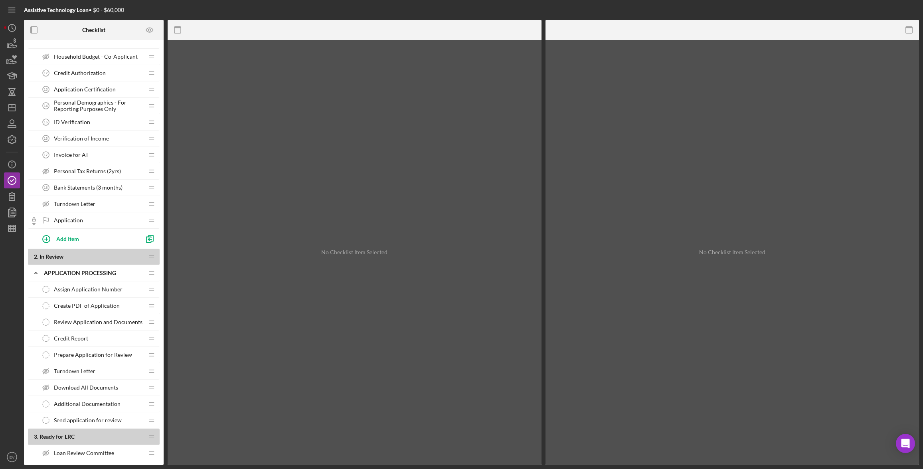
drag, startPoint x: 15, startPoint y: 10, endPoint x: 14, endPoint y: 15, distance: 5.2
click at [15, 10] on line "button" at bounding box center [11, 10] width 6 height 0
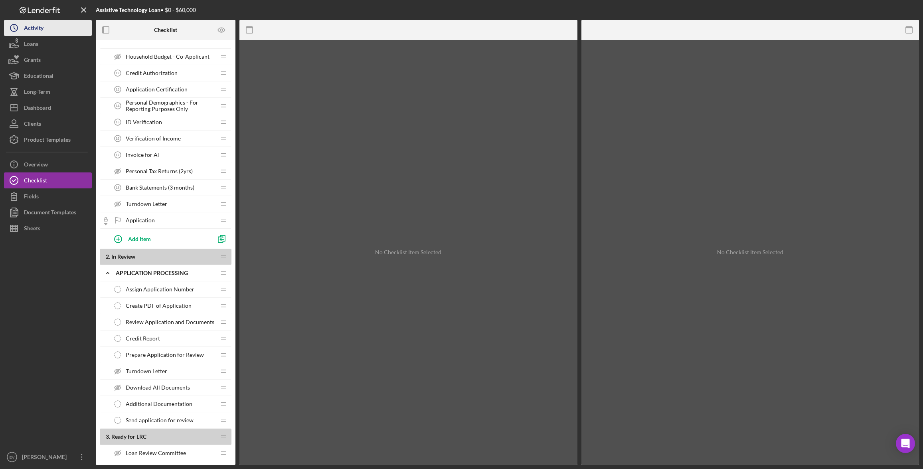
click at [17, 22] on icon "Icon/History" at bounding box center [14, 28] width 20 height 20
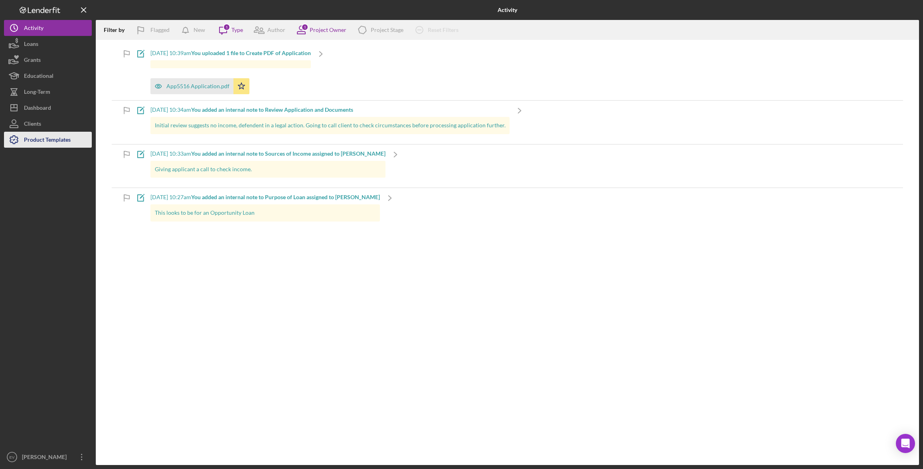
click at [31, 142] on div "Product Templates" at bounding box center [47, 141] width 47 height 18
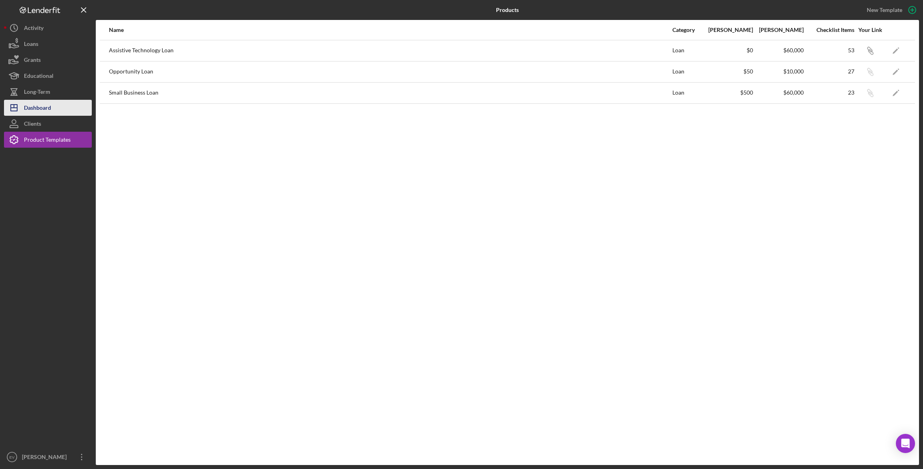
click at [54, 107] on button "Icon/Dashboard Dashboard" at bounding box center [48, 108] width 88 height 16
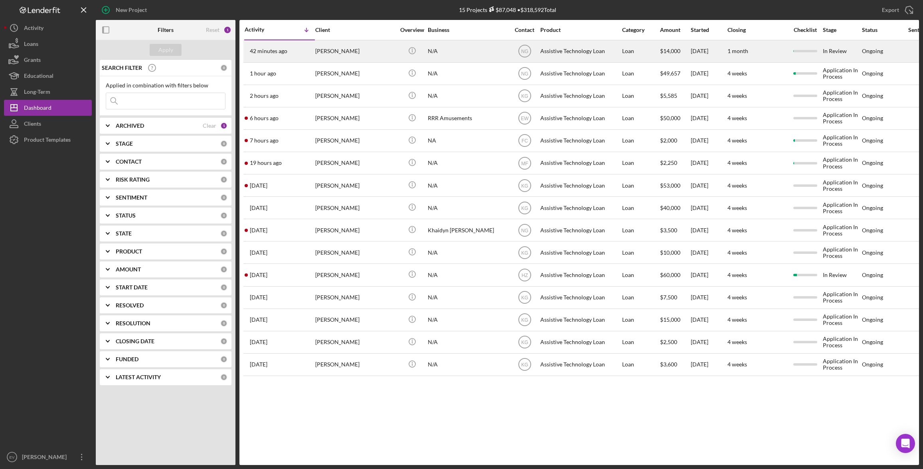
click at [344, 51] on div "[PERSON_NAME]" at bounding box center [355, 51] width 80 height 21
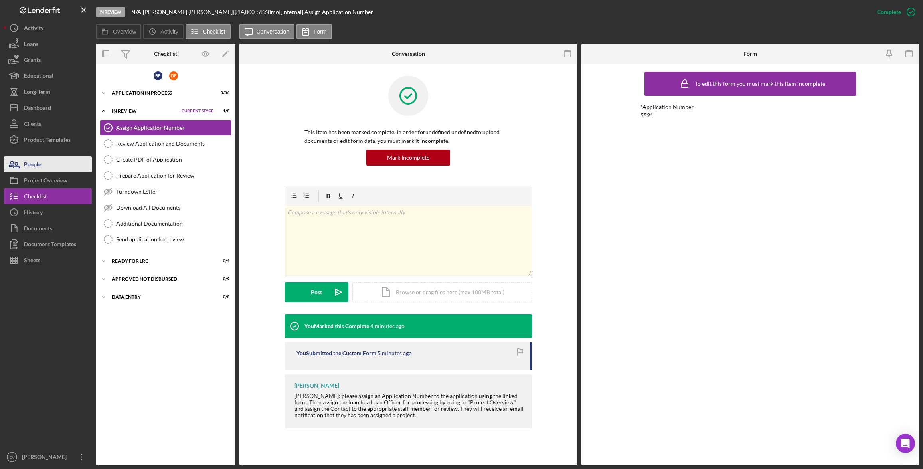
click at [56, 169] on button "People" at bounding box center [48, 164] width 88 height 16
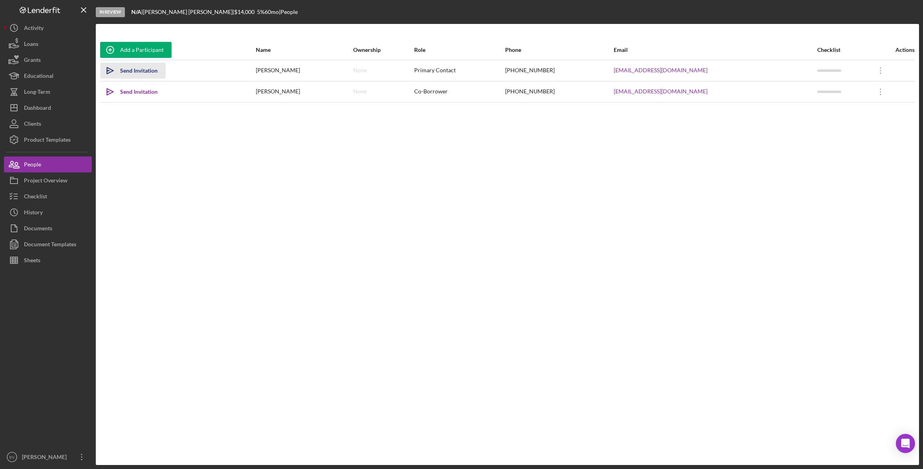
click at [136, 73] on div "Send Invitation" at bounding box center [139, 71] width 38 height 16
click at [139, 93] on div "Send Invitation" at bounding box center [139, 92] width 38 height 16
click at [50, 181] on div "Project Overview" at bounding box center [45, 181] width 43 height 18
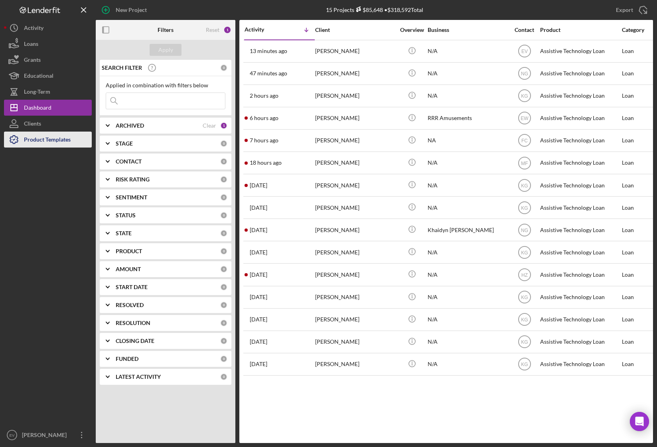
drag, startPoint x: 47, startPoint y: 146, endPoint x: 57, endPoint y: 146, distance: 10.4
click at [47, 146] on div "Product Templates" at bounding box center [47, 141] width 47 height 18
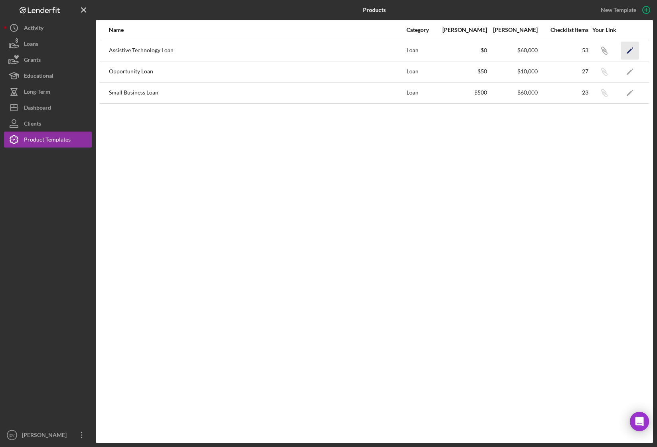
click at [633, 52] on icon "Icon/Edit" at bounding box center [630, 50] width 18 height 18
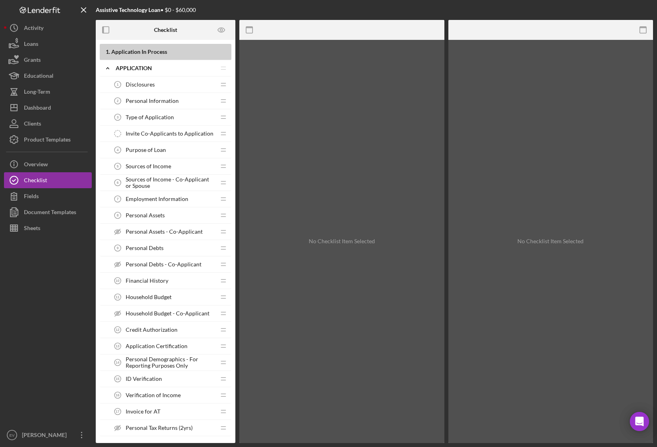
click at [150, 147] on span "Purpose of Loan" at bounding box center [146, 150] width 40 height 6
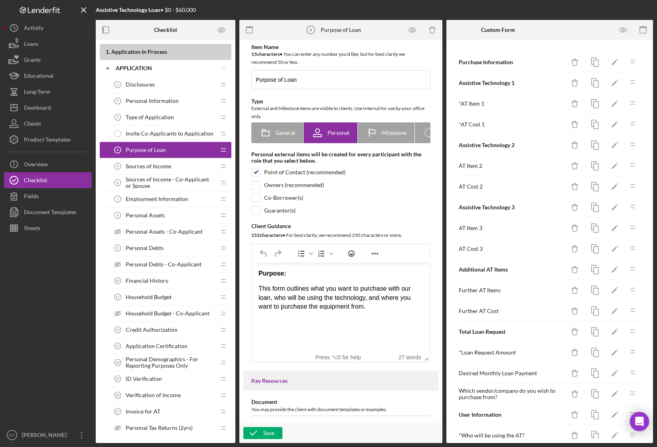
click at [159, 115] on span "Type of Application" at bounding box center [150, 117] width 48 height 6
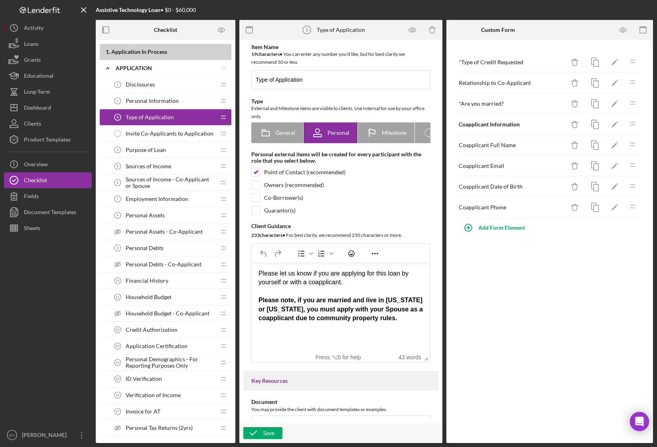
click at [179, 134] on span "Invite Co-Applicants to Application" at bounding box center [170, 133] width 88 height 6
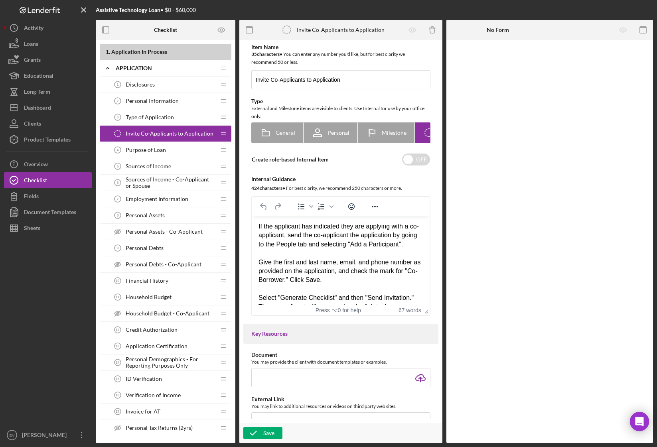
click at [175, 151] on div "Purpose of Loan 4 Purpose of Loan" at bounding box center [163, 150] width 106 height 16
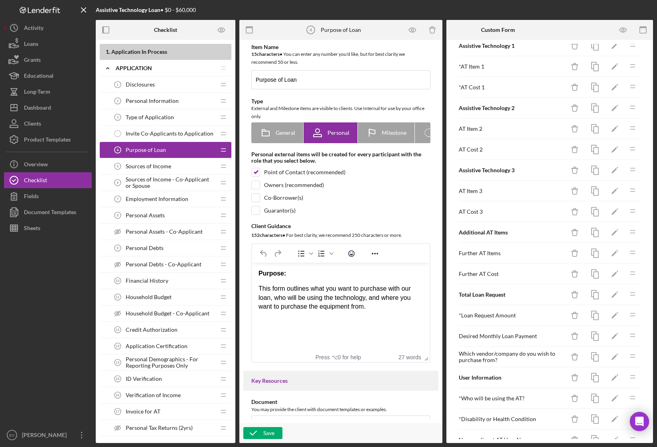
scroll to position [116, 0]
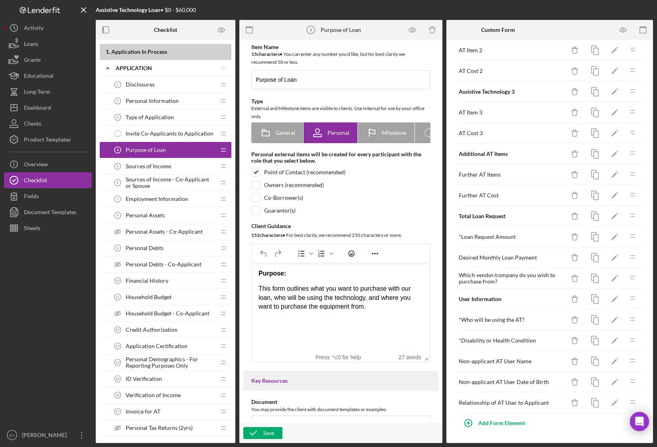
click at [159, 175] on div "Sources of Income - Co-Applicant or Spouse 6 Sources of Income - Co-Applicant o…" at bounding box center [163, 183] width 106 height 16
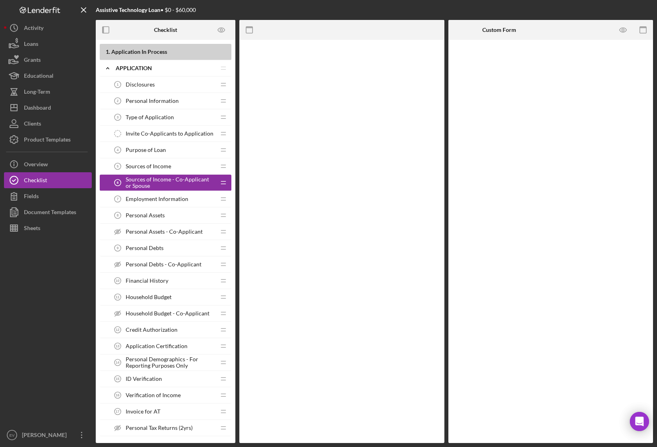
click at [162, 168] on span "Sources of Income" at bounding box center [148, 166] width 45 height 6
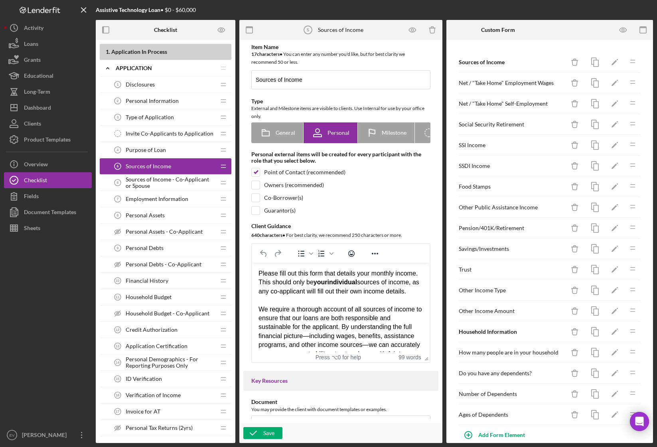
click at [164, 186] on span "Sources of Income - Co-Applicant or Spouse" at bounding box center [171, 182] width 90 height 13
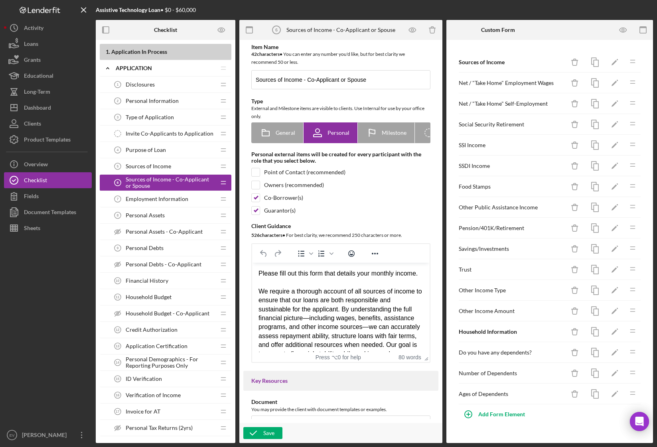
click at [160, 201] on span "Employment Information" at bounding box center [157, 199] width 63 height 6
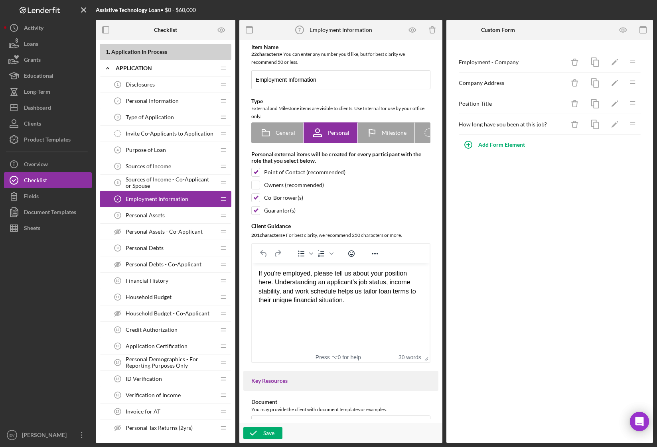
click at [159, 218] on span "Personal Assets" at bounding box center [145, 215] width 39 height 6
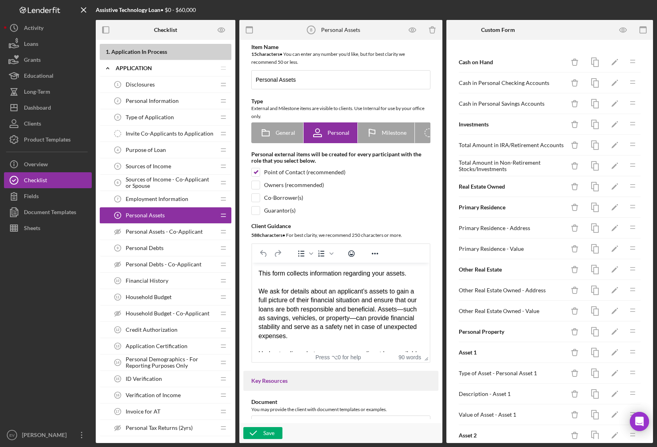
scroll to position [51, 0]
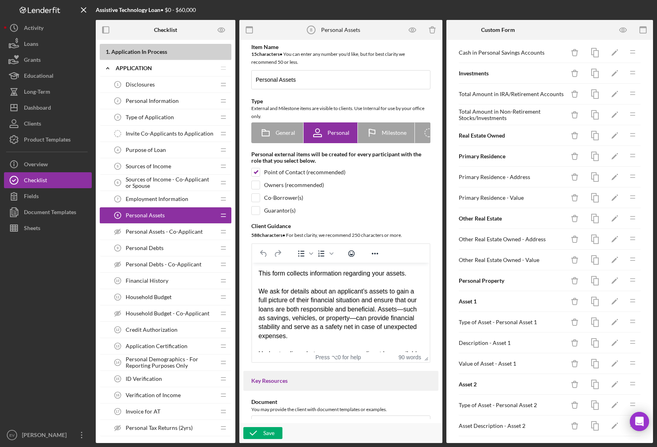
click at [166, 237] on div "Personal Assets - Co-Applicant Personal Assets - Co-Applicant" at bounding box center [163, 232] width 106 height 16
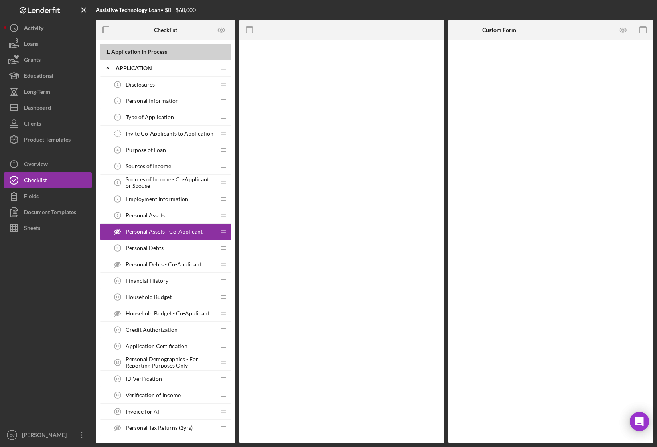
click at [166, 253] on div "Personal Debts 9 Personal Debts" at bounding box center [163, 248] width 106 height 16
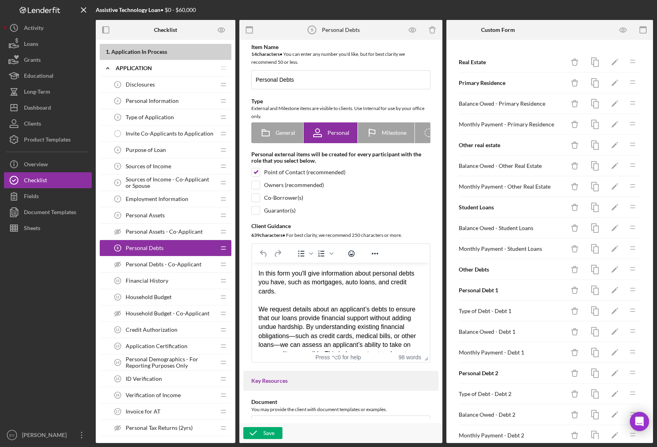
click at [165, 278] on span "Financial History" at bounding box center [147, 281] width 43 height 6
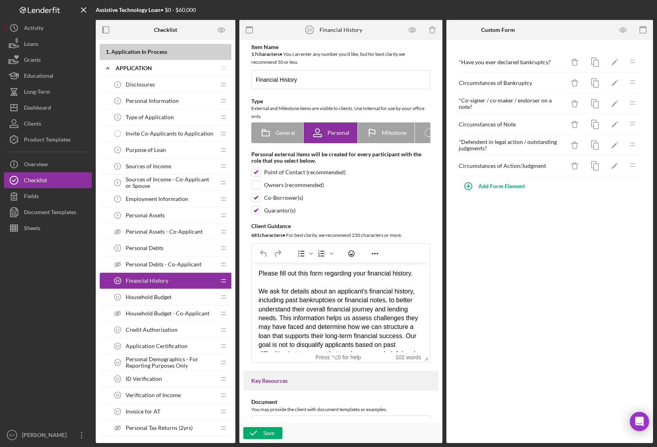
click at [166, 297] on span "Household Budget" at bounding box center [149, 297] width 46 height 6
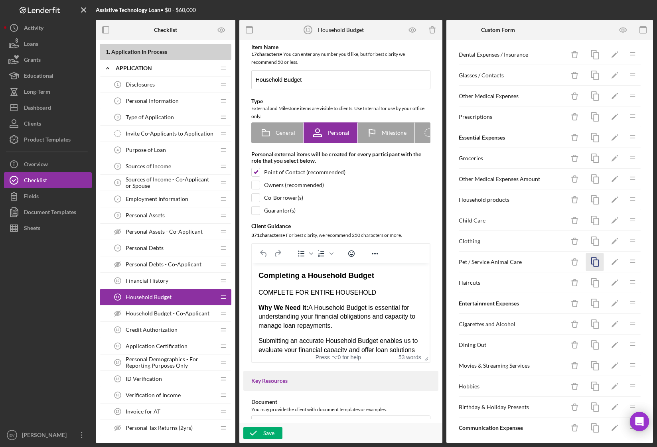
scroll to position [437, 0]
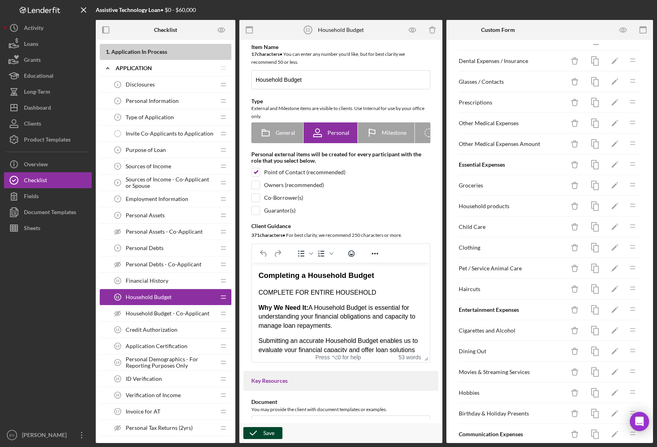
click at [267, 437] on div "Save" at bounding box center [268, 433] width 11 height 12
click at [254, 432] on icon "button" at bounding box center [253, 433] width 20 height 20
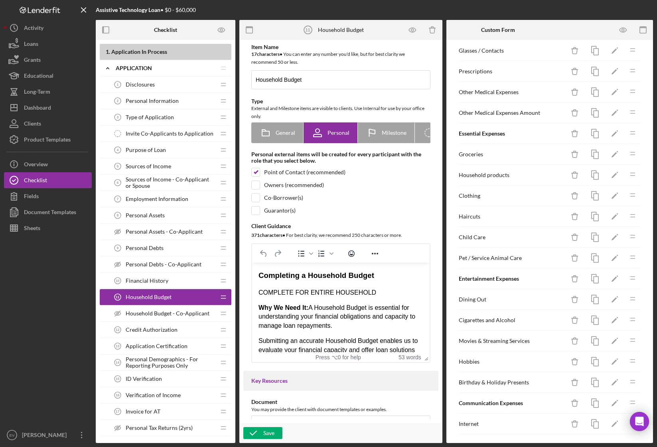
scroll to position [473, 0]
